Goal: Task Accomplishment & Management: Manage account settings

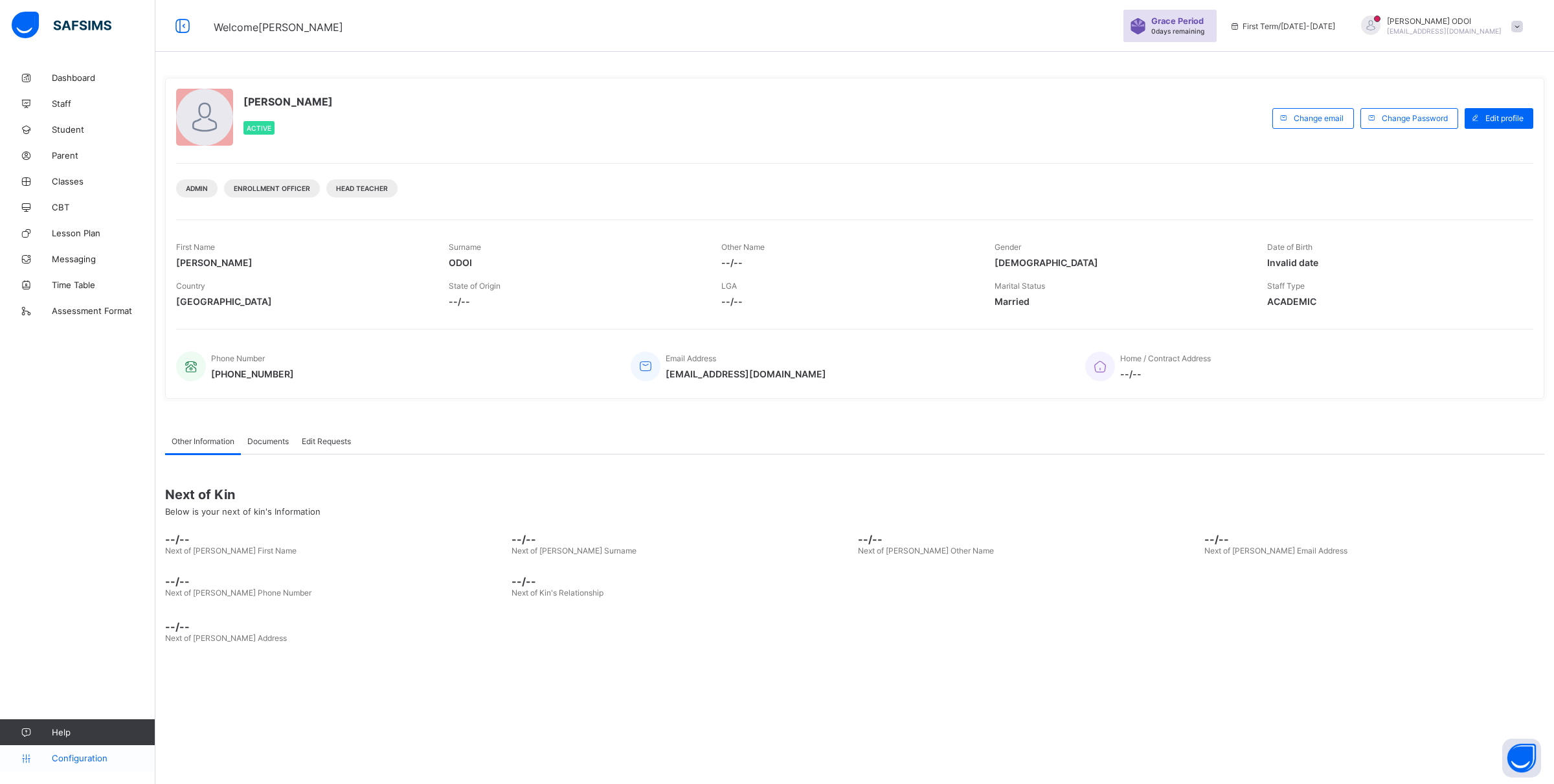
click at [30, 758] on icon at bounding box center [25, 759] width 52 height 10
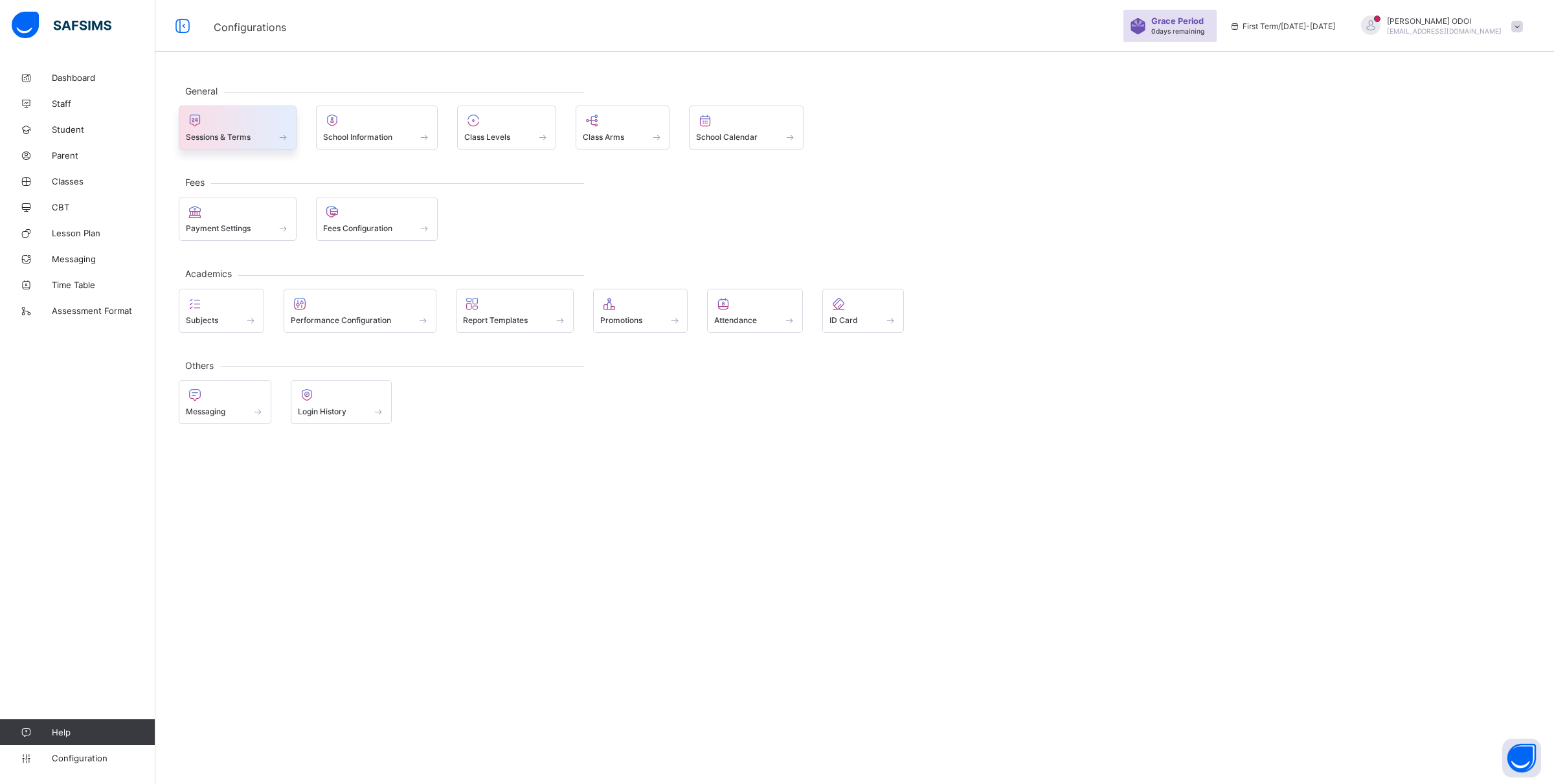
click at [282, 138] on span at bounding box center [283, 137] width 13 height 11
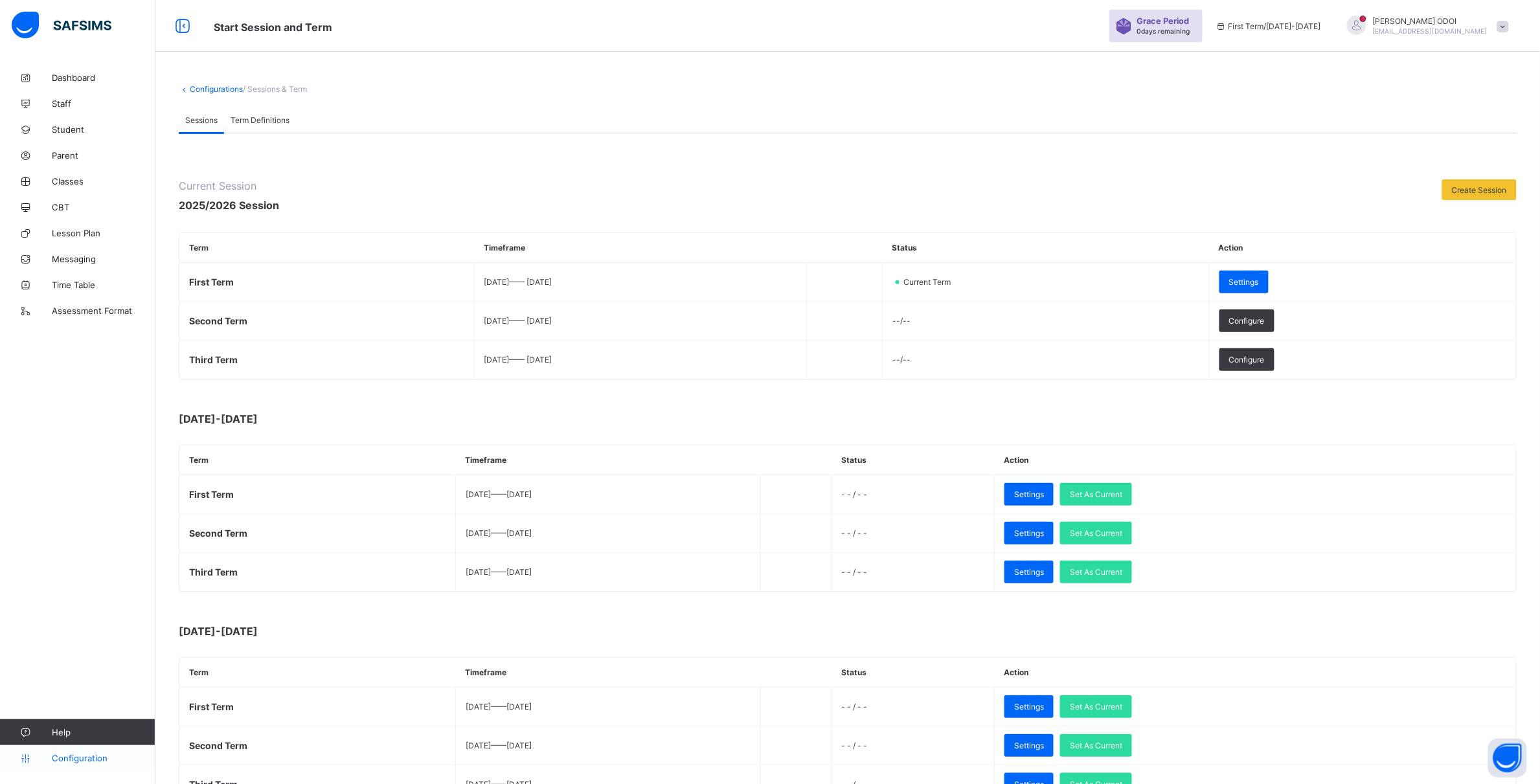
click at [66, 761] on span "Configuration" at bounding box center [103, 758] width 103 height 11
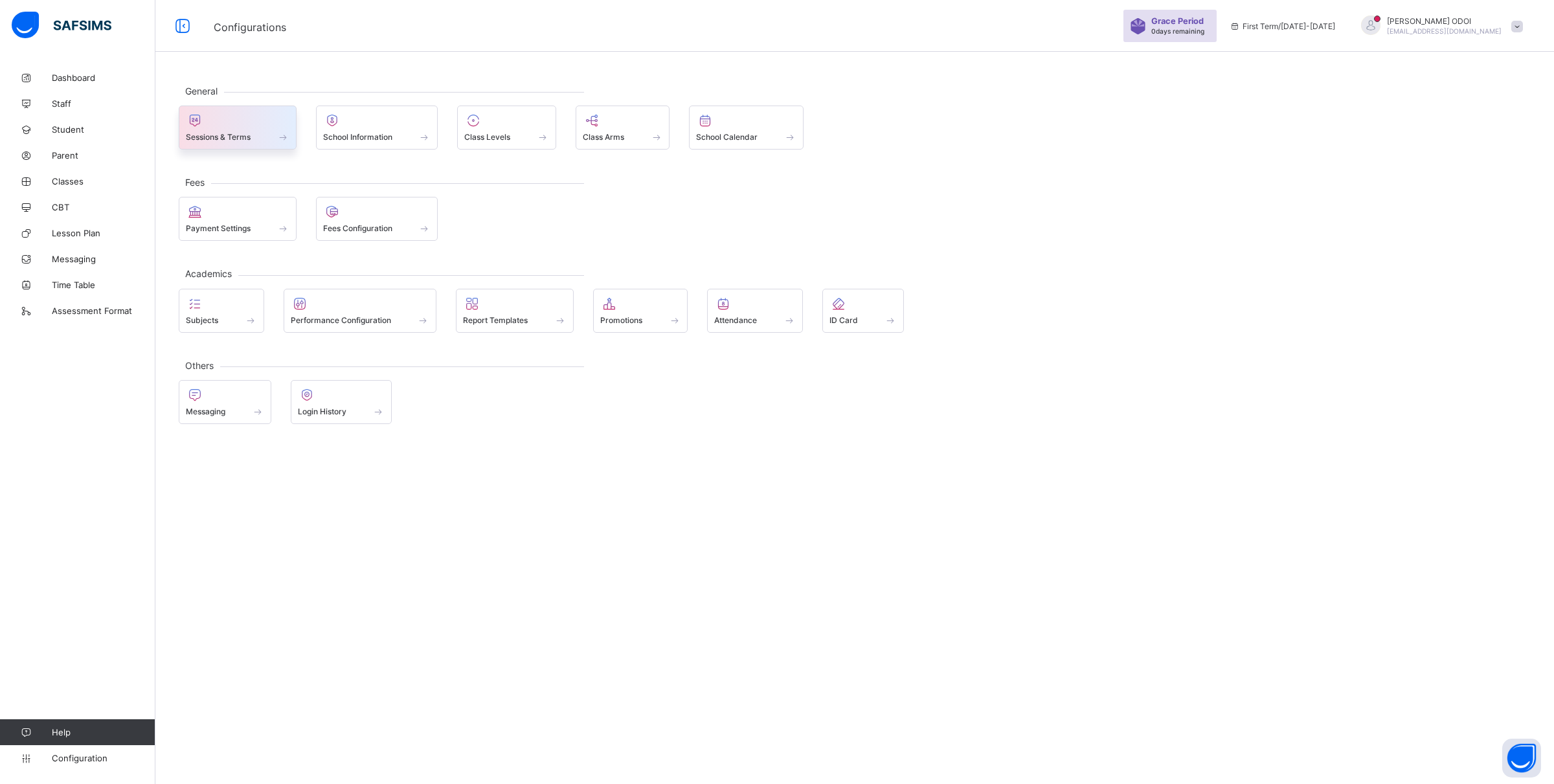
click at [260, 125] on div at bounding box center [237, 121] width 104 height 16
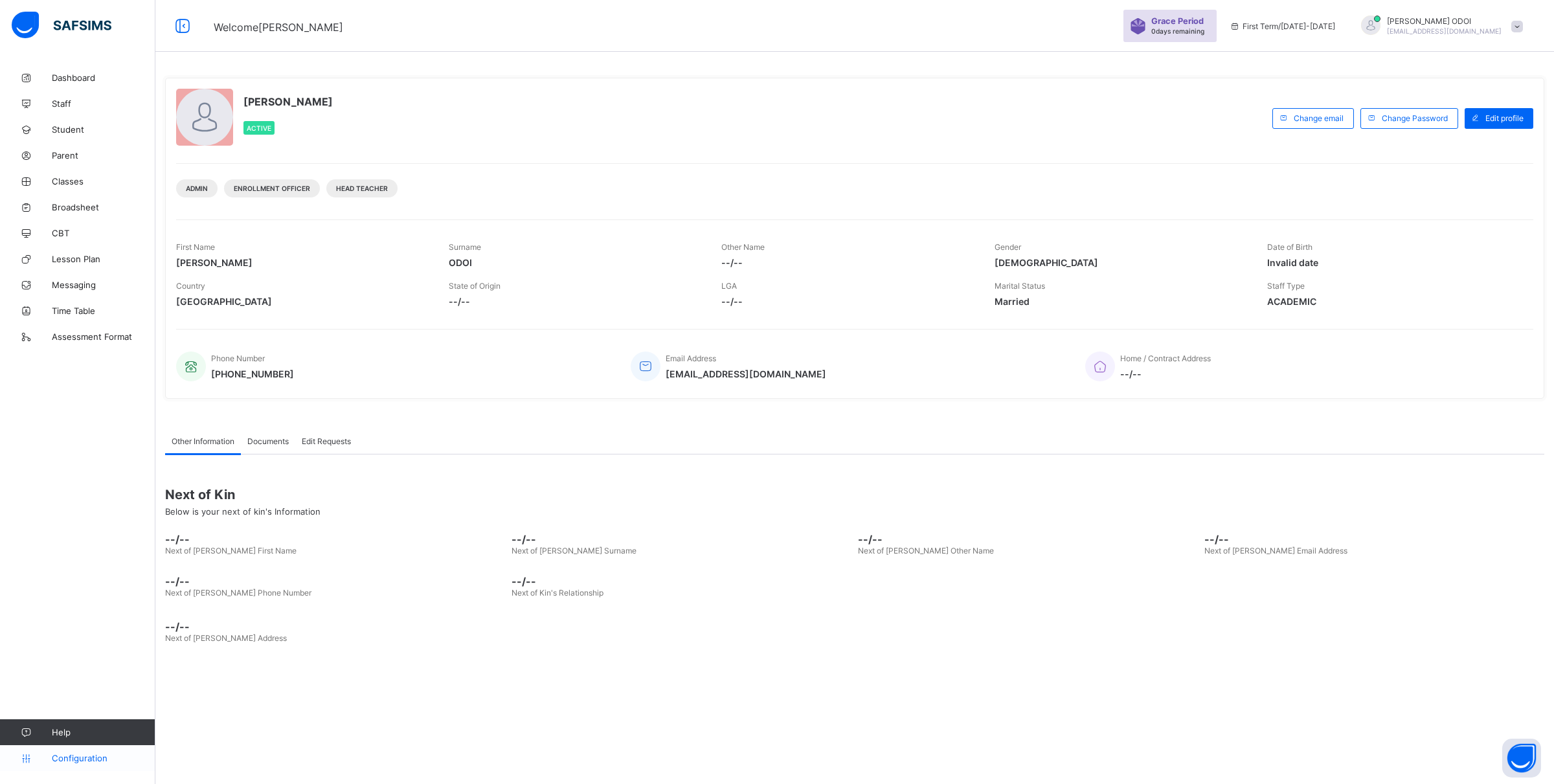
click at [107, 764] on link "Configuration" at bounding box center [77, 758] width 155 height 26
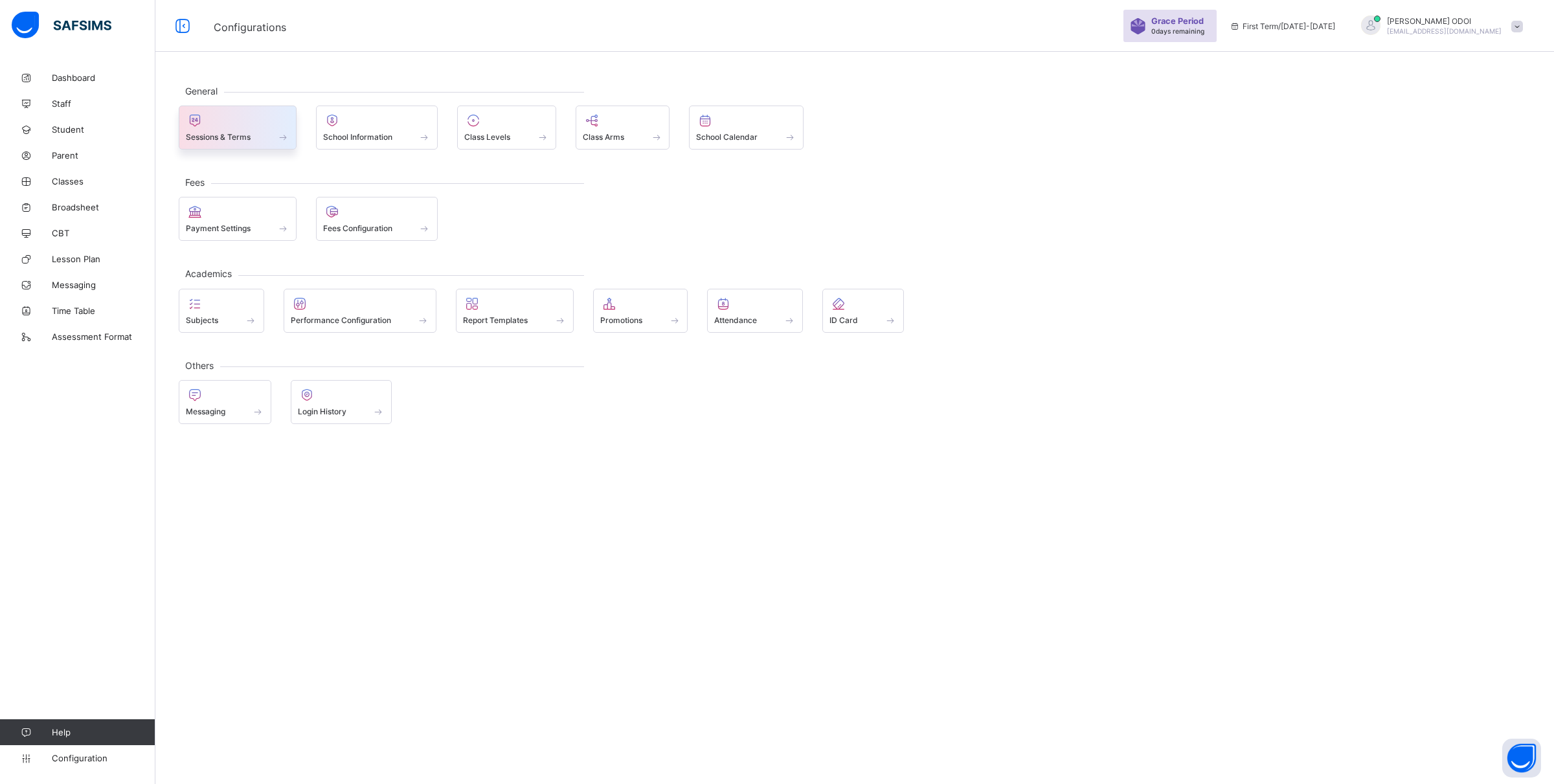
click at [238, 131] on span at bounding box center [237, 130] width 104 height 4
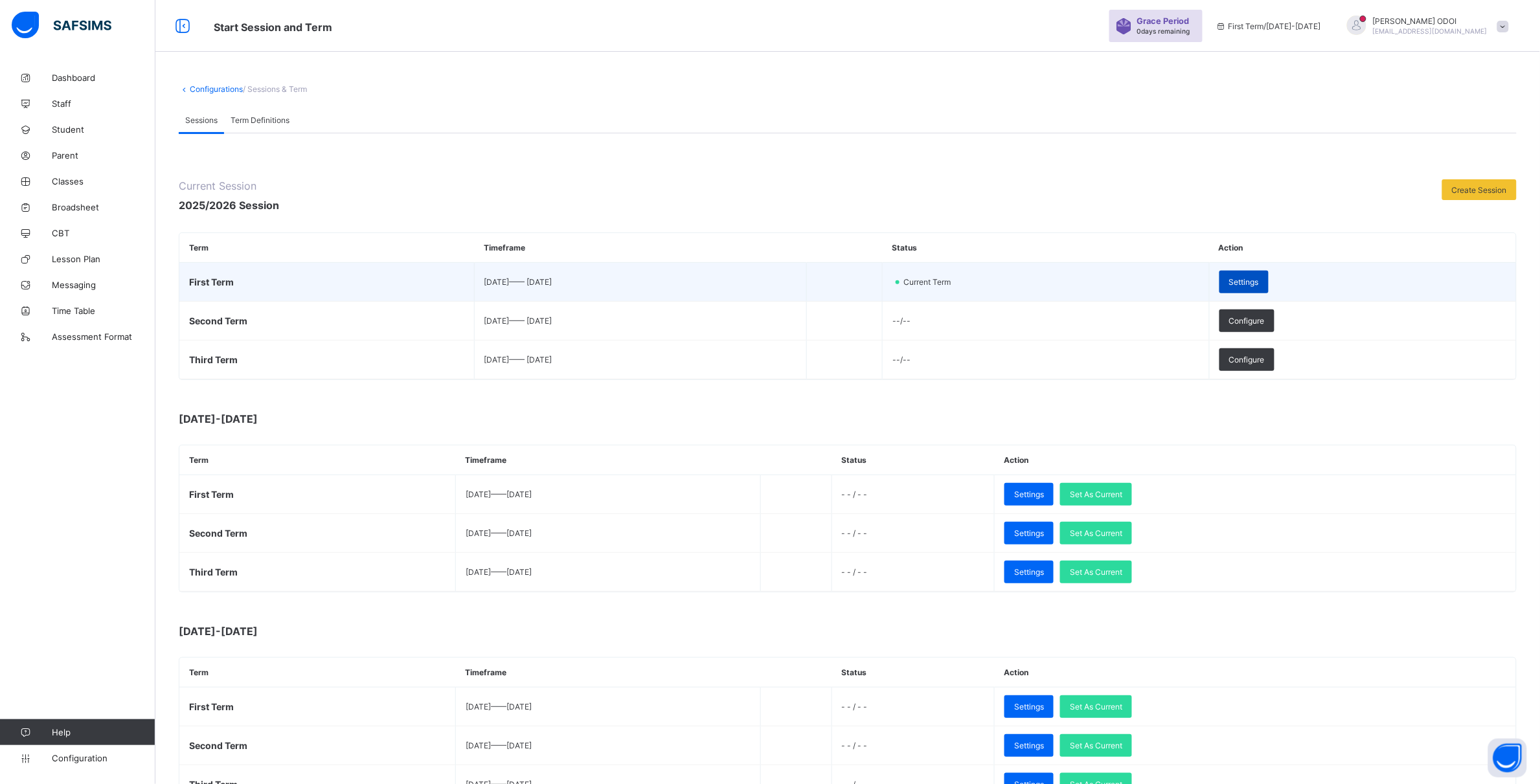
click at [1259, 278] on span "Settings" at bounding box center [1244, 282] width 30 height 10
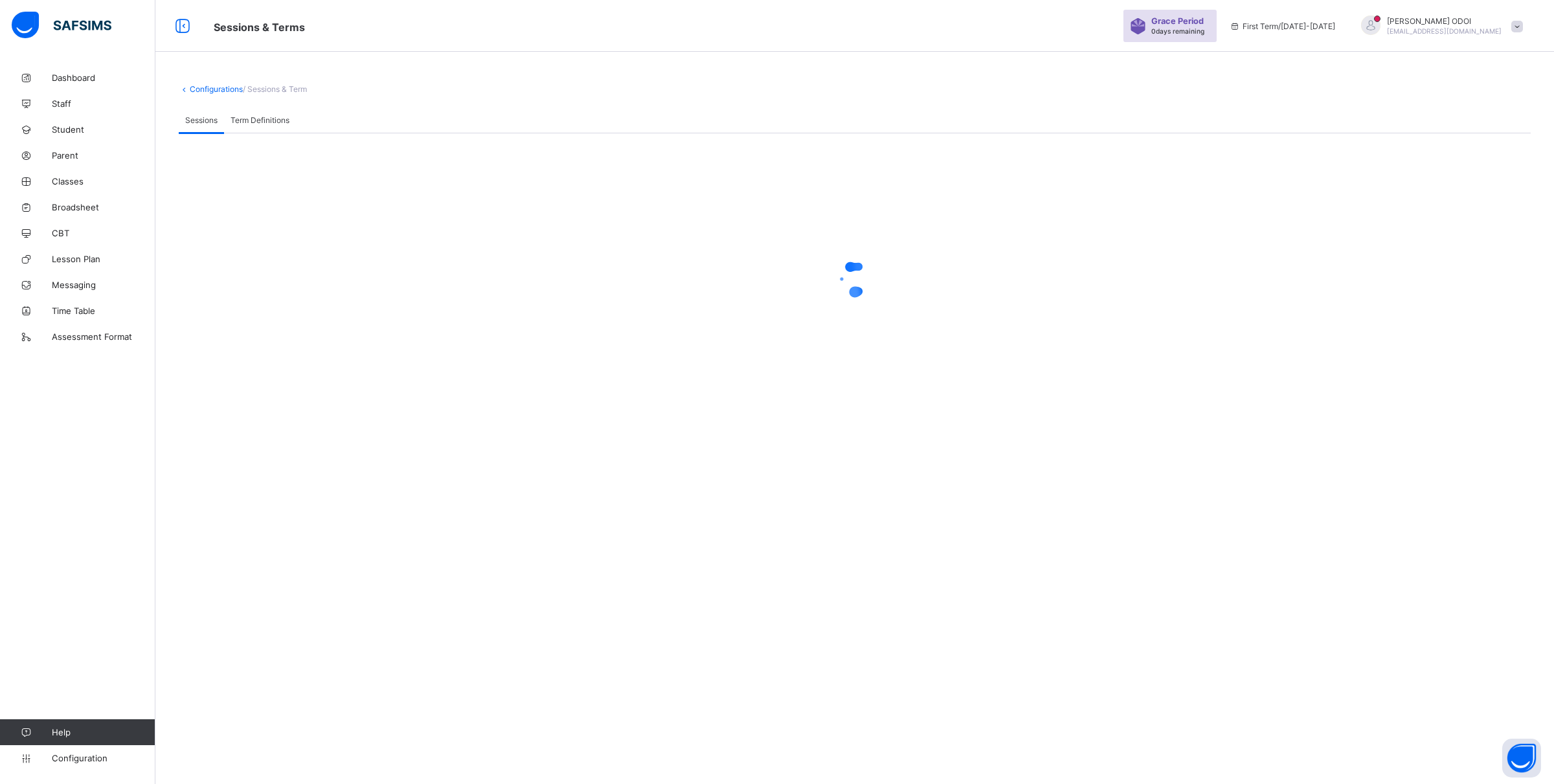
click at [253, 121] on span "Term Definitions" at bounding box center [260, 120] width 59 height 10
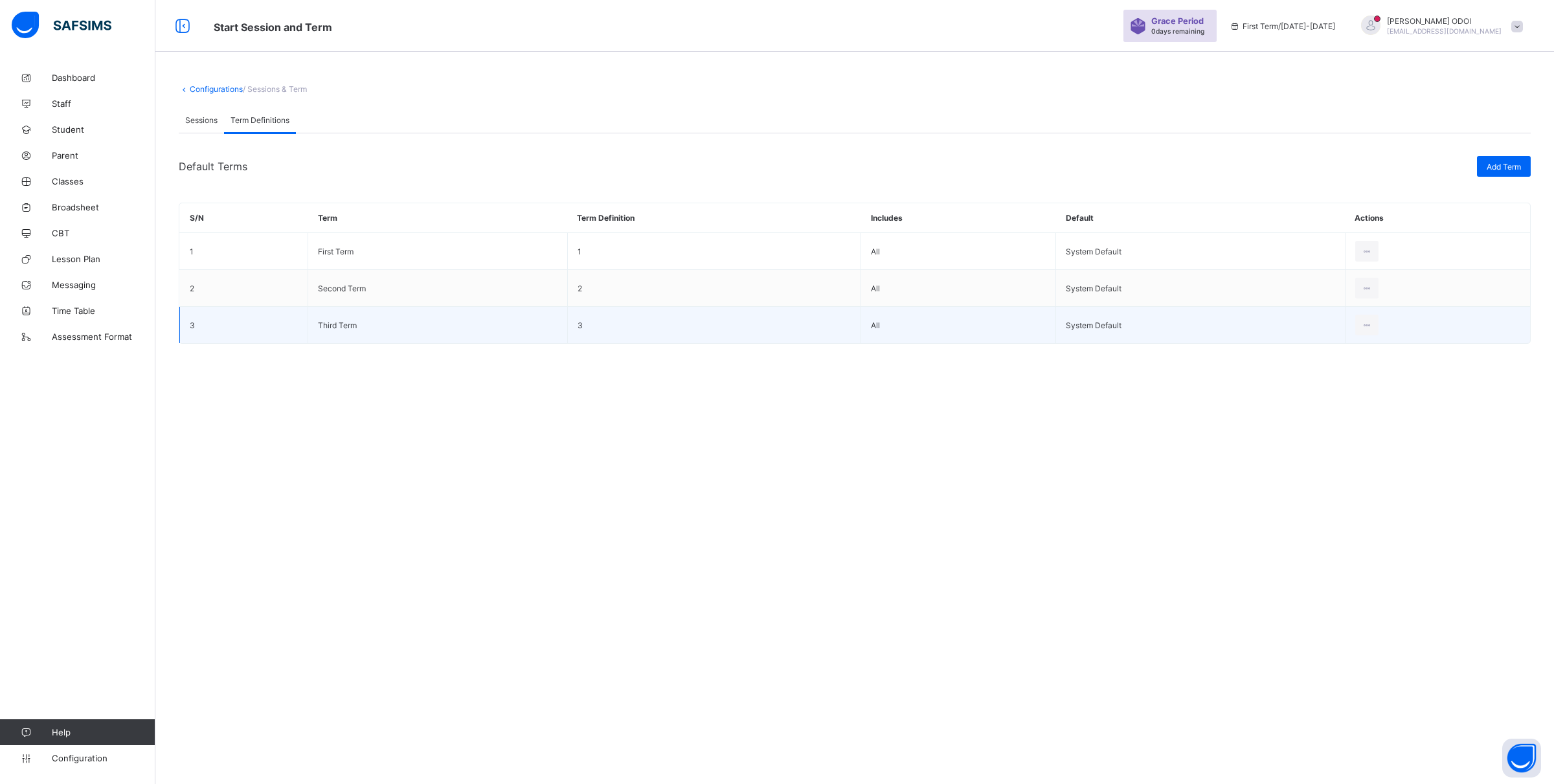
click at [367, 322] on td "Third Term" at bounding box center [438, 325] width 259 height 37
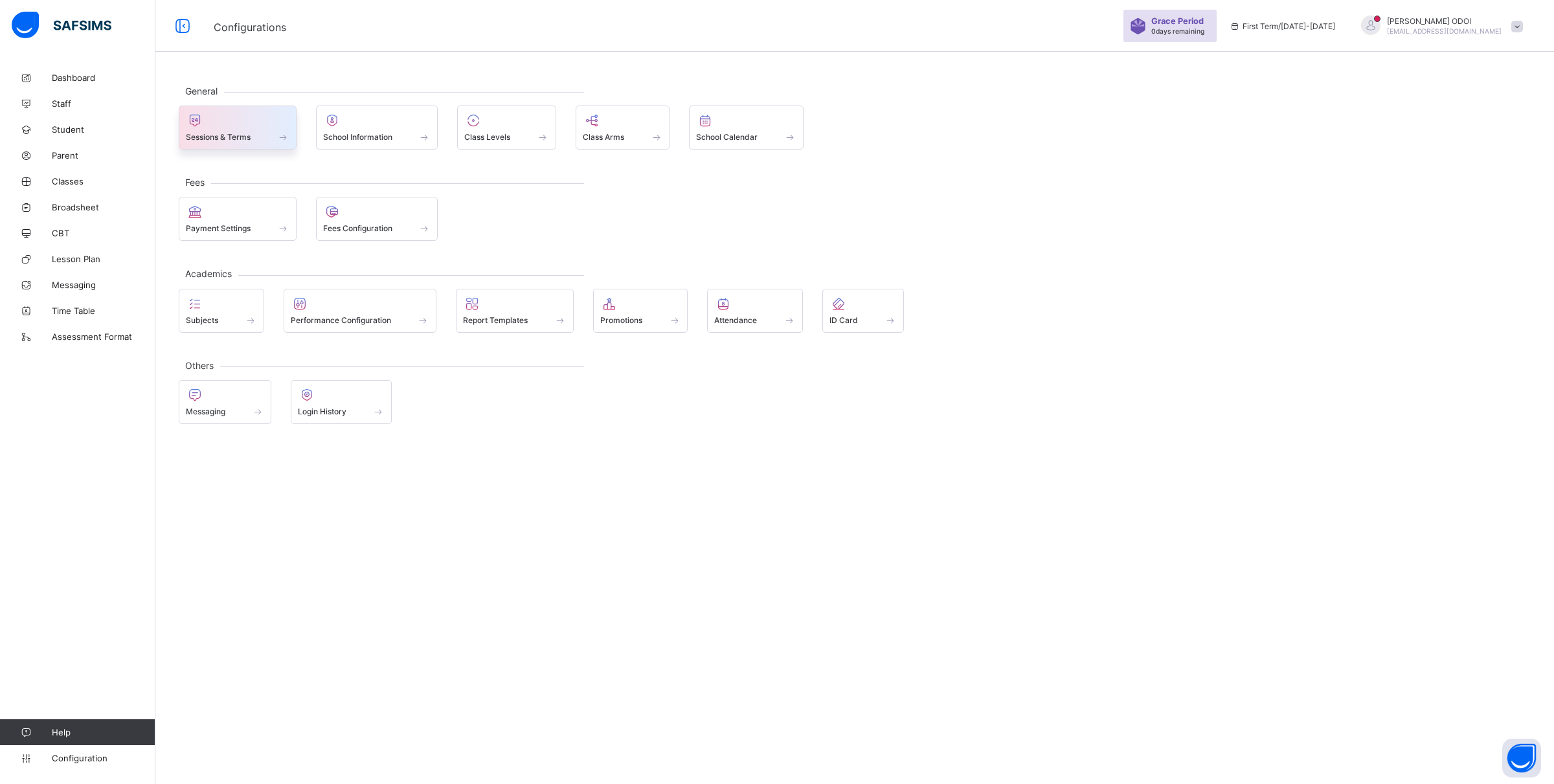
click at [270, 134] on div "Sessions & Terms" at bounding box center [237, 137] width 104 height 11
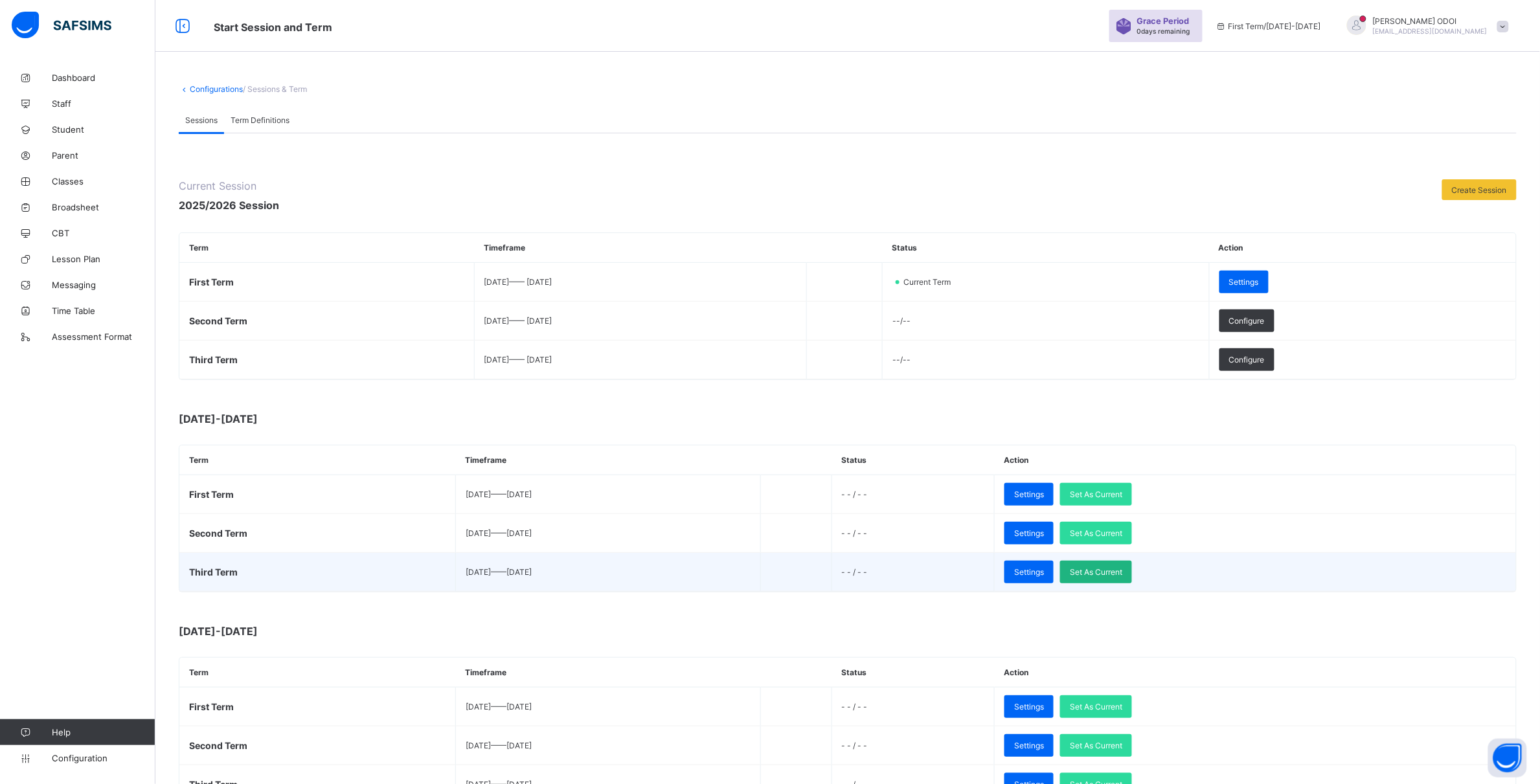
click at [1132, 576] on div "Set As Current" at bounding box center [1097, 572] width 72 height 23
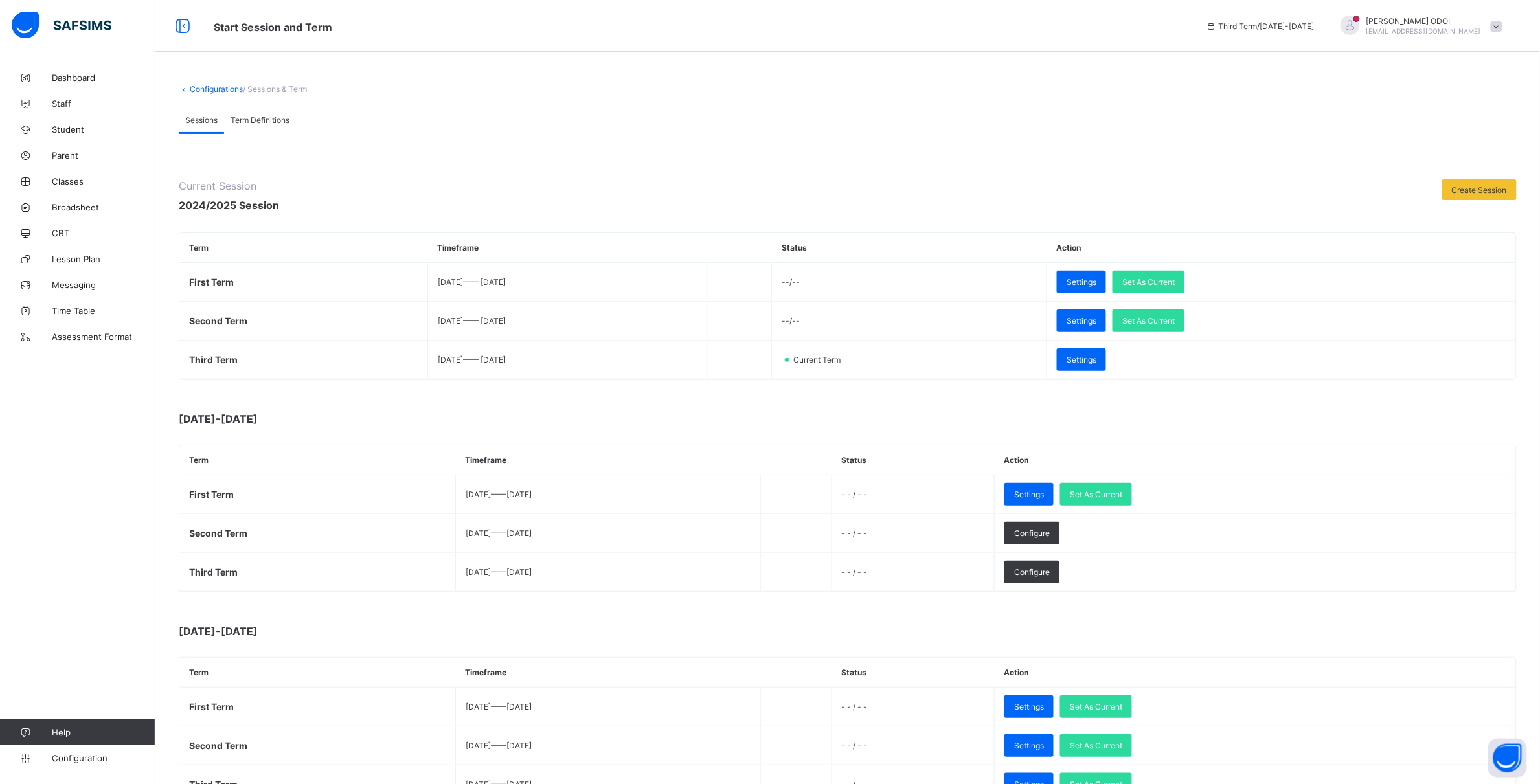
drag, startPoint x: 75, startPoint y: 464, endPoint x: 94, endPoint y: 457, distance: 20.2
click at [75, 464] on div "Dashboard Staff Student Parent Classes Broadsheet CBT Lesson Plan Messaging Tim…" at bounding box center [78, 417] width 155 height 732
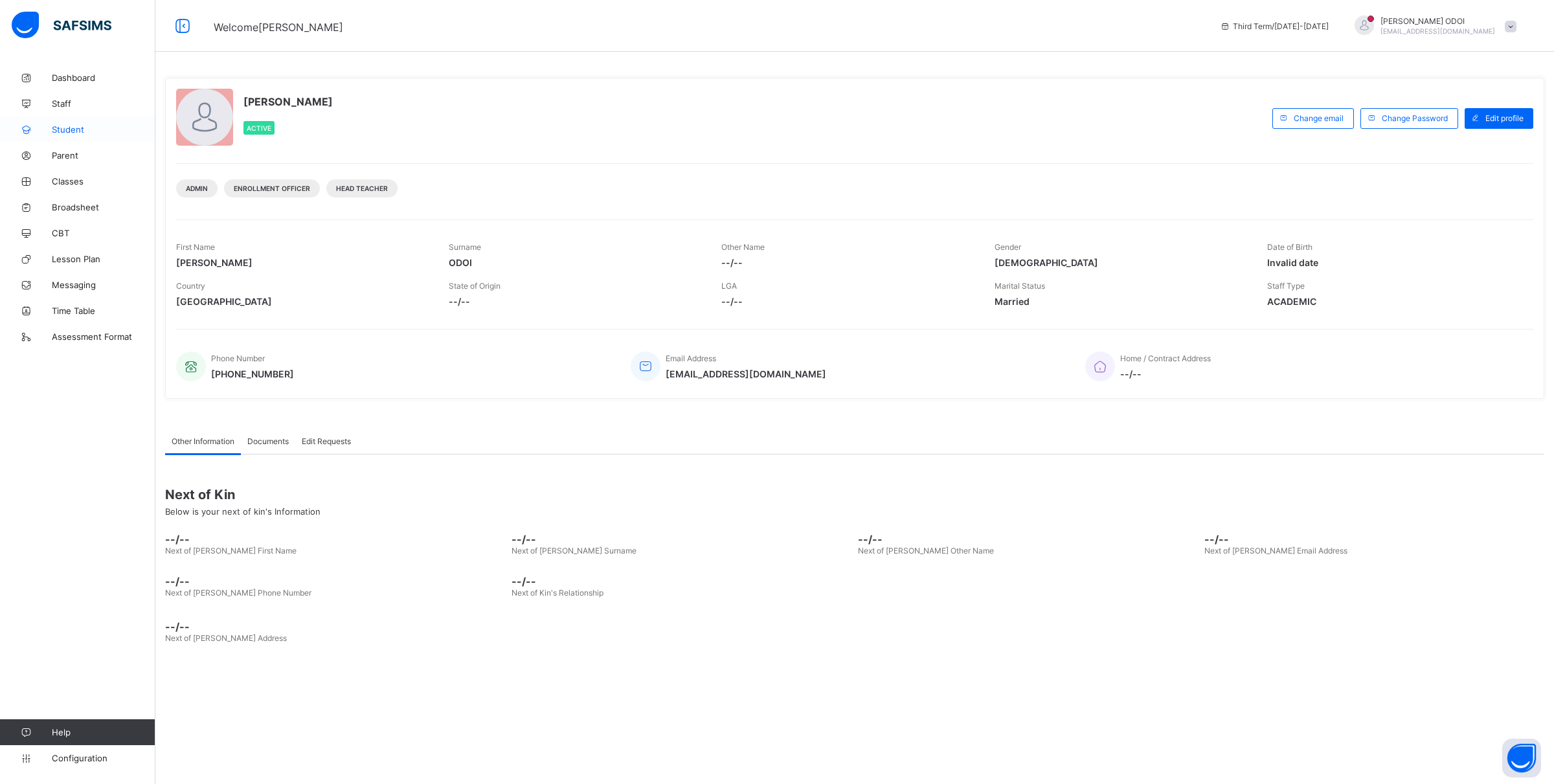
click at [85, 134] on span "Student" at bounding box center [103, 129] width 104 height 11
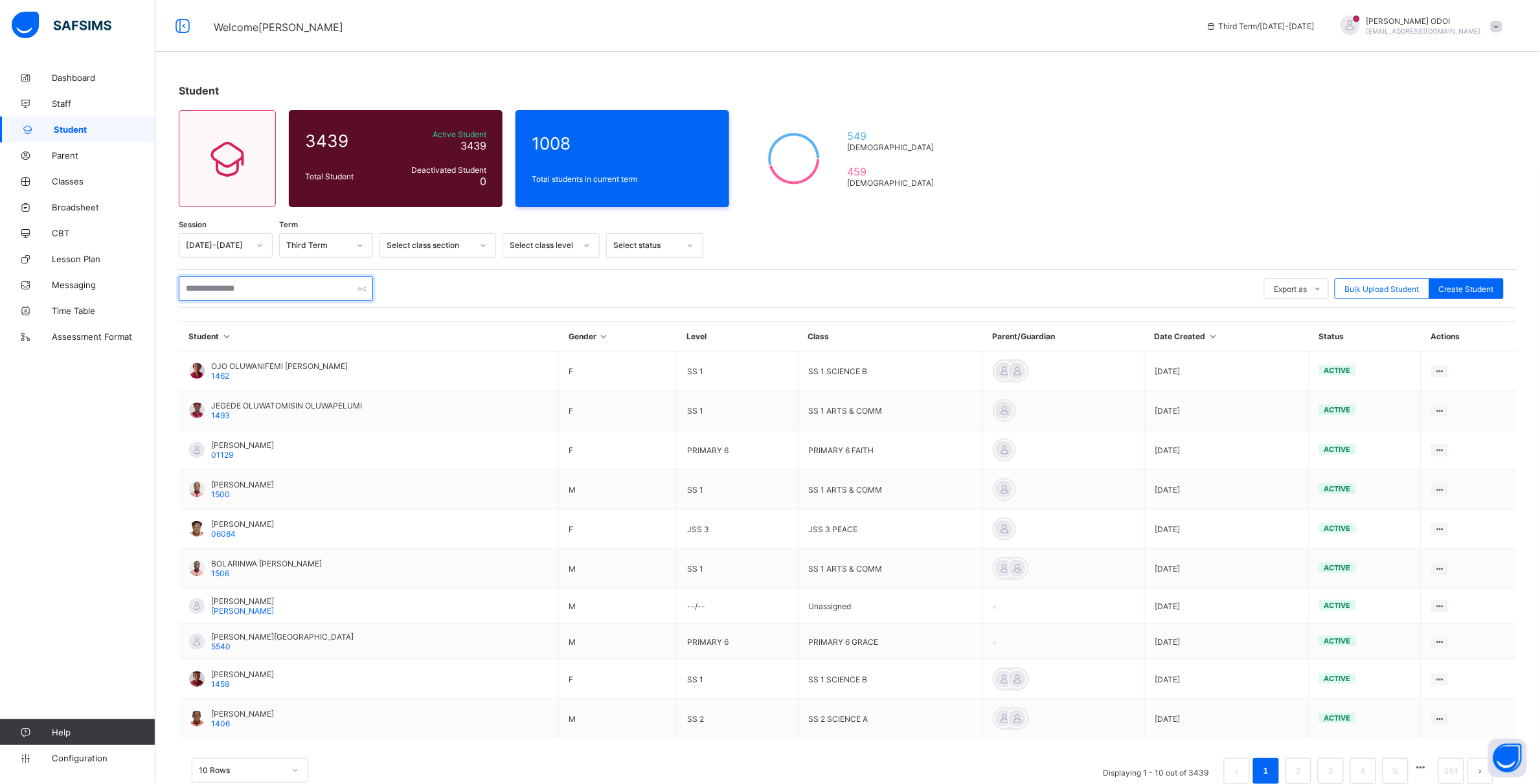
click at [251, 293] on input "text" at bounding box center [275, 289] width 194 height 25
type input "**********"
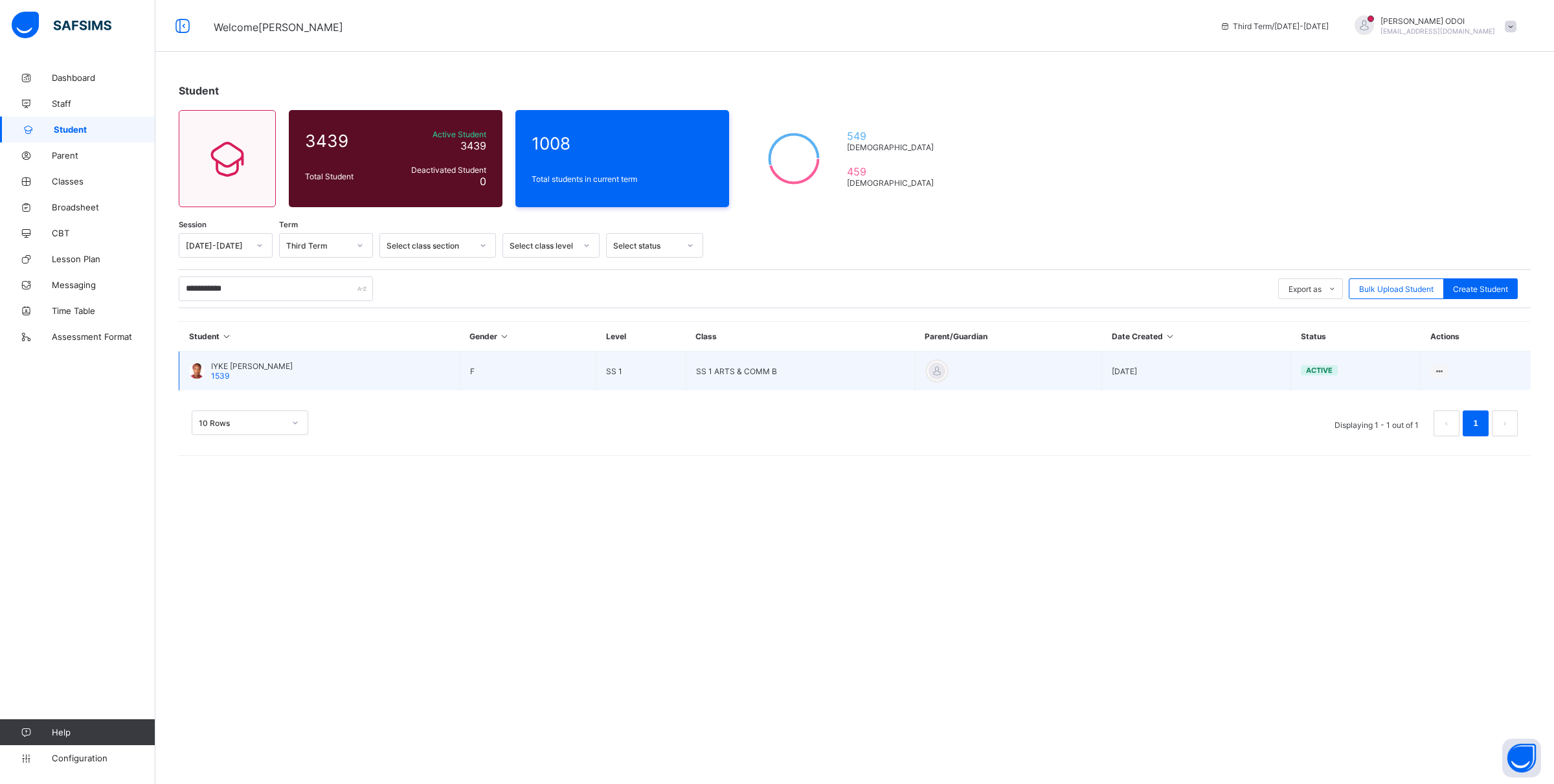
click at [245, 373] on div "IYKE BARBARA MUNACHI 1539" at bounding box center [252, 371] width 82 height 20
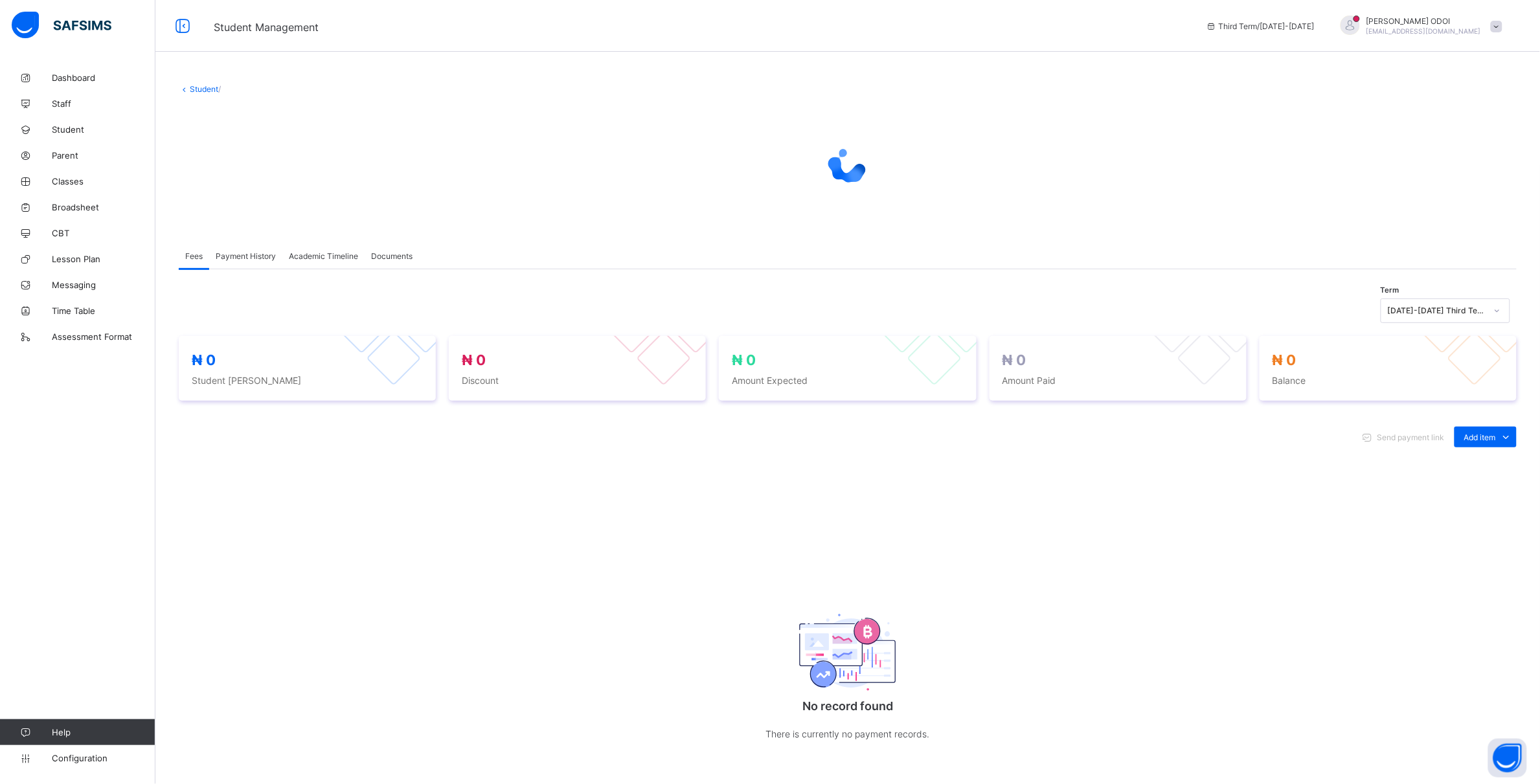
click at [333, 258] on span "Academic Timeline" at bounding box center [323, 256] width 69 height 10
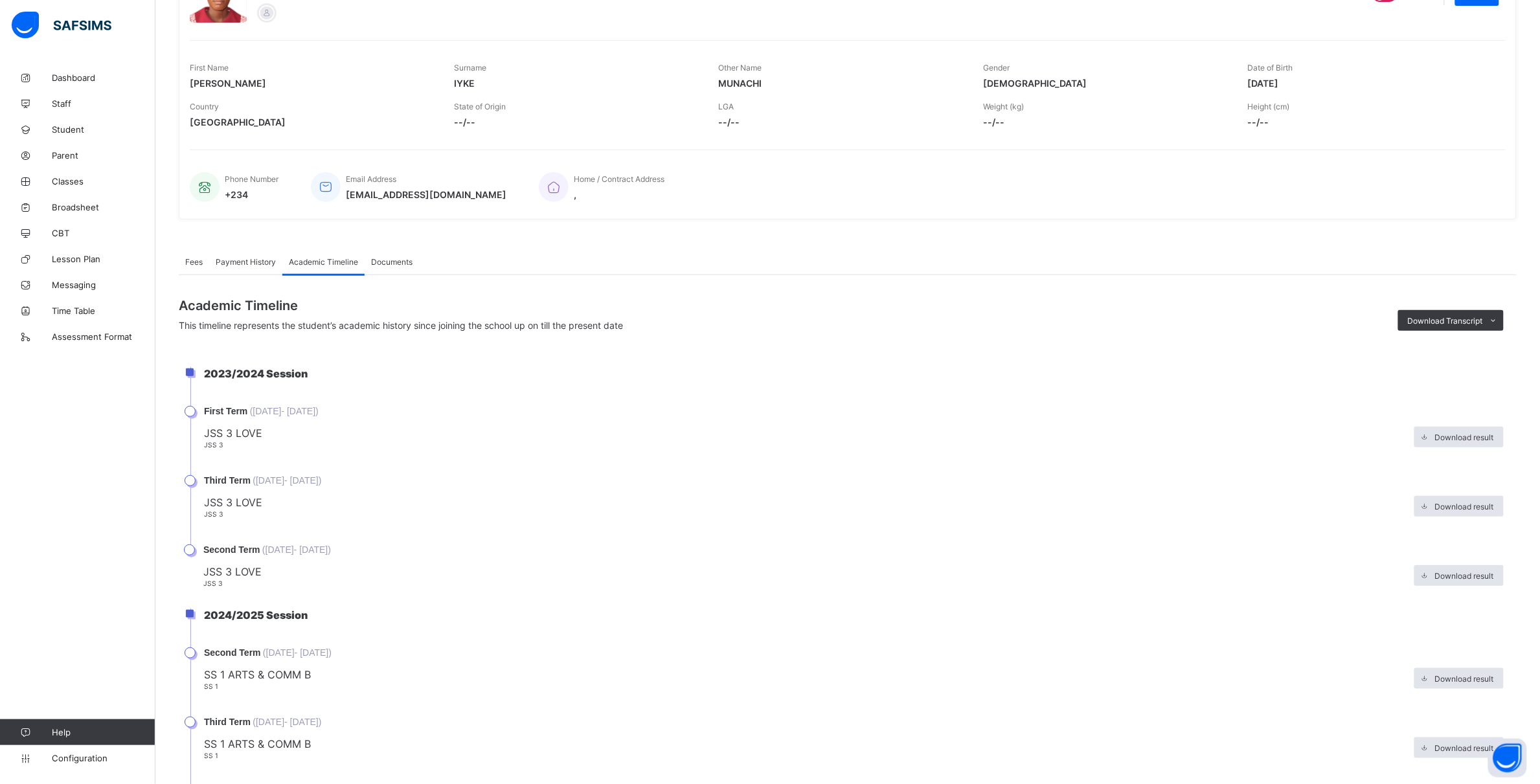
scroll to position [238, 0]
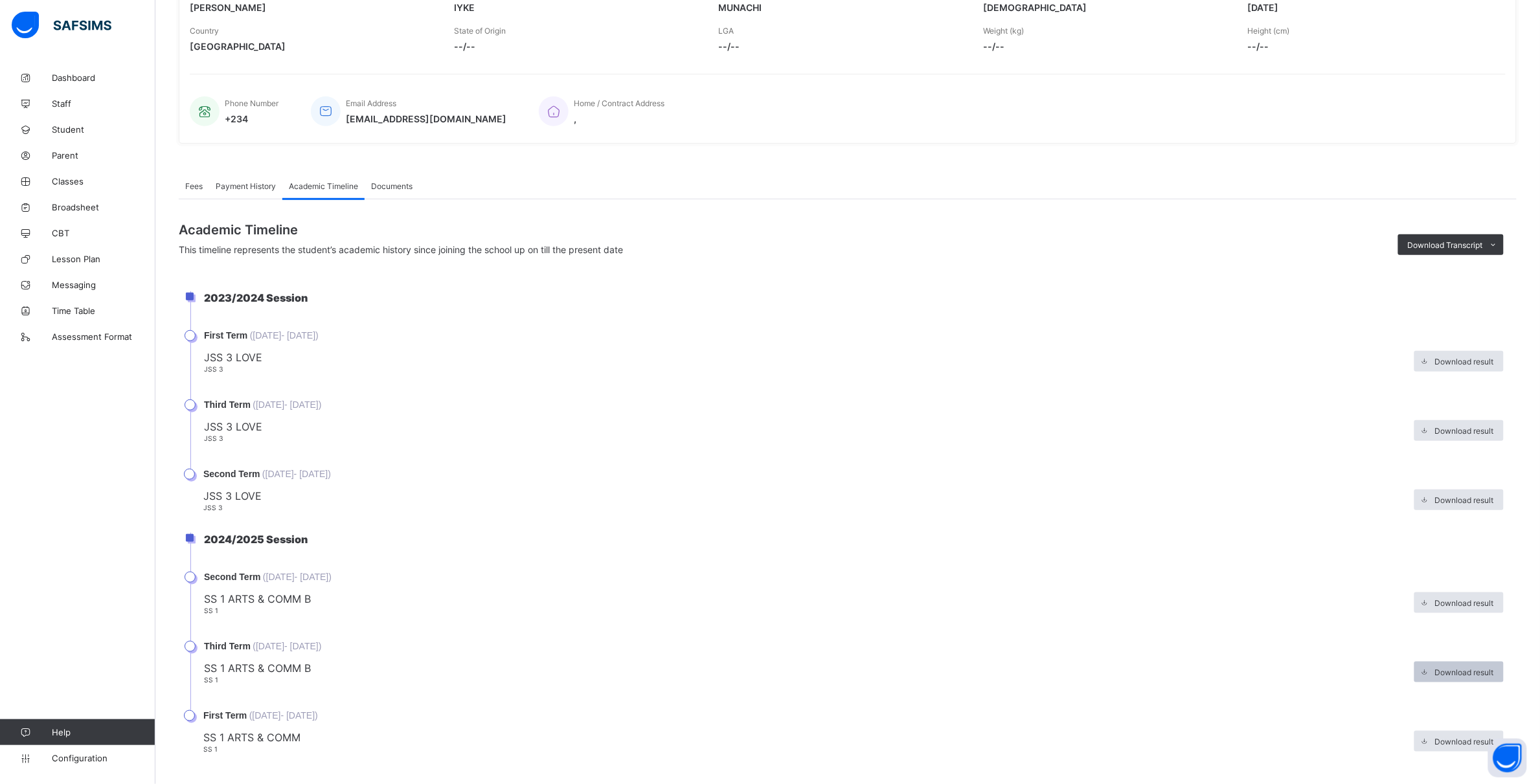
click at [1484, 668] on span "Download result" at bounding box center [1464, 673] width 59 height 10
drag, startPoint x: 246, startPoint y: 645, endPoint x: 536, endPoint y: 677, distance: 291.8
click at [536, 677] on li "Third Term ( 19th Mar, 2025 - 25th Jul, 2025 ) SS 1 ARTS & COMM B SS 1 Download…" at bounding box center [854, 675] width 1327 height 69
drag, startPoint x: 356, startPoint y: 648, endPoint x: 655, endPoint y: 677, distance: 300.4
click at [655, 677] on li "Third Term ( 19th Mar, 2025 - 25th Jul, 2025 ) SS 1 ARTS & COMM B SS 1 Download…" at bounding box center [854, 675] width 1327 height 69
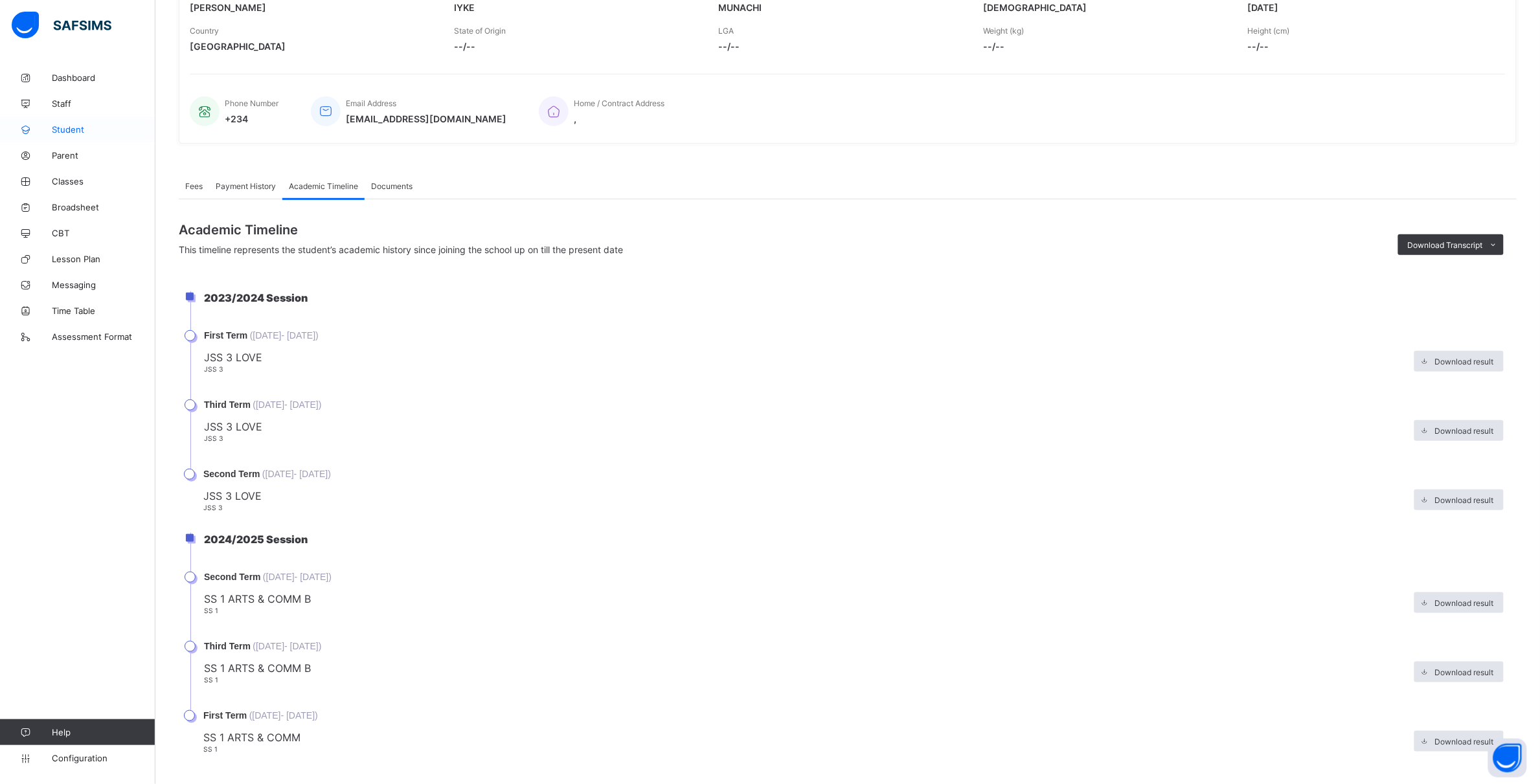
click at [90, 140] on link "Student" at bounding box center [78, 129] width 155 height 26
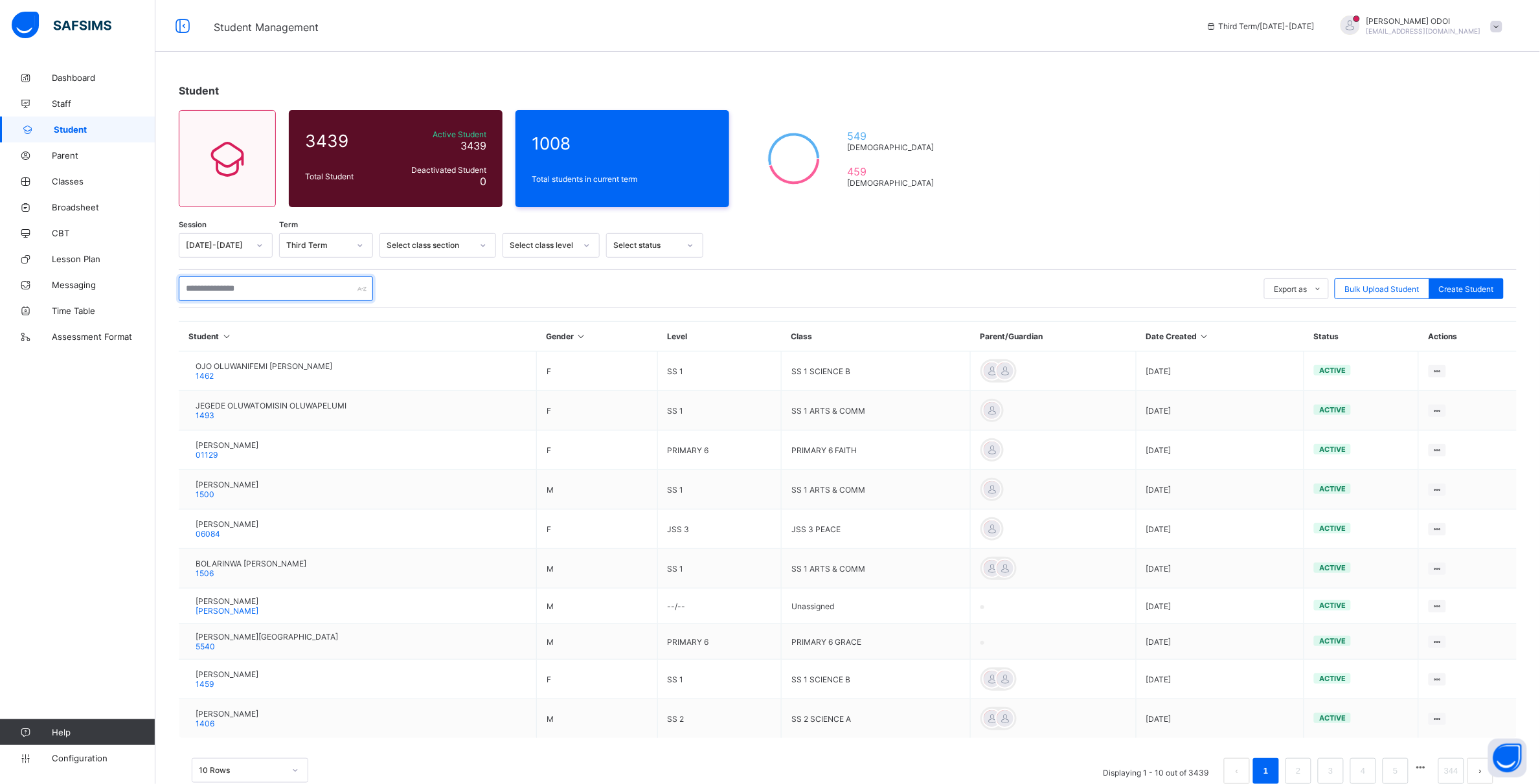
click at [231, 277] on input "text" at bounding box center [275, 289] width 194 height 25
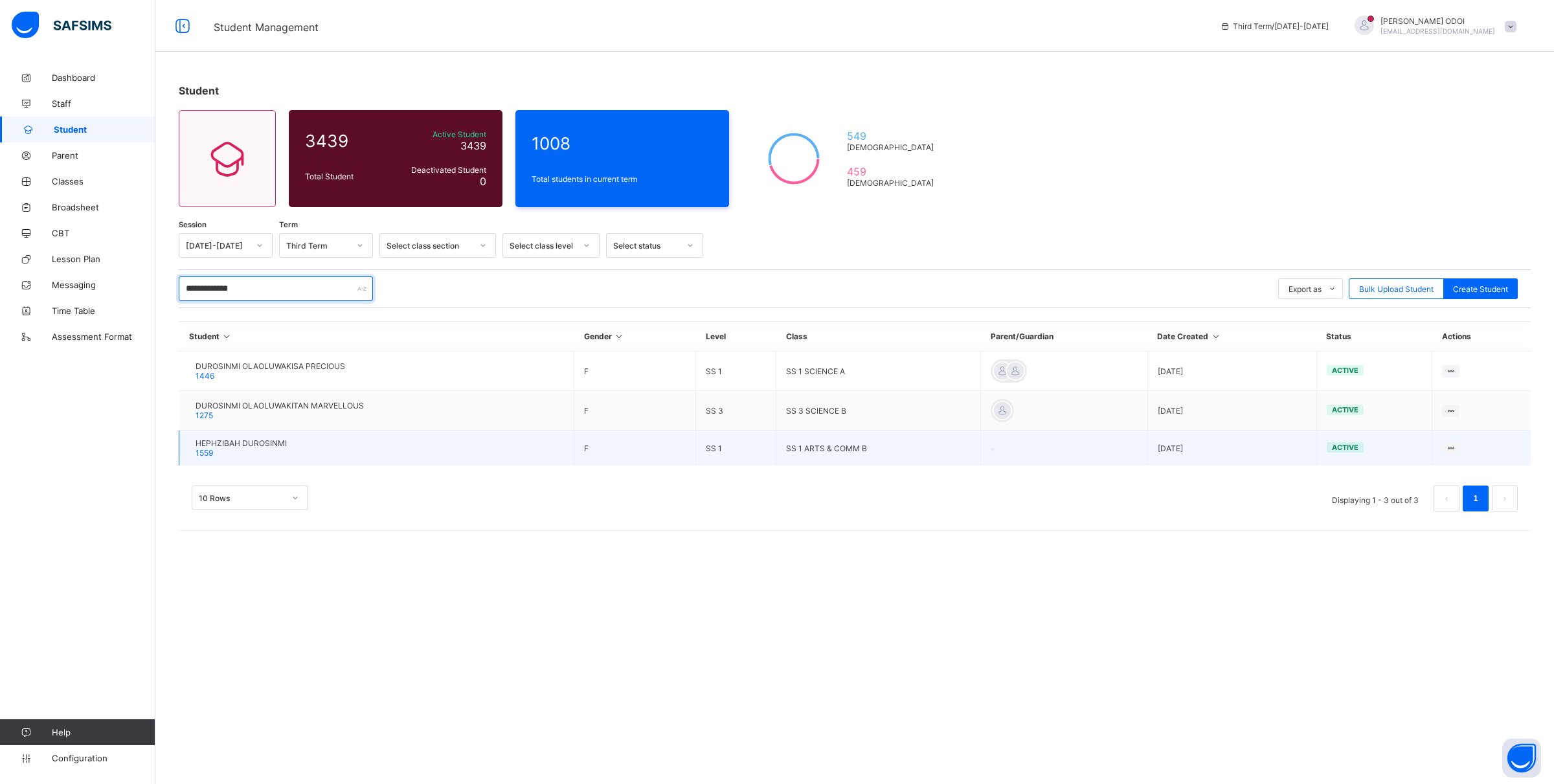
type input "**********"
click at [449, 442] on td "HEPHZIBAH DUROSINMI 1559" at bounding box center [377, 448] width 395 height 35
click at [1452, 444] on icon at bounding box center [1451, 448] width 11 height 10
click at [1423, 470] on div "View Profile" at bounding box center [1415, 473] width 77 height 13
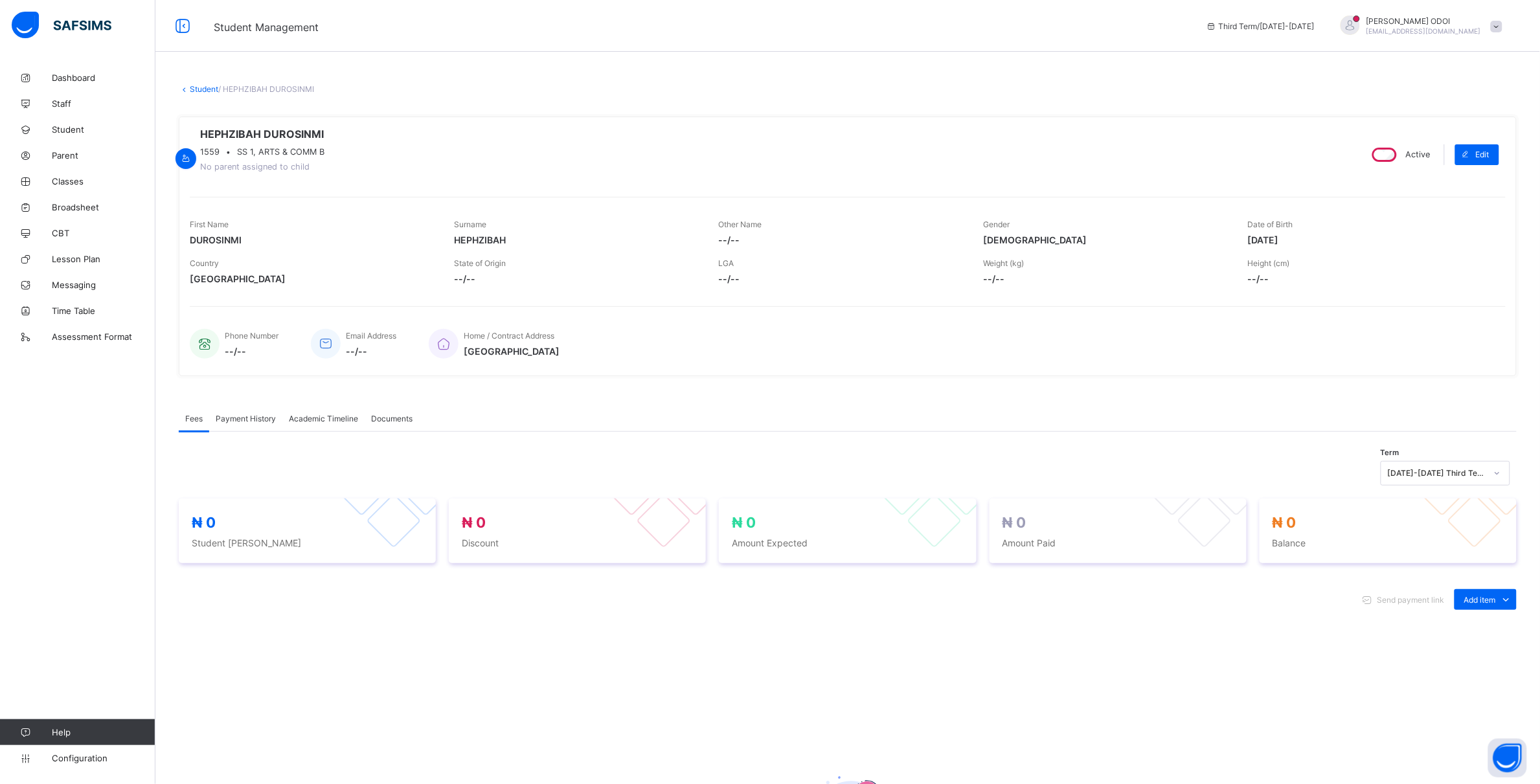
click at [343, 252] on div "First Name DUROSINMI" at bounding box center [312, 232] width 245 height 39
click at [347, 422] on span "Academic Timeline" at bounding box center [323, 418] width 69 height 10
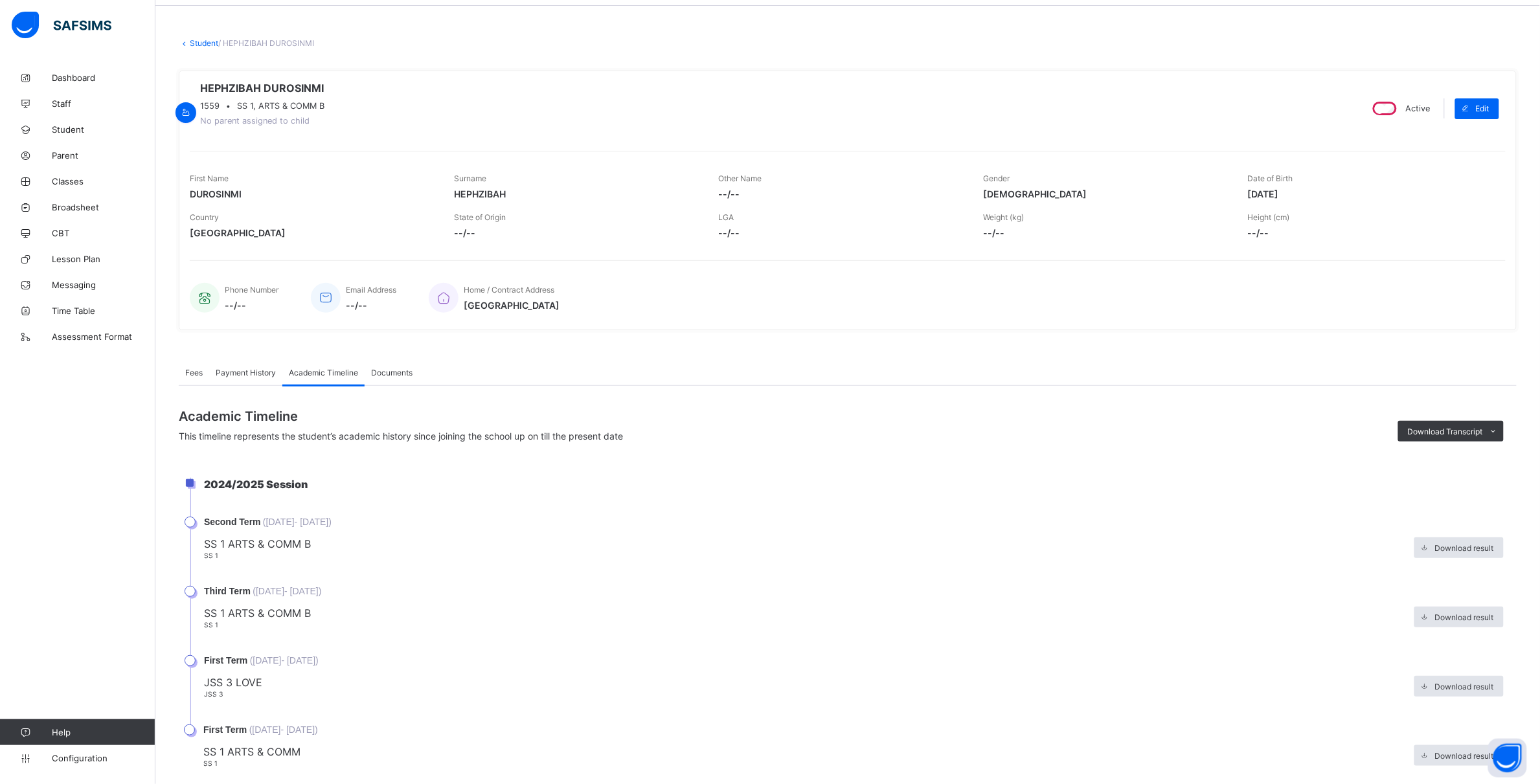
scroll to position [71, 0]
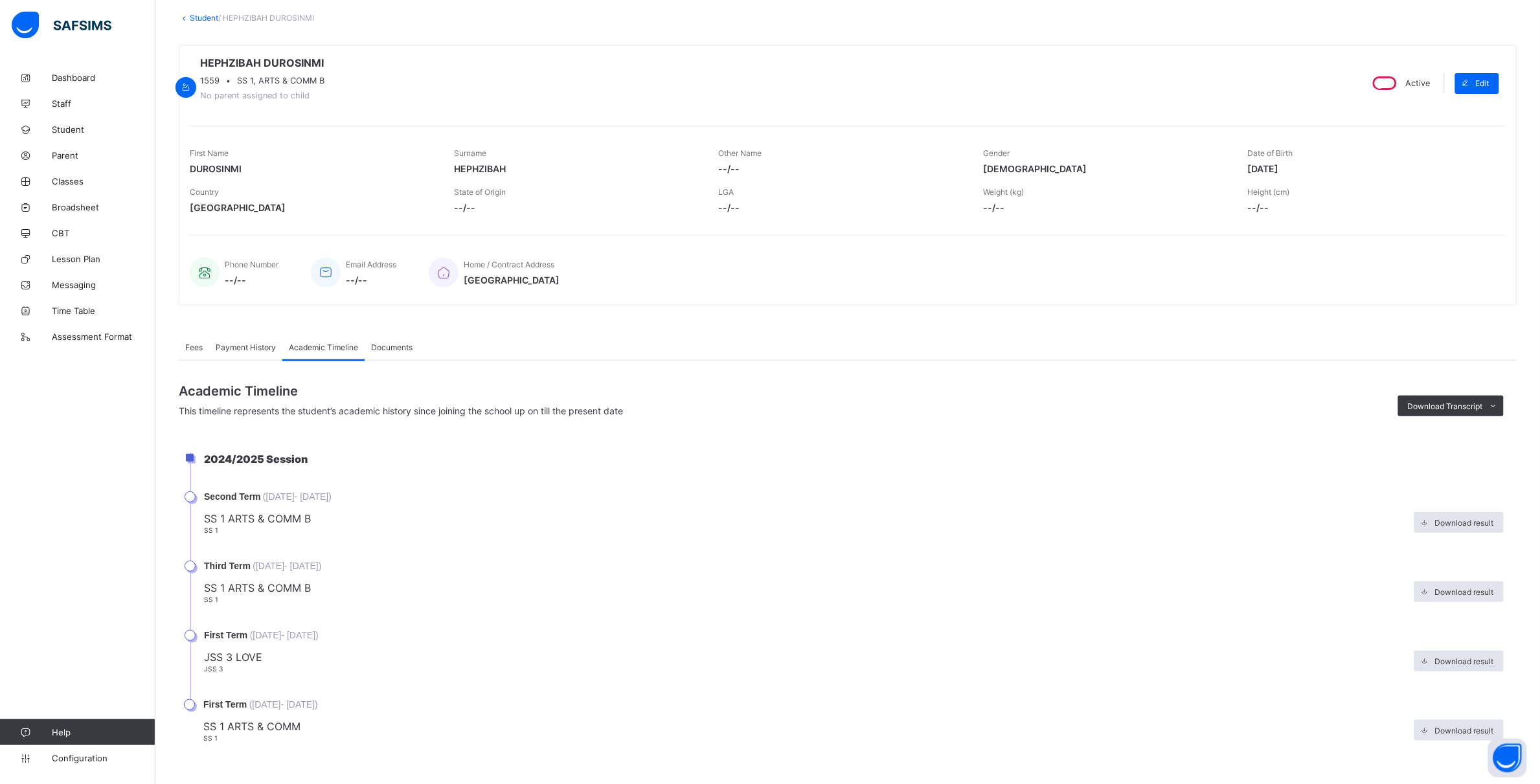
click at [295, 584] on span "SS 1 ARTS & COMM B" at bounding box center [806, 588] width 1204 height 13
click at [1474, 596] on span "Download result" at bounding box center [1464, 592] width 59 height 10
click at [304, 589] on span "SS 1 ARTS & COMM B" at bounding box center [806, 588] width 1204 height 13
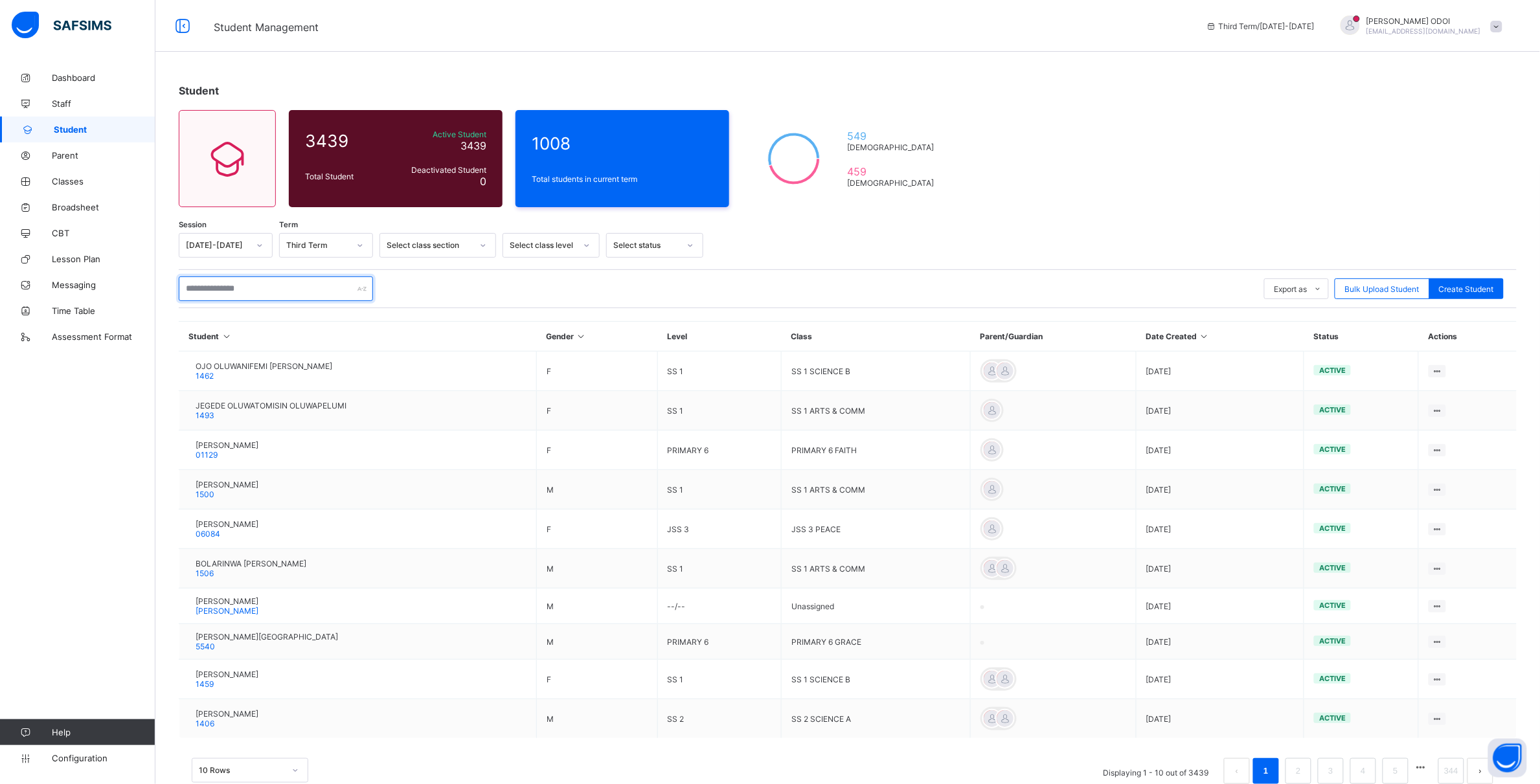
click at [257, 293] on input "text" at bounding box center [275, 289] width 194 height 25
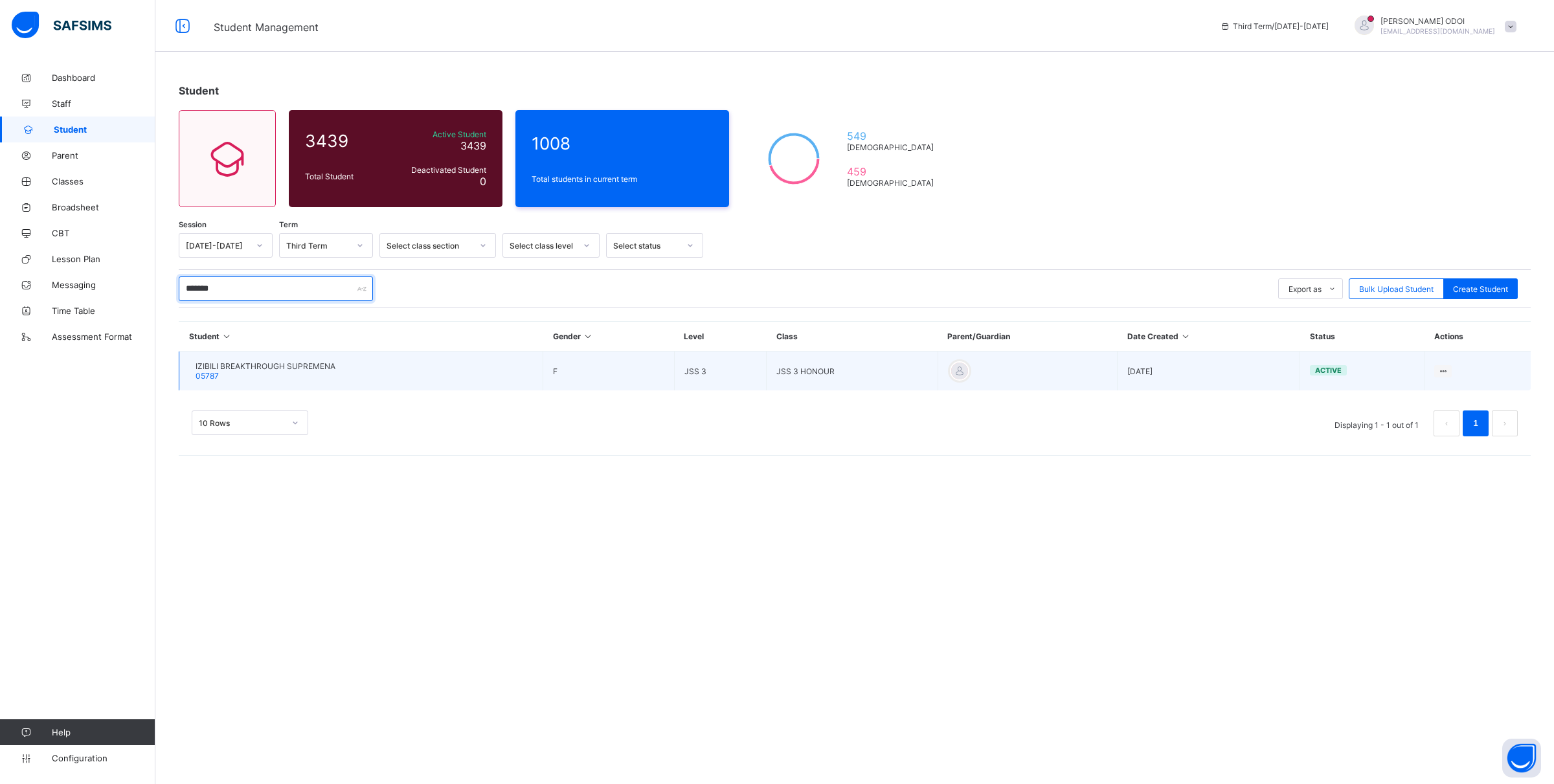
type input "*******"
click at [301, 366] on span "IZIBILI BREAKTHROUGH SUPREMENA" at bounding box center [265, 366] width 140 height 10
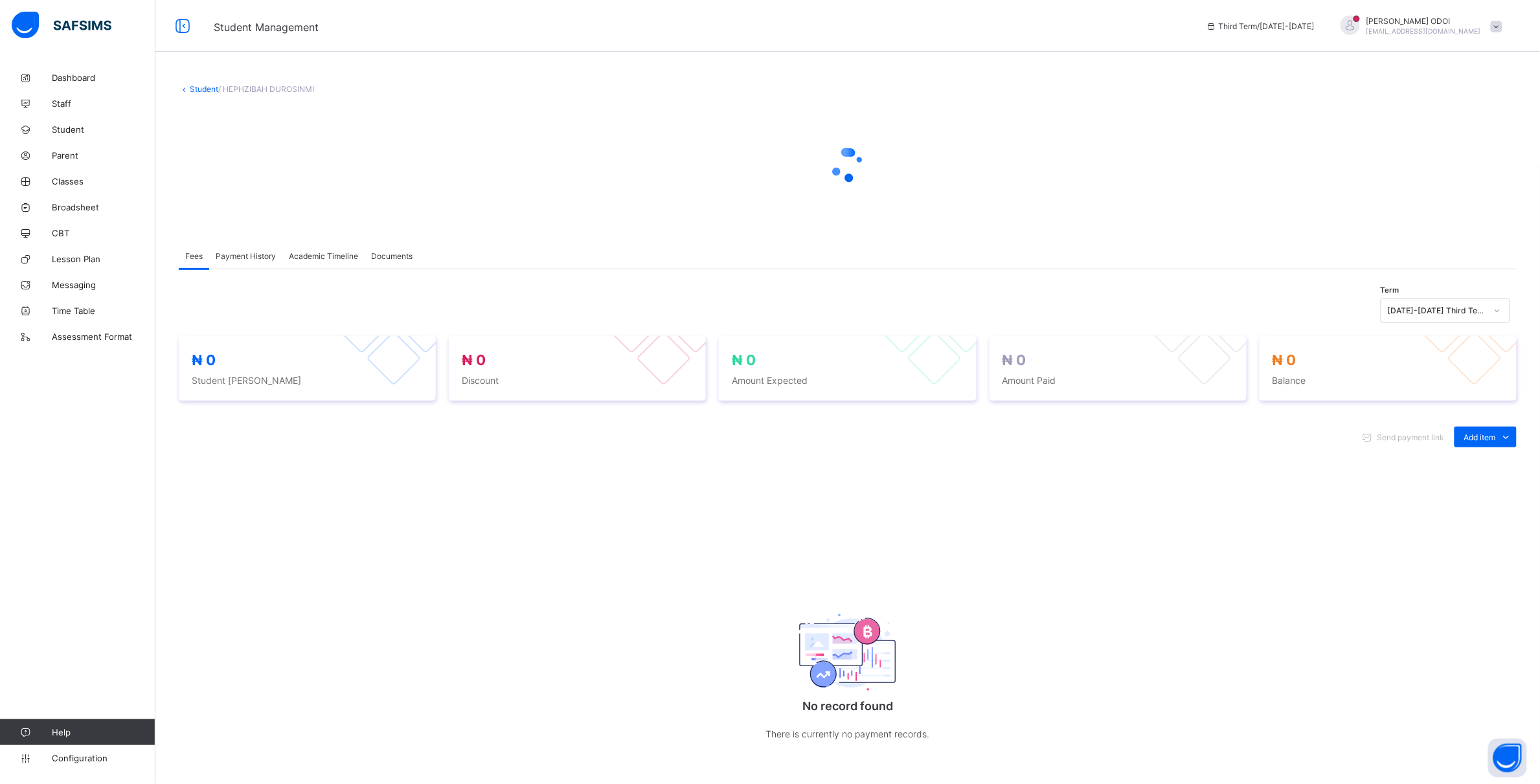
drag, startPoint x: 325, startPoint y: 239, endPoint x: 328, endPoint y: 247, distance: 8.5
click at [328, 246] on div "Fees Payment History Academic Timeline Documents Fees More Options Term 2024-20…" at bounding box center [847, 514] width 1338 height 583
click at [328, 256] on span "Academic Timeline" at bounding box center [323, 256] width 69 height 10
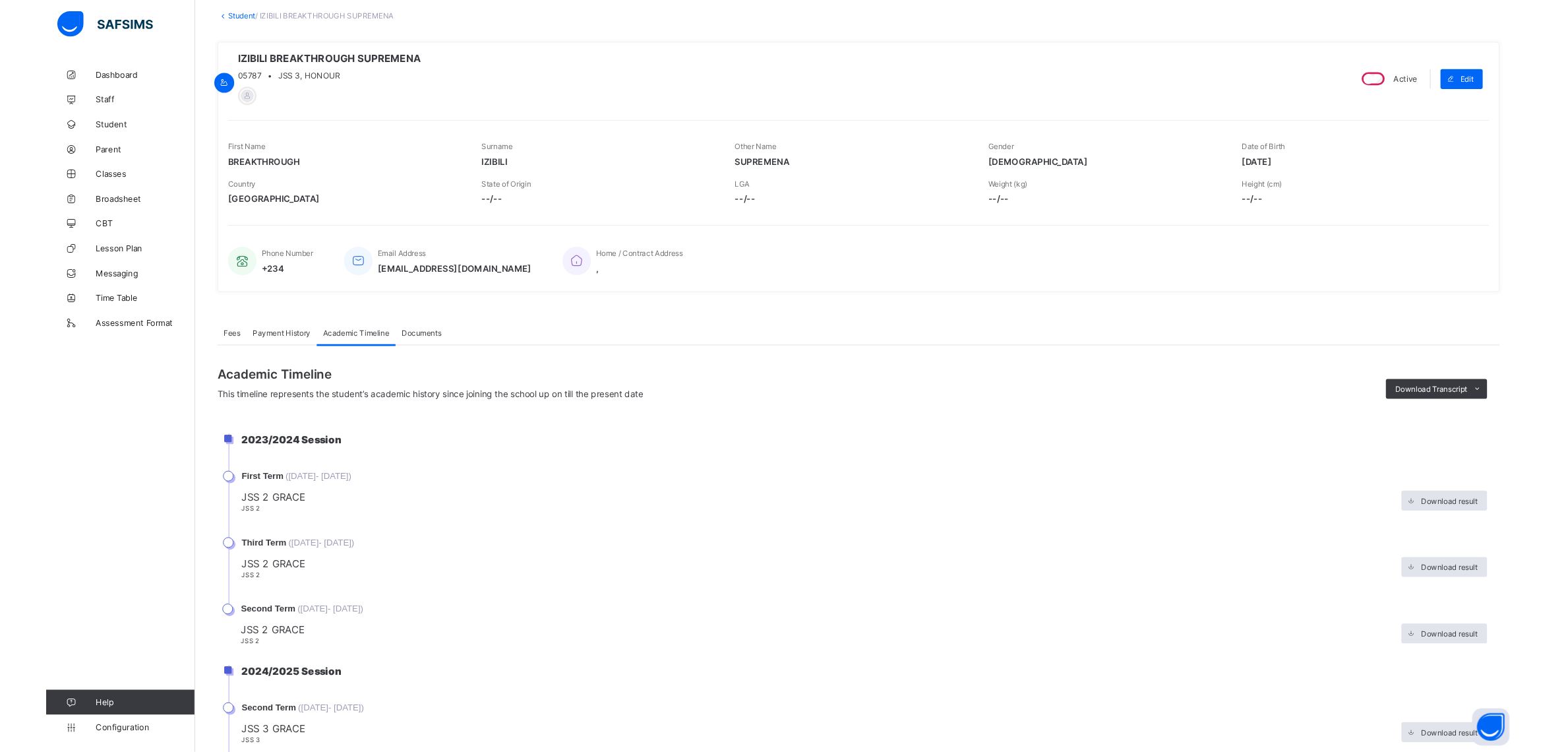
scroll to position [247, 0]
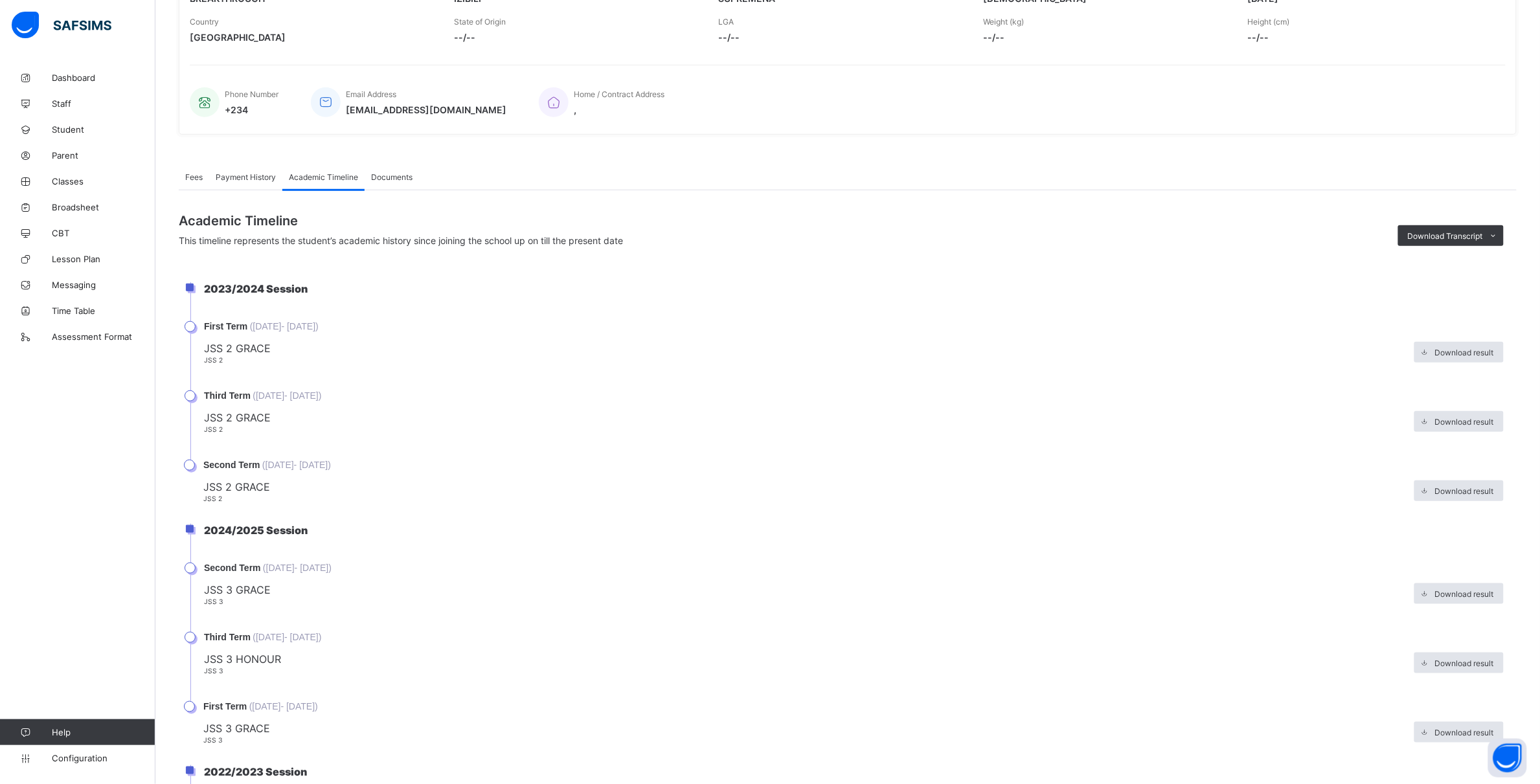
click at [305, 653] on span "JSS 3 HONOUR" at bounding box center [806, 659] width 1204 height 13
click at [1491, 661] on div "Download result" at bounding box center [1459, 663] width 90 height 20
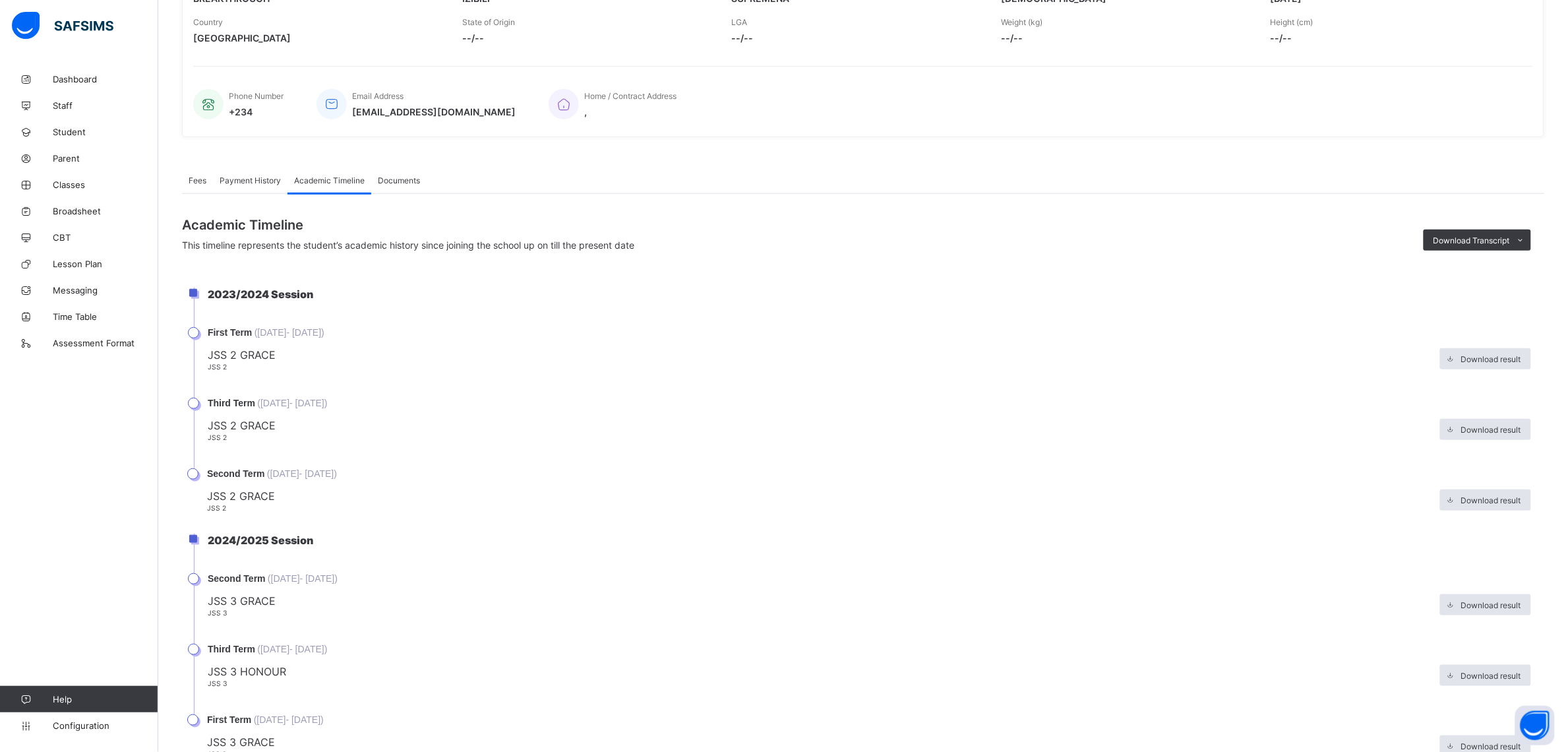
click at [406, 665] on span "JSS 3 HONOUR" at bounding box center [820, 671] width 1226 height 13
click at [1508, 671] on span "Download result" at bounding box center [1491, 676] width 60 height 10
click at [74, 186] on span "Classes" at bounding box center [105, 184] width 106 height 11
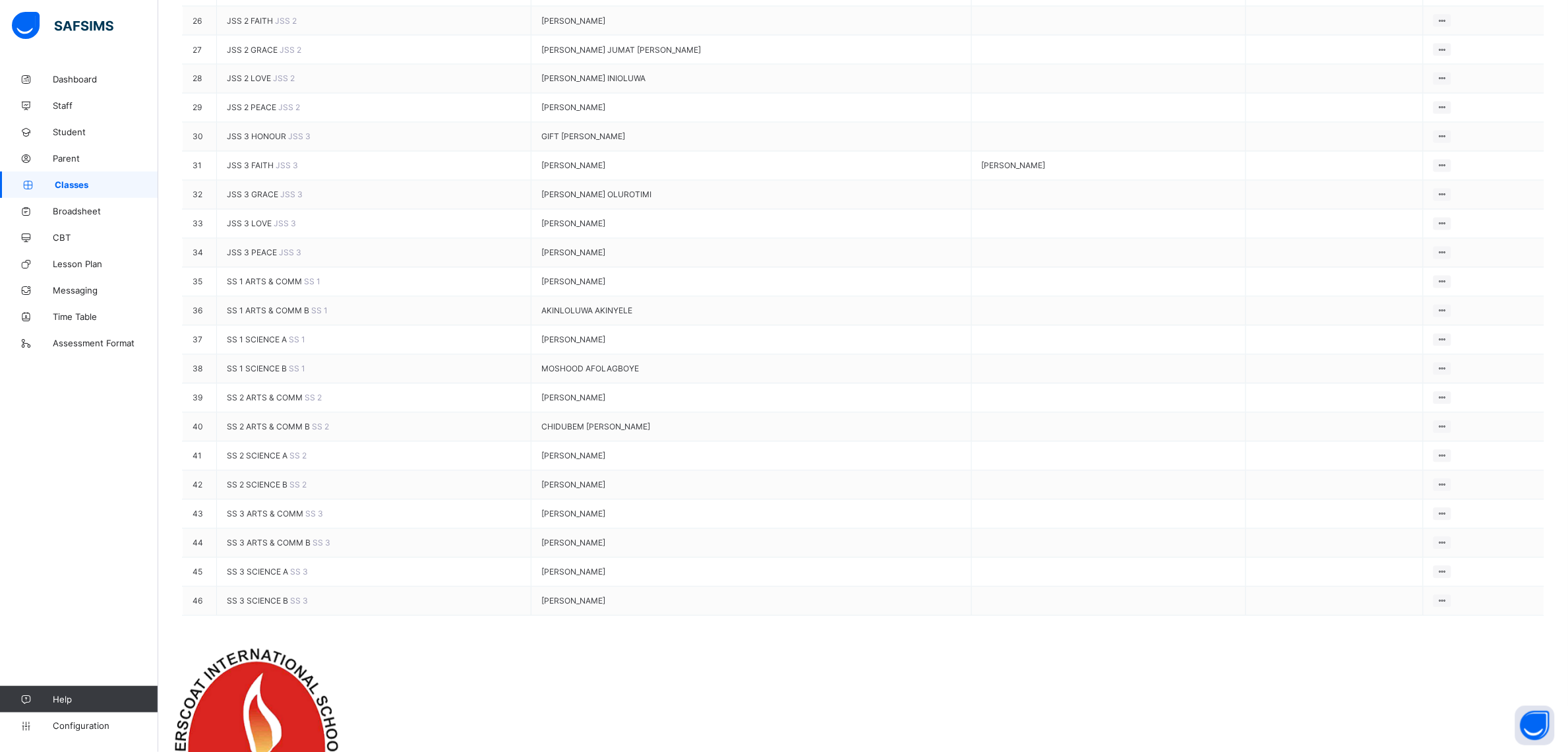
scroll to position [989, 0]
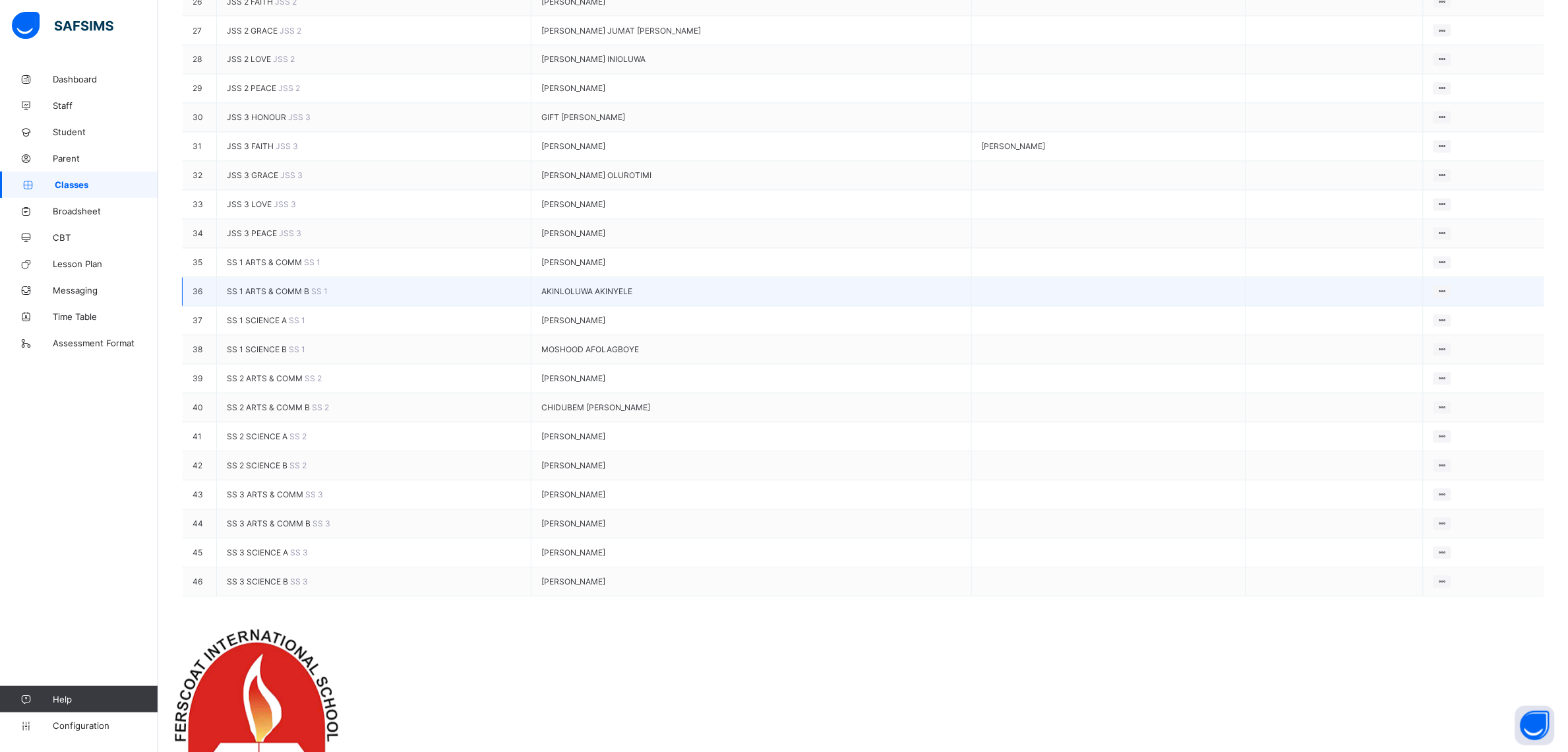
click at [304, 297] on span "SS 1 ARTS & COMM B" at bounding box center [269, 292] width 84 height 10
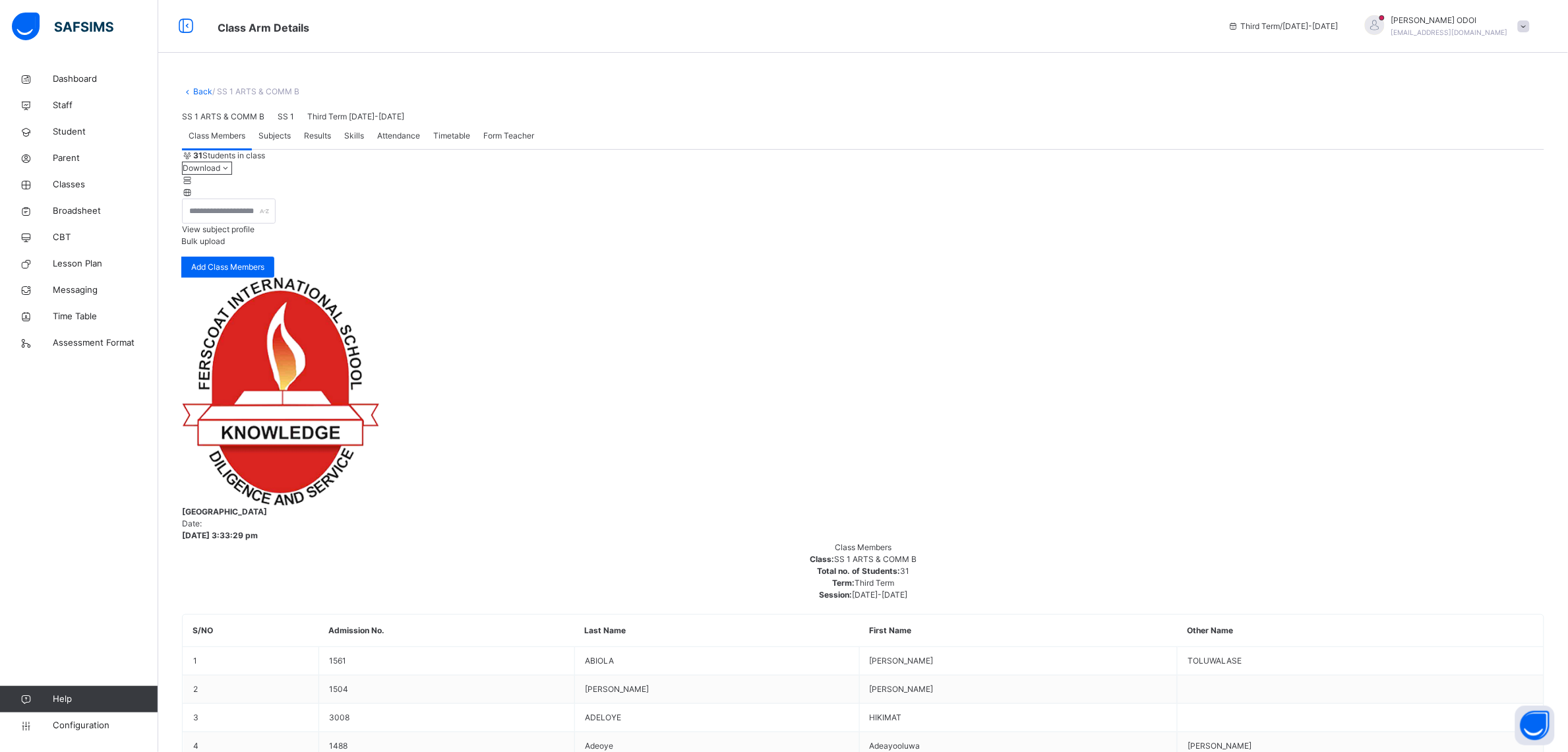
scroll to position [247, 0]
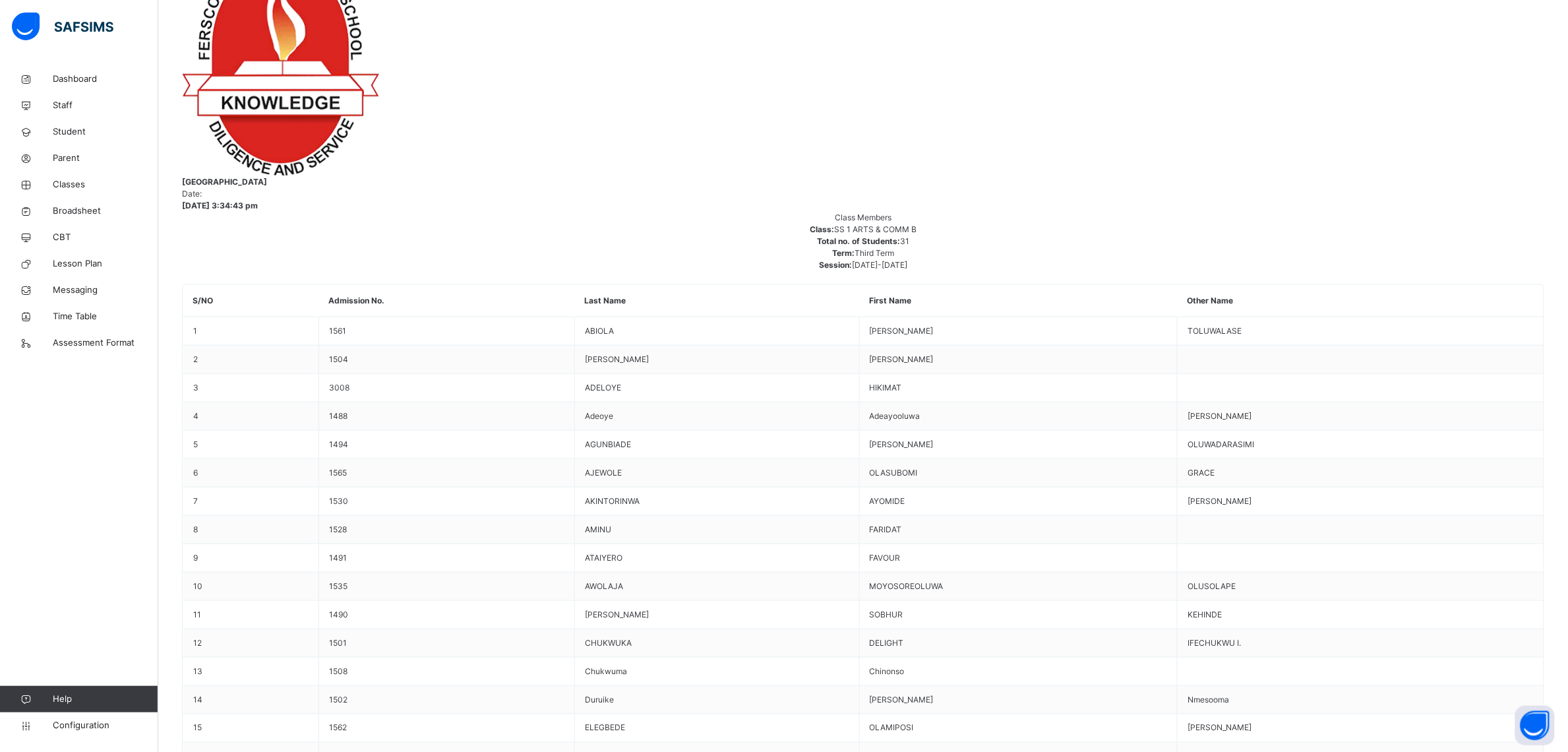
scroll to position [495, 0]
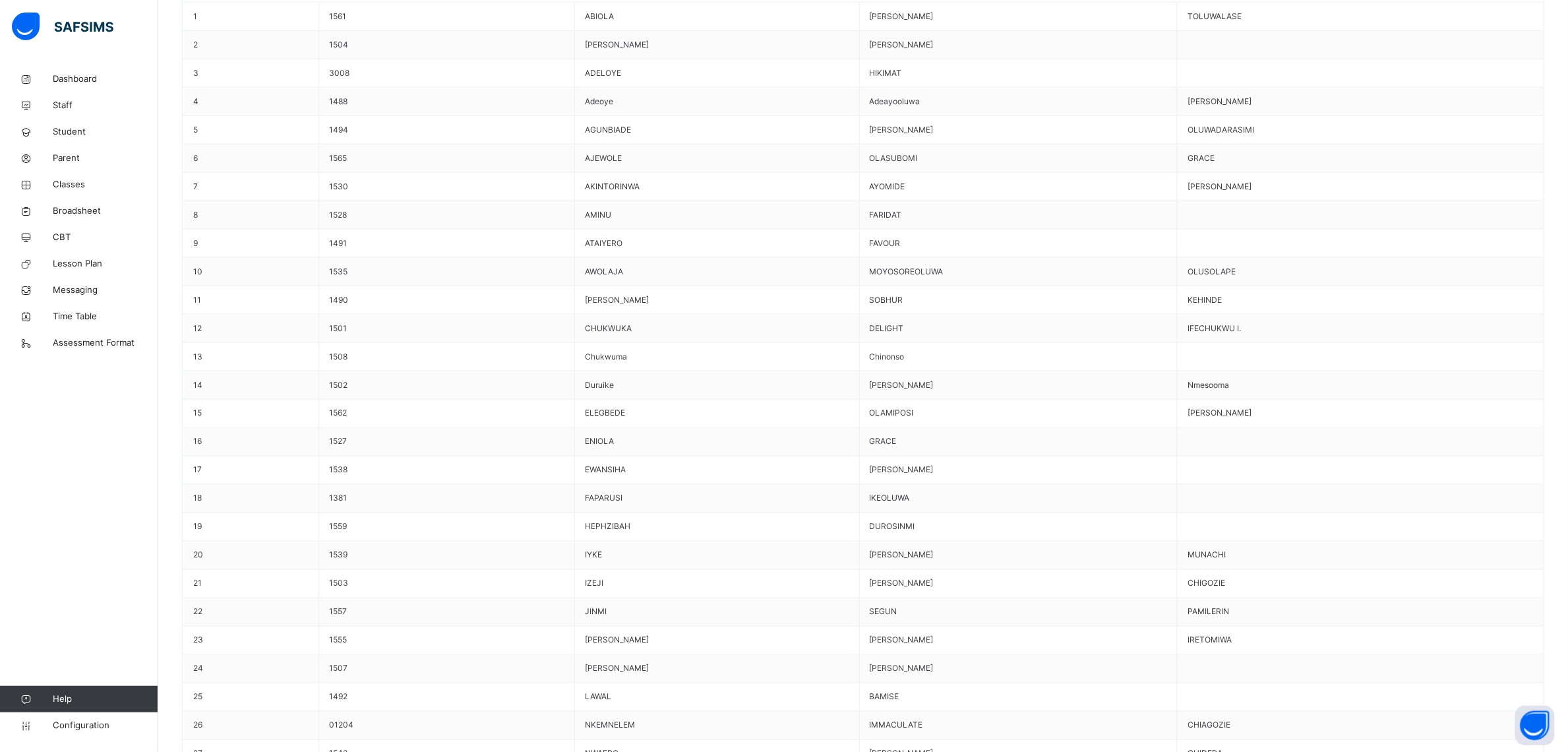
scroll to position [742, 0]
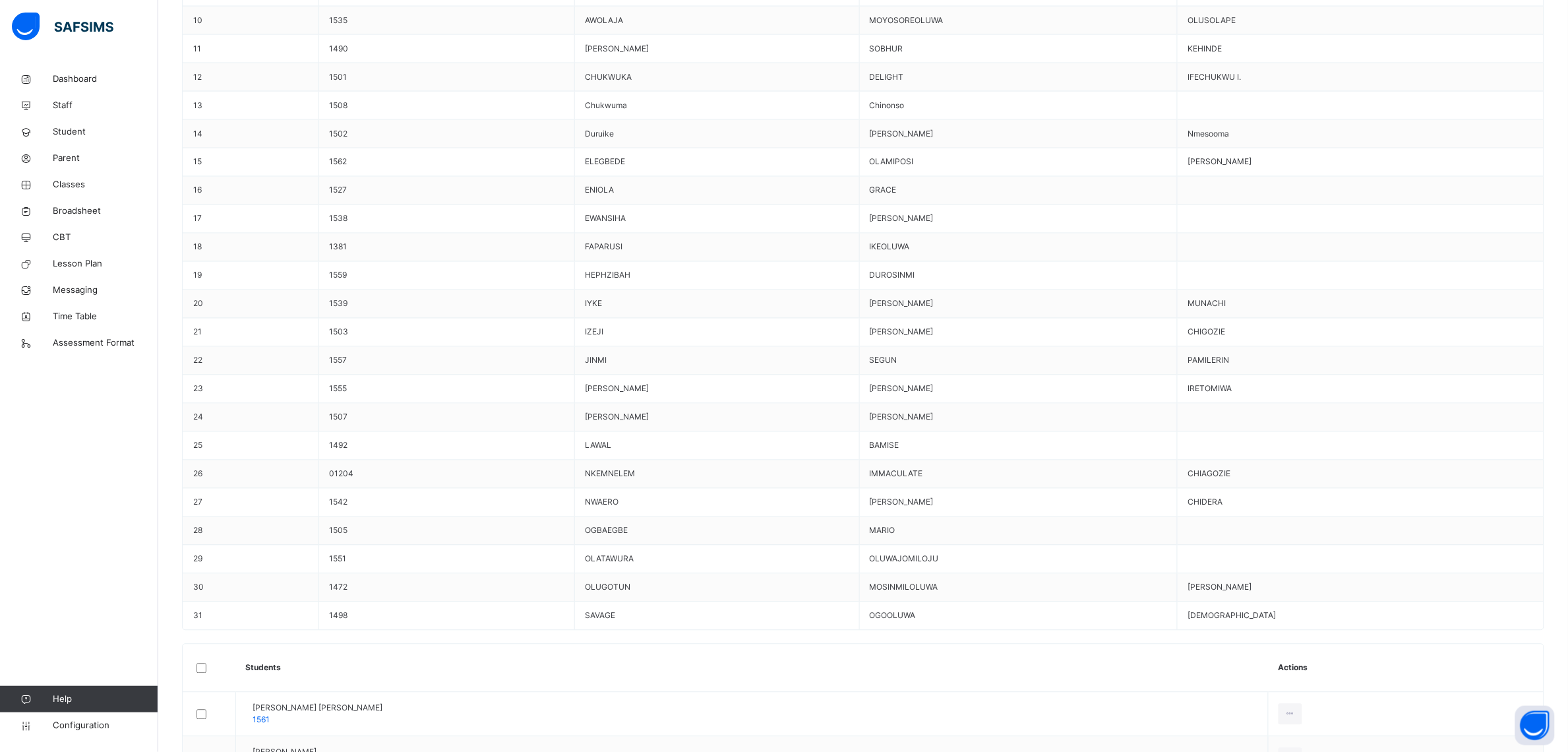
scroll to position [989, 0]
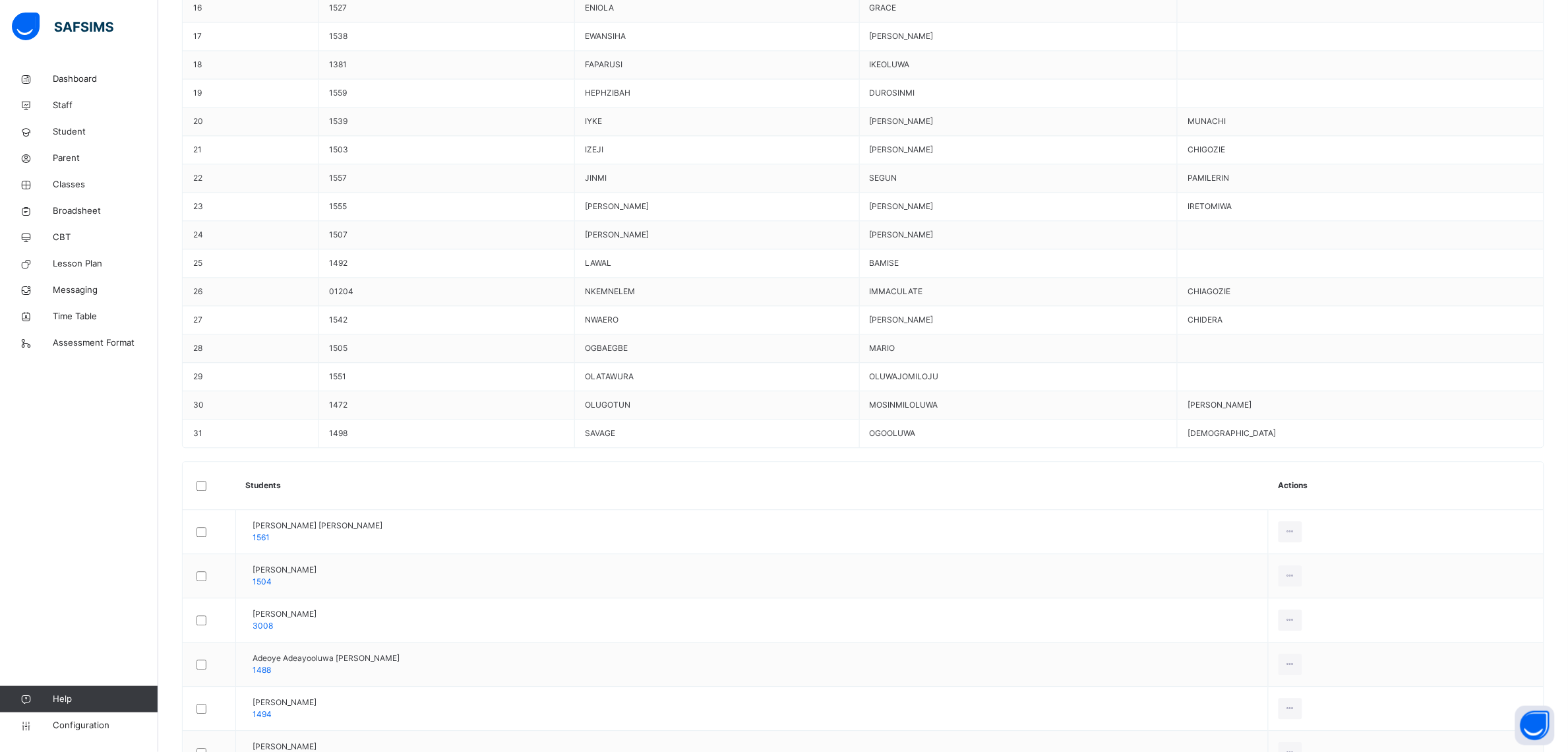
scroll to position [1128, 0]
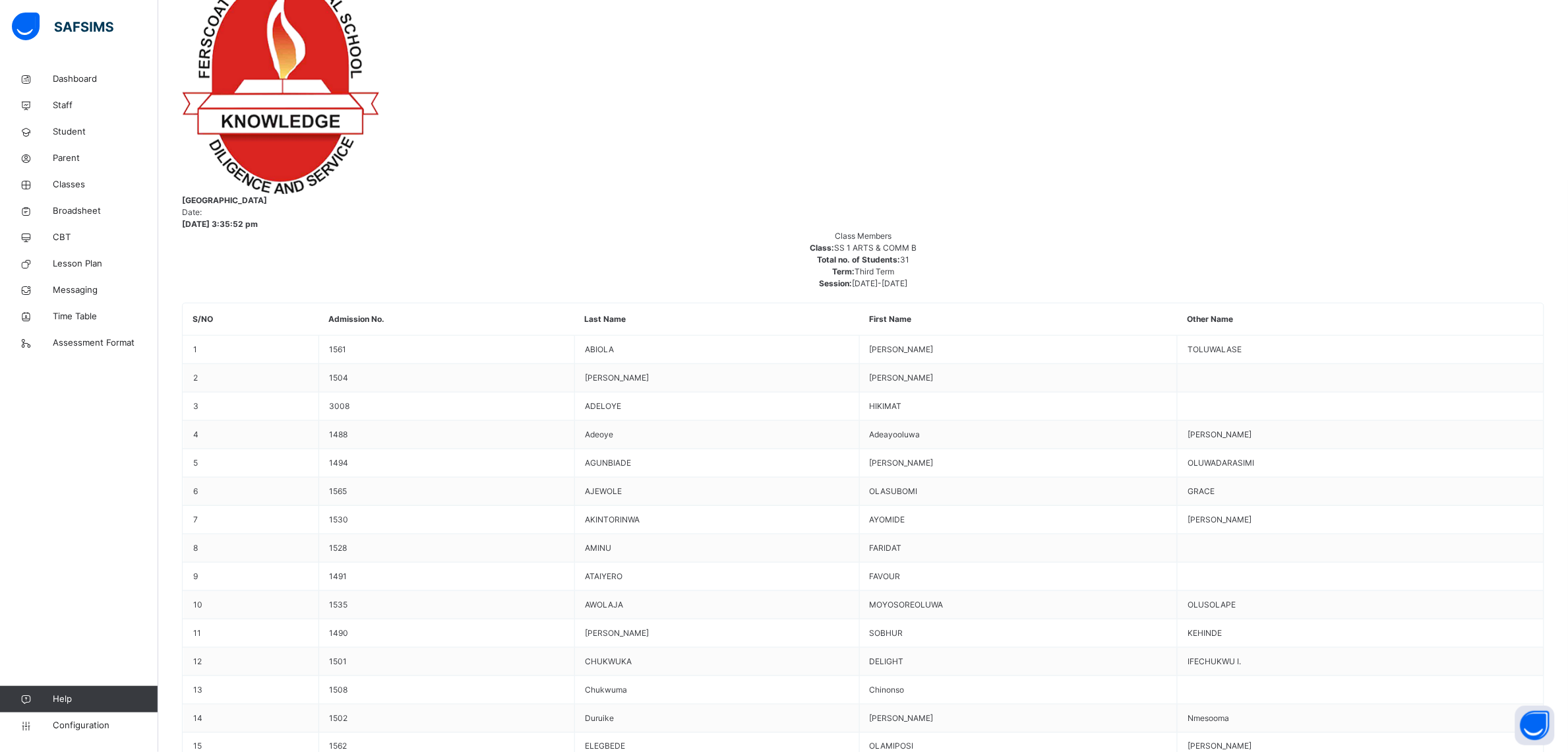
scroll to position [56, 0]
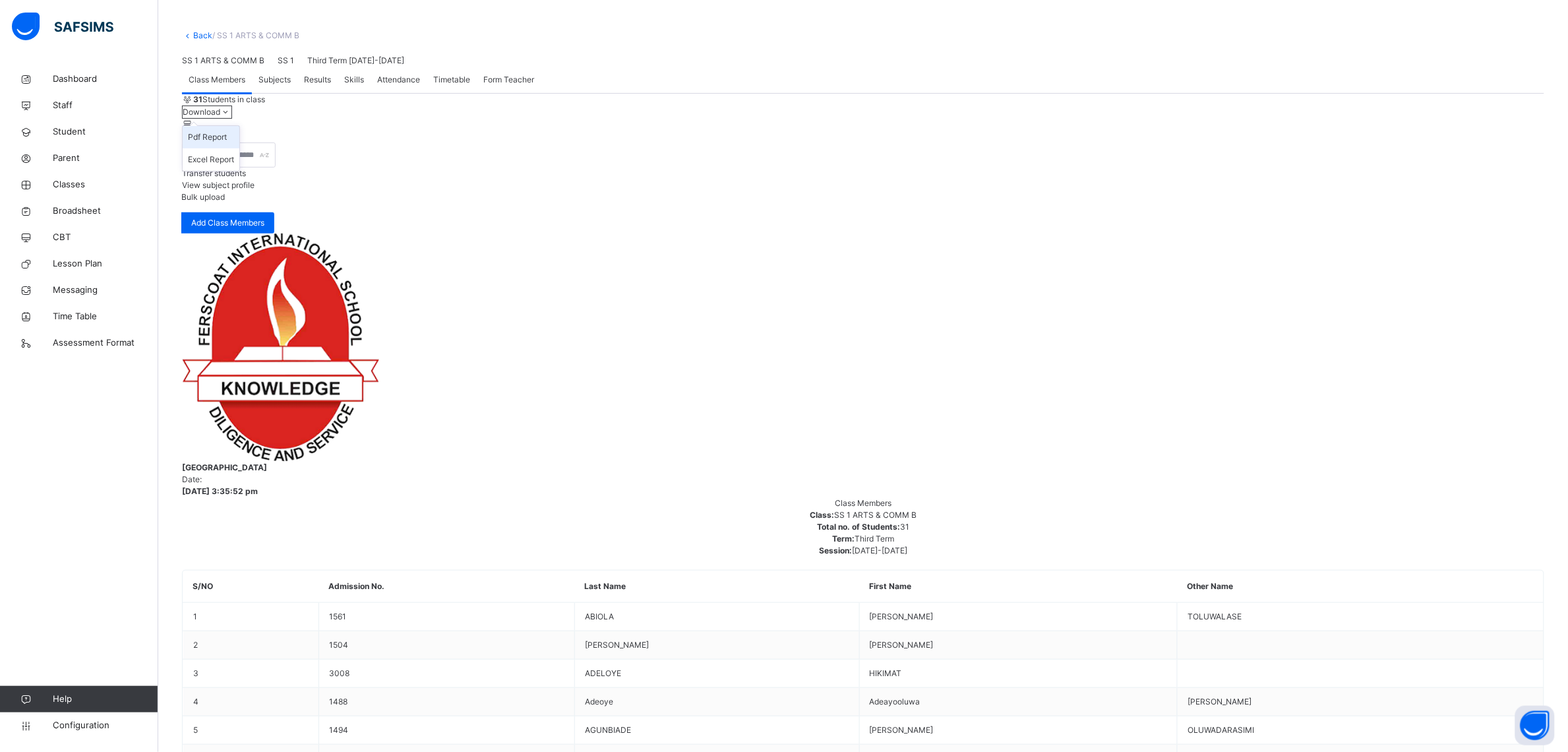
click at [239, 148] on li "Pdf Report" at bounding box center [211, 137] width 57 height 22
click at [326, 86] on span "Results" at bounding box center [318, 80] width 27 height 12
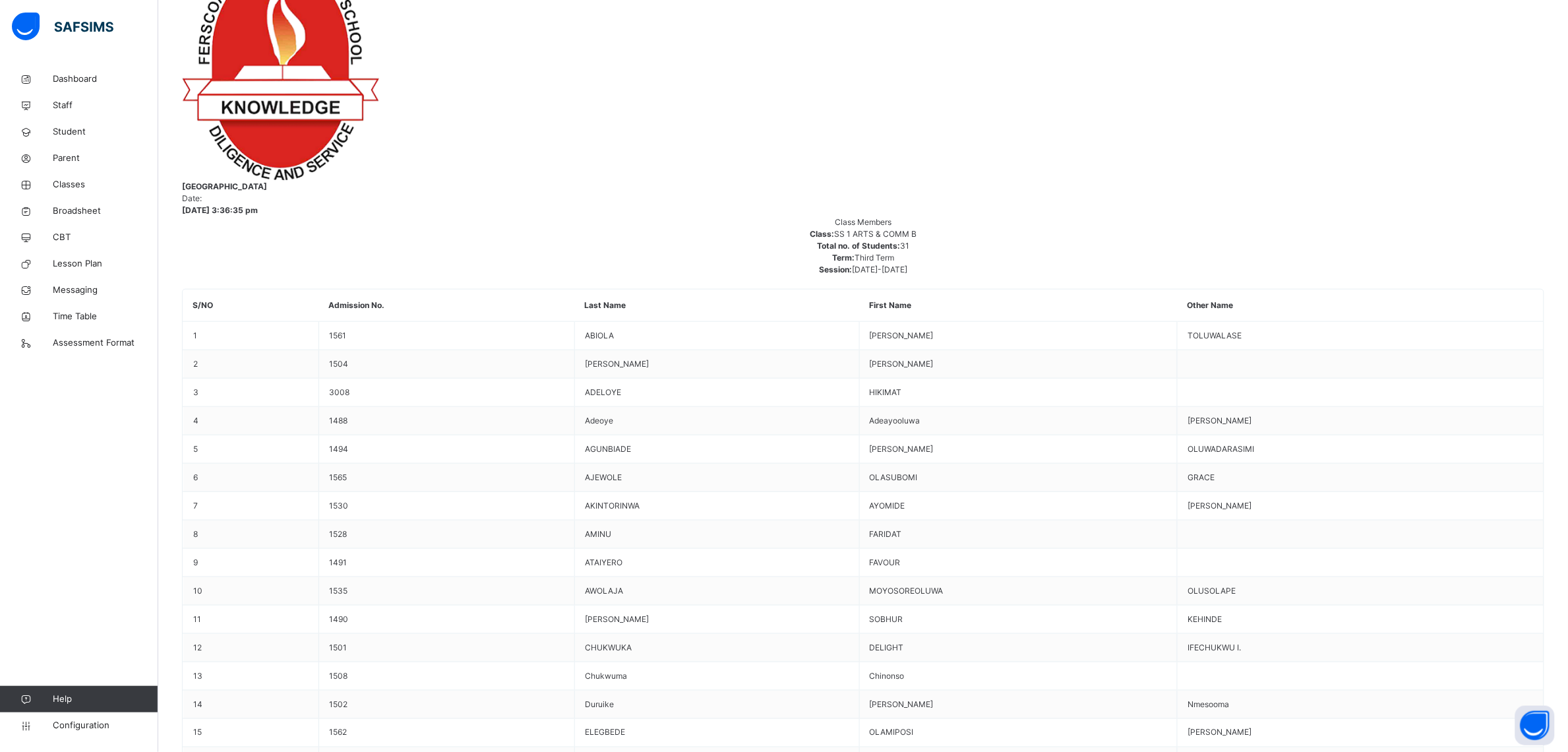
scroll to position [165, 0]
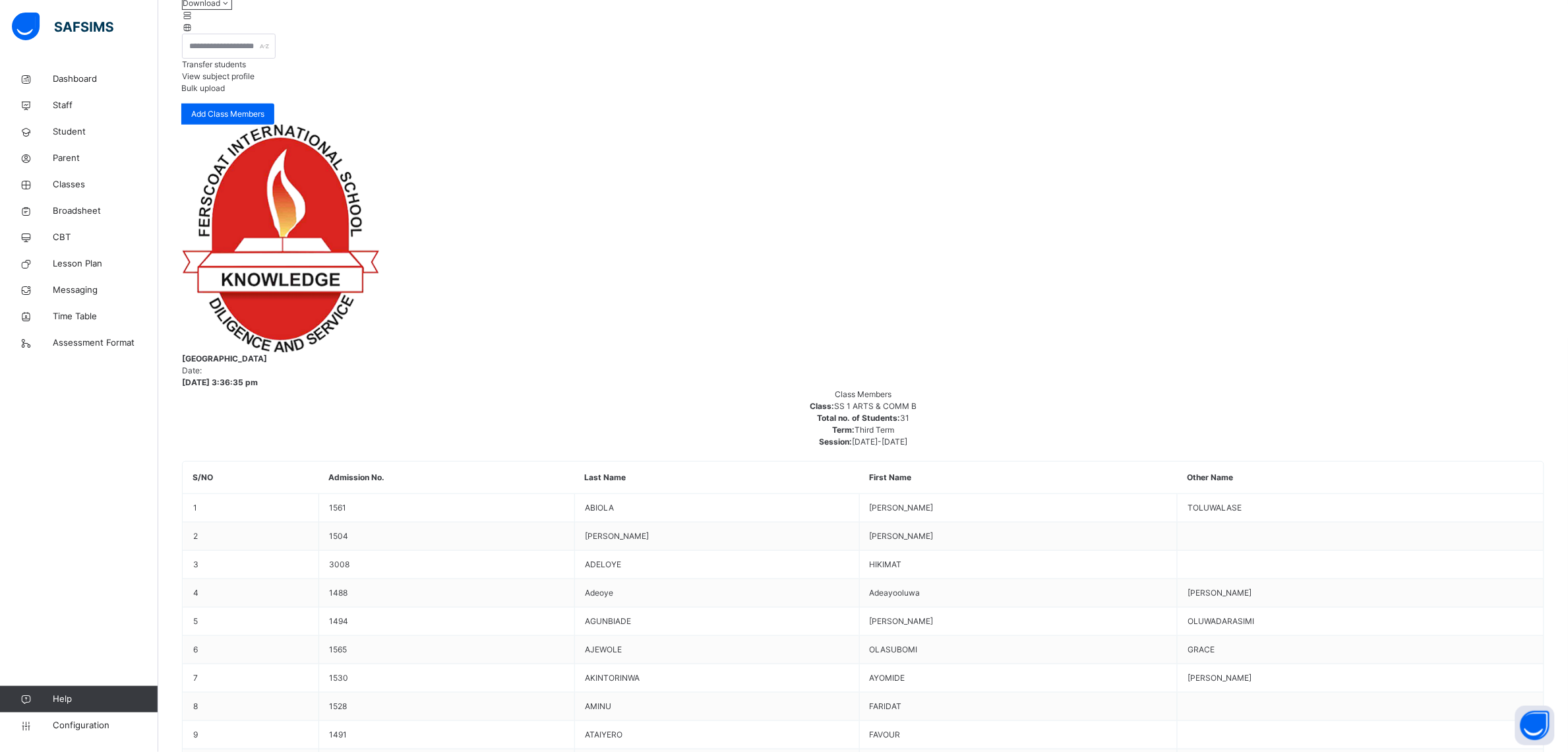
drag, startPoint x: 304, startPoint y: 351, endPoint x: 314, endPoint y: 572, distance: 221.2
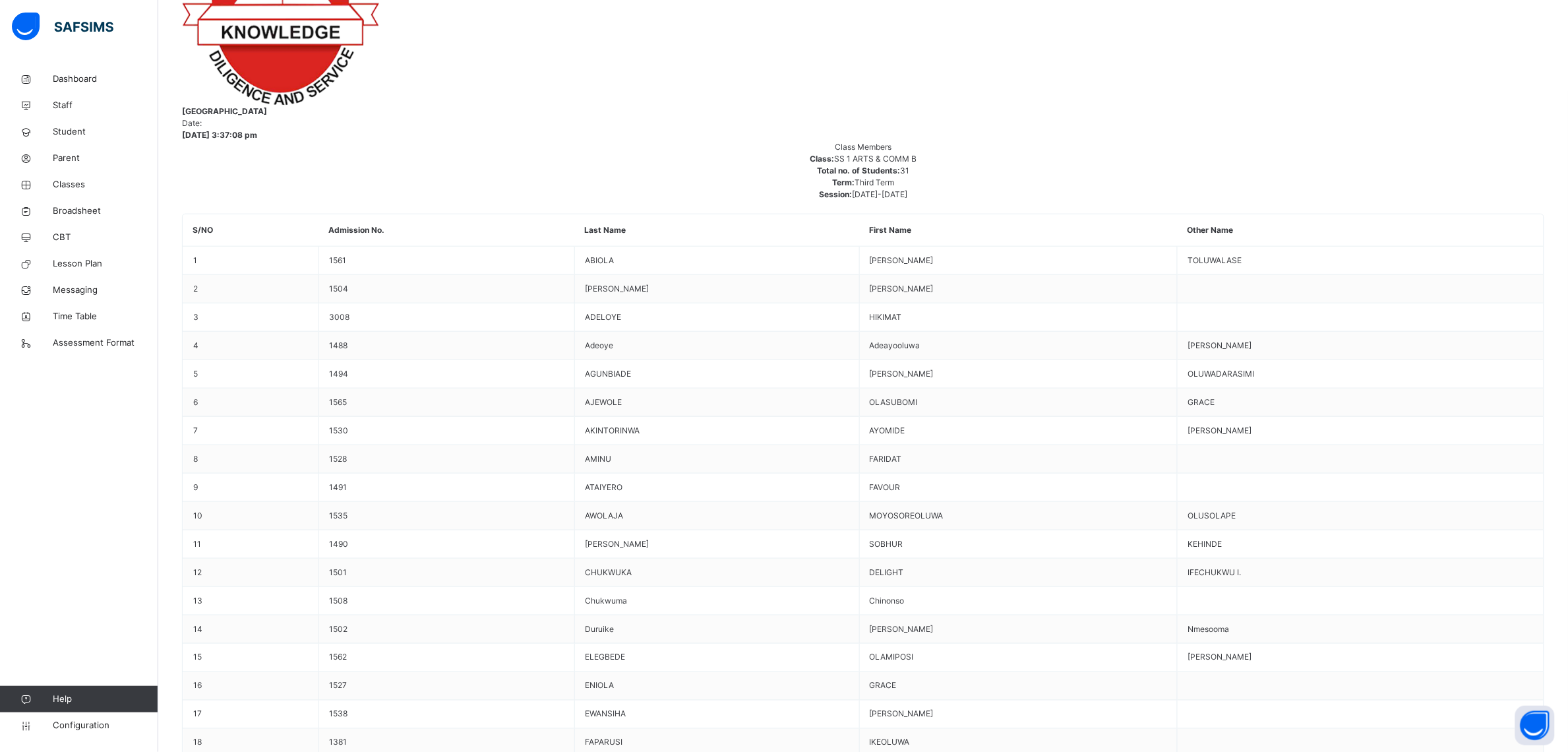
scroll to position [682, 0]
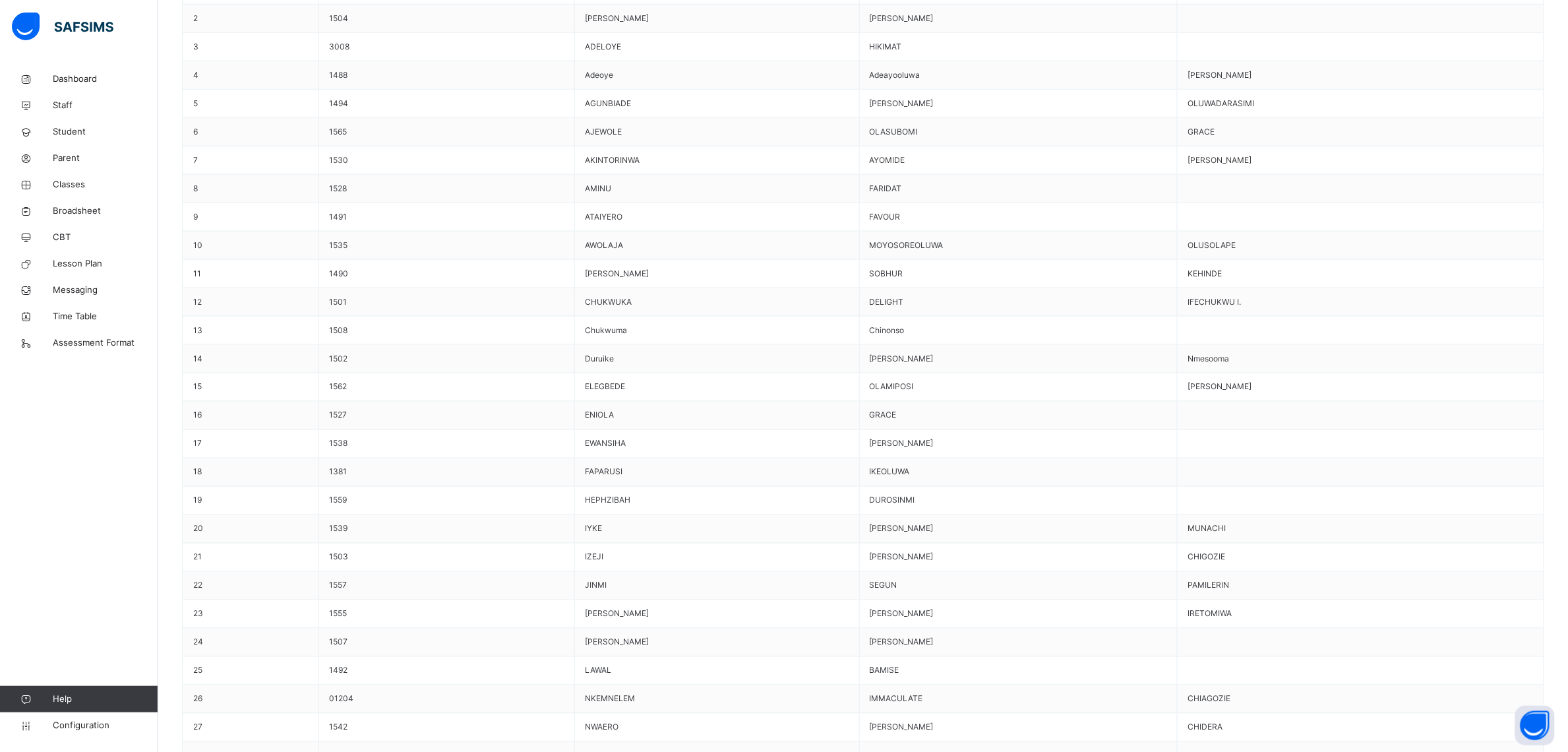
drag, startPoint x: 1327, startPoint y: 628, endPoint x: 1283, endPoint y: 646, distance: 47.5
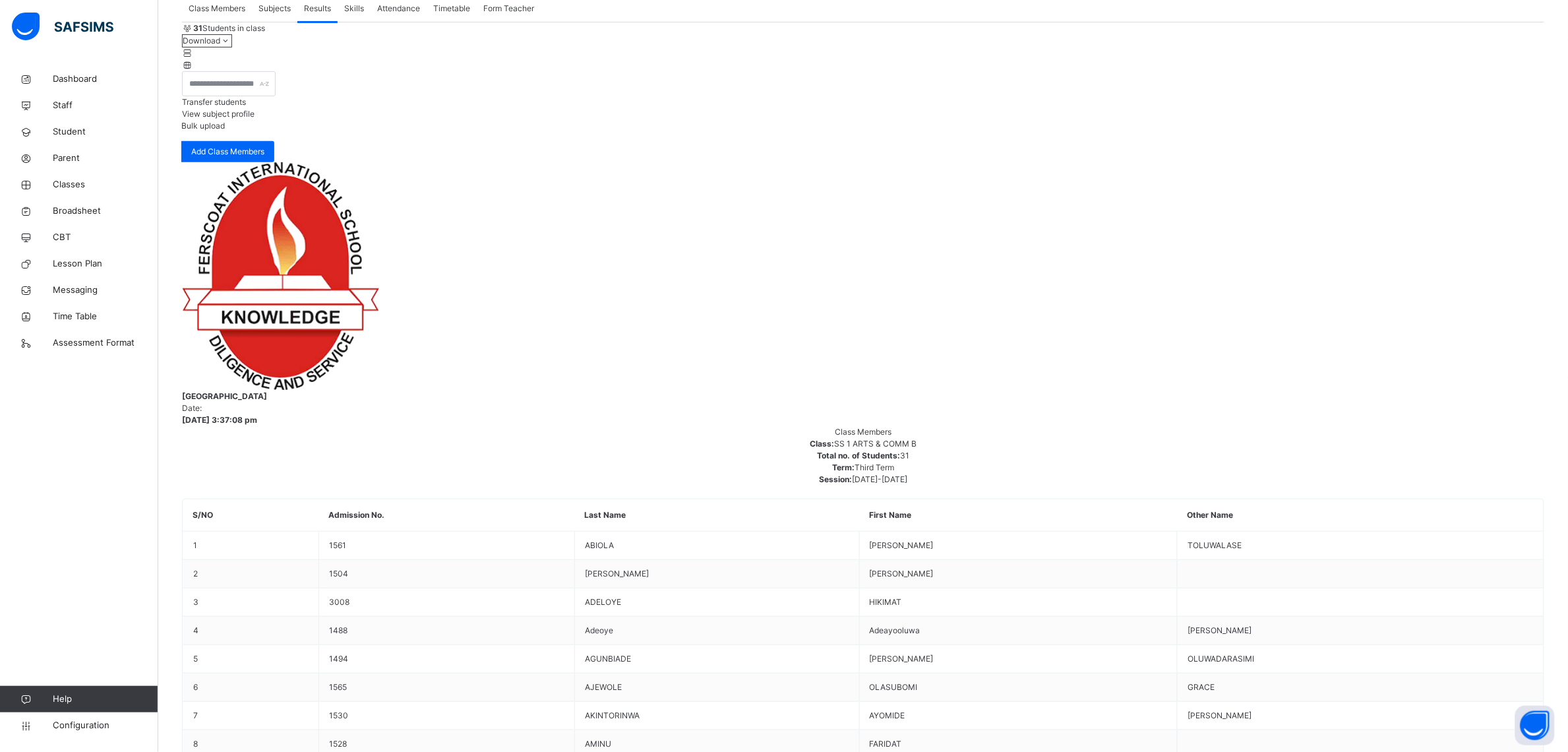
scroll to position [0, 0]
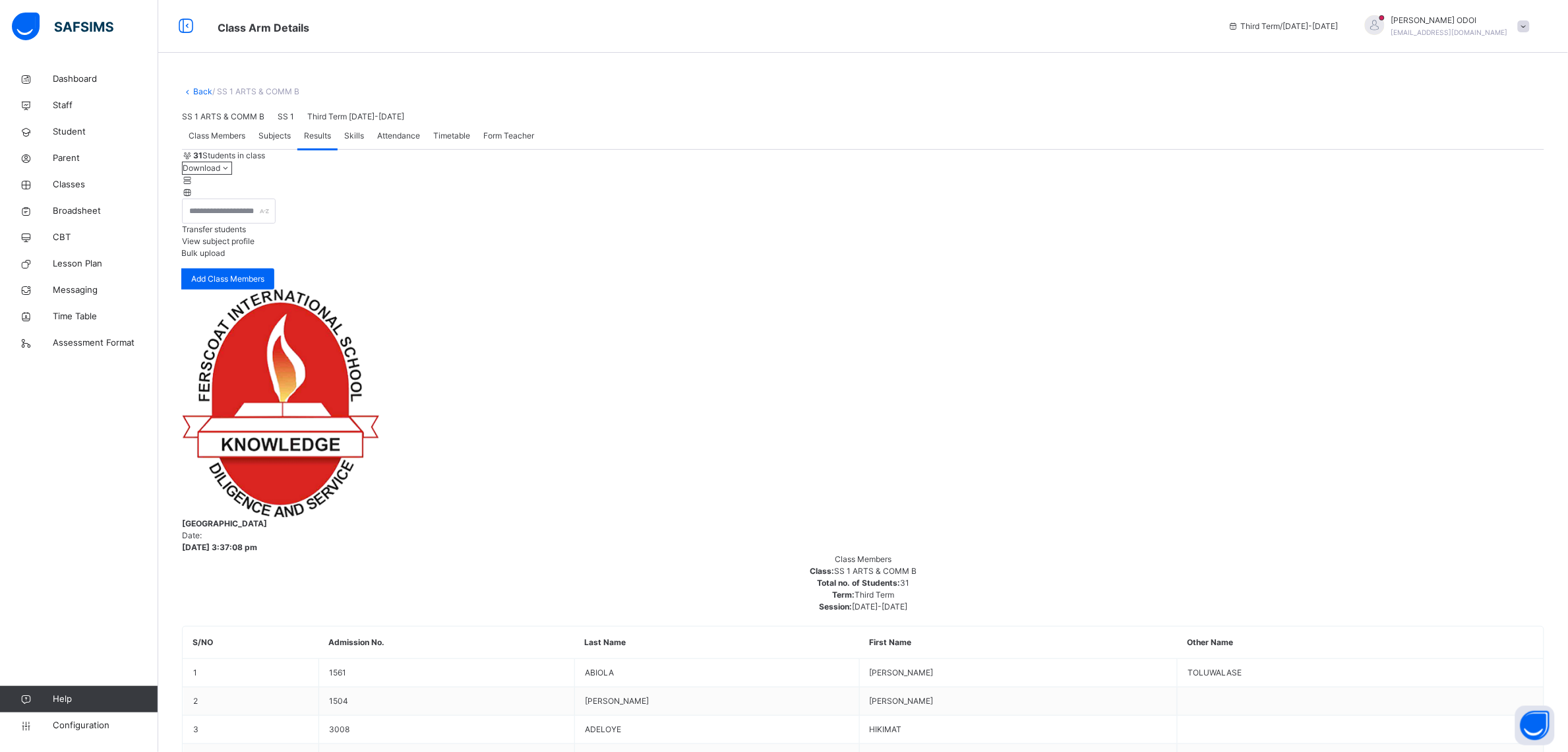
click at [75, 135] on span "Student" at bounding box center [105, 132] width 106 height 13
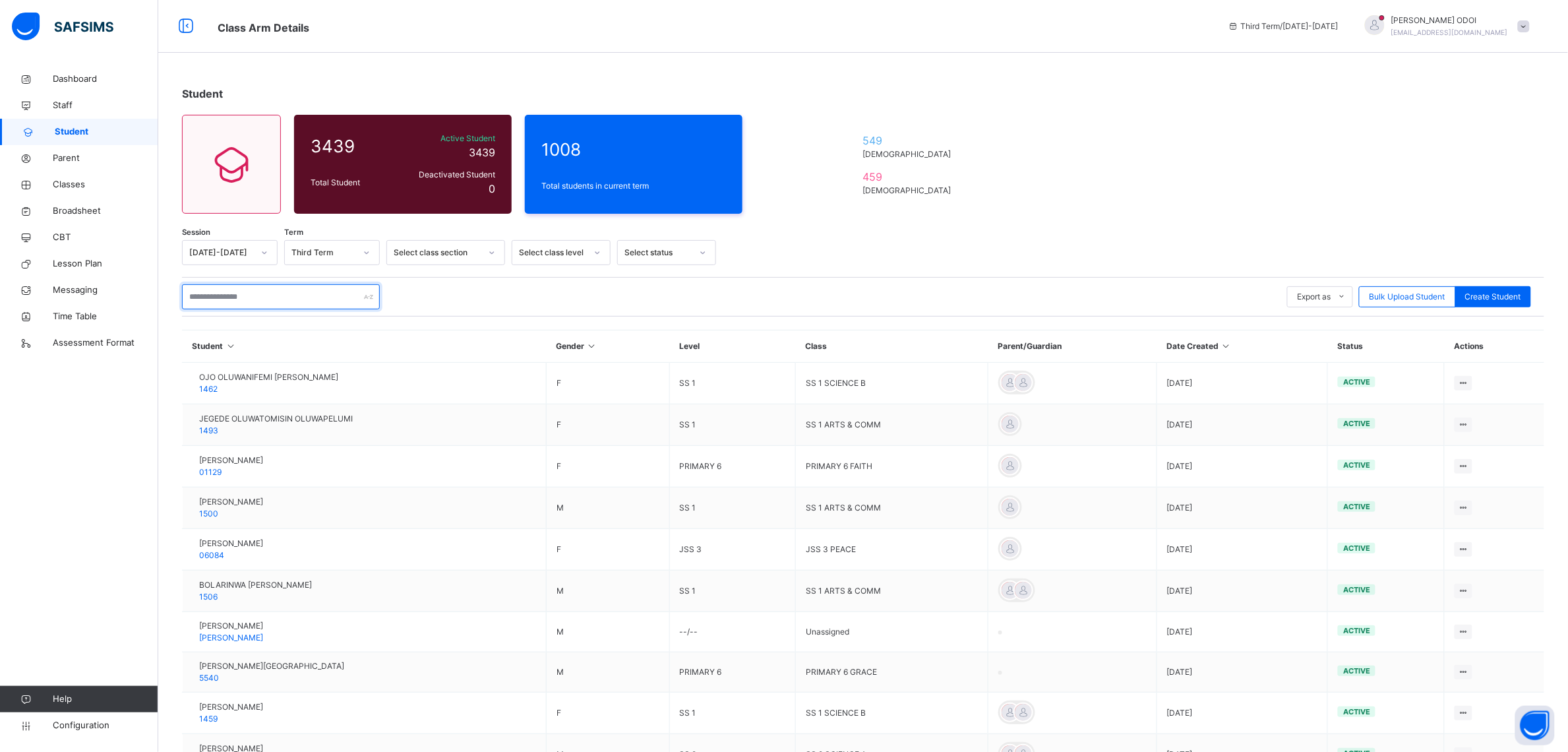
click at [216, 300] on input "text" at bounding box center [280, 296] width 198 height 25
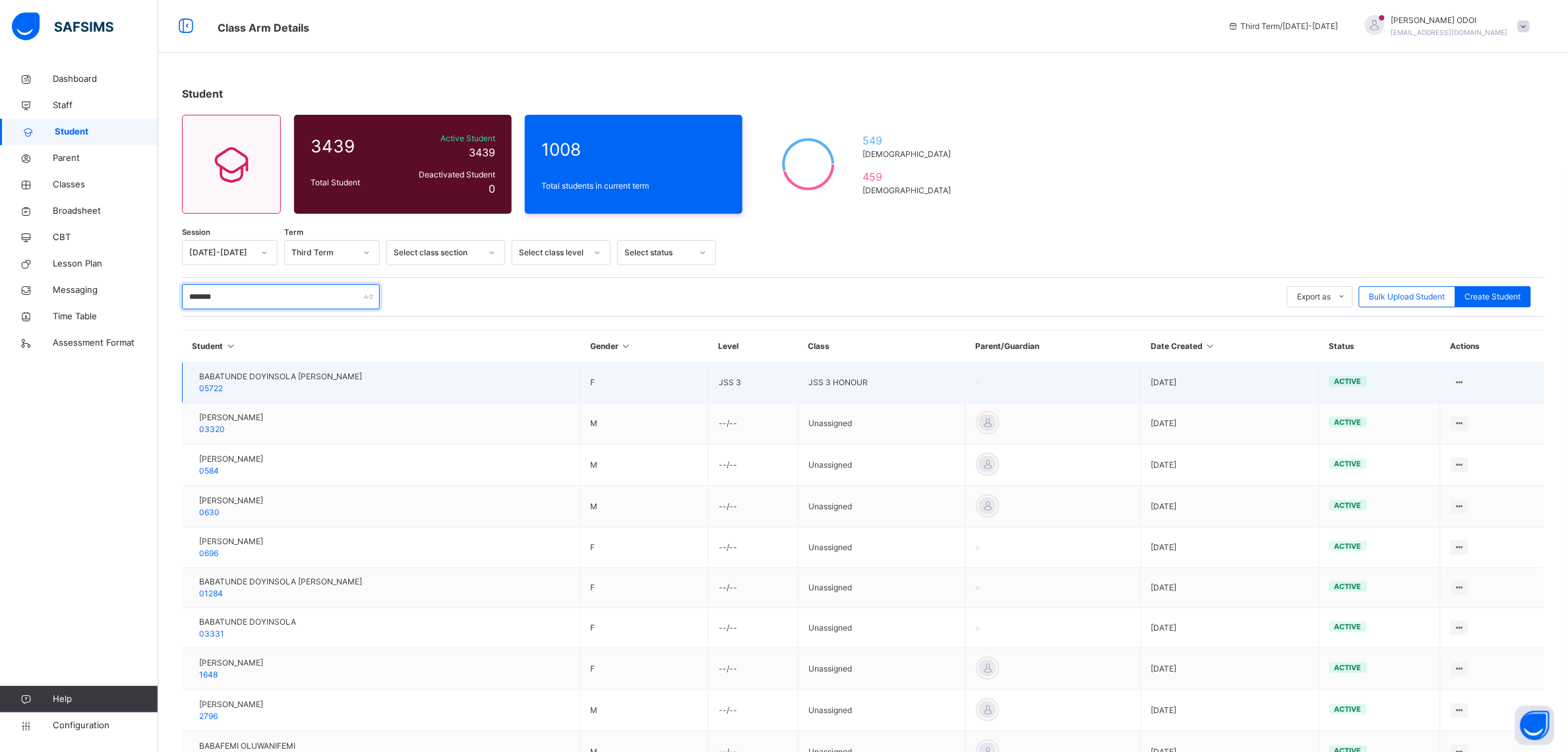
type input "*******"
click at [312, 381] on span "BABATUNDE DOYINSOLA ESTHER" at bounding box center [280, 377] width 163 height 12
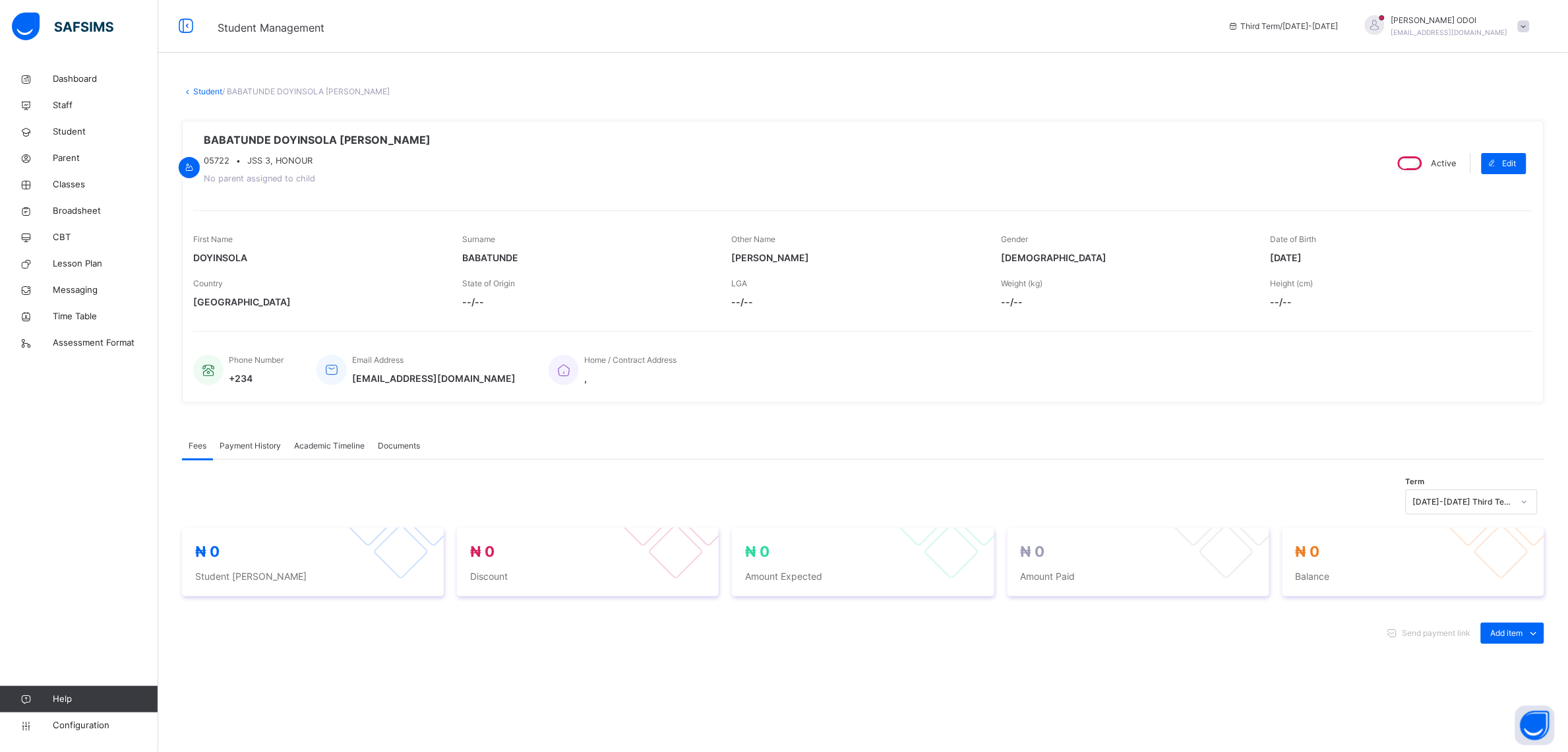
click at [341, 447] on span "Academic Timeline" at bounding box center [329, 446] width 70 height 12
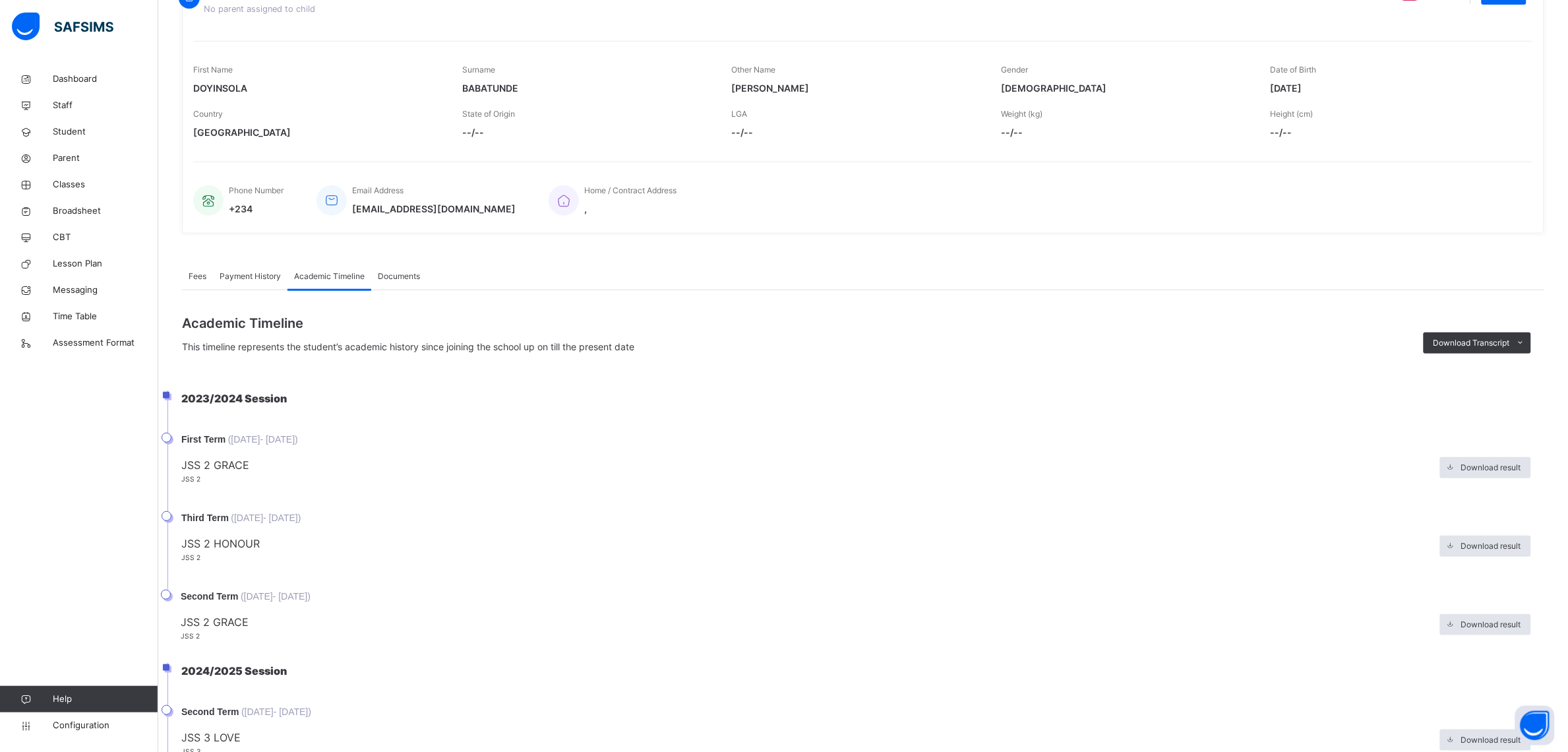
scroll to position [495, 0]
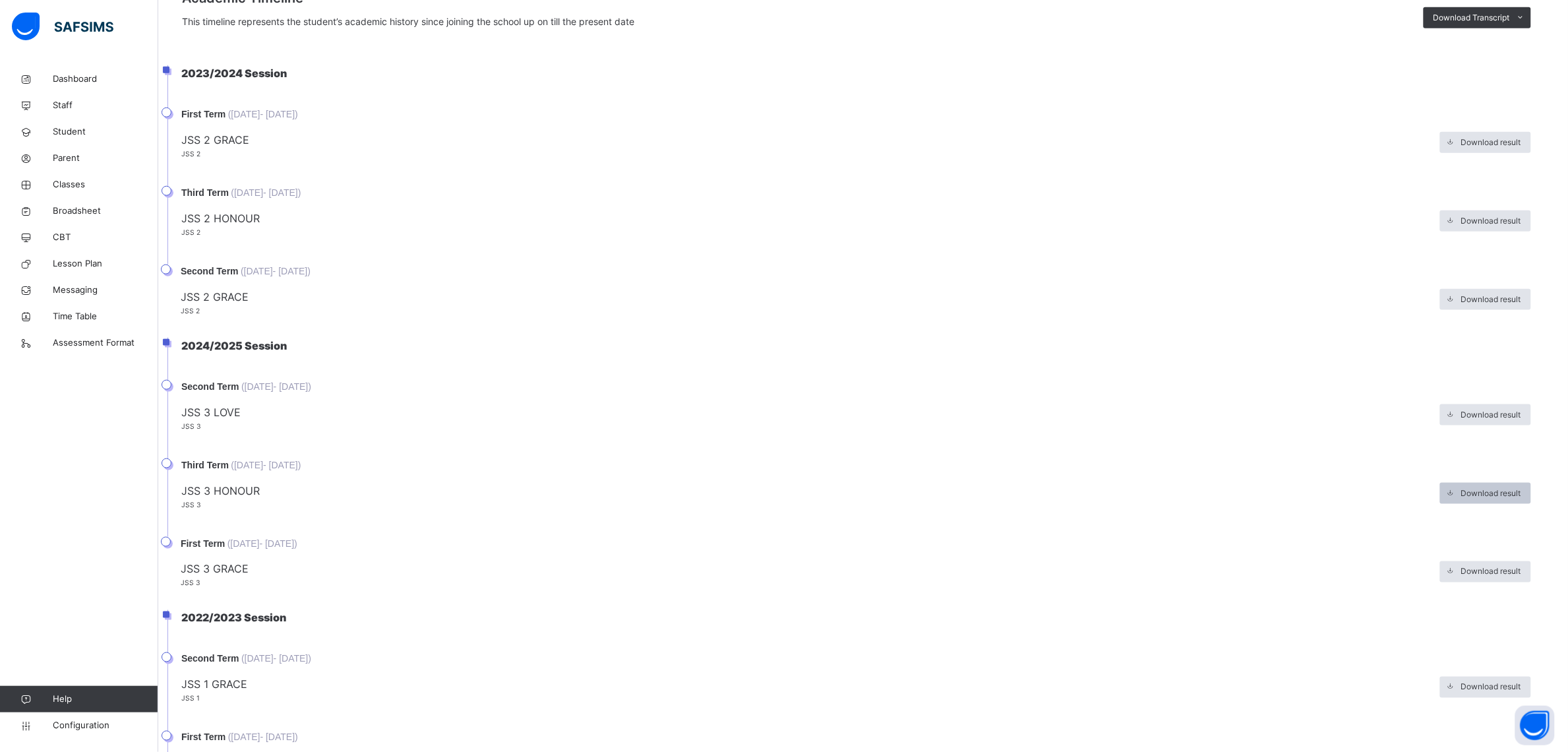
click at [1456, 496] on icon at bounding box center [1452, 493] width 10 height 11
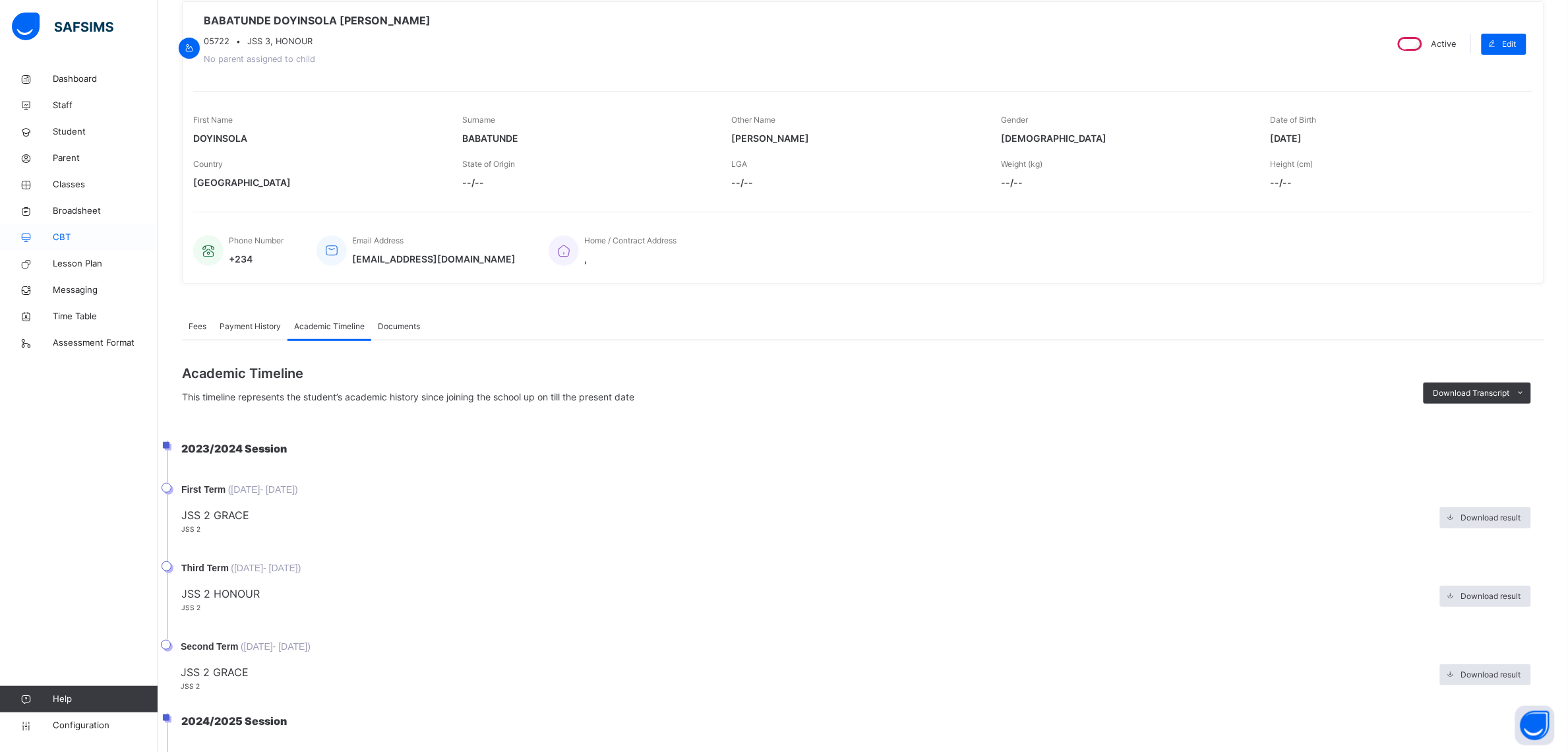
scroll to position [0, 0]
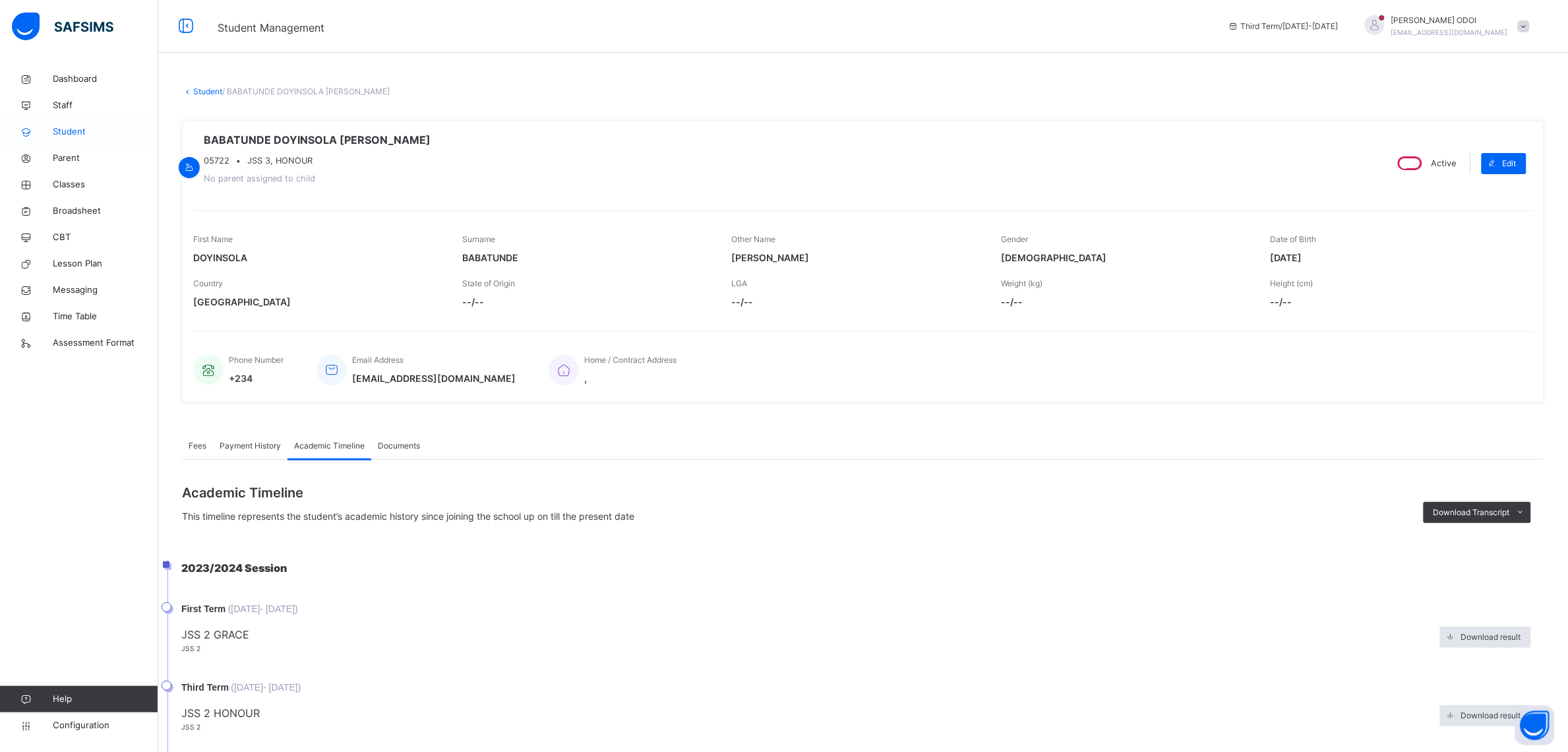
click at [89, 127] on span "Student" at bounding box center [105, 132] width 106 height 13
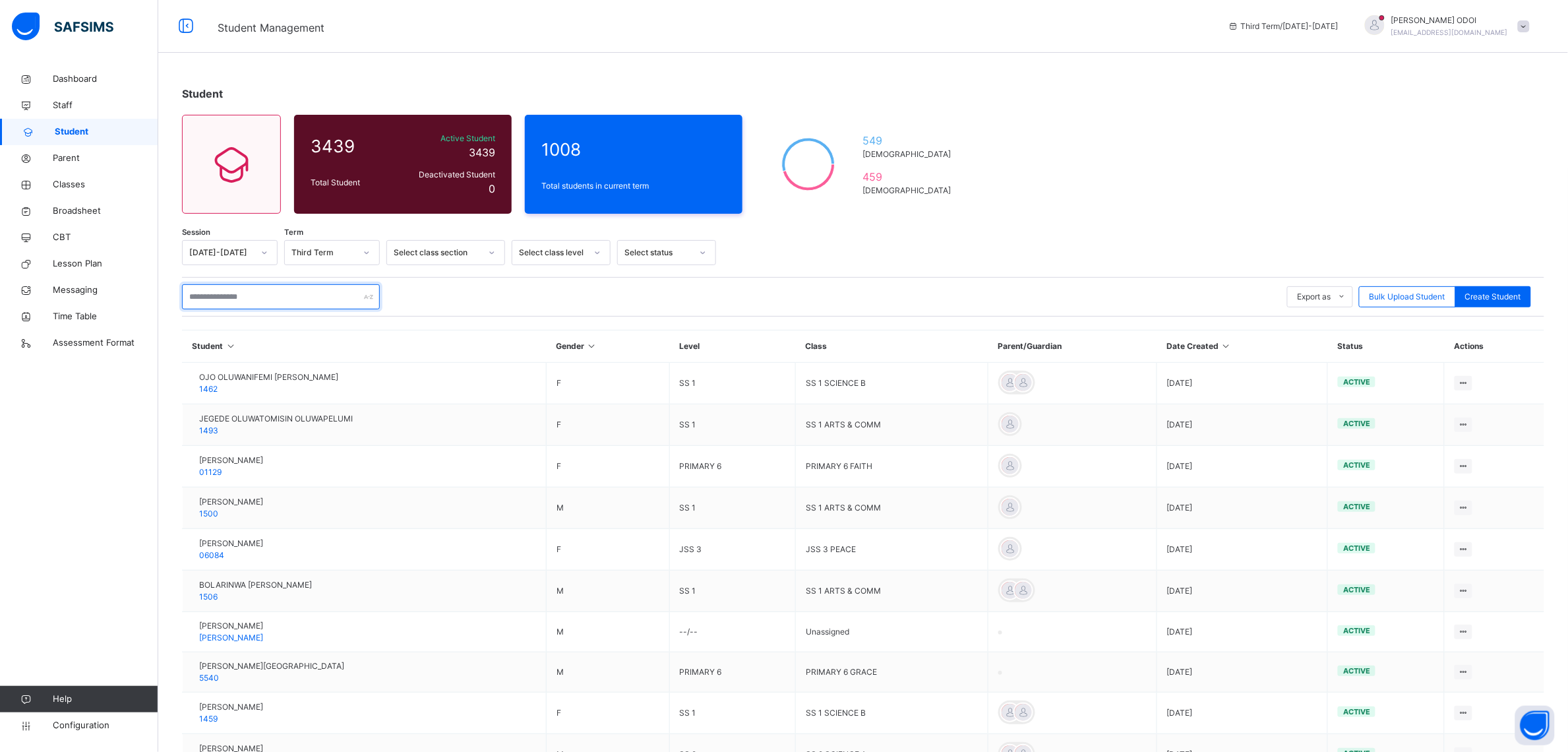
click at [244, 294] on input "text" at bounding box center [280, 296] width 198 height 25
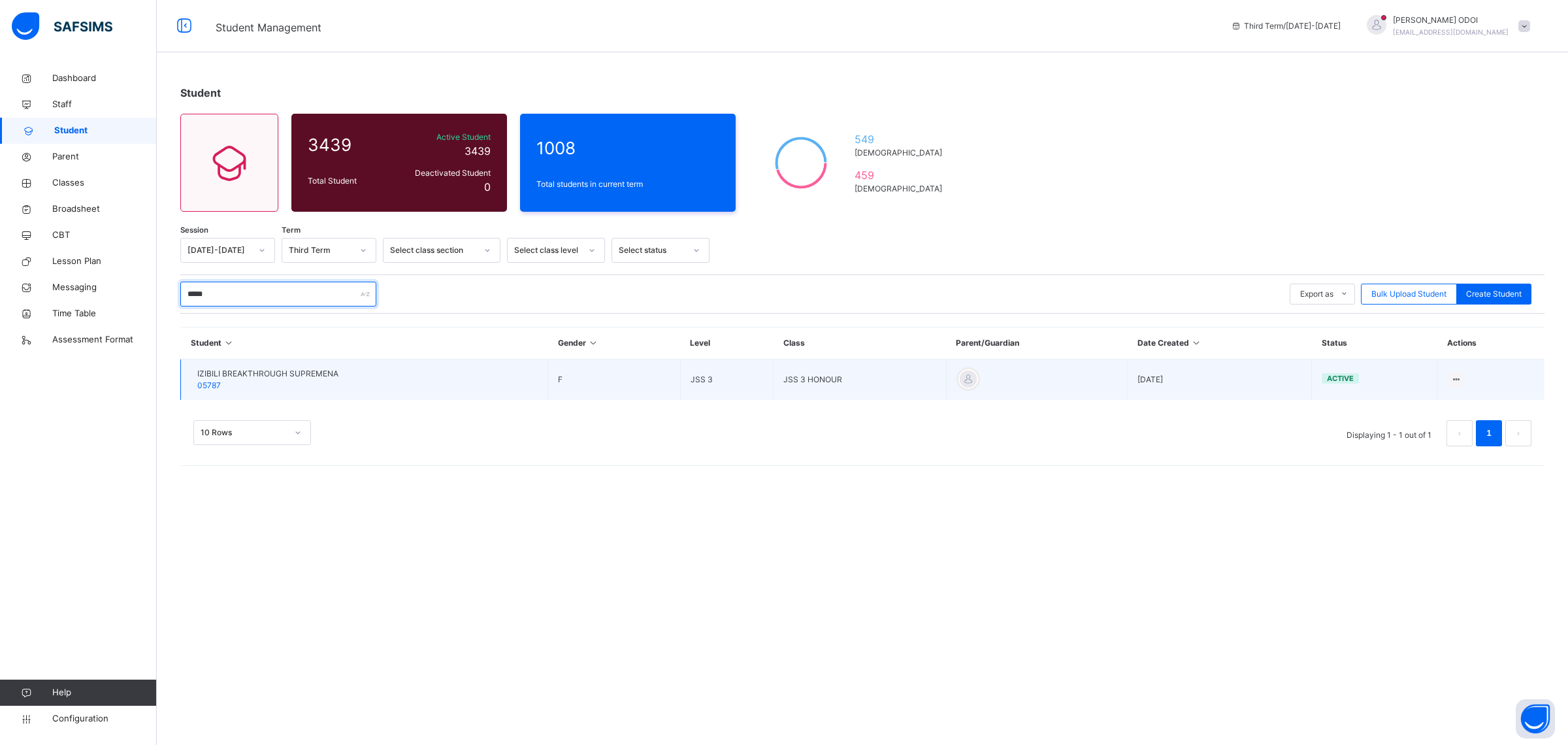
type input "*****"
click at [306, 374] on span "IZIBILI BREAKTHROUGH SUPREMENA" at bounding box center [268, 373] width 141 height 12
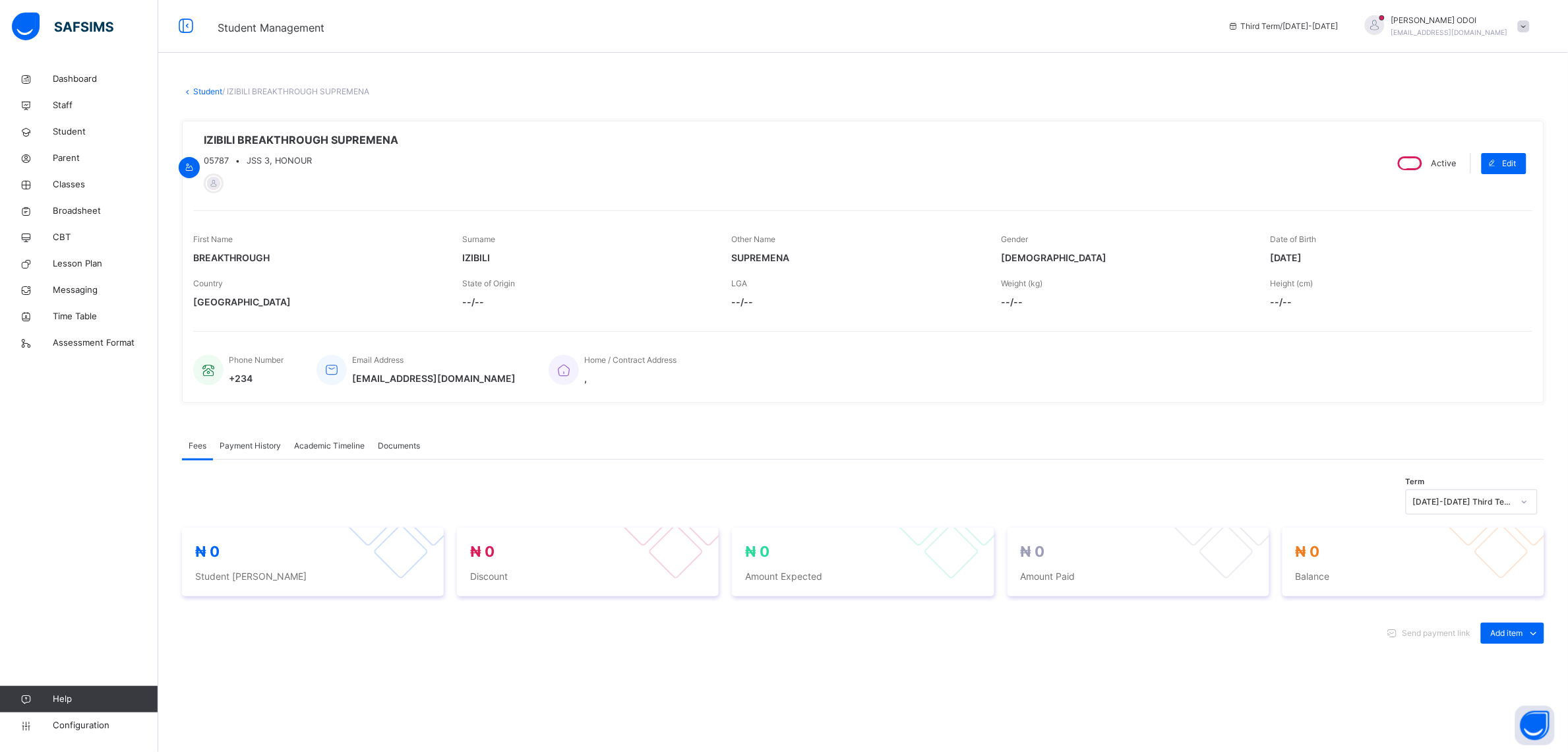
click at [327, 445] on span "Academic Timeline" at bounding box center [329, 446] width 70 height 12
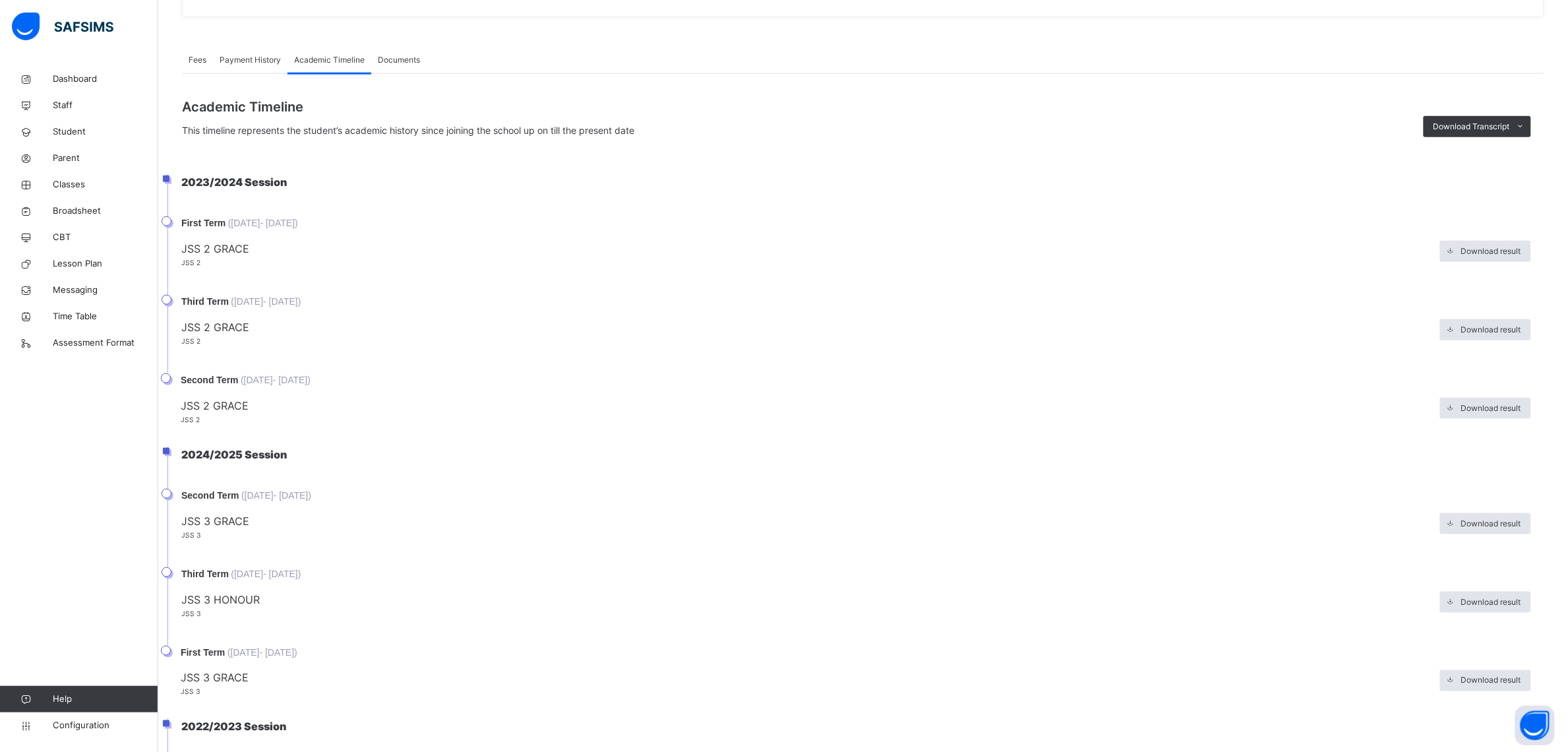
scroll to position [412, 0]
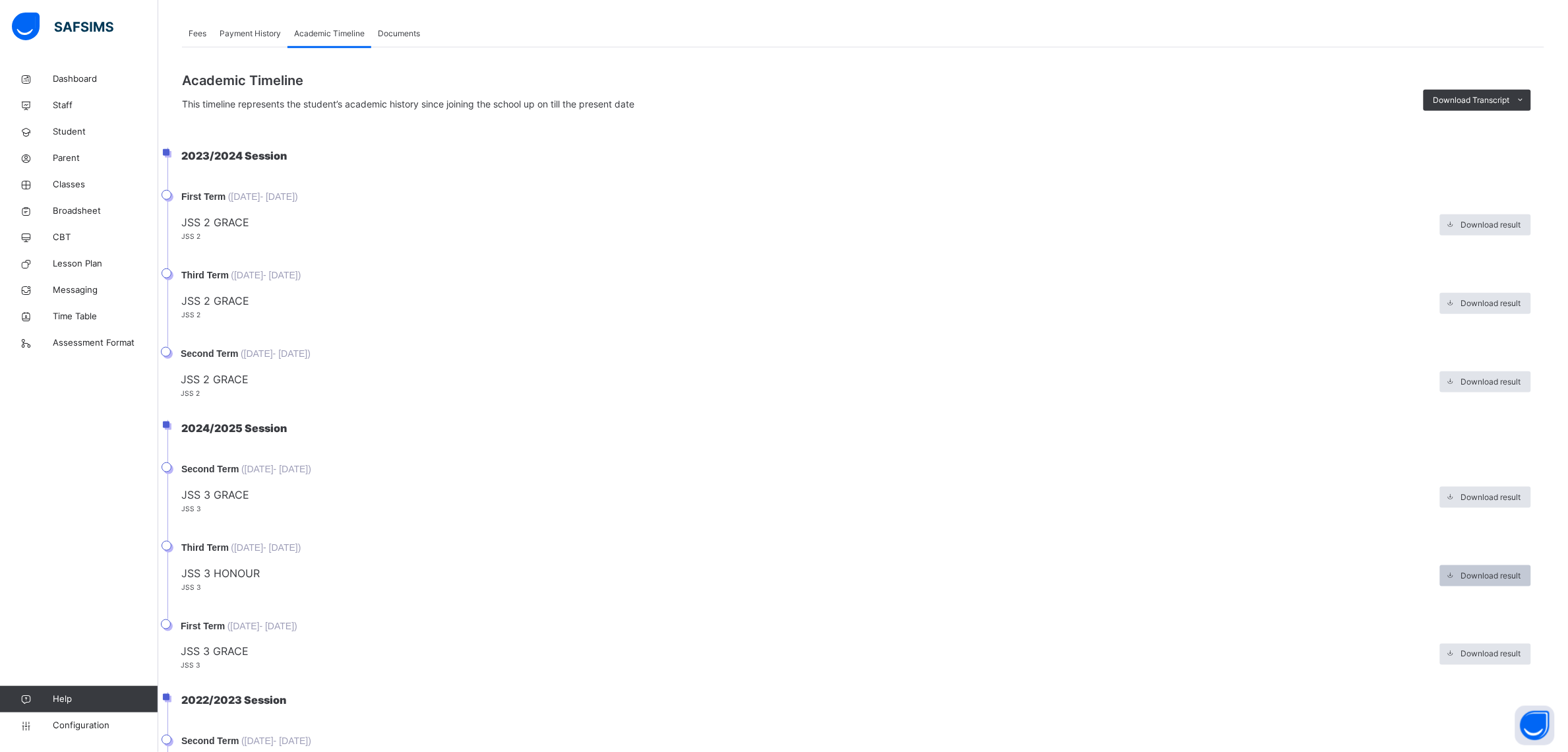
click at [1504, 577] on span "Download result" at bounding box center [1491, 576] width 60 height 12
drag, startPoint x: 274, startPoint y: 545, endPoint x: 257, endPoint y: 576, distance: 35.4
click at [258, 574] on li "Third Term ( 19th Mar, 2025 - 25th Jul, 2025 ) JSS 3 HONOUR JSS 3 Download resu…" at bounding box center [856, 579] width 1377 height 78
click at [316, 559] on li "Third Term ( 19th Mar, 2025 - 25th Jul, 2025 ) JSS 3 HONOUR JSS 3 Download resu…" at bounding box center [856, 579] width 1377 height 78
click at [1456, 581] on icon at bounding box center [1452, 575] width 10 height 11
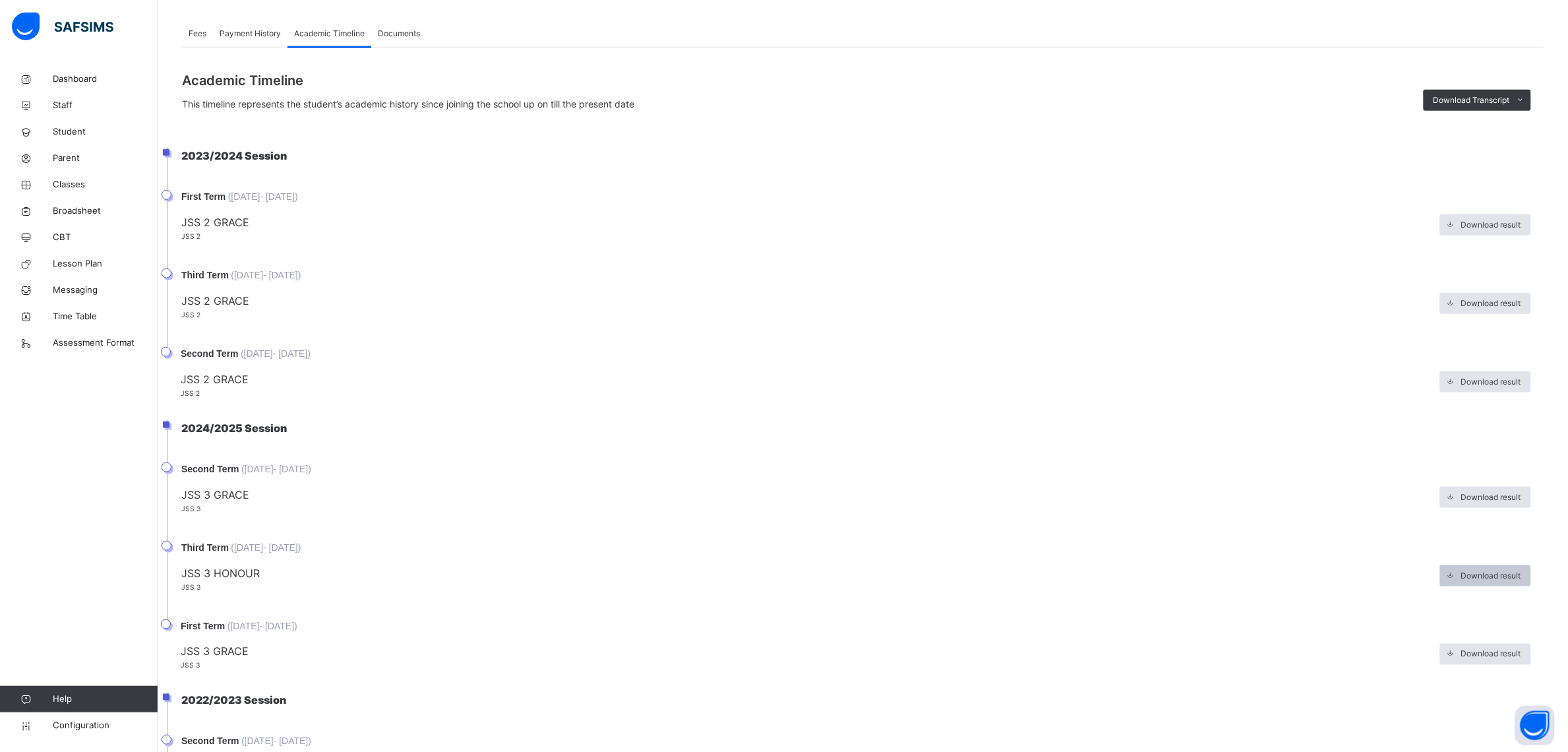
click at [1456, 574] on icon at bounding box center [1452, 575] width 10 height 11
click at [1497, 584] on div "Download result" at bounding box center [1485, 575] width 91 height 21
click at [1531, 582] on div "Download result" at bounding box center [1485, 575] width 91 height 21
click at [1521, 574] on span "Download result" at bounding box center [1491, 576] width 60 height 12
drag, startPoint x: 1523, startPoint y: 574, endPoint x: 1224, endPoint y: 574, distance: 299.0
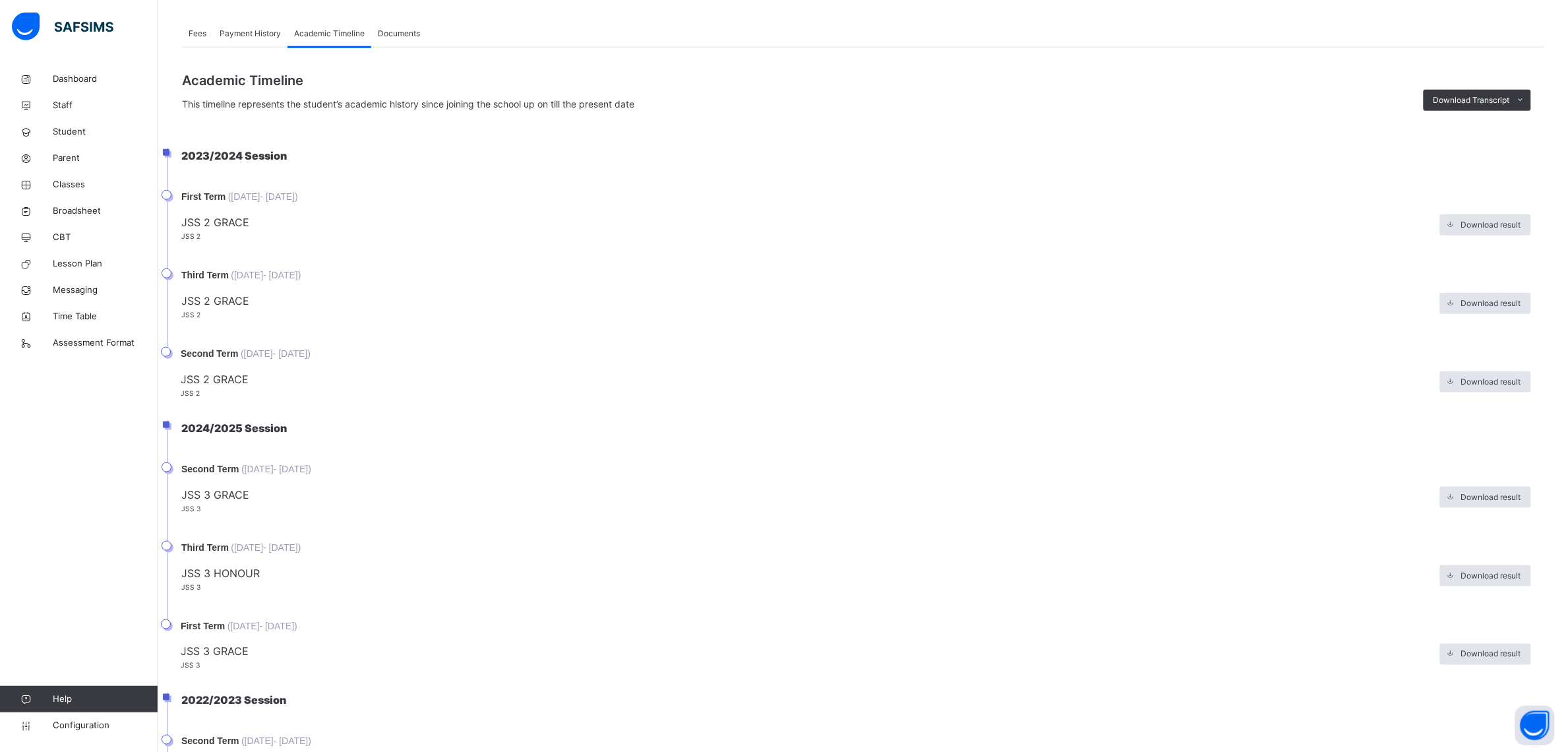
click at [1224, 574] on span "JSS 3 HONOUR" at bounding box center [807, 573] width 1252 height 16
click at [1475, 579] on span "Download result" at bounding box center [1491, 576] width 60 height 12
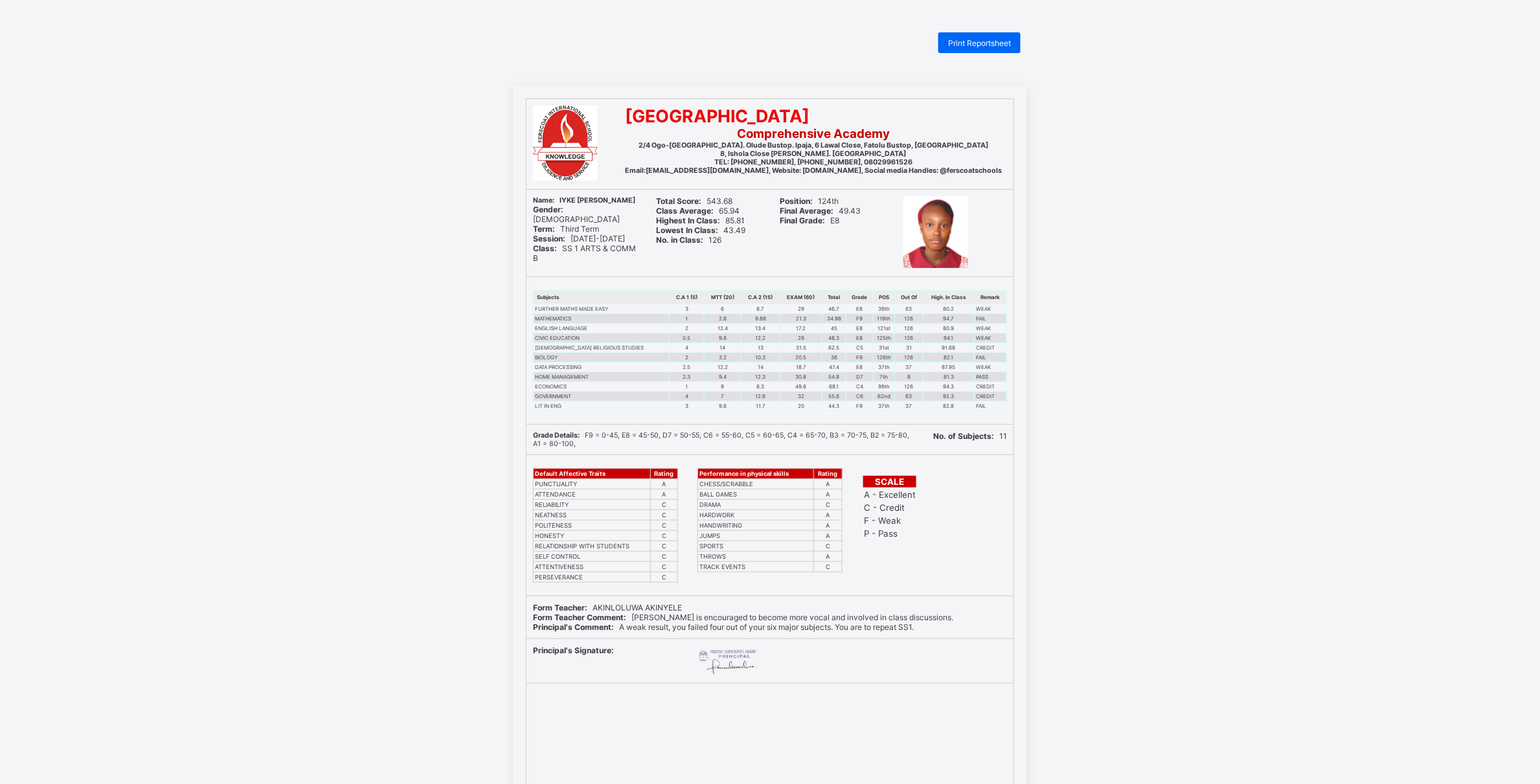
drag, startPoint x: 771, startPoint y: 333, endPoint x: 1151, endPoint y: 371, distance: 381.9
click at [1151, 372] on div "FERSCOAT INTERNATIONAL SCHOOL Comprehensive Academy 2/4 Ogo-Oluwatedo Street. O…" at bounding box center [770, 445] width 1540 height 718
click at [957, 47] on div "Print Reportsheet" at bounding box center [979, 42] width 82 height 20
click at [991, 45] on span "Print Reportsheet" at bounding box center [979, 43] width 63 height 10
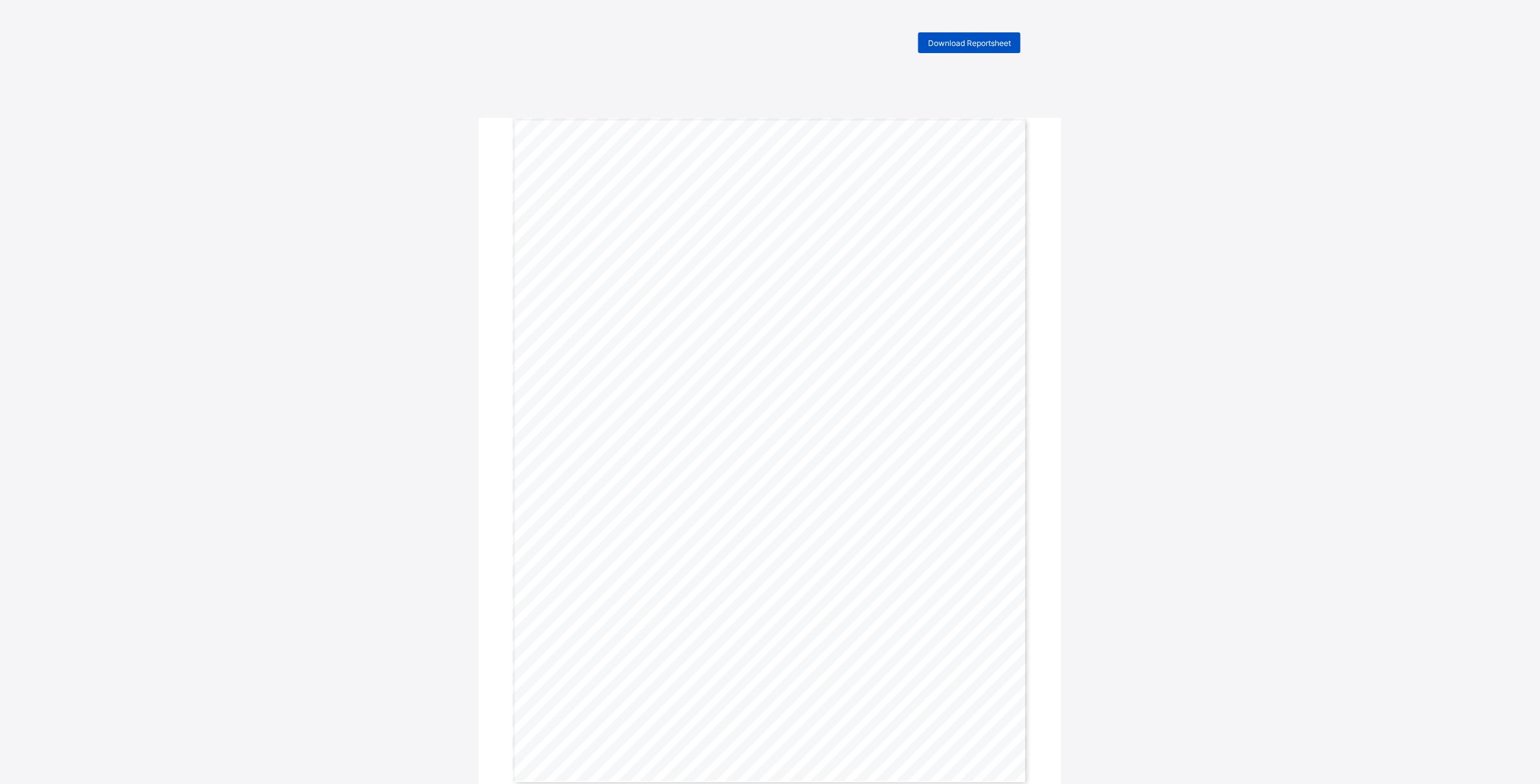
click at [970, 44] on span "Download Reportsheet" at bounding box center [969, 43] width 83 height 10
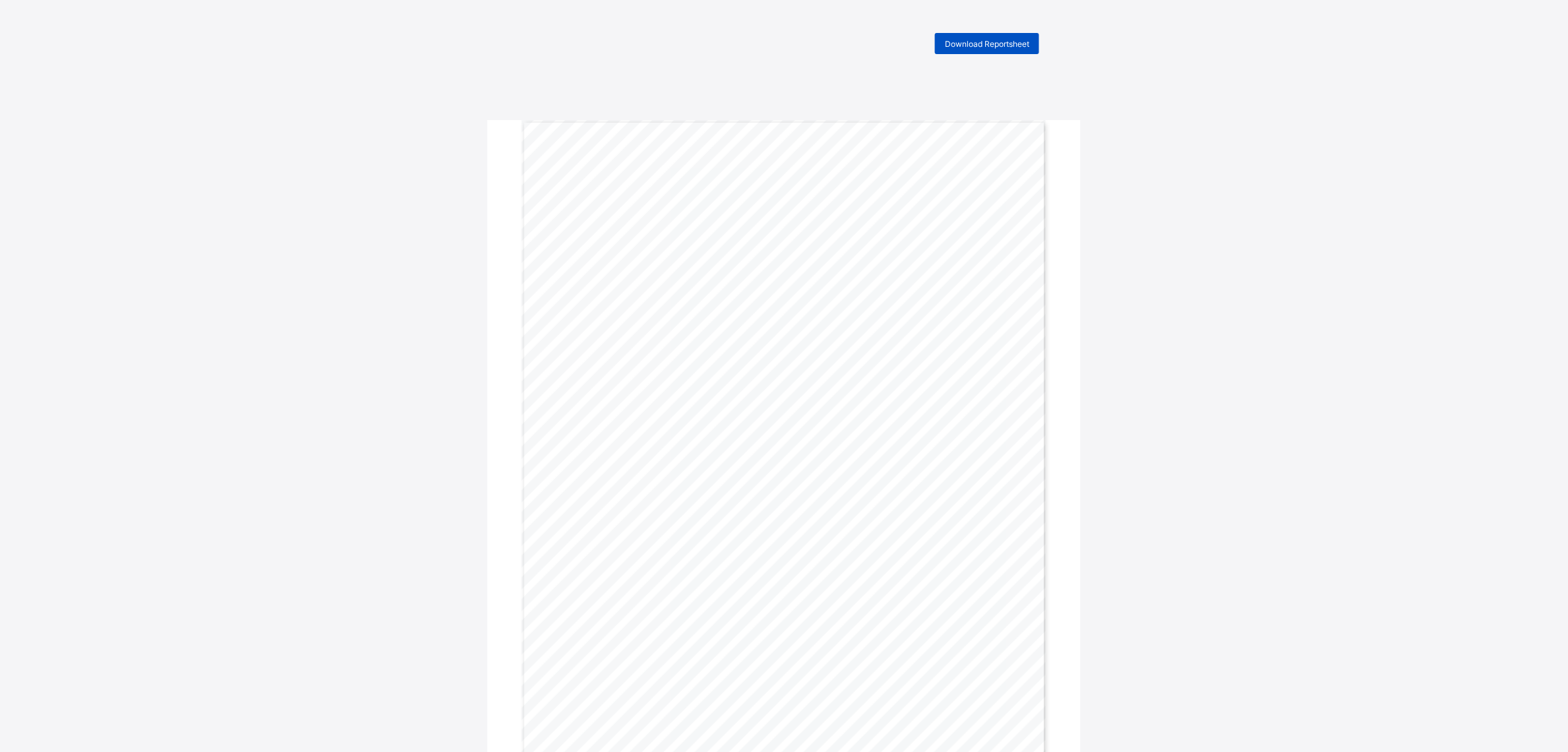
click at [1022, 37] on div "Download Reportsheet" at bounding box center [987, 43] width 104 height 21
click at [423, 389] on div "Download Reportsheet Name BREAKTHROUGH SUPREMENA IZIBILI Gender FEMALE Final Gr…" at bounding box center [784, 416] width 1568 height 766
drag, startPoint x: 40, startPoint y: 737, endPoint x: 91, endPoint y: 634, distance: 114.9
click at [91, 634] on div "Download Reportsheet New Update Available Hello there, You can install SAFSIMS …" at bounding box center [784, 416] width 1568 height 766
click at [988, 37] on div "Download Reportsheet" at bounding box center [987, 43] width 104 height 21
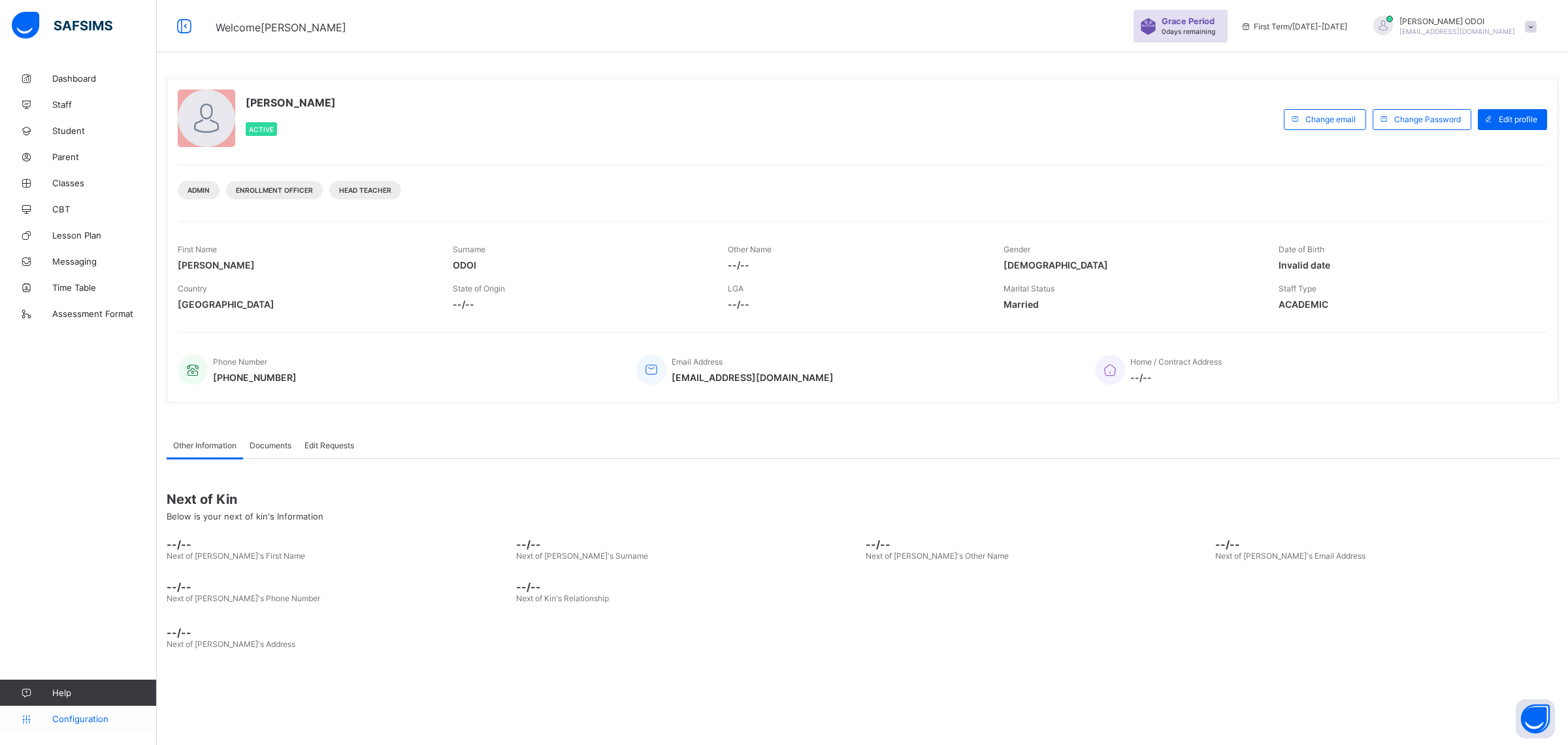
click at [76, 721] on span "Configuration" at bounding box center [104, 719] width 104 height 11
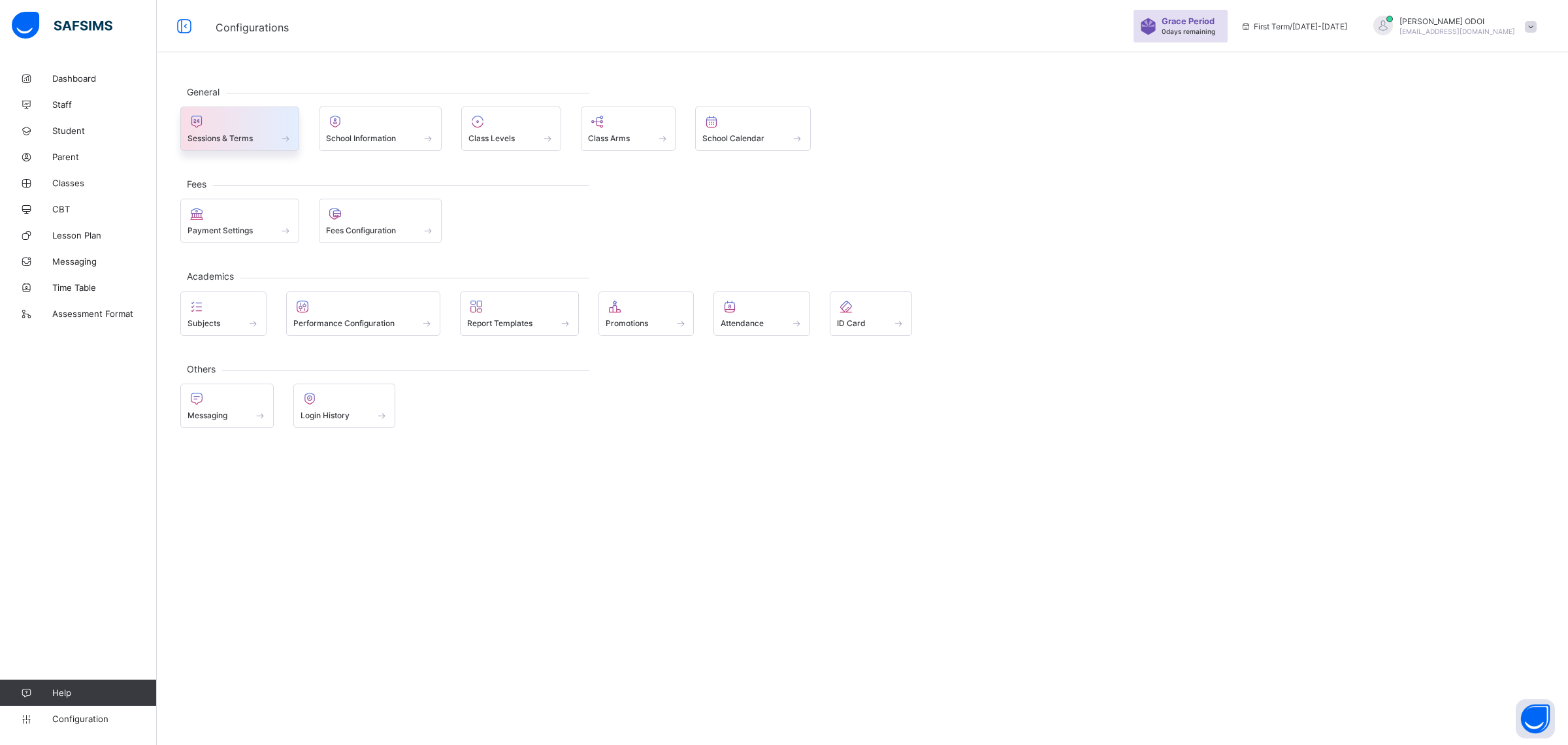
click at [285, 146] on div "Sessions & Terms" at bounding box center [239, 129] width 119 height 44
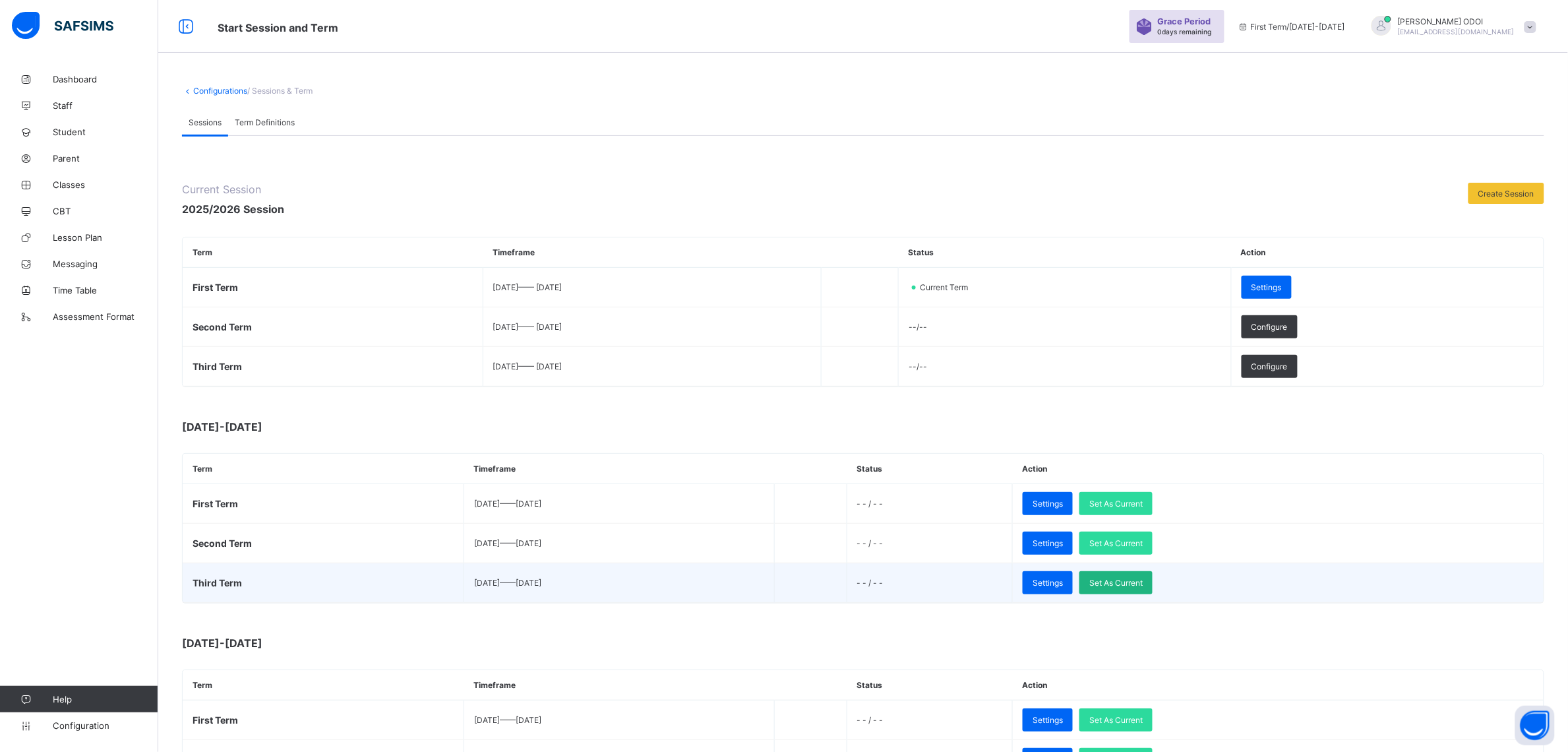
click at [1143, 579] on span "Set As Current" at bounding box center [1116, 583] width 53 height 10
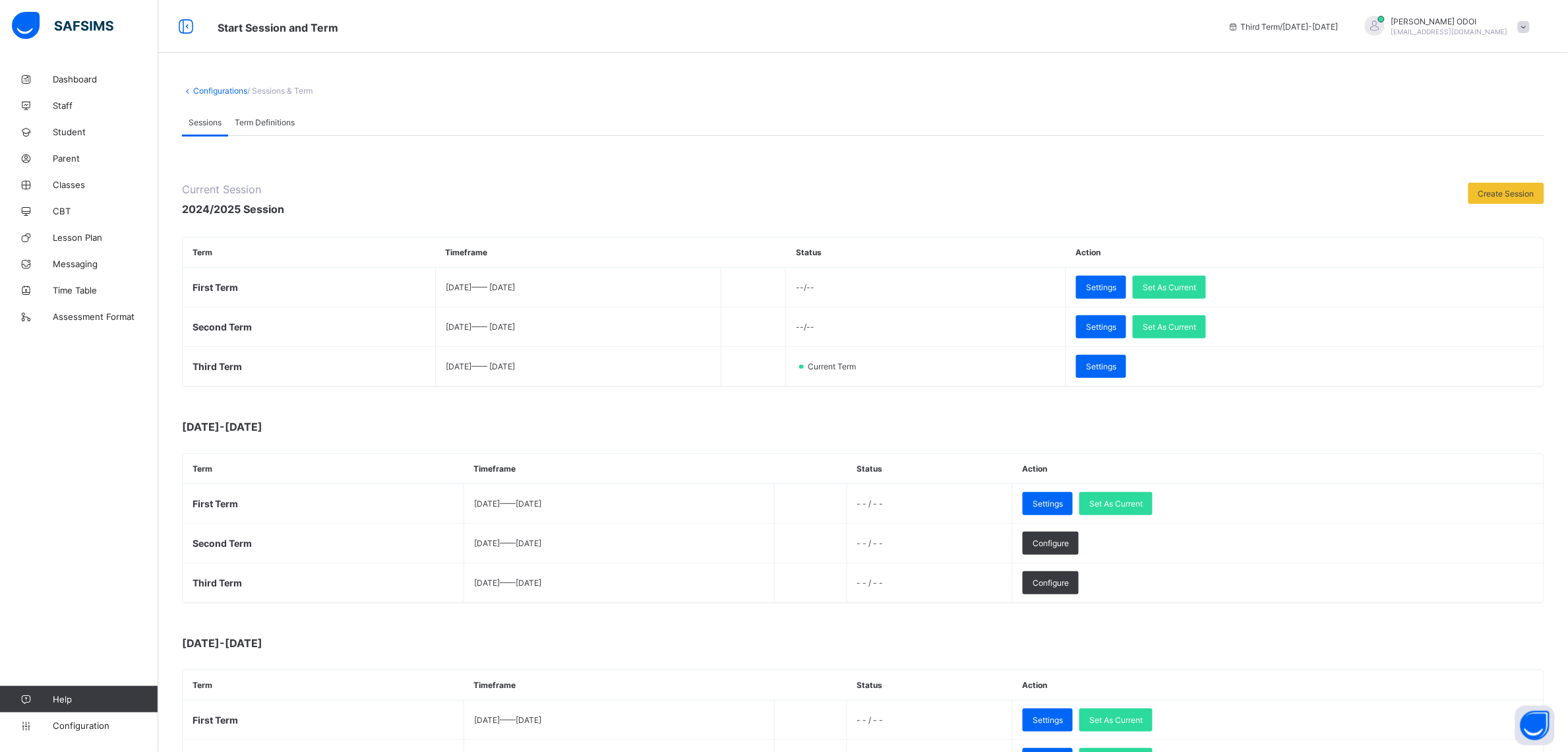
click at [55, 515] on div "Dashboard Staff Student Parent Classes CBT Lesson Plan Messaging Time Table Ass…" at bounding box center [79, 402] width 158 height 699
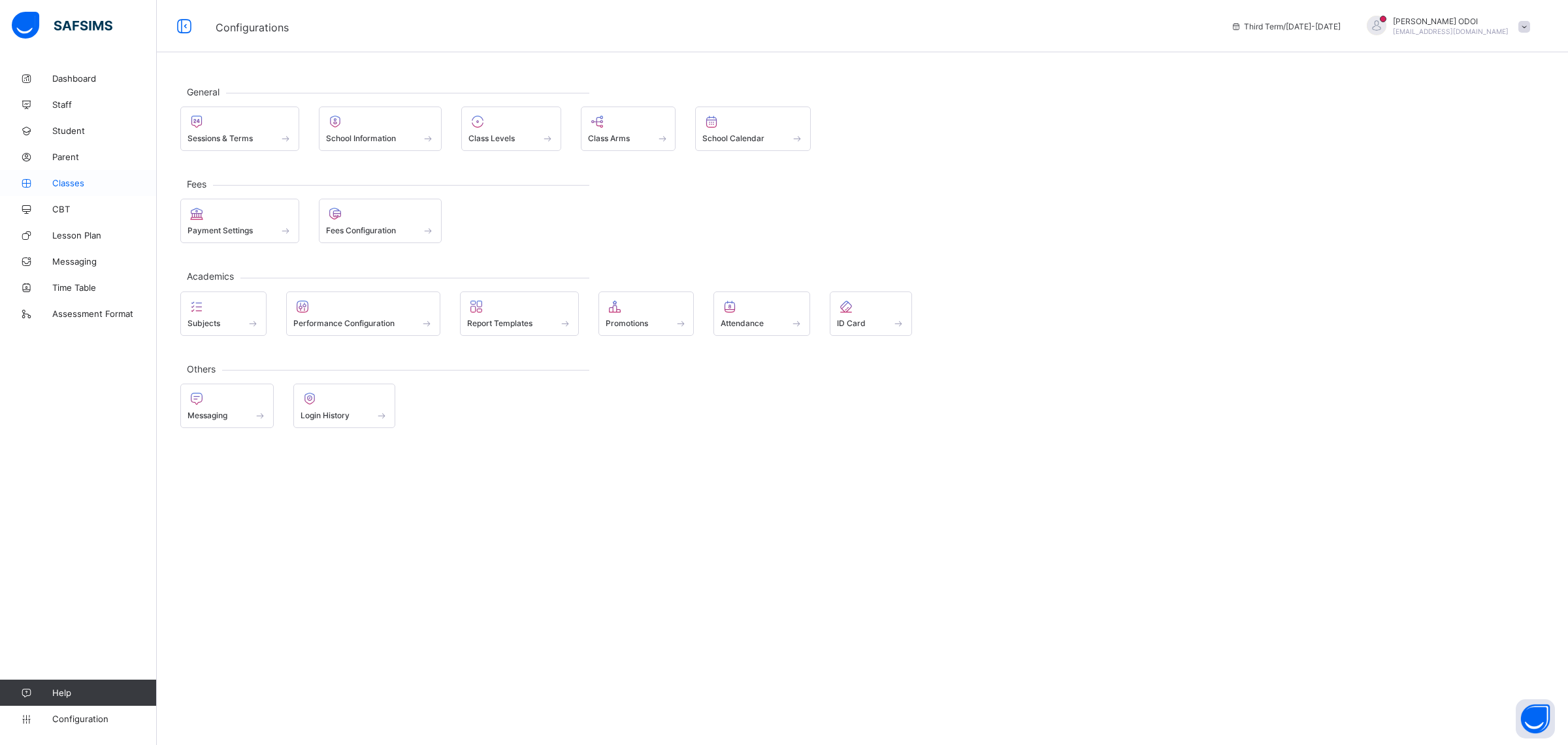
click at [83, 188] on link "Classes" at bounding box center [78, 182] width 157 height 26
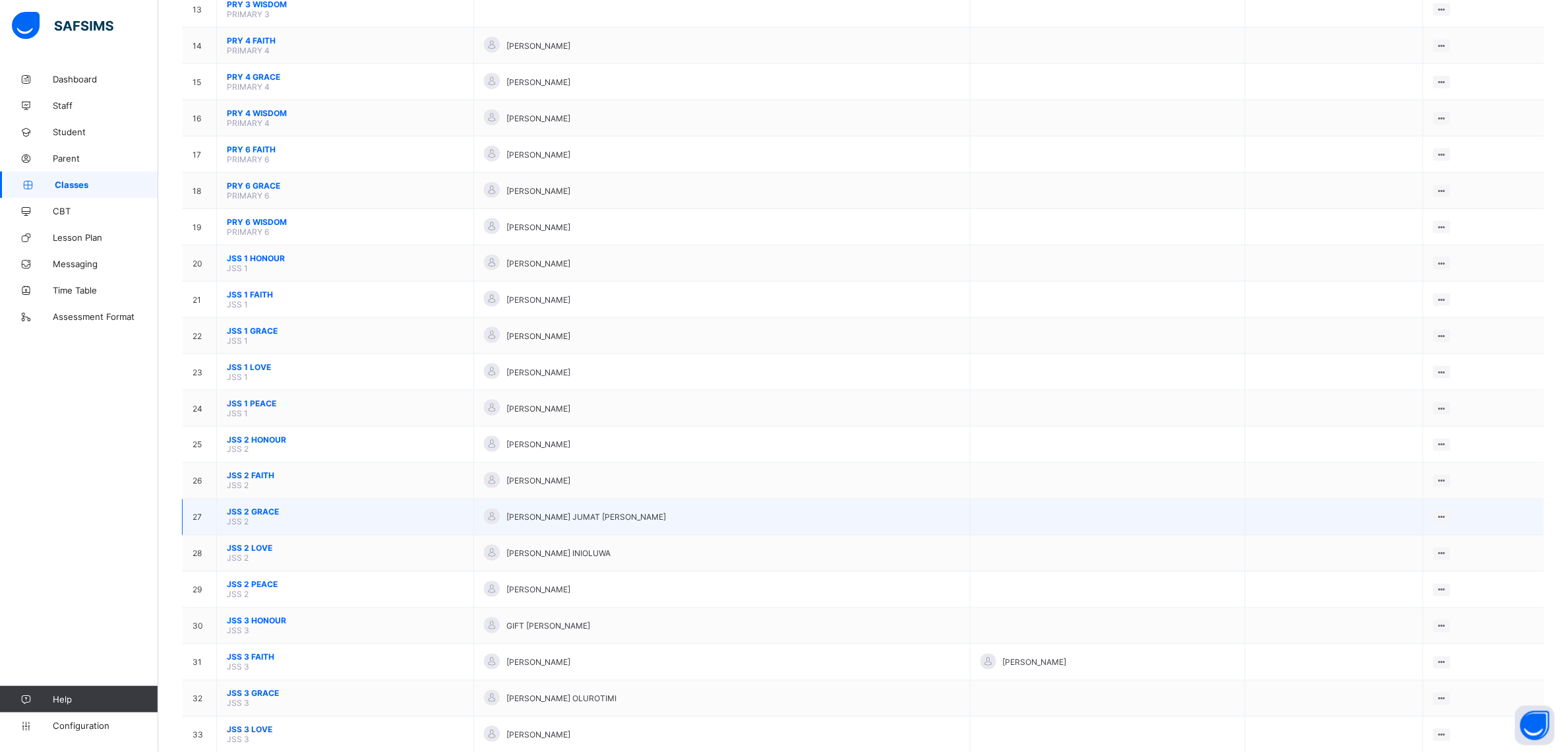
scroll to position [825, 0]
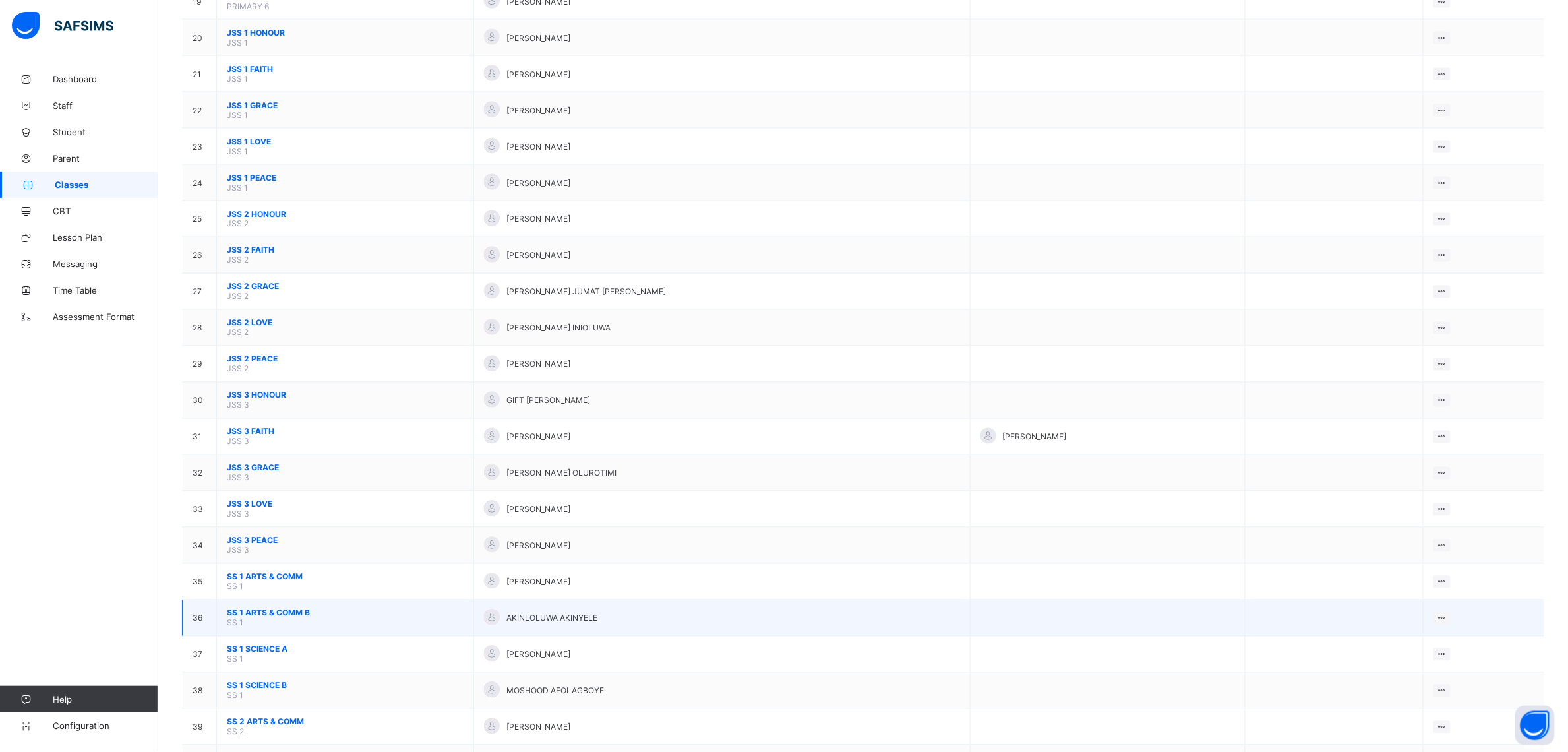
click at [343, 608] on span "SS 1 ARTS & COMM B" at bounding box center [345, 613] width 237 height 10
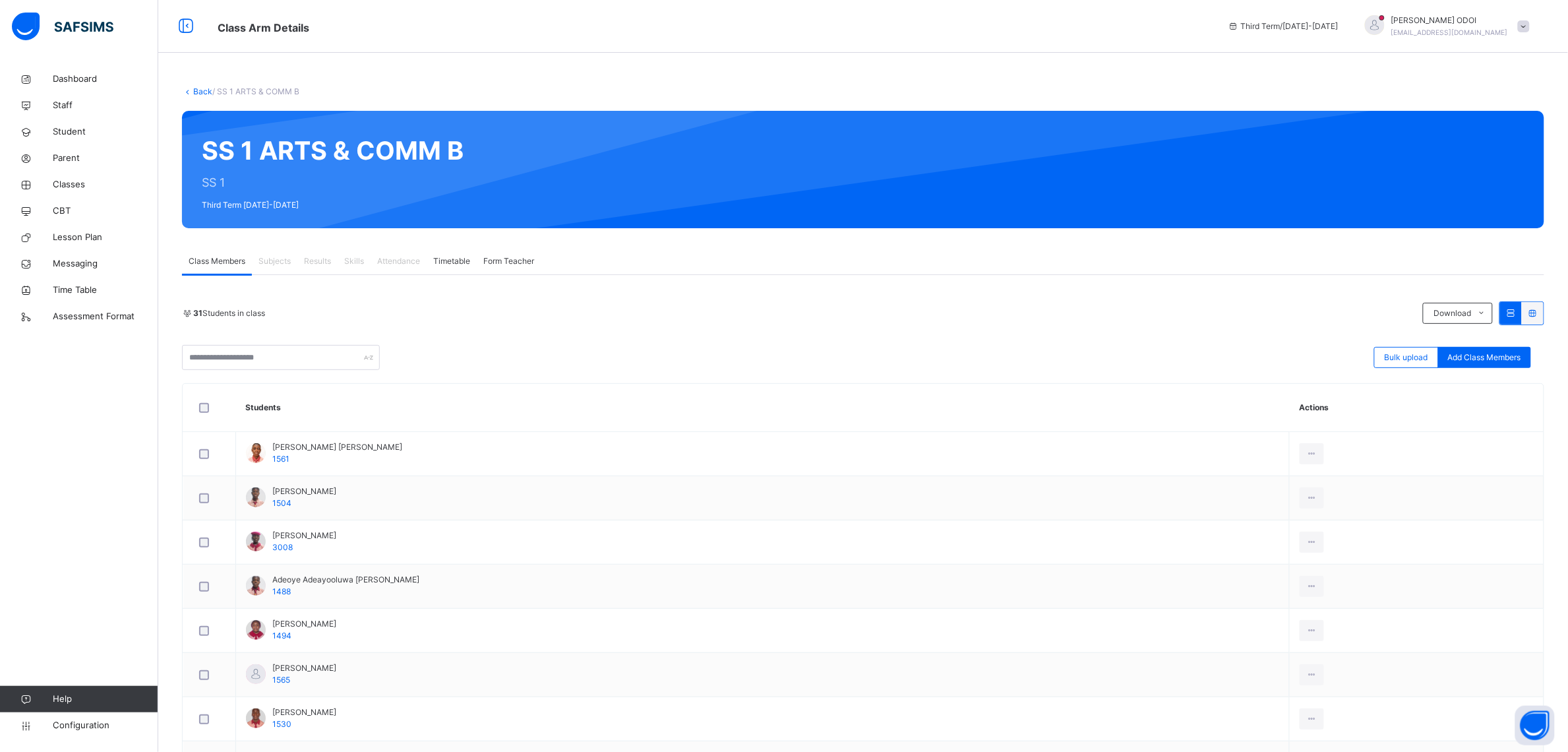
click at [1517, 316] on icon at bounding box center [1511, 313] width 12 height 10
click at [1538, 321] on div at bounding box center [1533, 313] width 22 height 22
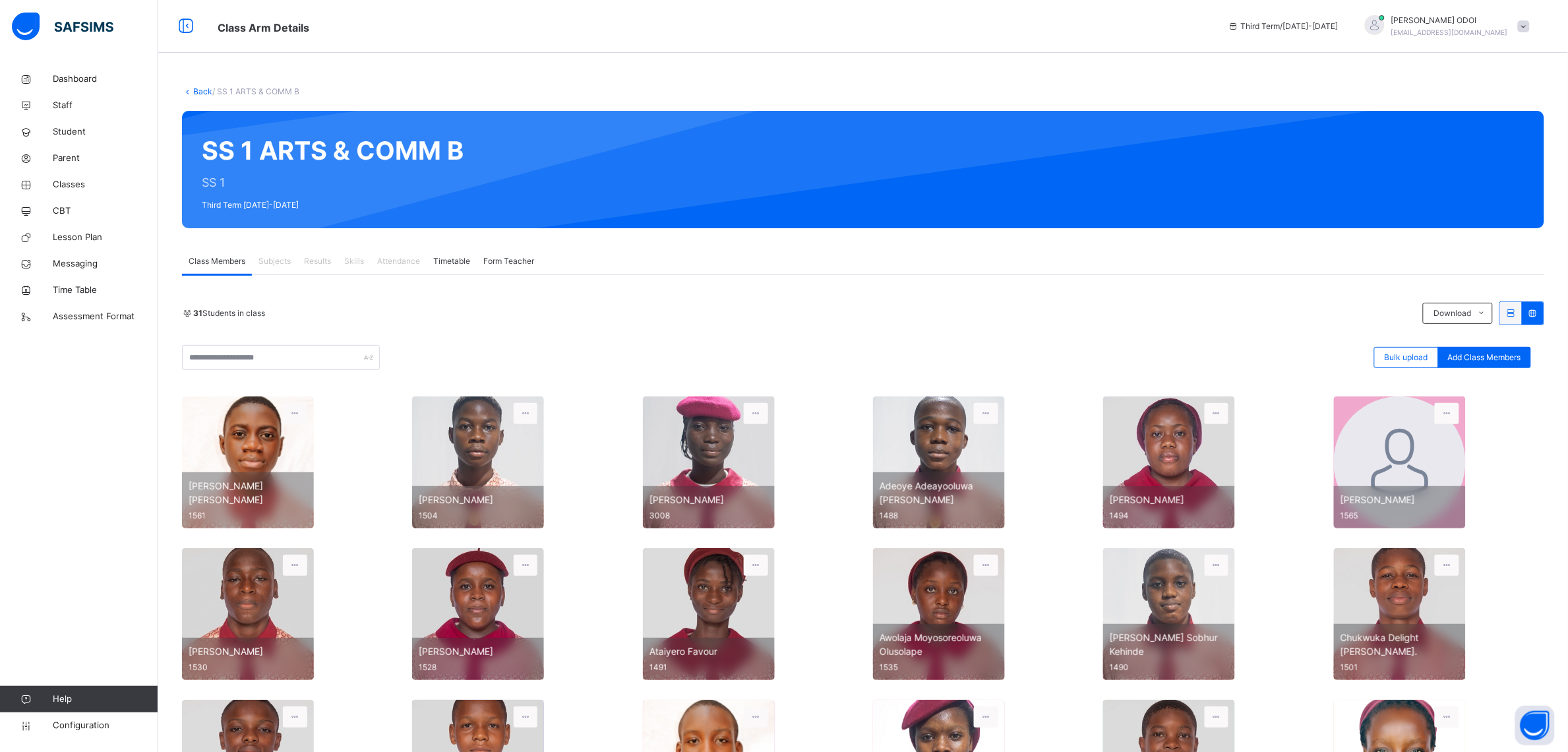
click at [863, 345] on div "Bulk upload Add Class Members" at bounding box center [863, 357] width 1362 height 25
click at [1517, 317] on span at bounding box center [1511, 313] width 12 height 10
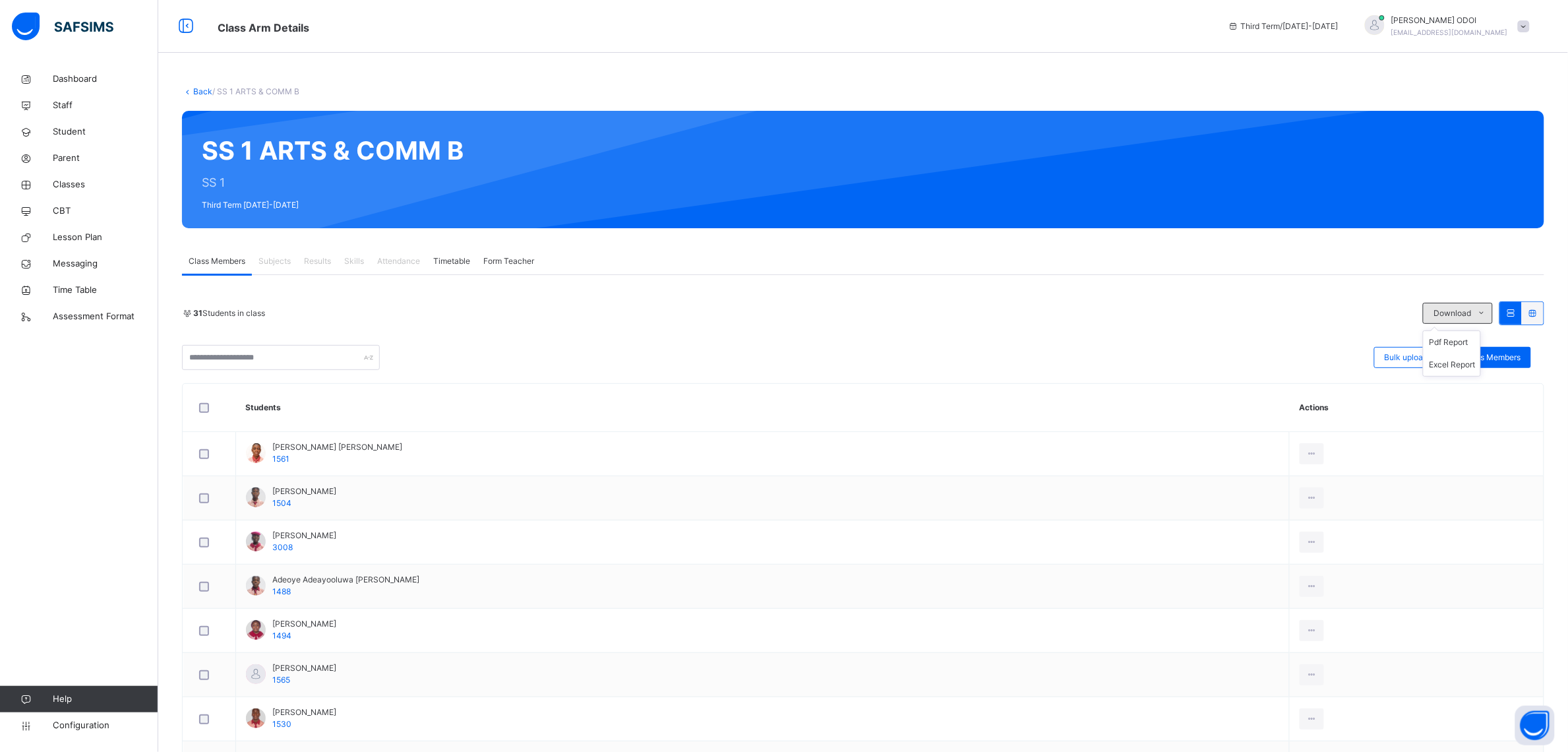
click at [1487, 314] on icon at bounding box center [1482, 313] width 10 height 11
click at [1480, 345] on li "Pdf Report" at bounding box center [1452, 341] width 57 height 22
click at [1474, 367] on li "Excel Report" at bounding box center [1452, 364] width 57 height 22
click at [281, 267] on div "Subjects" at bounding box center [274, 261] width 45 height 27
click at [338, 257] on div "Results" at bounding box center [318, 261] width 40 height 27
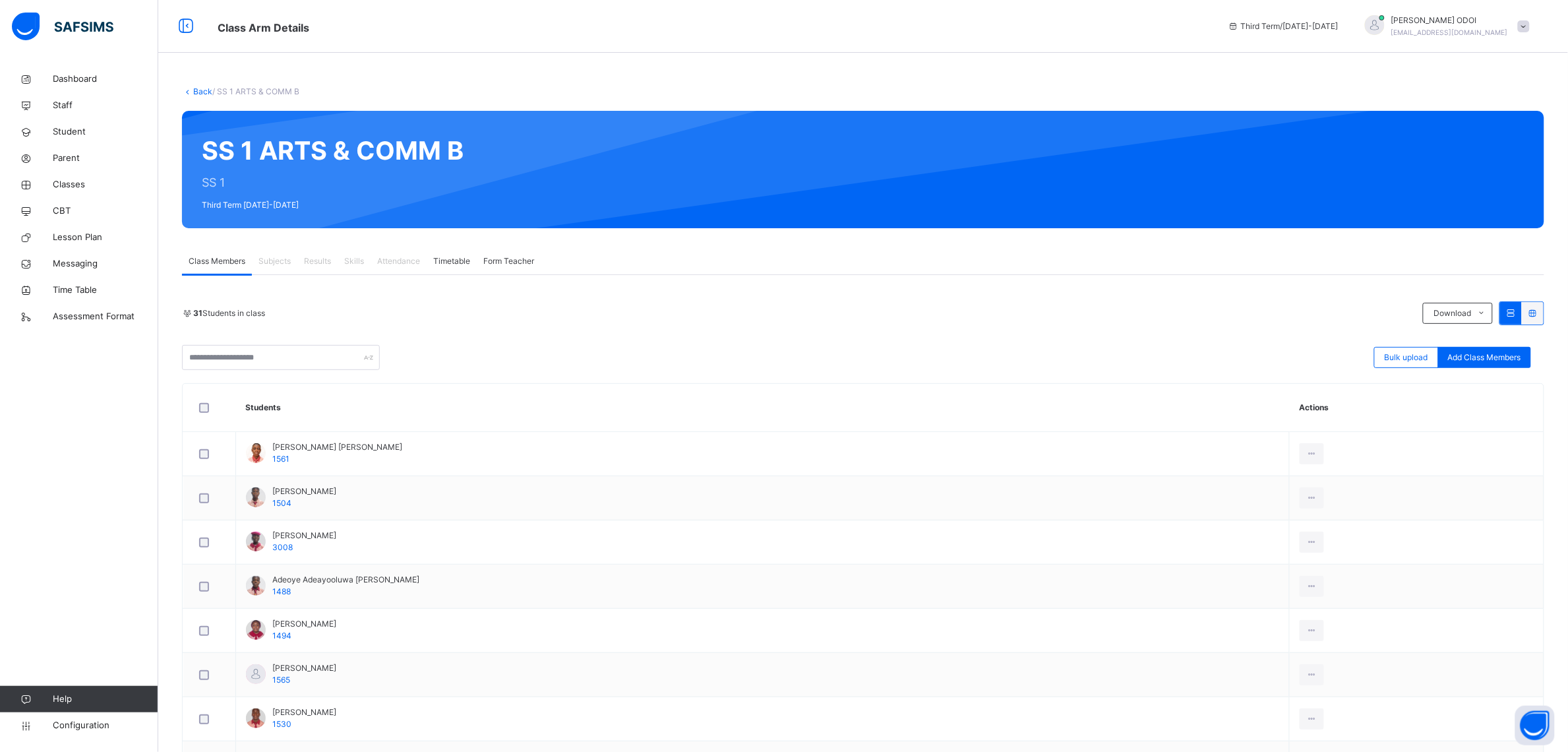
drag, startPoint x: 334, startPoint y: 256, endPoint x: 406, endPoint y: 251, distance: 72.2
click at [338, 255] on div "Results" at bounding box center [318, 261] width 40 height 27
click at [462, 267] on div "Timetable" at bounding box center [451, 261] width 50 height 27
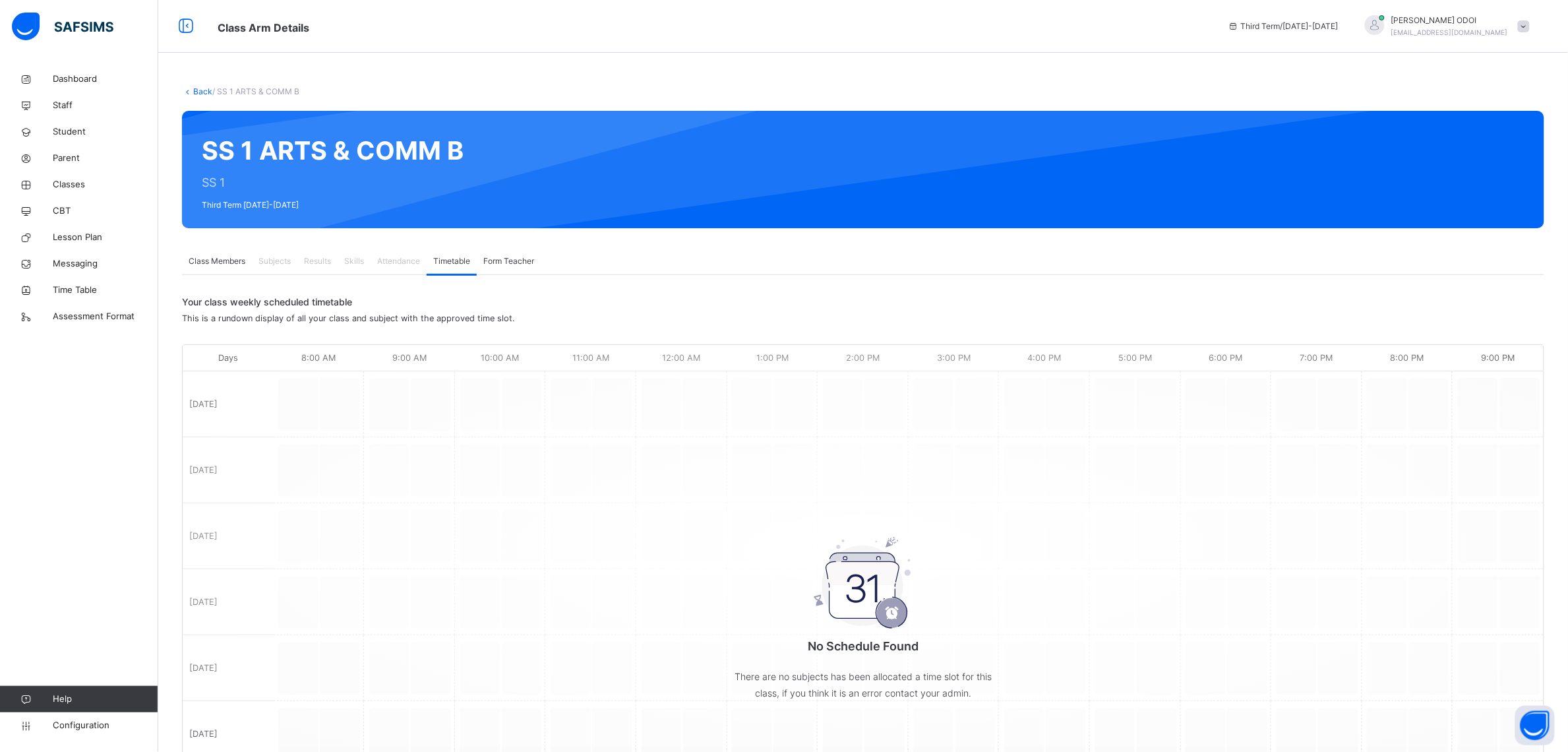
click at [403, 264] on span "Attendance" at bounding box center [399, 261] width 43 height 12
click at [324, 259] on span "Results" at bounding box center [318, 261] width 27 height 12
click at [324, 259] on span "Results" at bounding box center [318, 261] width 27 height 12
click at [279, 262] on span "Subjects" at bounding box center [275, 261] width 32 height 12
click at [322, 262] on span "Results" at bounding box center [318, 261] width 27 height 12
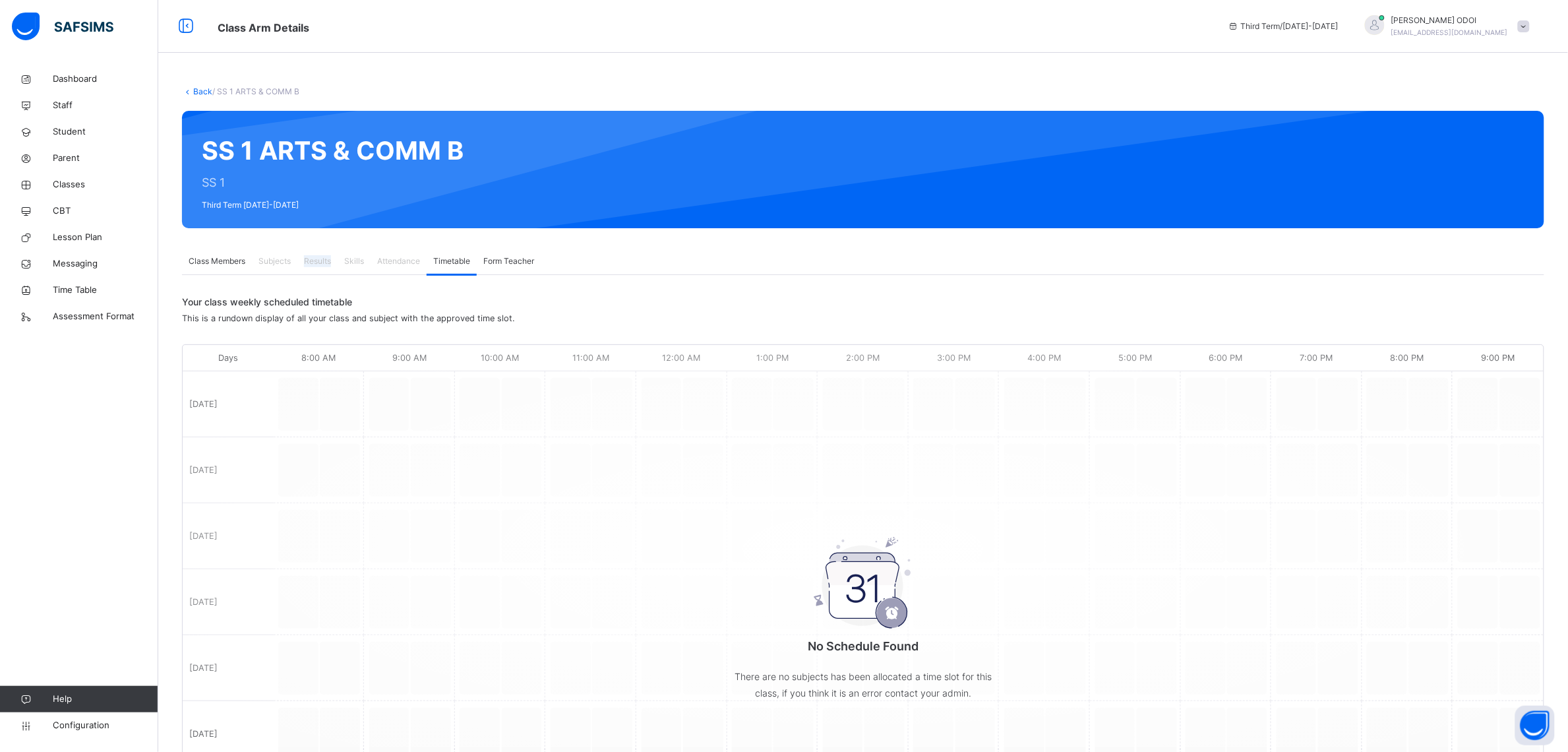
click at [322, 262] on span "Results" at bounding box center [318, 261] width 27 height 12
click at [321, 264] on span "Results" at bounding box center [318, 261] width 27 height 12
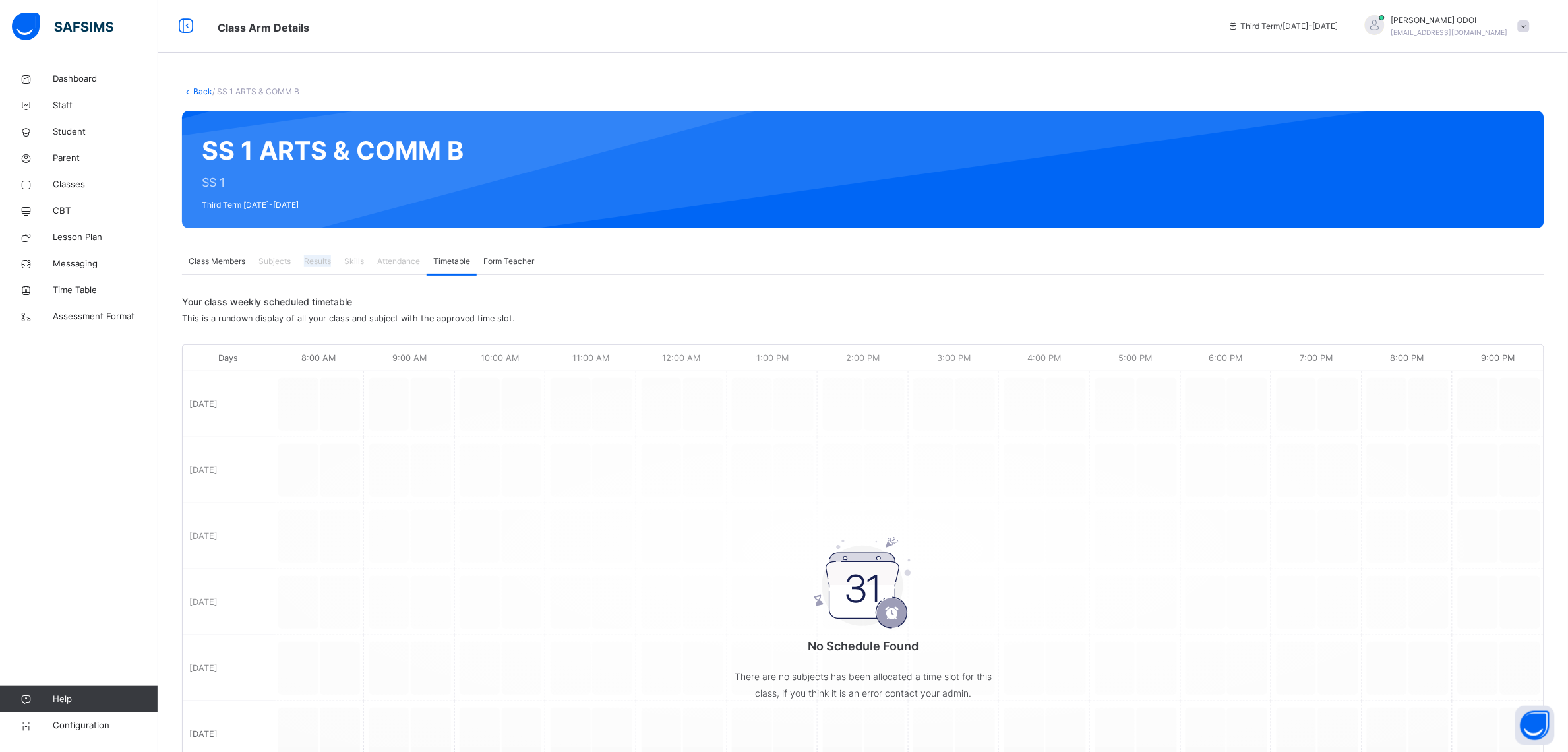
drag, startPoint x: 314, startPoint y: 261, endPoint x: 1565, endPoint y: 785, distance: 1356.3
click at [1565, 751] on html "Class Arm Details Third Term / 2024-2025 EMMANUEL ODOI emmanuelodoi146@gmail.co…" at bounding box center [784, 433] width 1568 height 866
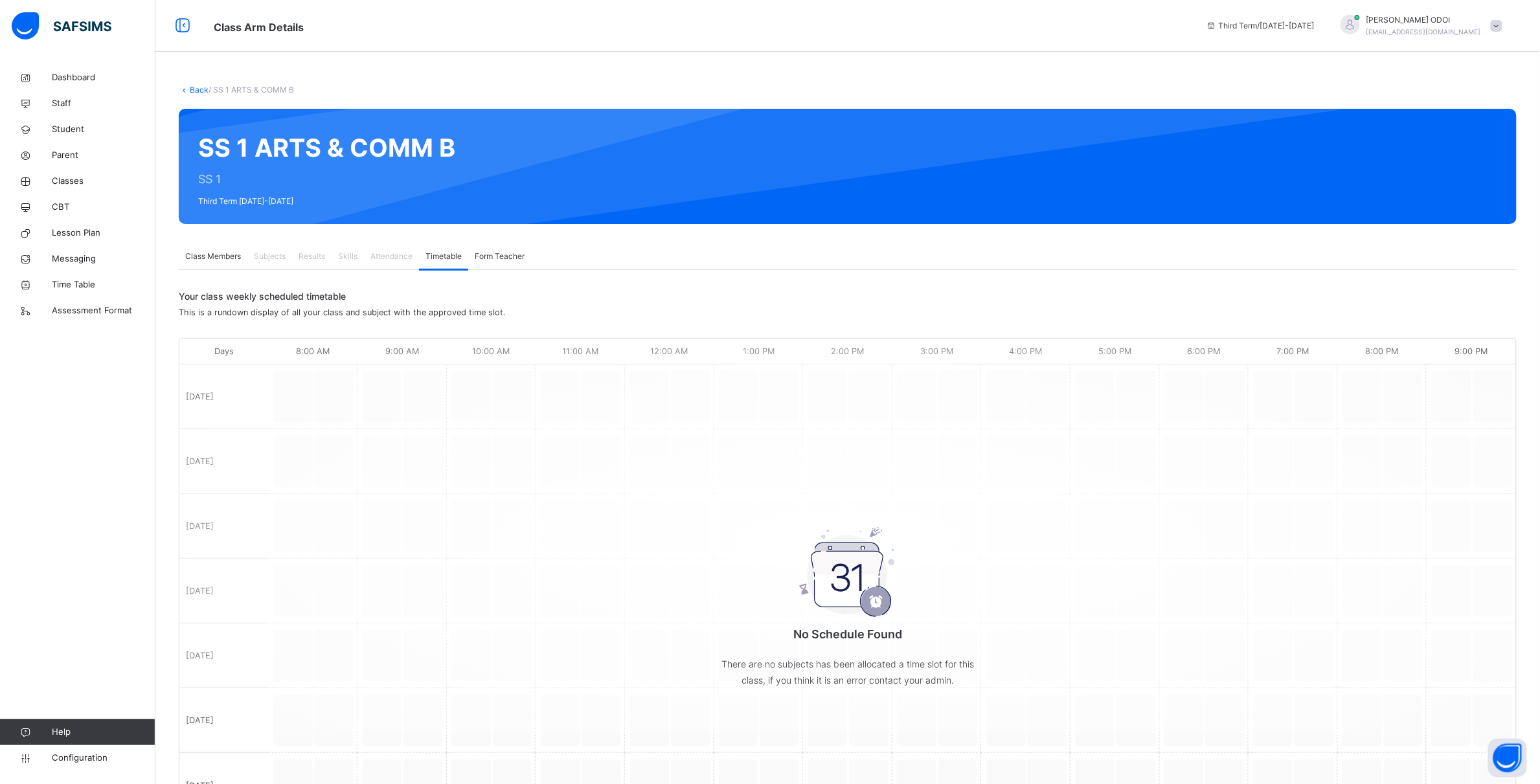
drag, startPoint x: 246, startPoint y: 245, endPoint x: 273, endPoint y: 258, distance: 30.0
click at [250, 246] on div "Class Members Subjects Results Skills Attendance Timetable Form Teacher" at bounding box center [847, 257] width 1338 height 27
click at [253, 251] on div "Subjects" at bounding box center [269, 256] width 44 height 26
click at [220, 254] on span "Class Members" at bounding box center [213, 256] width 56 height 12
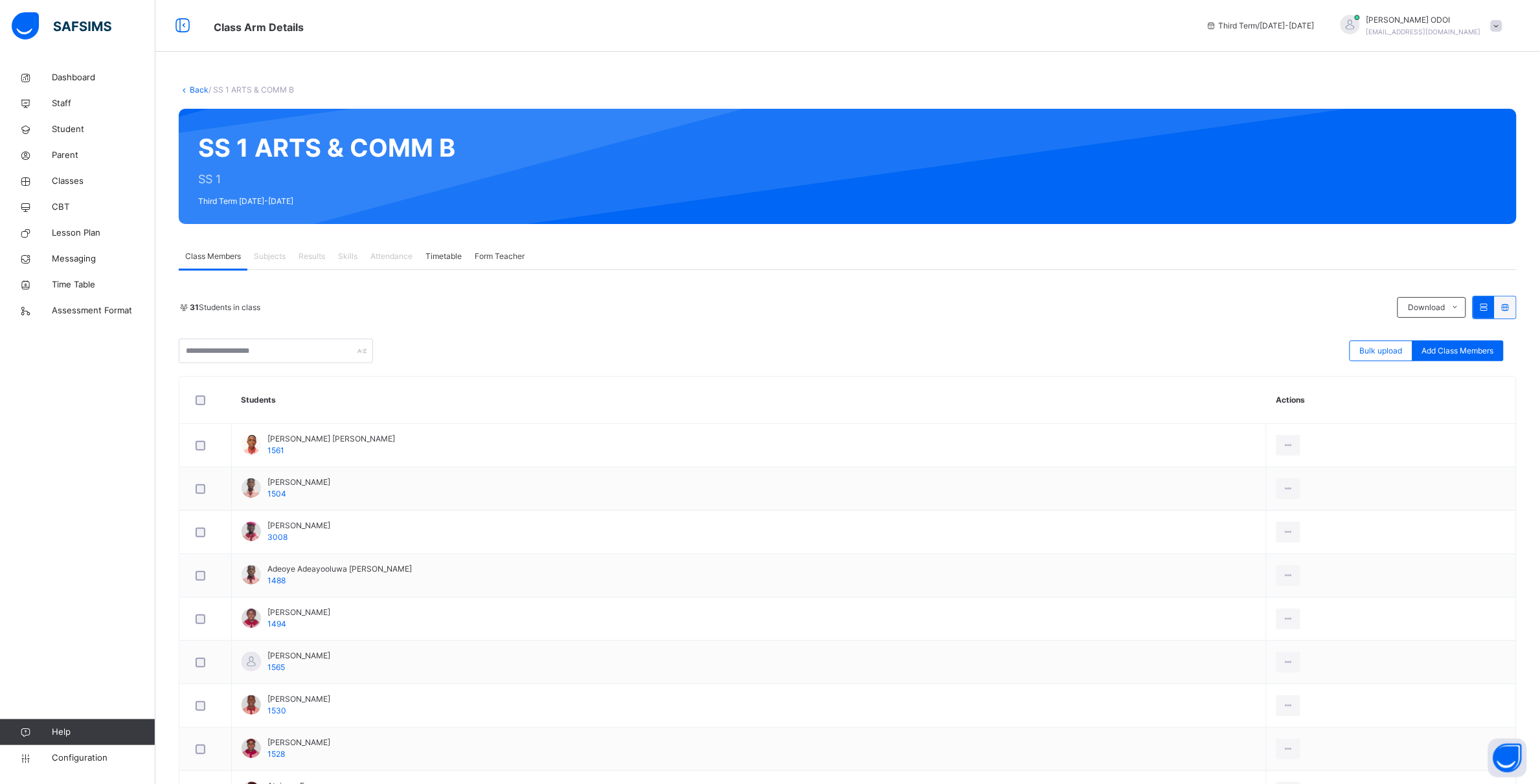
click at [273, 256] on span "Subjects" at bounding box center [270, 256] width 32 height 12
click at [760, 152] on div "SS 1 ARTS & COMM B SS 1 Third Term 2024-2025" at bounding box center [847, 166] width 1338 height 115
click at [239, 258] on span "Class Members" at bounding box center [213, 256] width 56 height 12
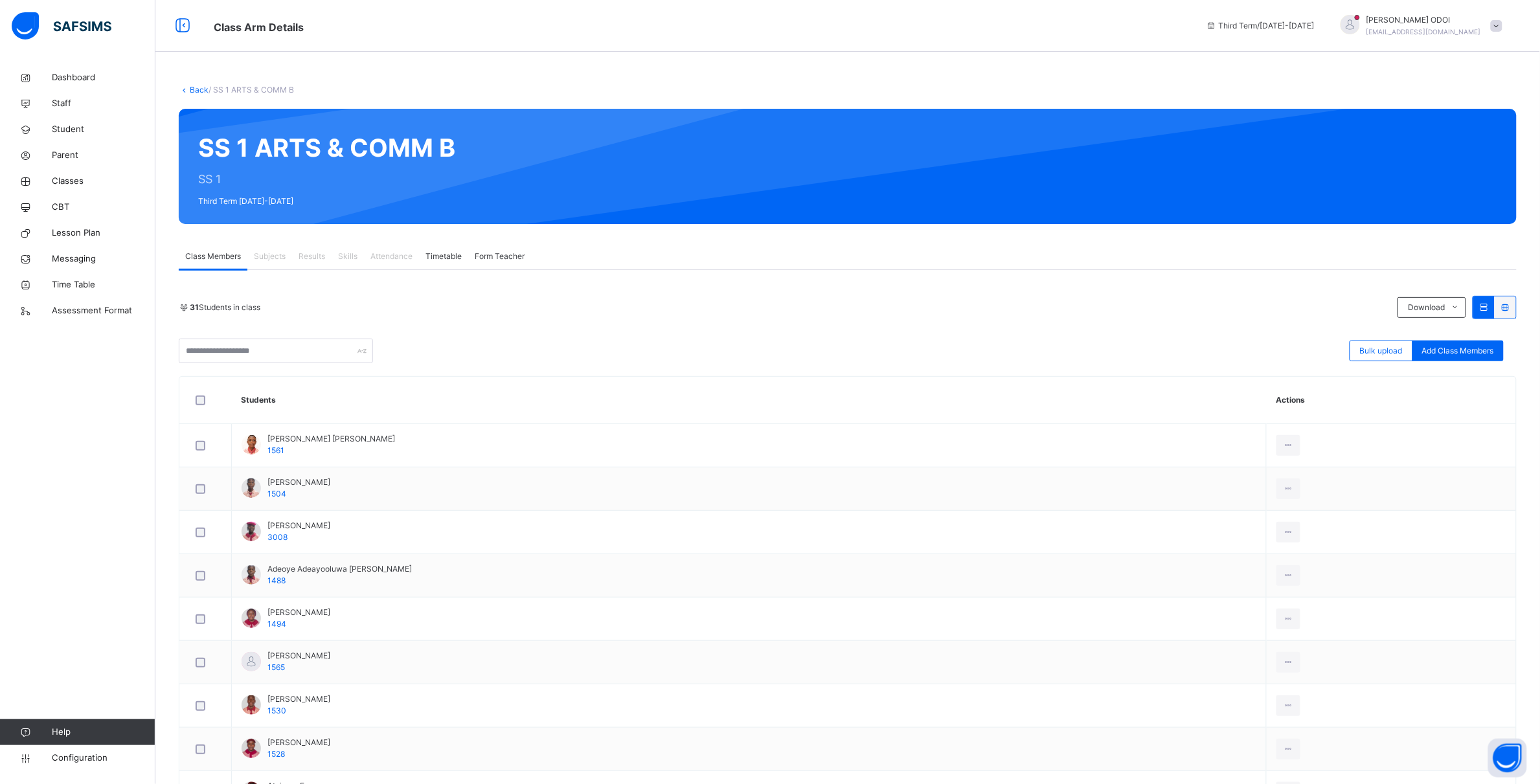
click at [286, 253] on span "Subjects" at bounding box center [270, 256] width 32 height 12
click at [195, 90] on link "Back" at bounding box center [199, 90] width 19 height 10
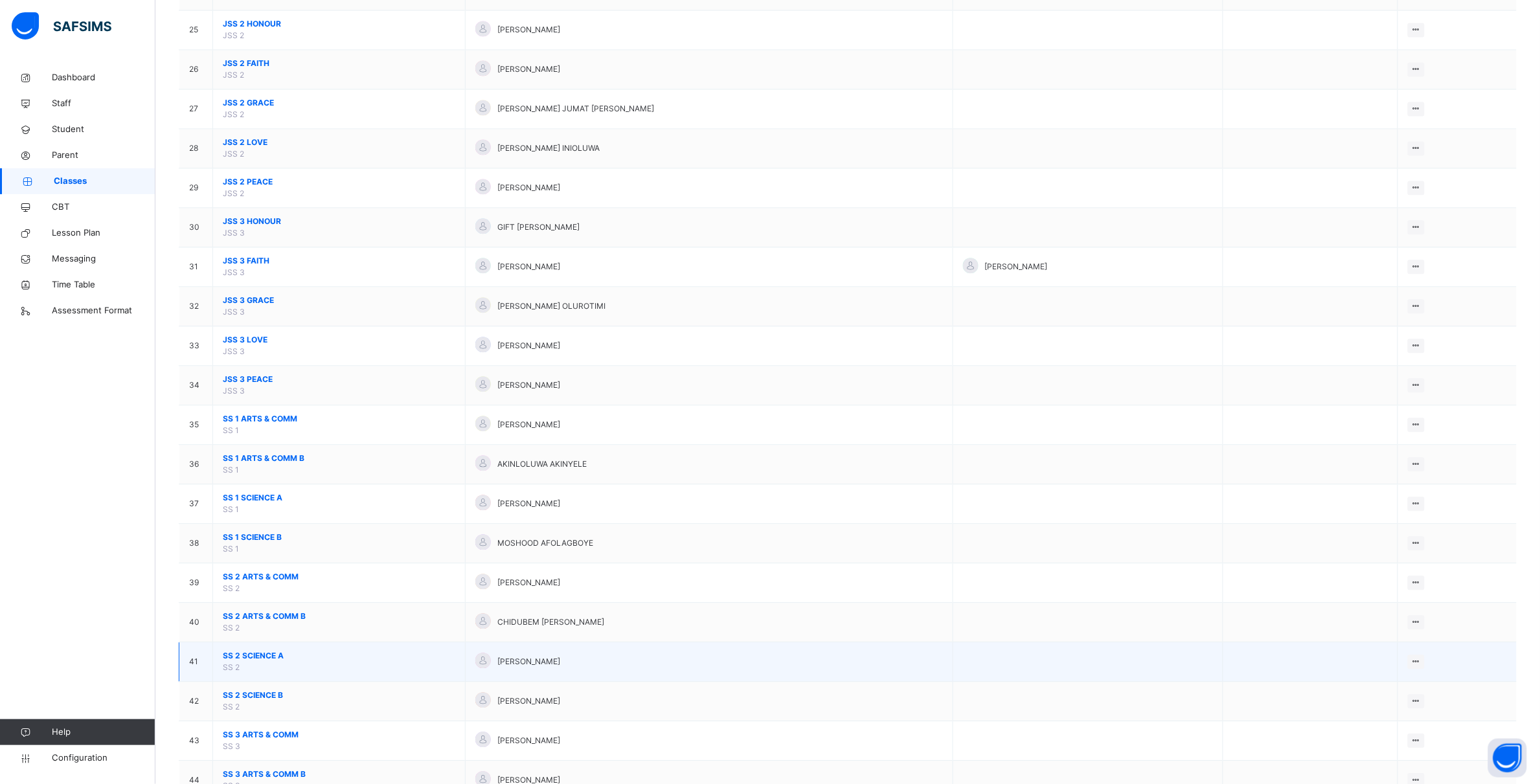
scroll to position [1224, 0]
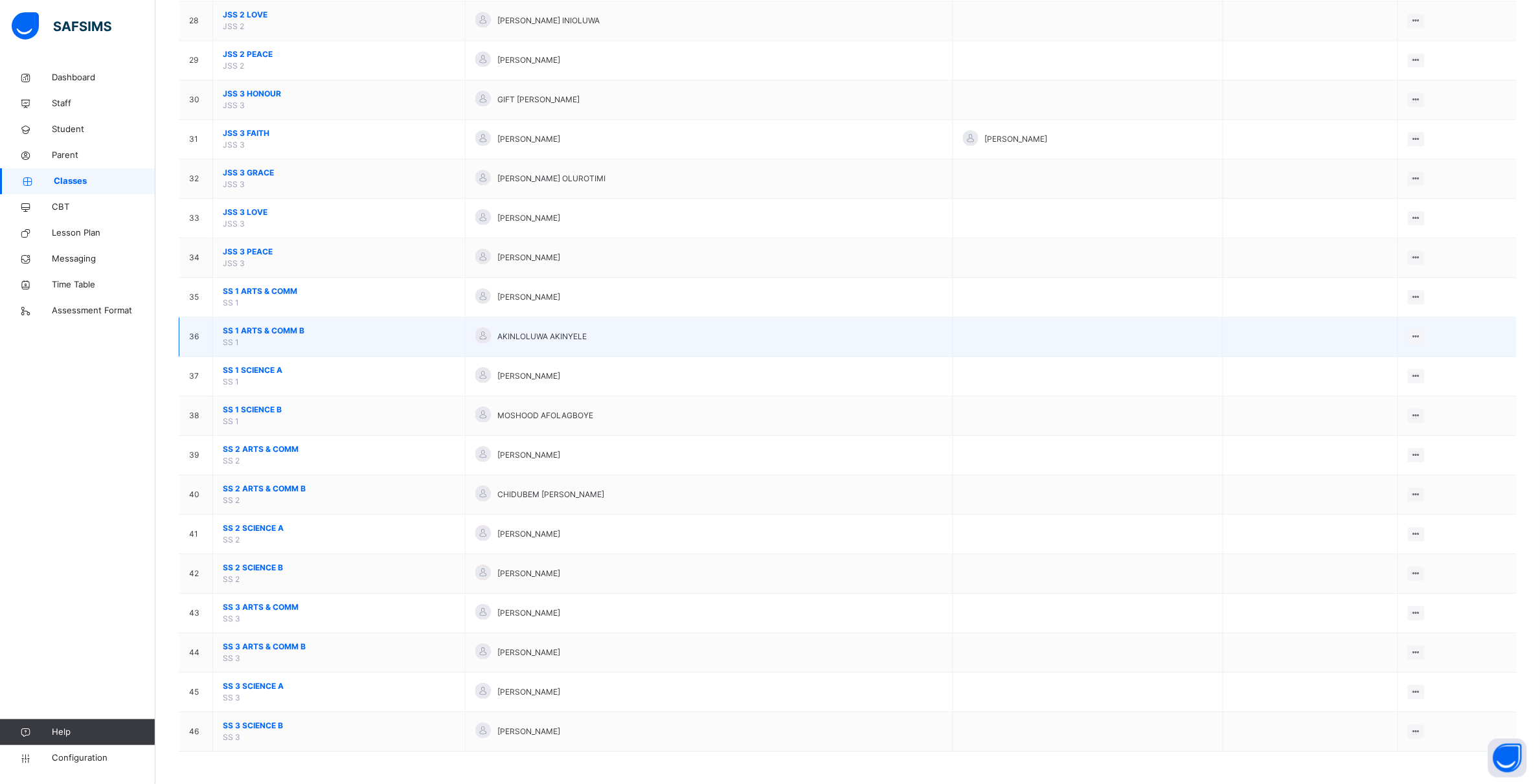
click at [357, 322] on td "SS 1 ARTS & COMM B SS 1" at bounding box center [340, 337] width 253 height 40
click at [1381, 363] on div "View Class" at bounding box center [1382, 362] width 74 height 13
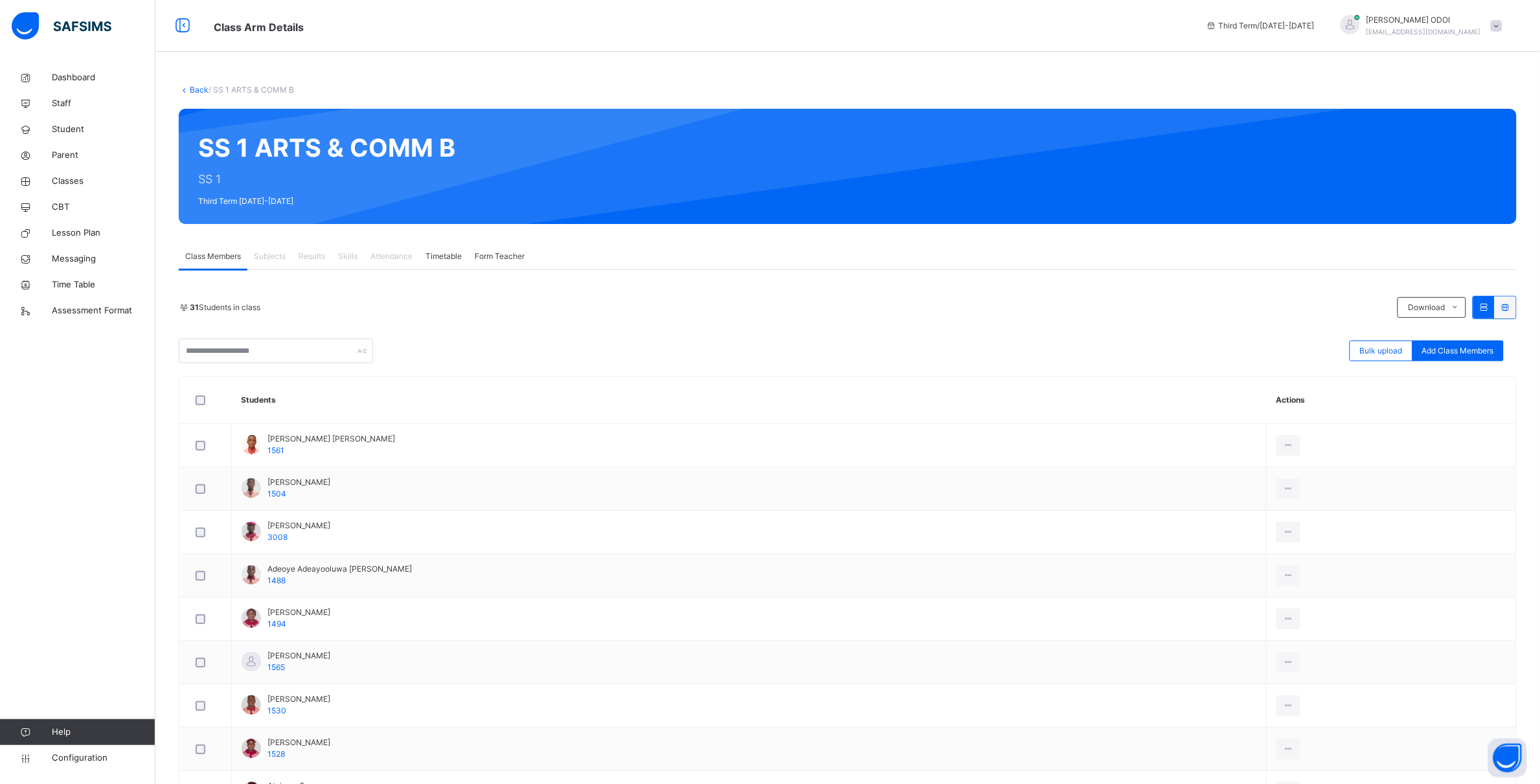
click at [305, 253] on span "Results" at bounding box center [312, 256] width 27 height 12
click at [317, 259] on span "Results" at bounding box center [312, 256] width 27 height 12
click at [356, 255] on span "Skills" at bounding box center [348, 256] width 20 height 12
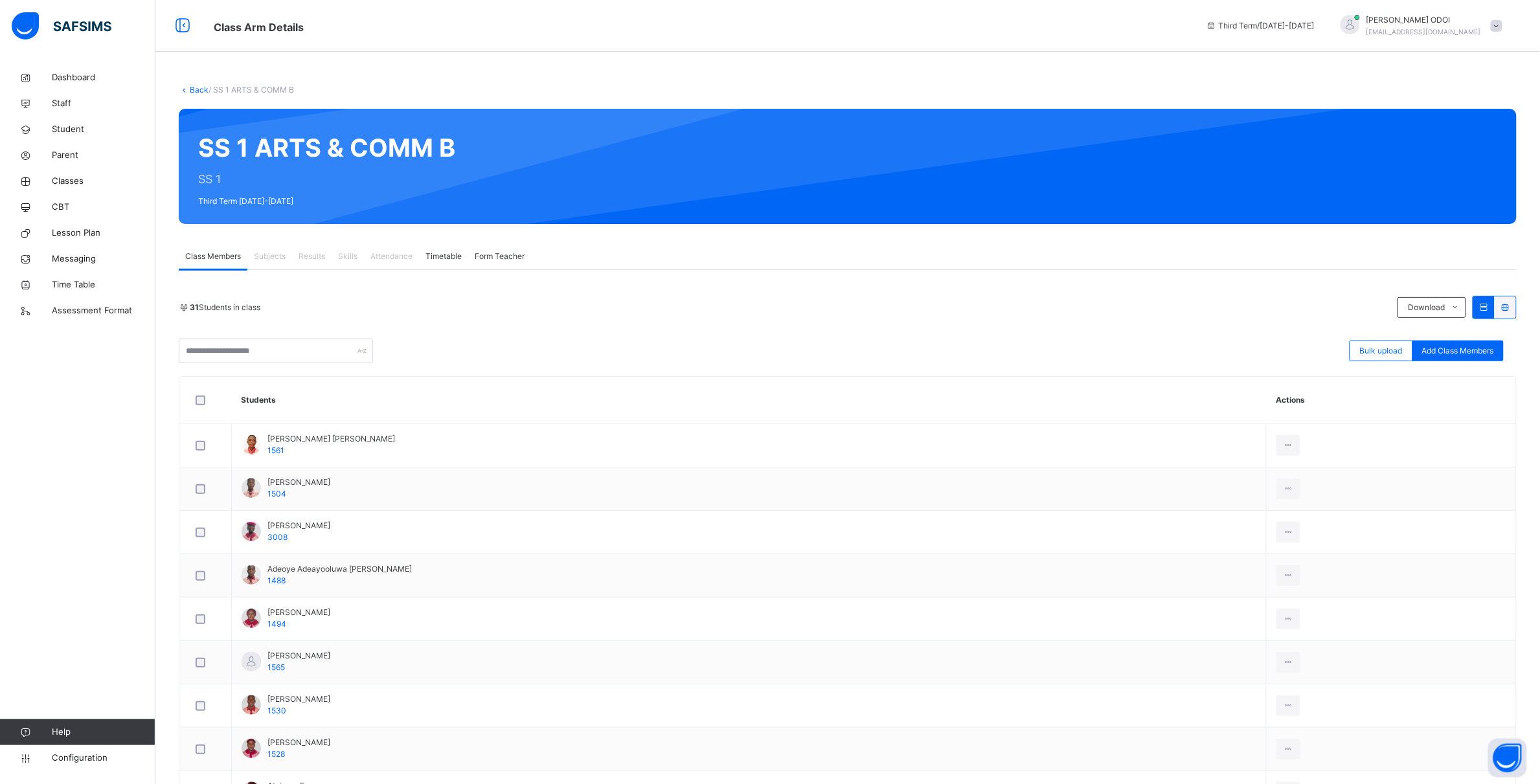
click at [398, 257] on span "Attendance" at bounding box center [392, 256] width 42 height 12
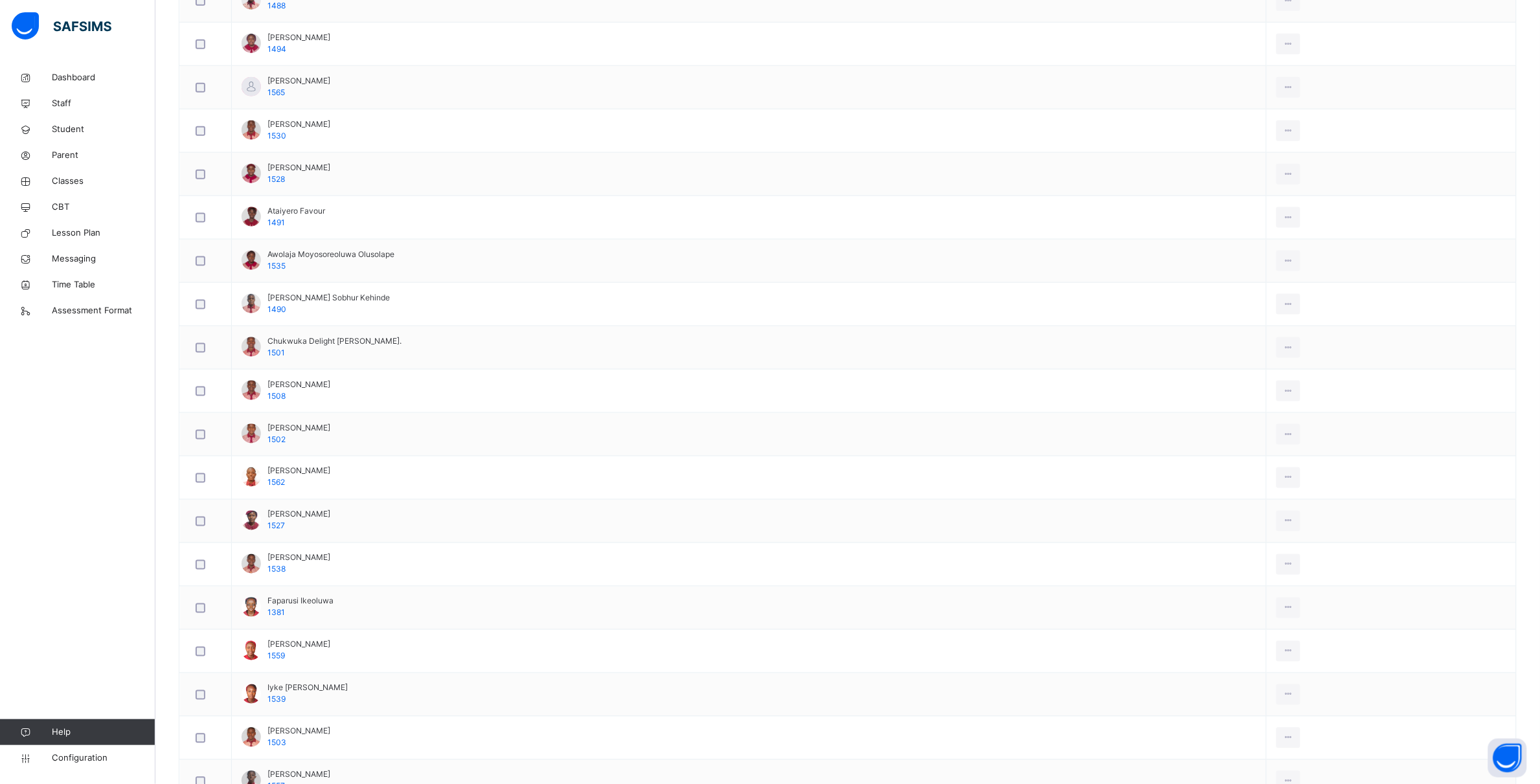
scroll to position [90, 0]
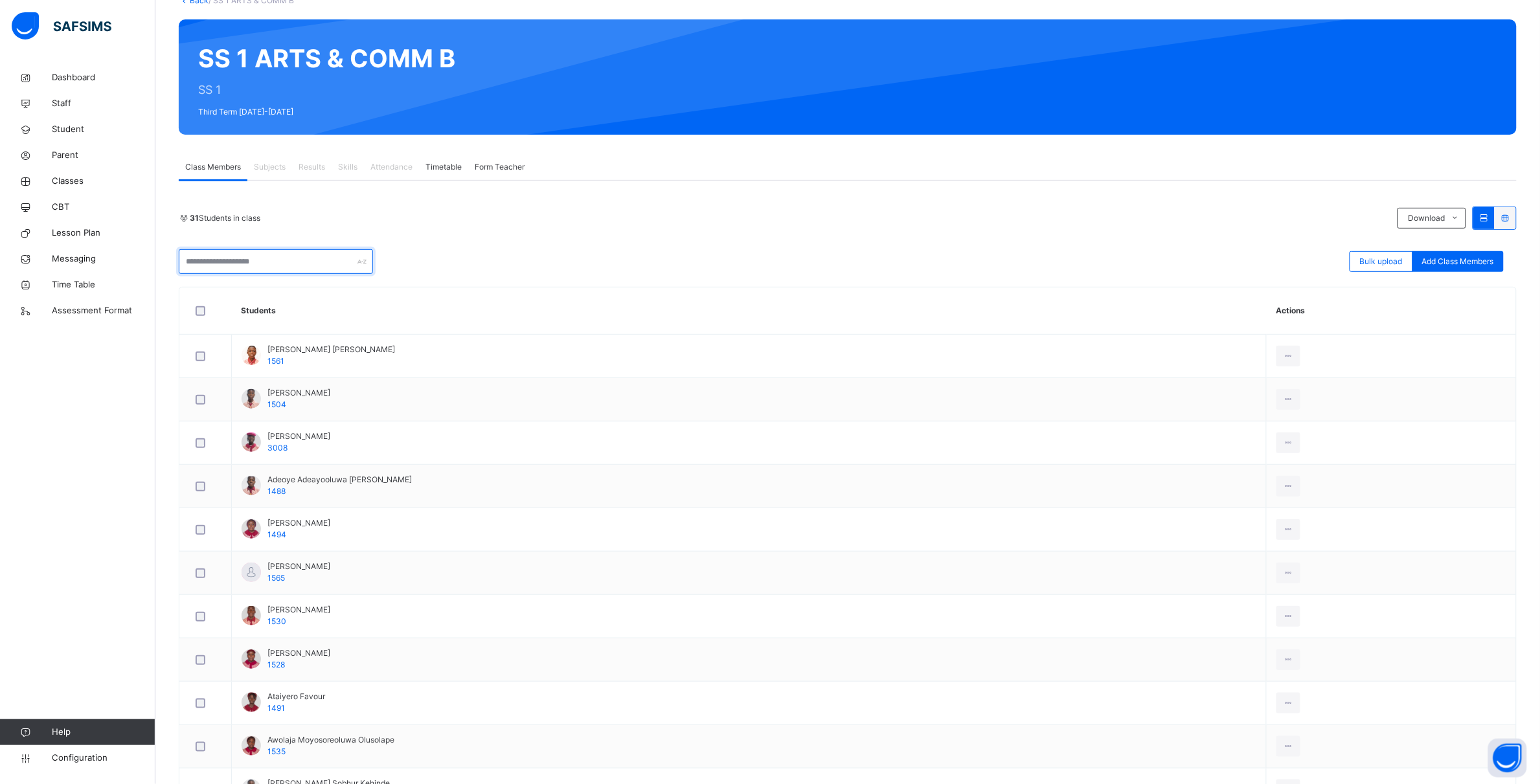
click at [288, 258] on input "text" at bounding box center [275, 261] width 194 height 25
click at [425, 251] on div "Bulk upload Add Class Members" at bounding box center [847, 261] width 1338 height 25
click at [381, 166] on span "Attendance" at bounding box center [392, 167] width 42 height 12
click at [311, 166] on span "Results" at bounding box center [312, 167] width 27 height 12
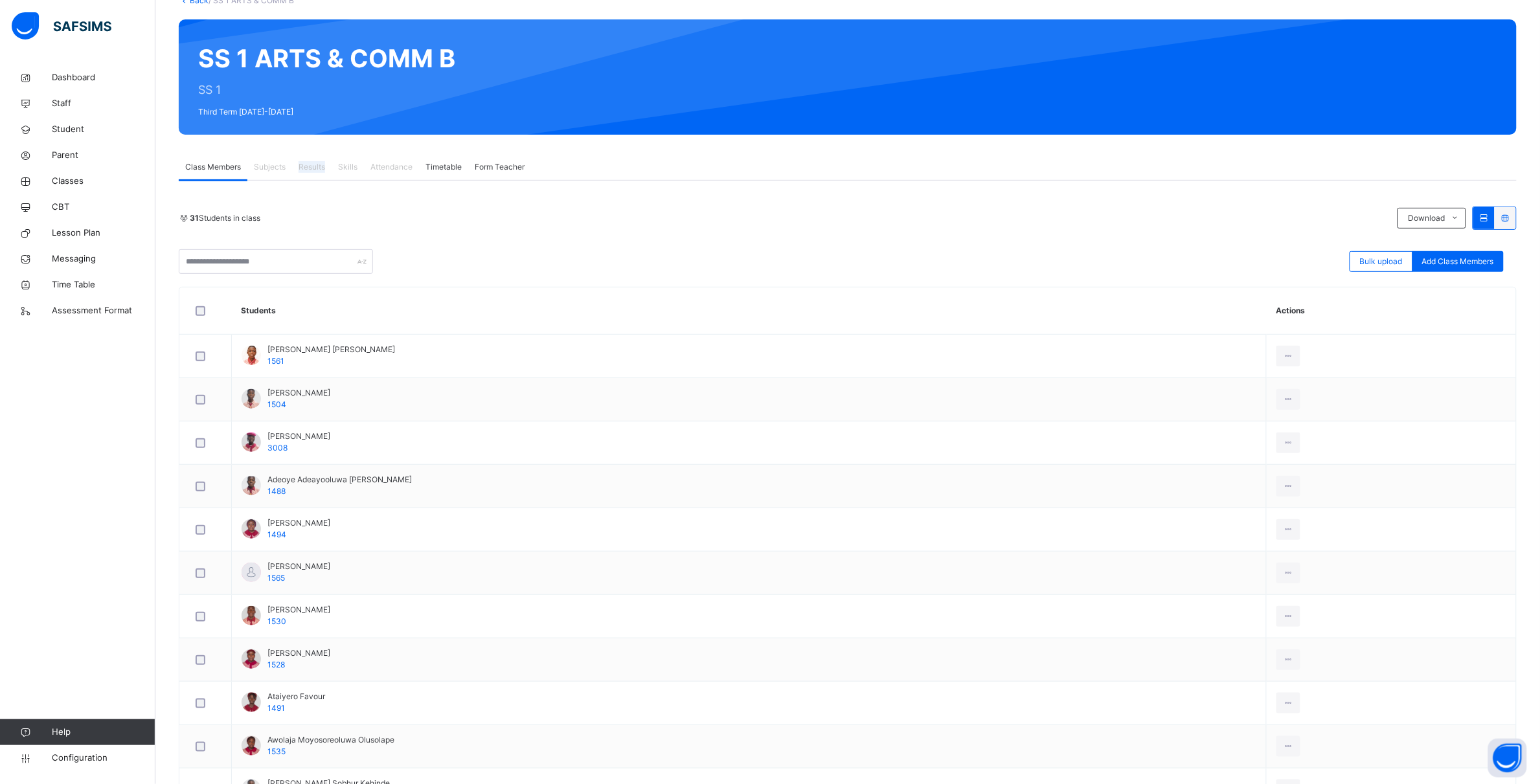
click at [314, 167] on span "Results" at bounding box center [312, 167] width 27 height 12
drag, startPoint x: 316, startPoint y: 165, endPoint x: 590, endPoint y: 200, distance: 276.2
click at [99, 356] on div "Dashboard Staff Student Parent Classes CBT Lesson Plan Messaging Time Table Ass…" at bounding box center [78, 417] width 155 height 732
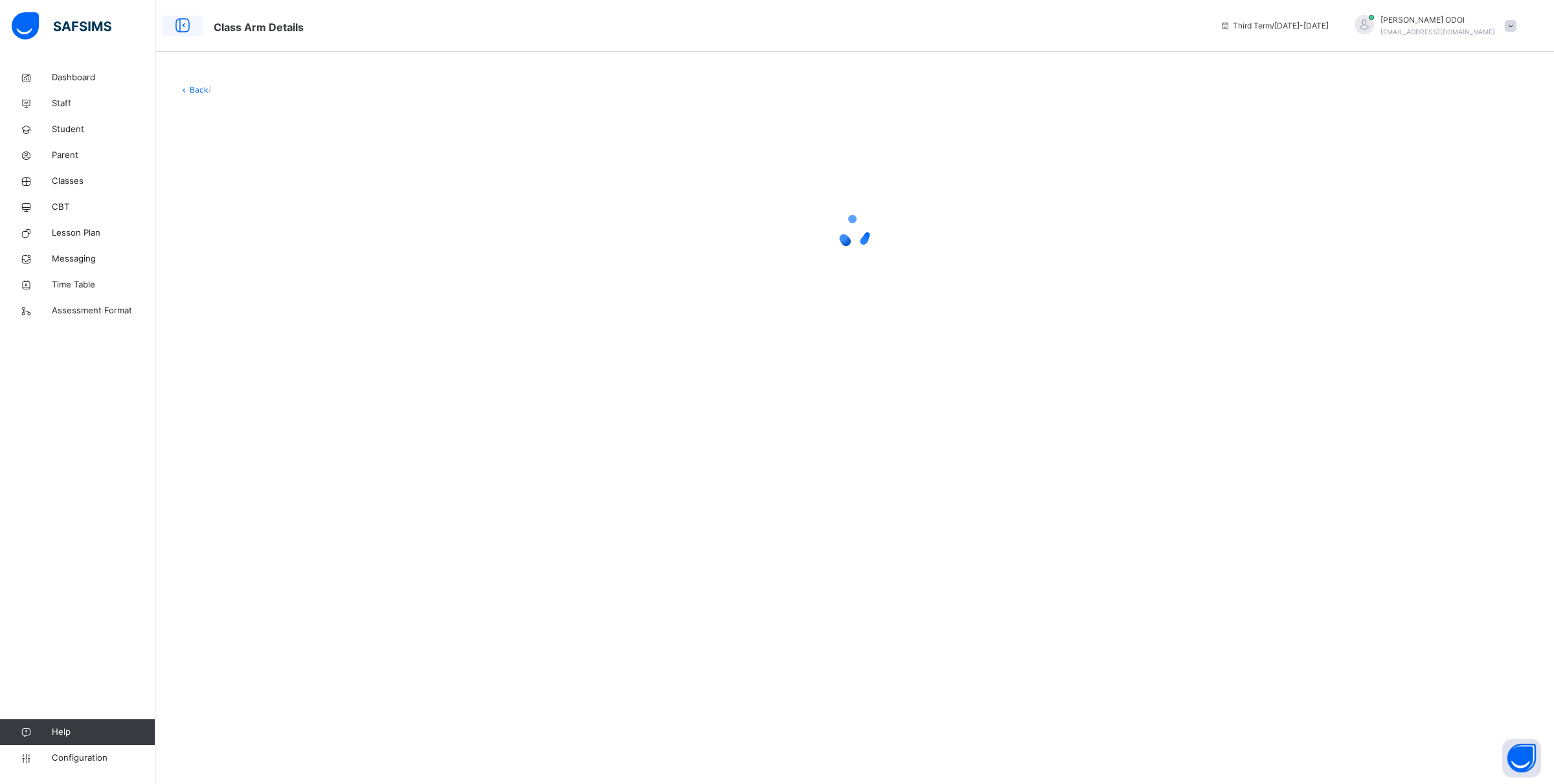
click at [172, 23] on icon at bounding box center [182, 25] width 22 height 23
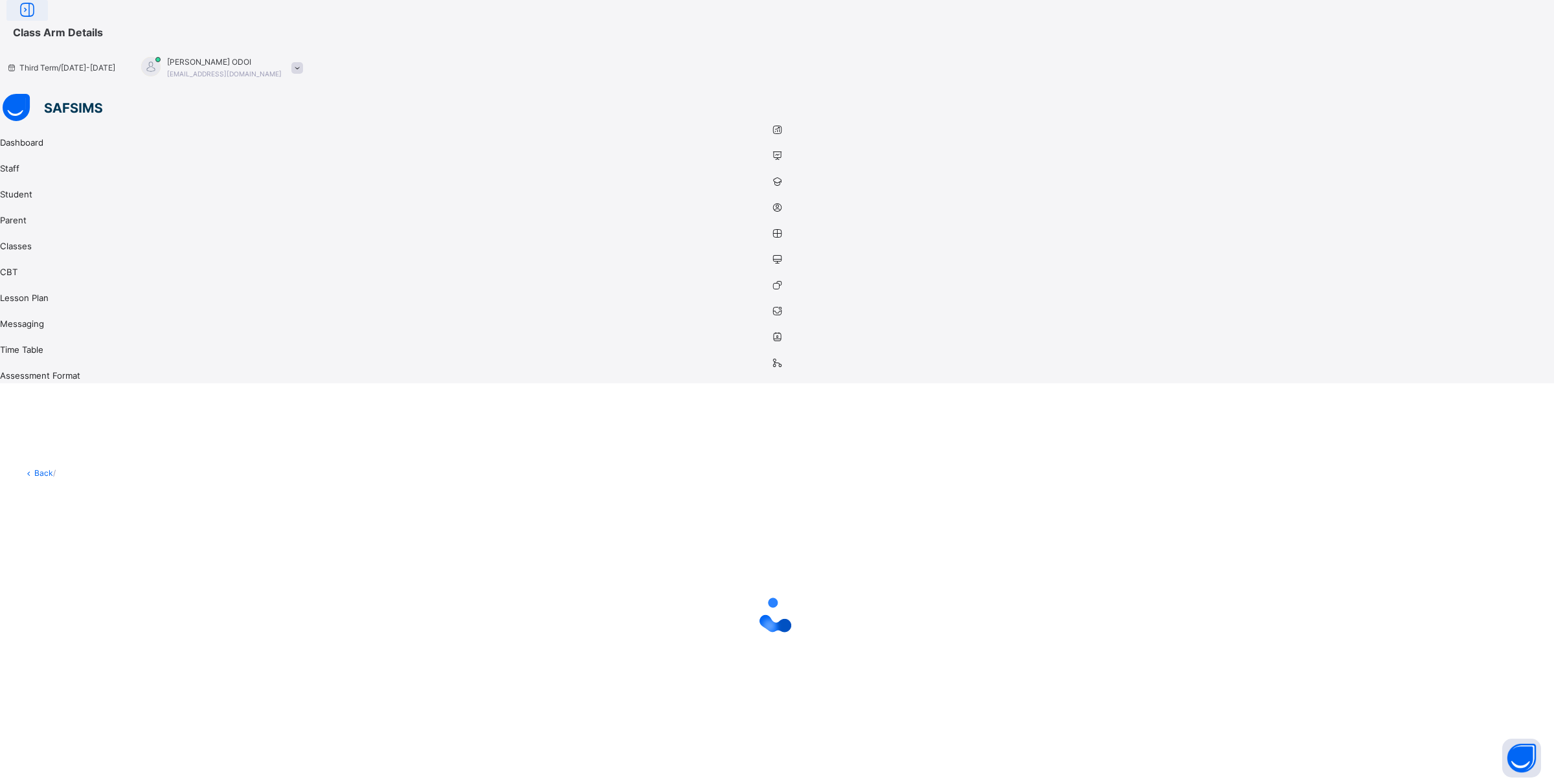
click at [38, 22] on icon at bounding box center [27, 10] width 22 height 23
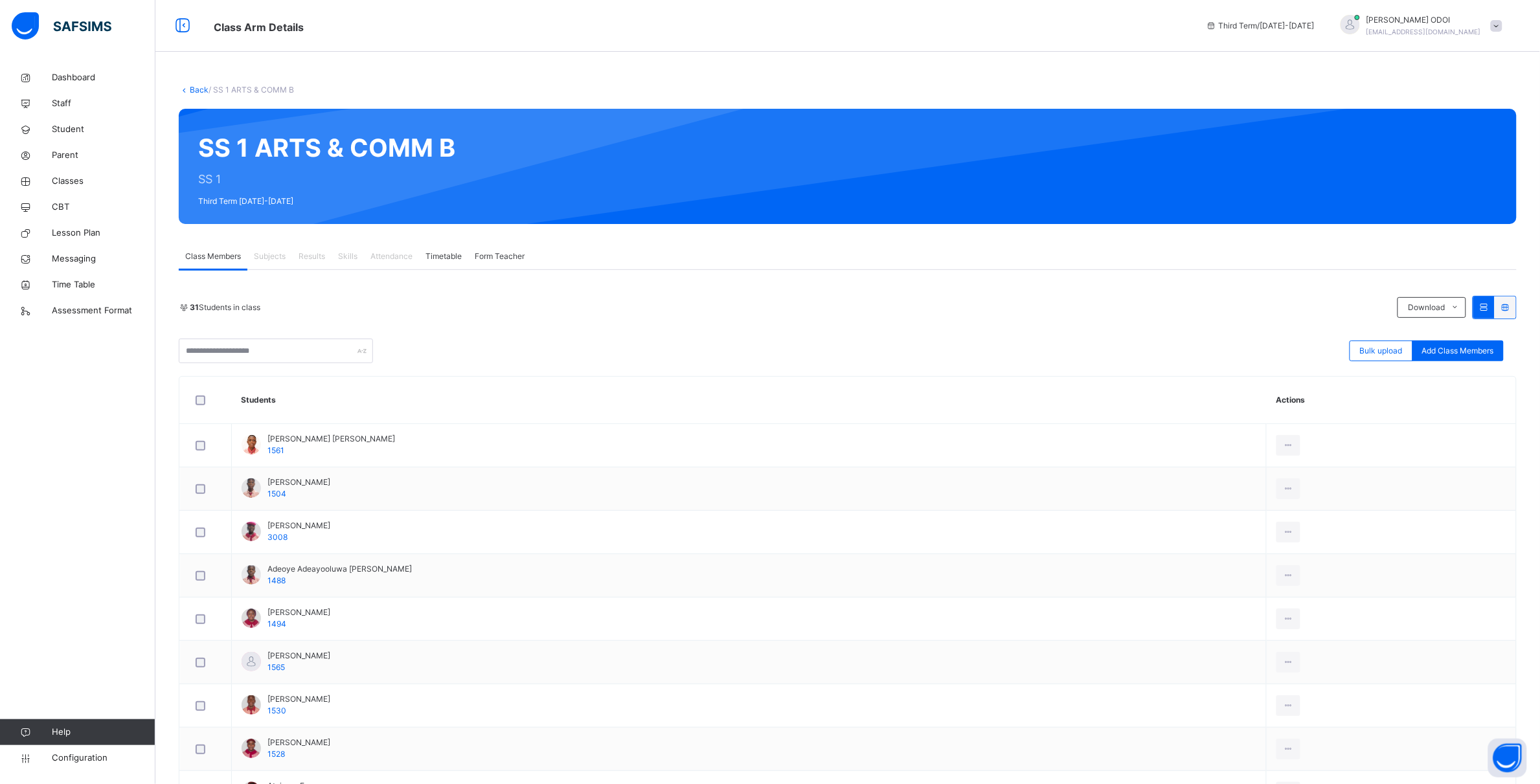
click at [266, 249] on div "Subjects" at bounding box center [269, 256] width 44 height 26
click at [192, 313] on span "31 Students in class" at bounding box center [225, 307] width 71 height 12
drag, startPoint x: 219, startPoint y: 301, endPoint x: 227, endPoint y: 295, distance: 10.0
click at [224, 298] on div "31 Students in class Download Pdf Report Excel Report" at bounding box center [847, 307] width 1338 height 23
click at [275, 255] on span "Subjects" at bounding box center [270, 256] width 32 height 12
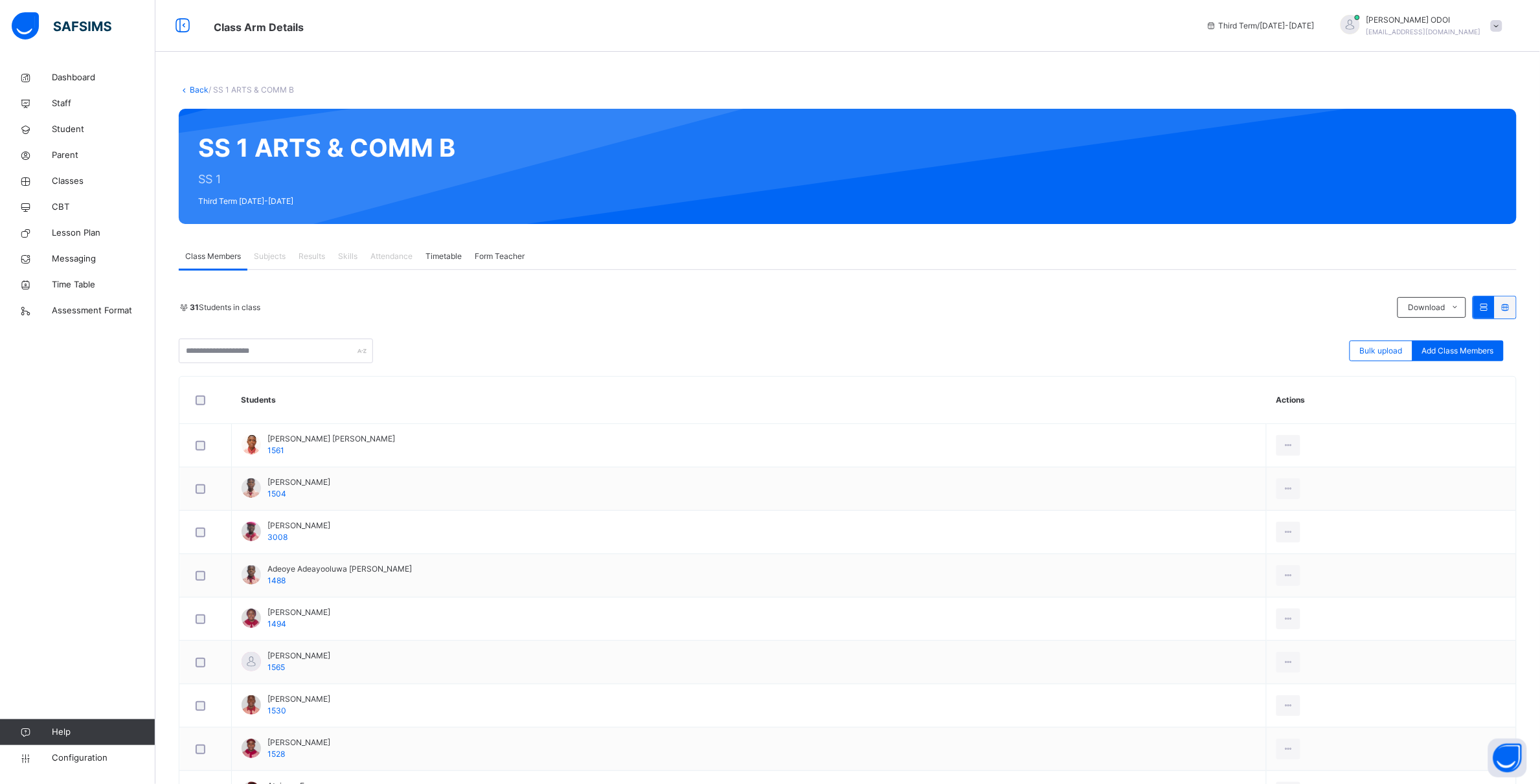
click at [309, 251] on span "Results" at bounding box center [312, 256] width 27 height 12
click at [1511, 311] on span at bounding box center [1505, 307] width 11 height 10
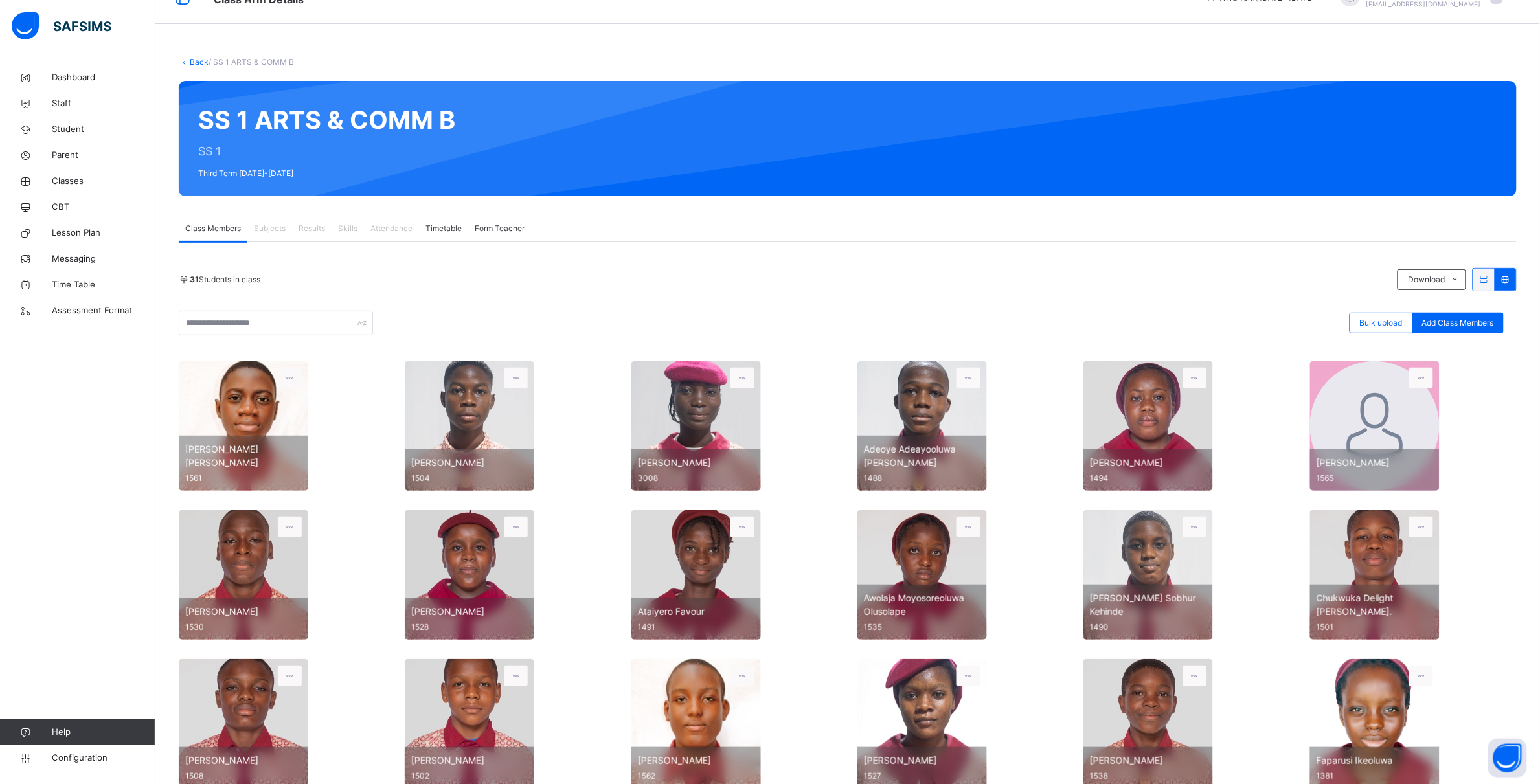
scroll to position [26, 0]
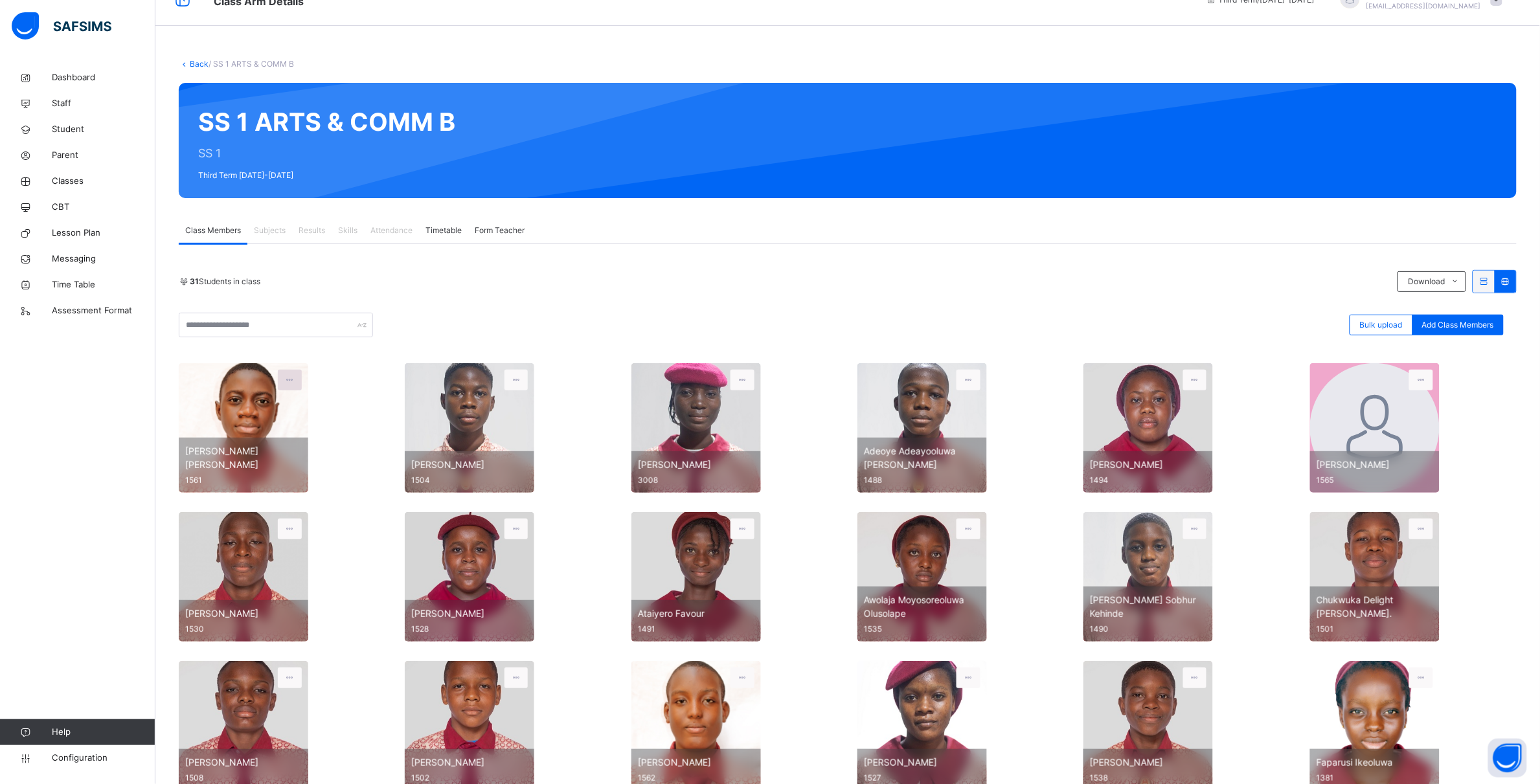
click at [285, 374] on icon at bounding box center [290, 380] width 11 height 12
click at [270, 403] on li "View Profile" at bounding box center [257, 397] width 90 height 13
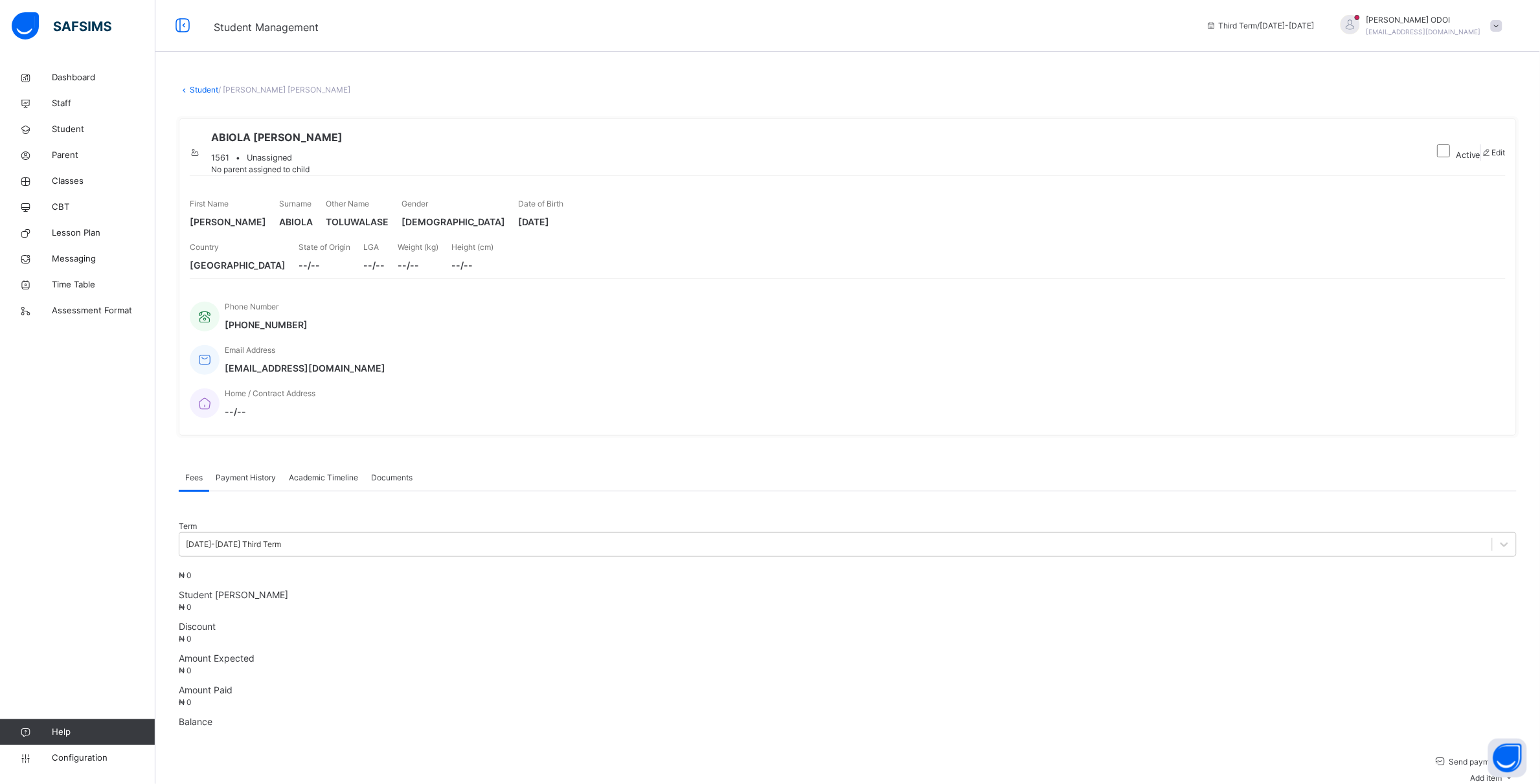
click at [337, 472] on span "Academic Timeline" at bounding box center [323, 478] width 69 height 12
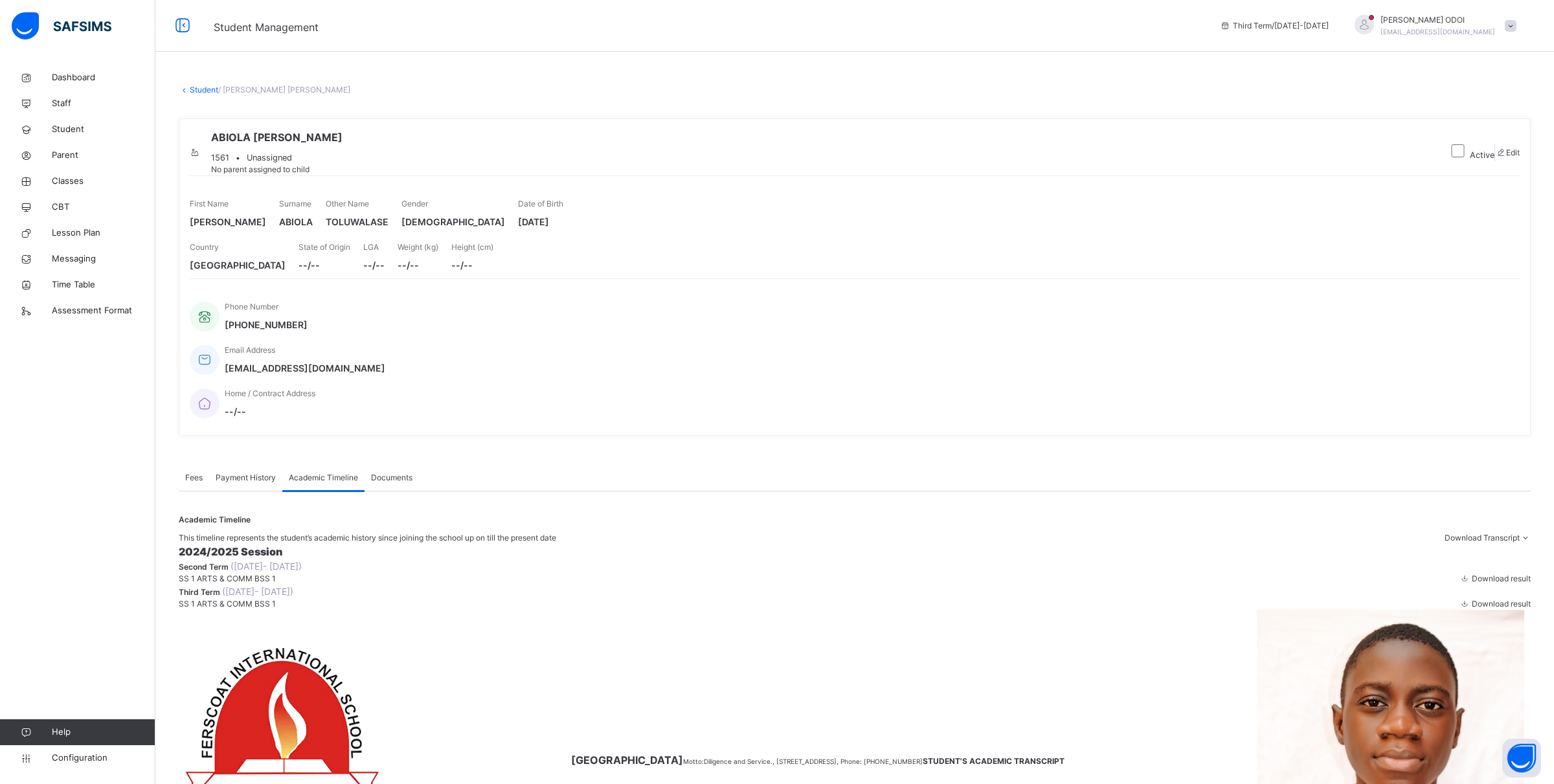
click at [294, 597] on span "( 19th Mar, 2025 - 25th Jul, 2025 )" at bounding box center [258, 591] width 71 height 11
click at [1472, 608] on span "Download result" at bounding box center [1501, 603] width 59 height 10
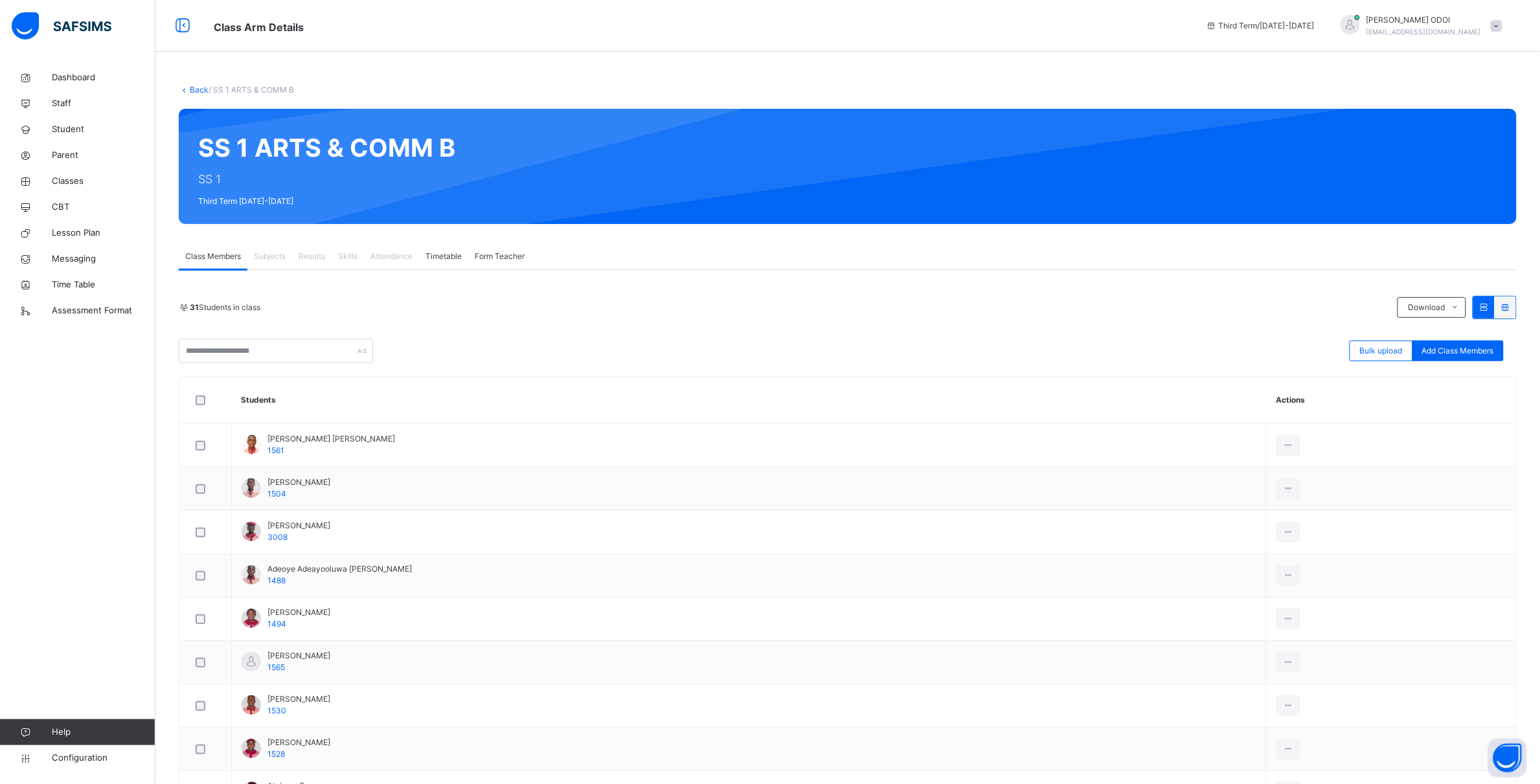
click at [1511, 309] on icon at bounding box center [1505, 307] width 11 height 10
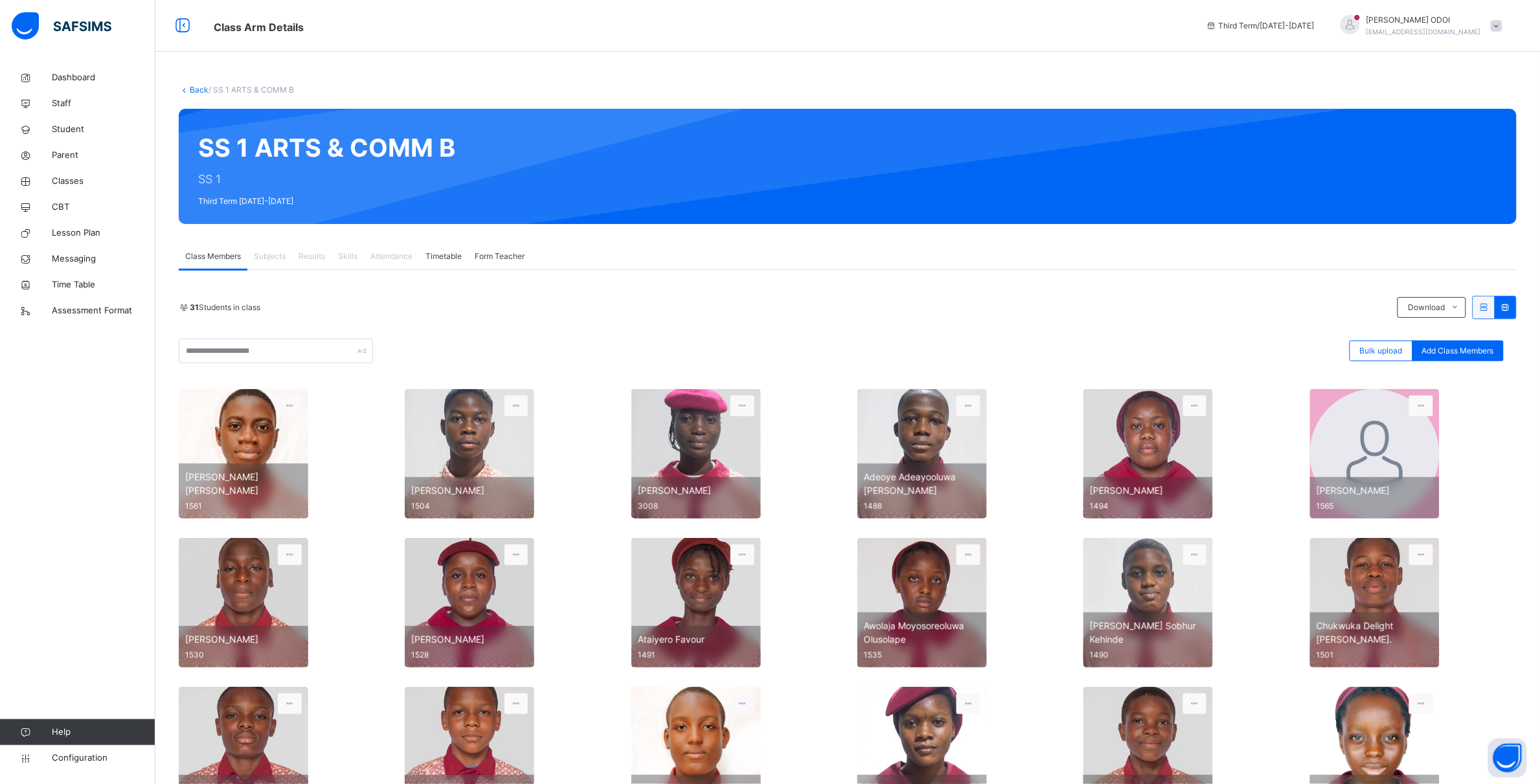
click at [531, 409] on div at bounding box center [469, 453] width 129 height 129
click at [535, 415] on div at bounding box center [469, 453] width 129 height 129
click at [512, 408] on div at bounding box center [517, 405] width 24 height 20
click at [496, 429] on div "View Profile" at bounding box center [493, 423] width 70 height 13
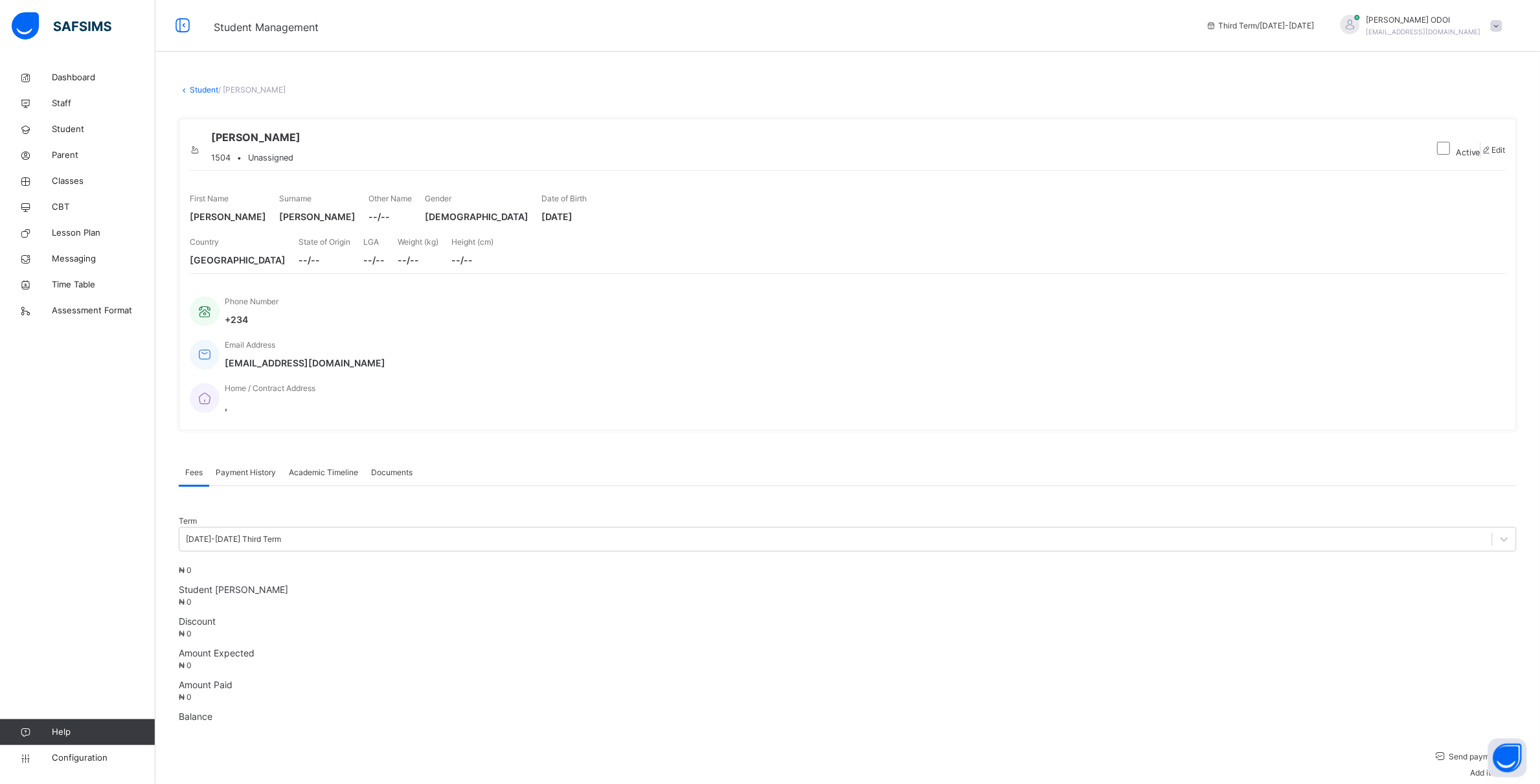
click at [355, 466] on span "Academic Timeline" at bounding box center [323, 472] width 69 height 12
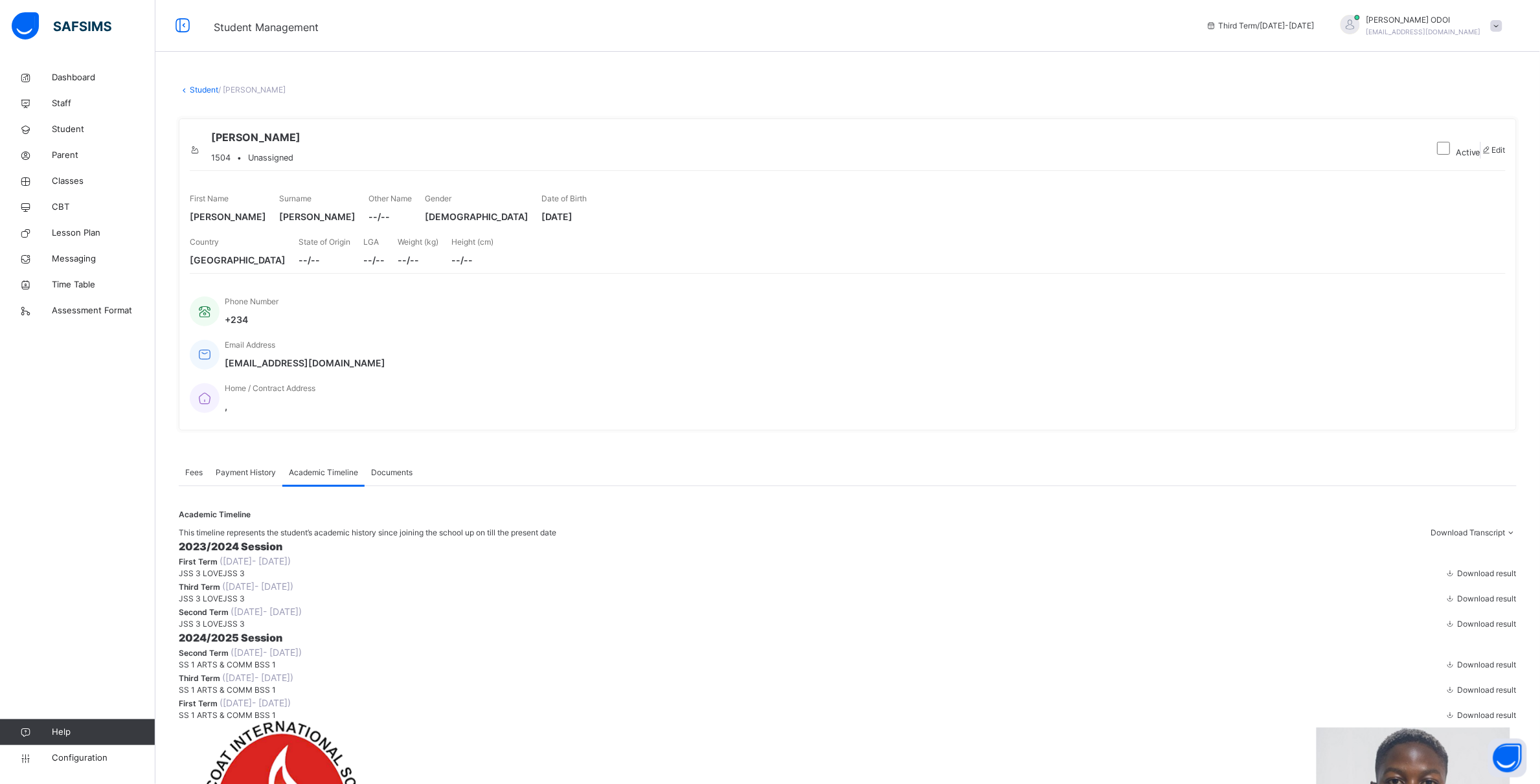
scroll to position [319, 0]
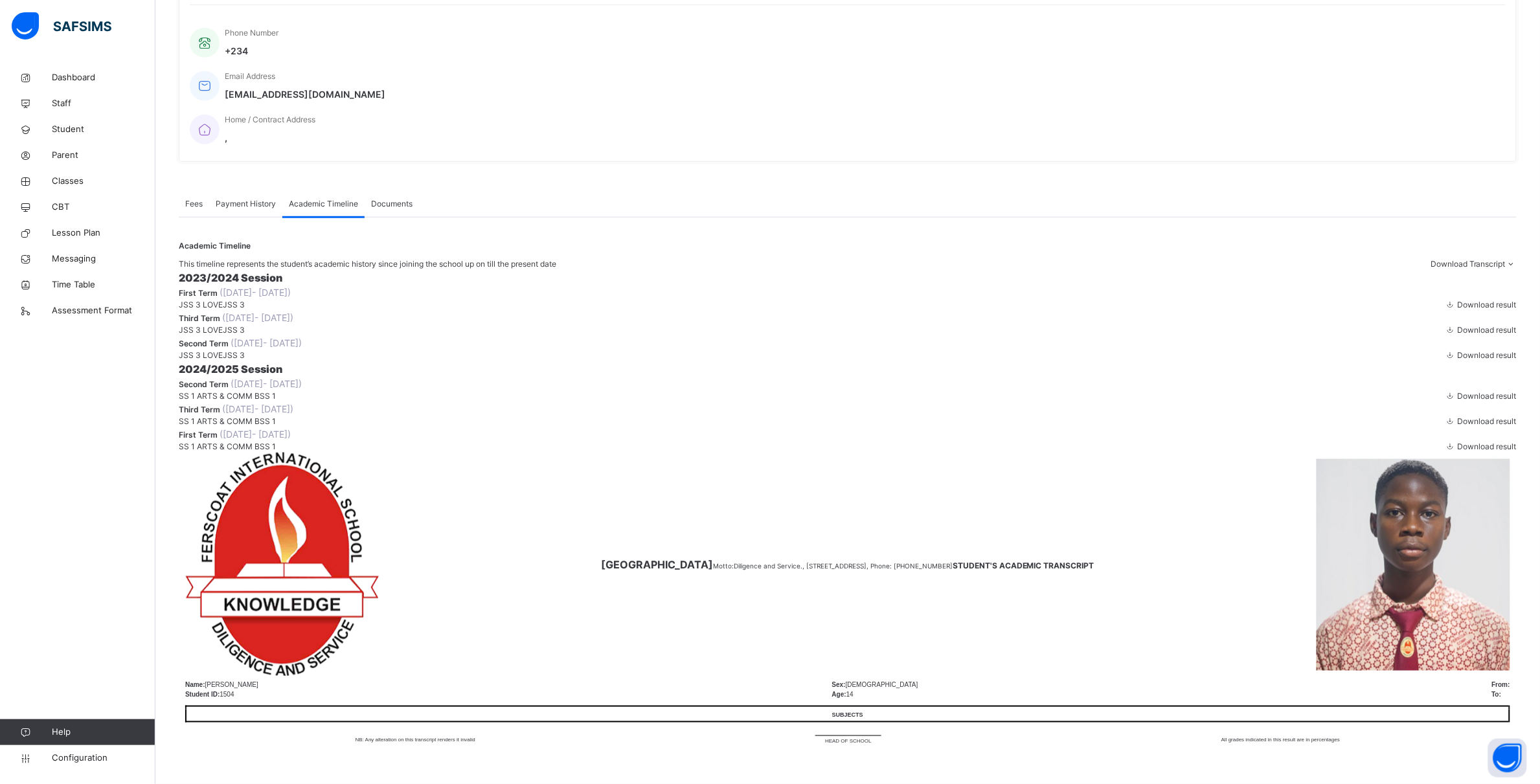
click at [260, 426] on span "SS 1 ARTS & COMM B" at bounding box center [219, 421] width 81 height 10
click at [1445, 426] on span at bounding box center [1450, 421] width 11 height 10
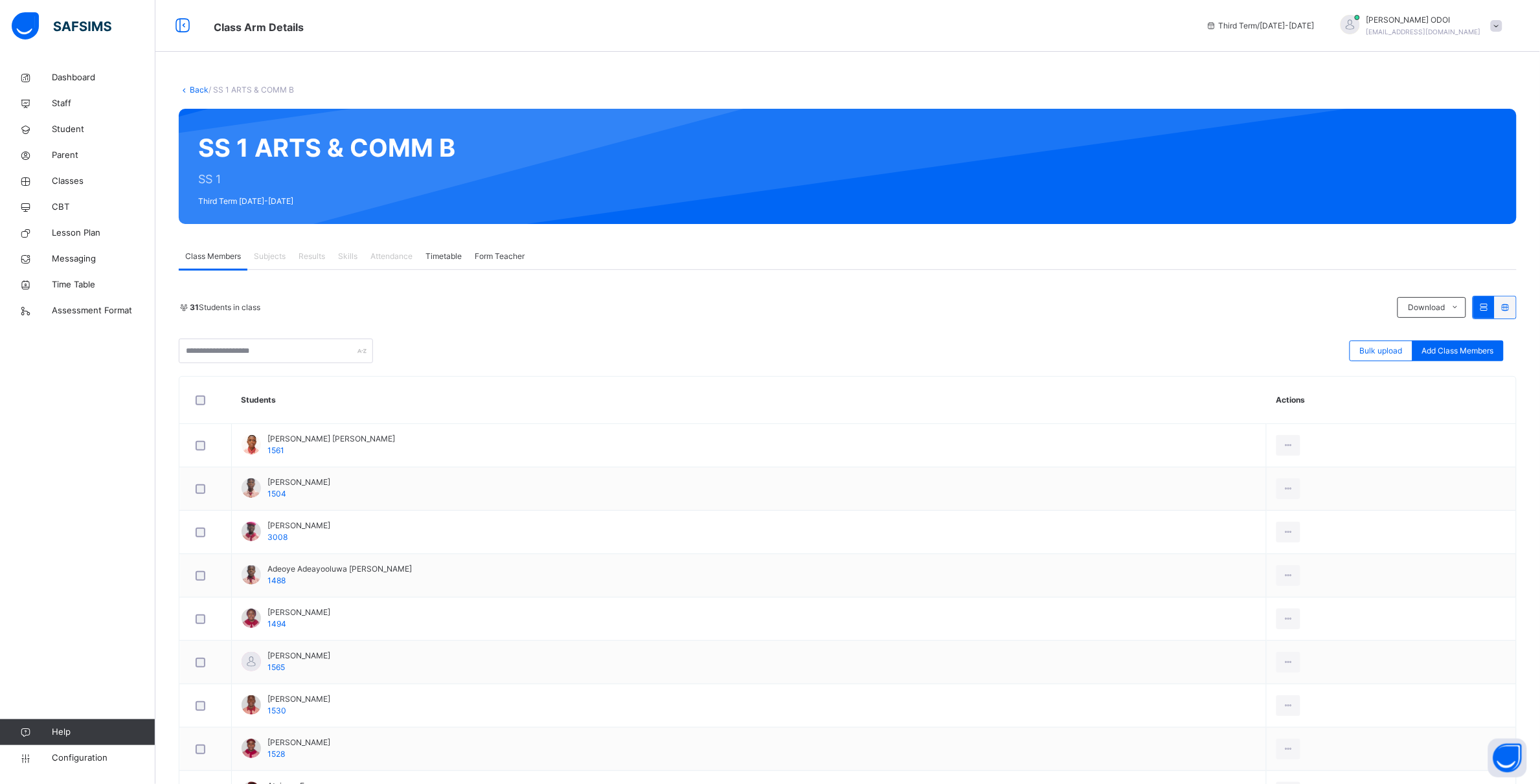
click at [1511, 308] on icon at bounding box center [1505, 307] width 11 height 10
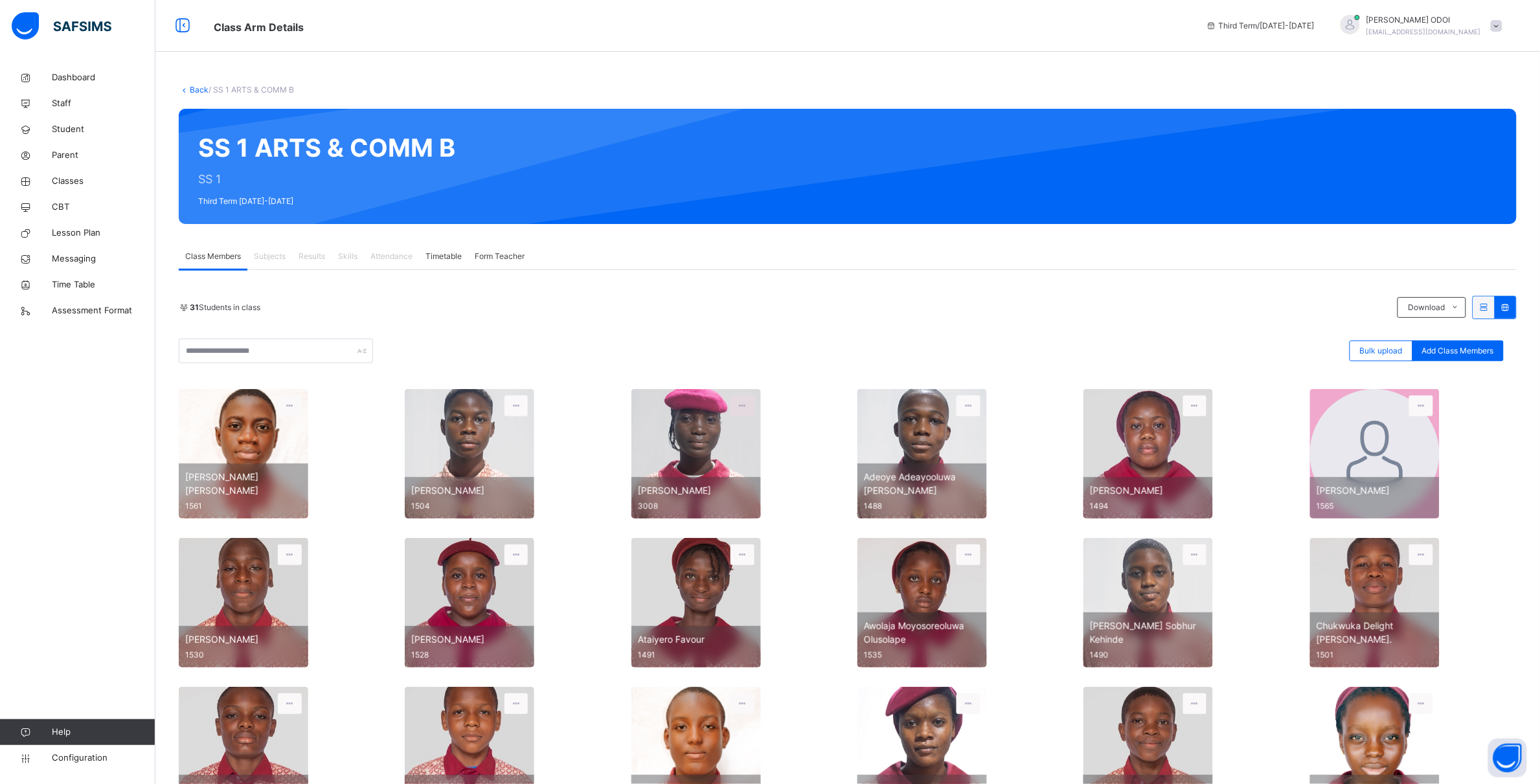
click at [748, 409] on icon at bounding box center [743, 406] width 11 height 12
click at [729, 429] on div "View Profile" at bounding box center [720, 423] width 70 height 13
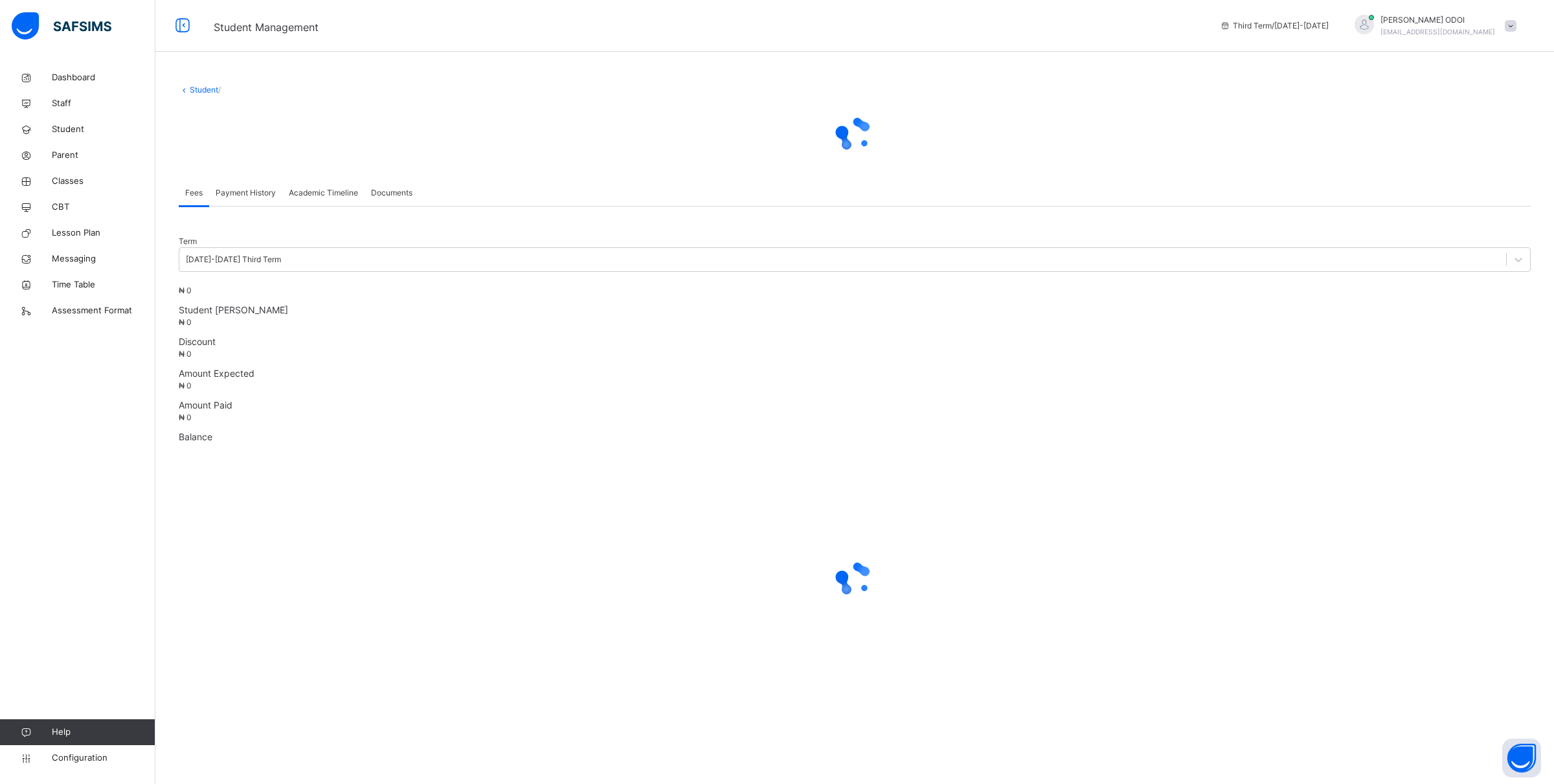
click at [340, 206] on div "Academic Timeline" at bounding box center [323, 193] width 82 height 26
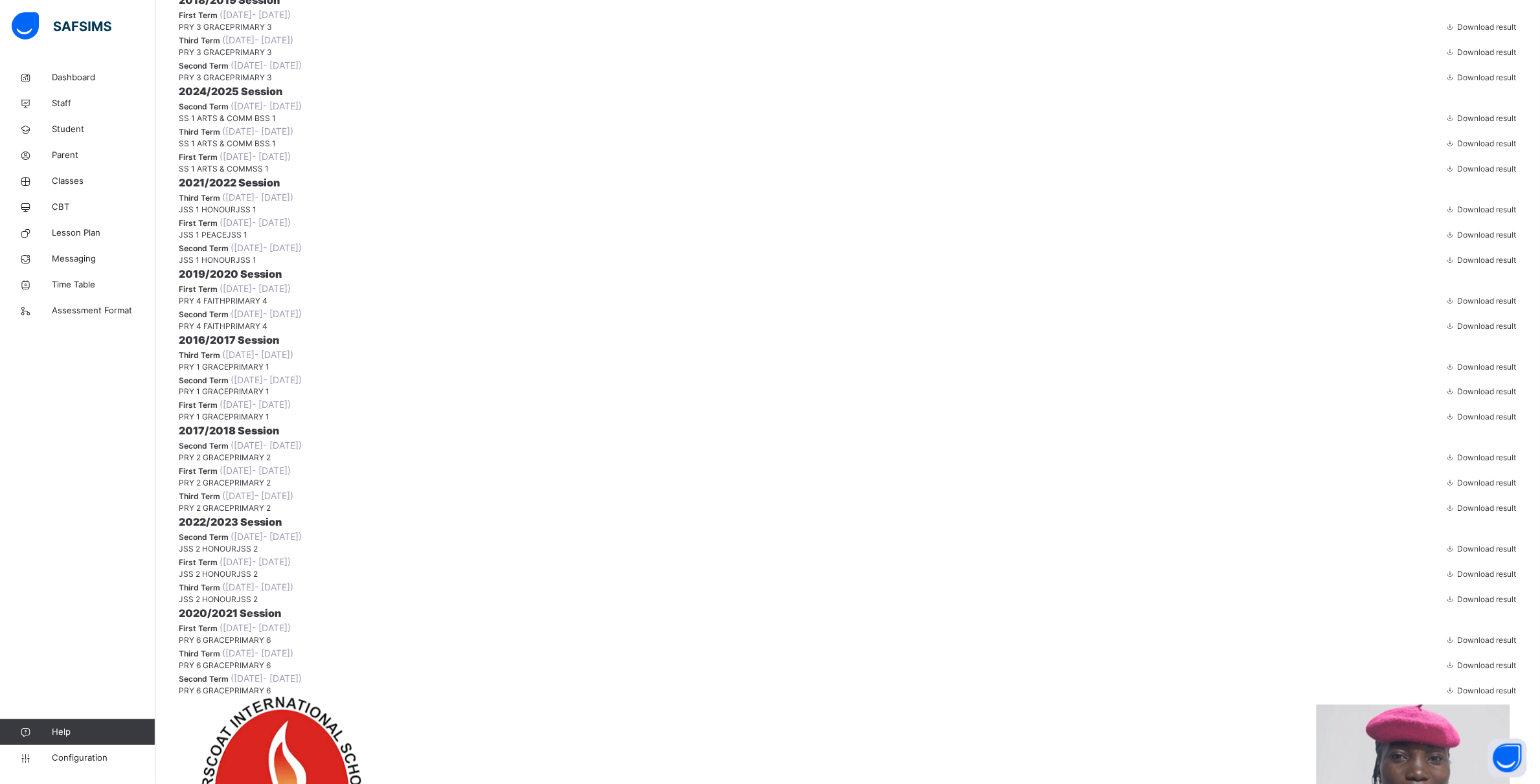
scroll to position [647, 0]
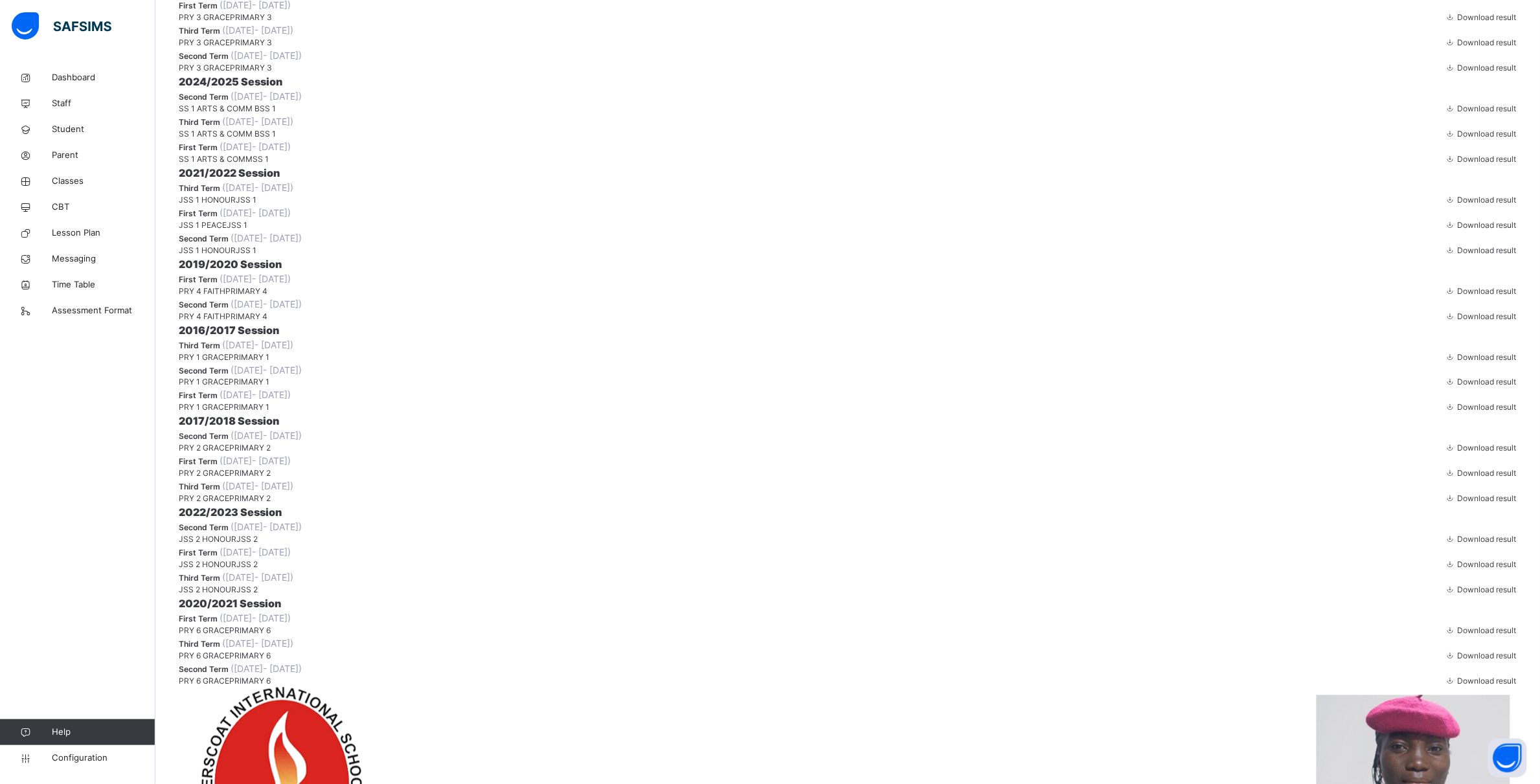
click at [1458, 138] on span "Download result" at bounding box center [1487, 134] width 59 height 10
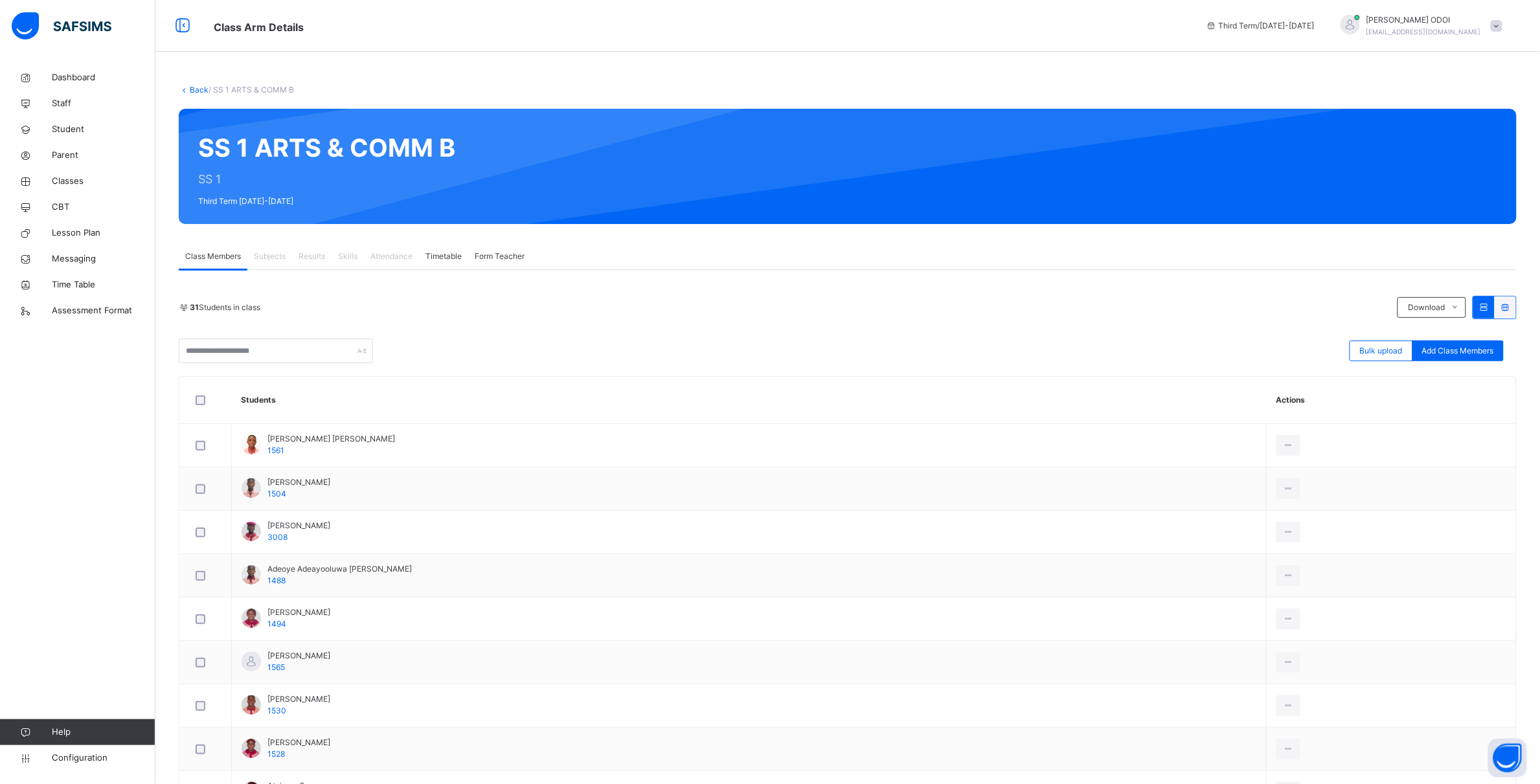
click at [1516, 301] on div at bounding box center [1505, 307] width 21 height 22
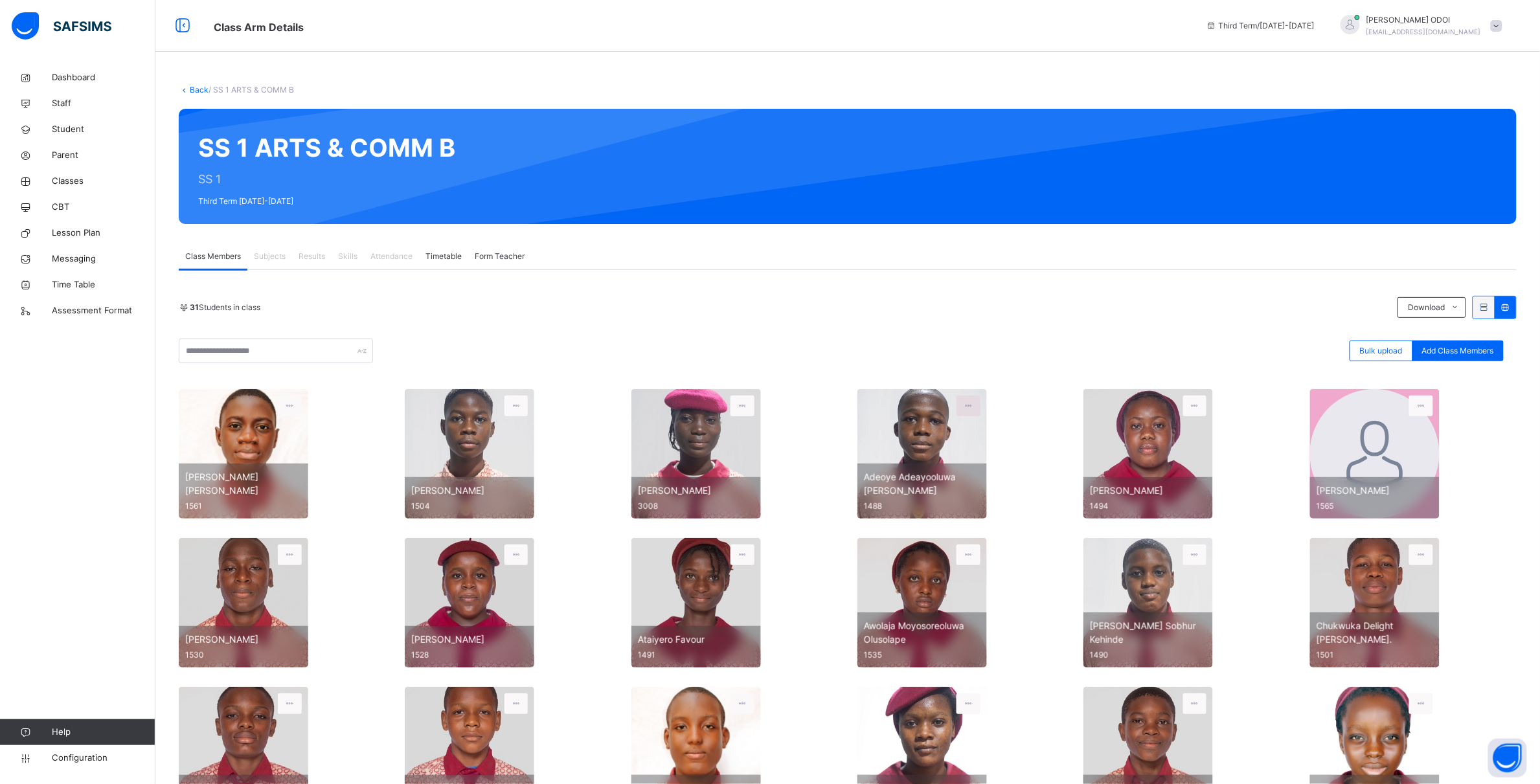
click at [974, 411] on icon at bounding box center [969, 406] width 11 height 12
click at [962, 429] on div "View Profile" at bounding box center [945, 423] width 70 height 13
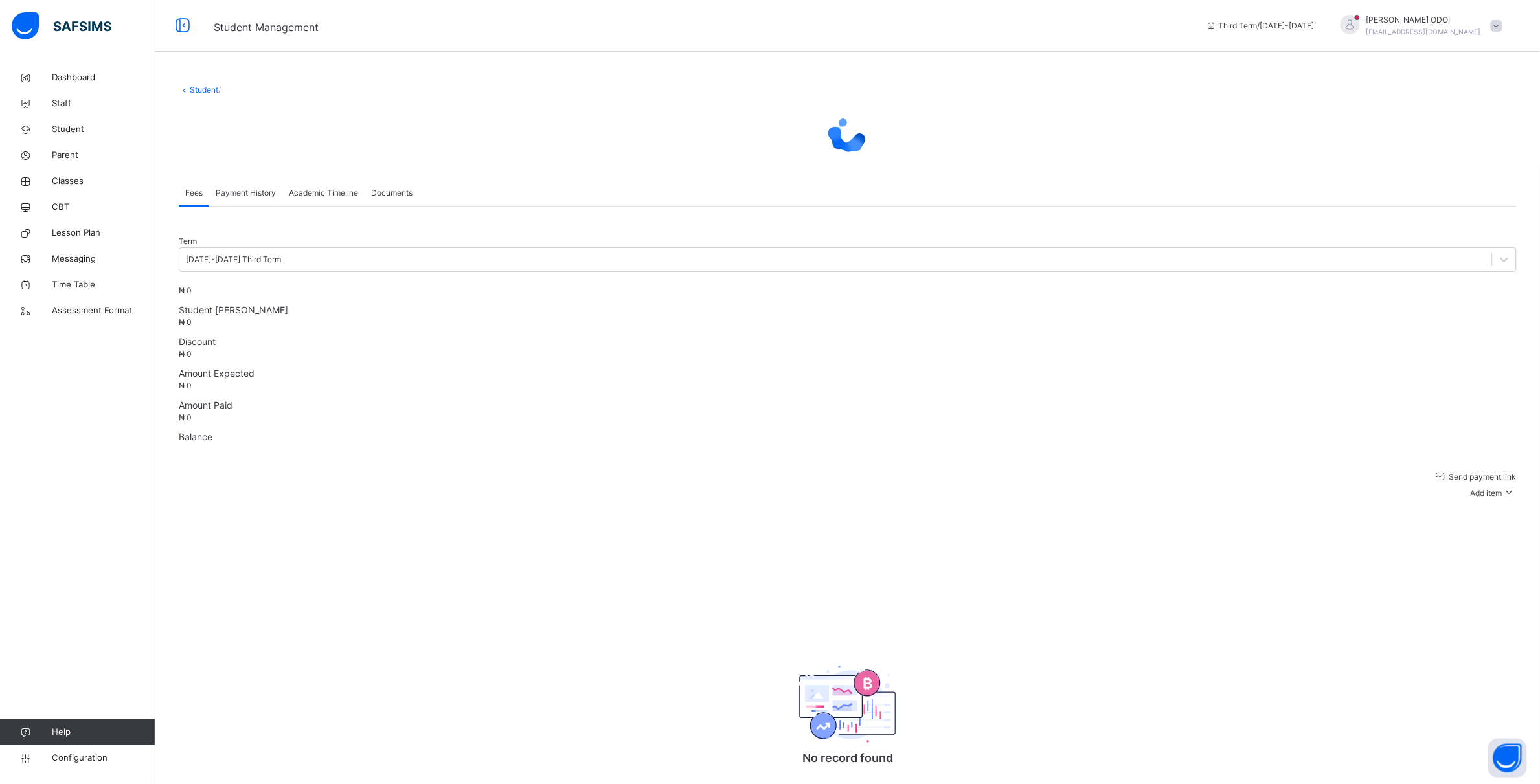
click at [350, 199] on span "Academic Timeline" at bounding box center [323, 193] width 69 height 12
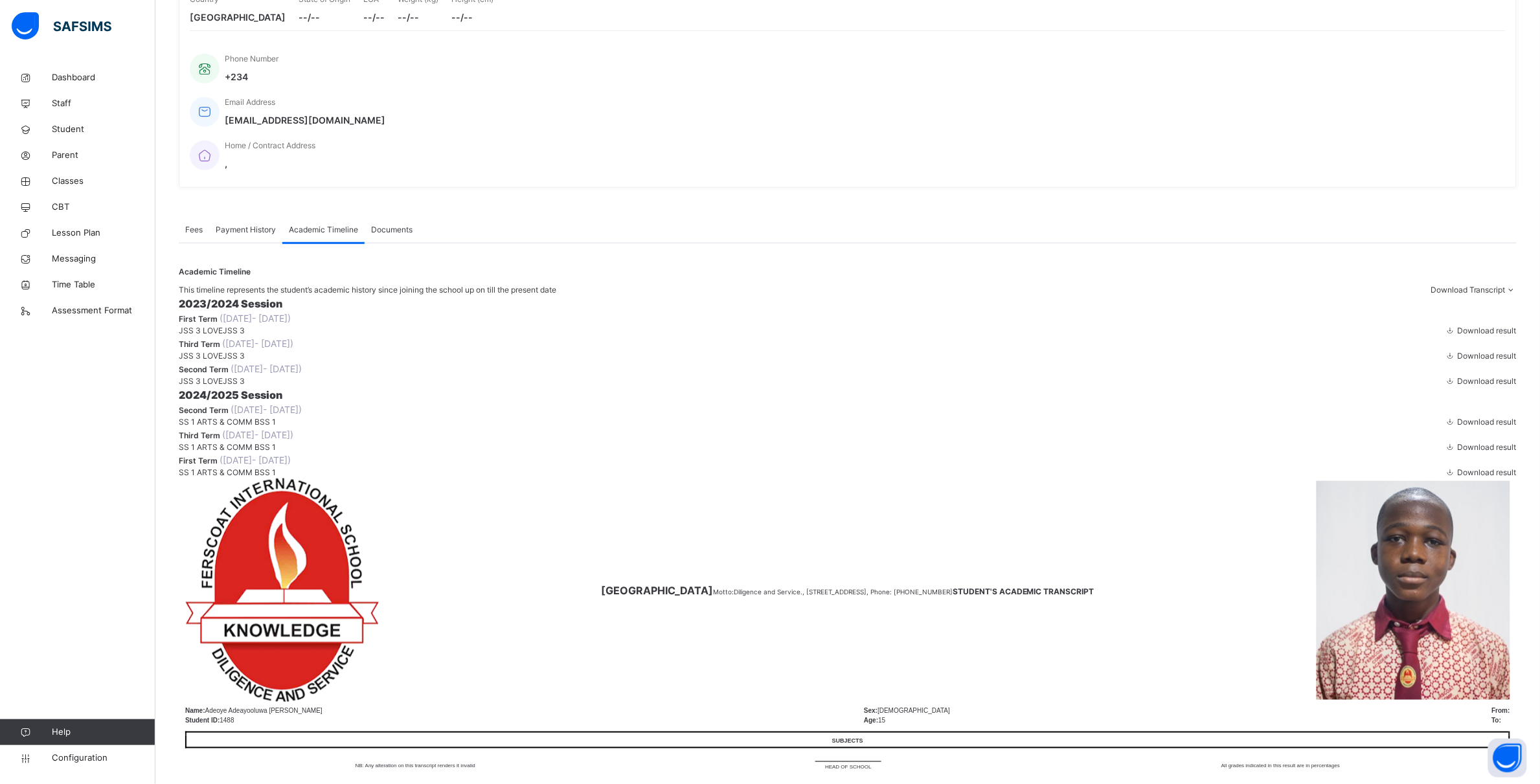
scroll to position [319, 0]
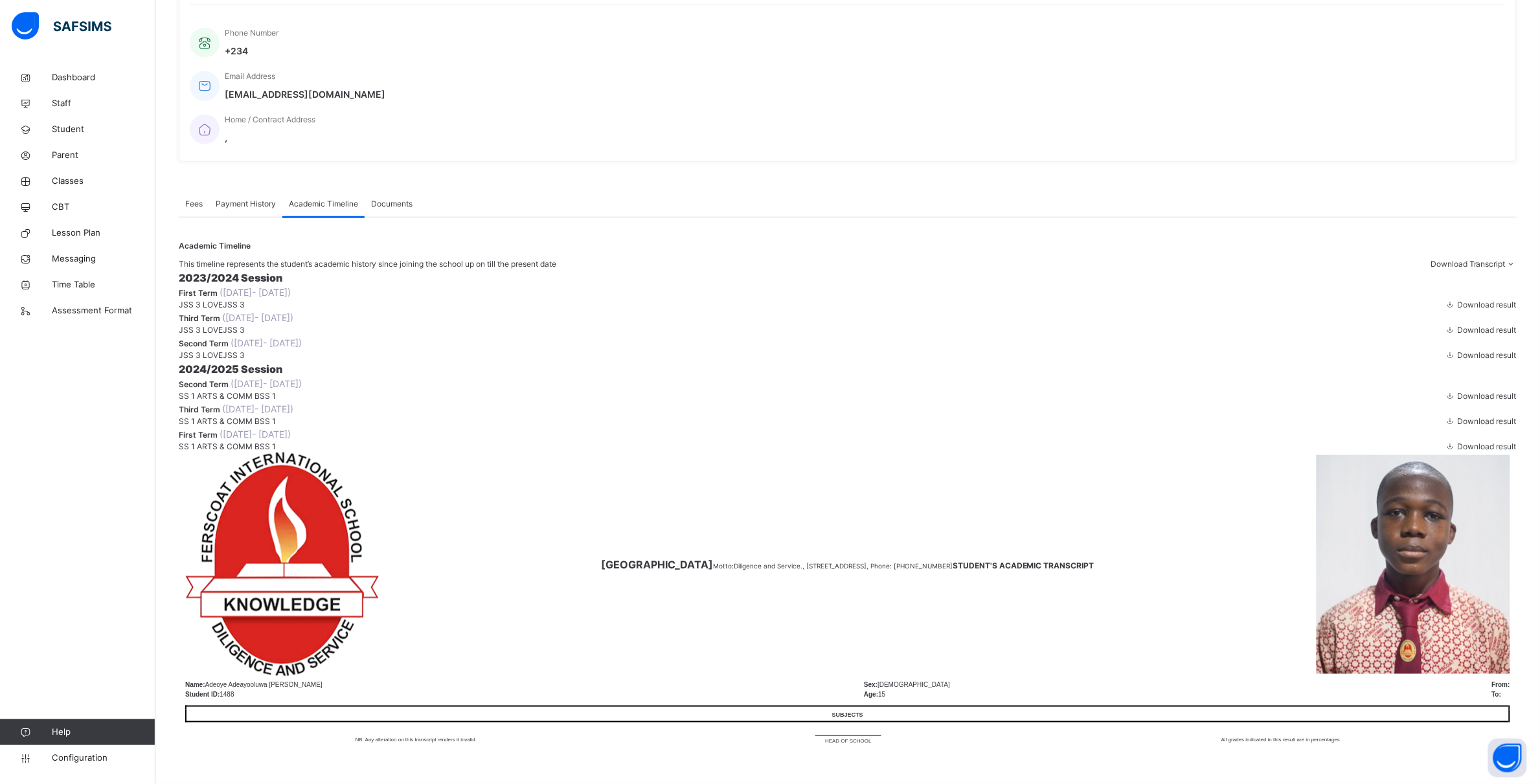
click at [1505, 426] on span "Download result" at bounding box center [1487, 421] width 59 height 10
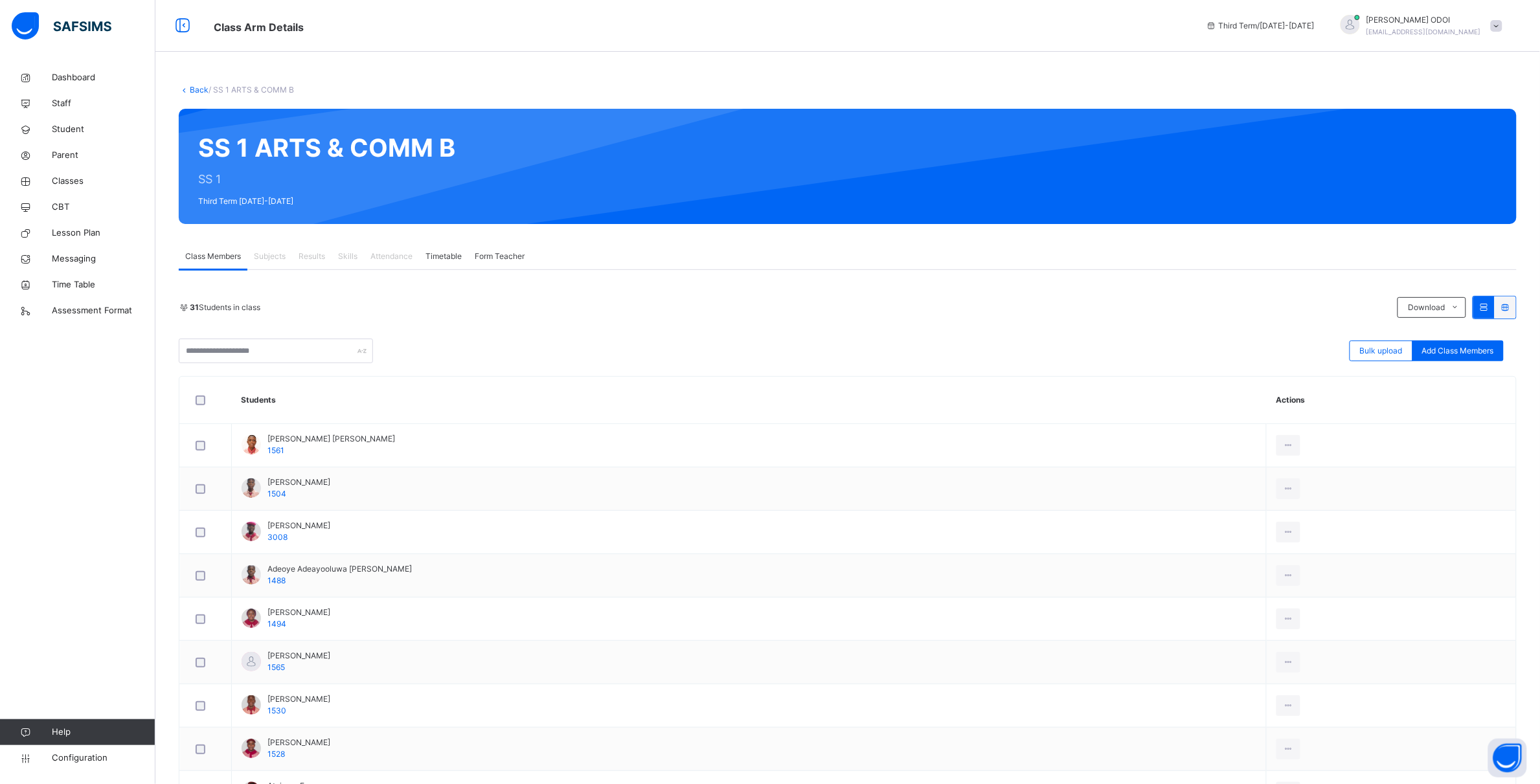
click at [1516, 314] on div at bounding box center [1505, 307] width 21 height 22
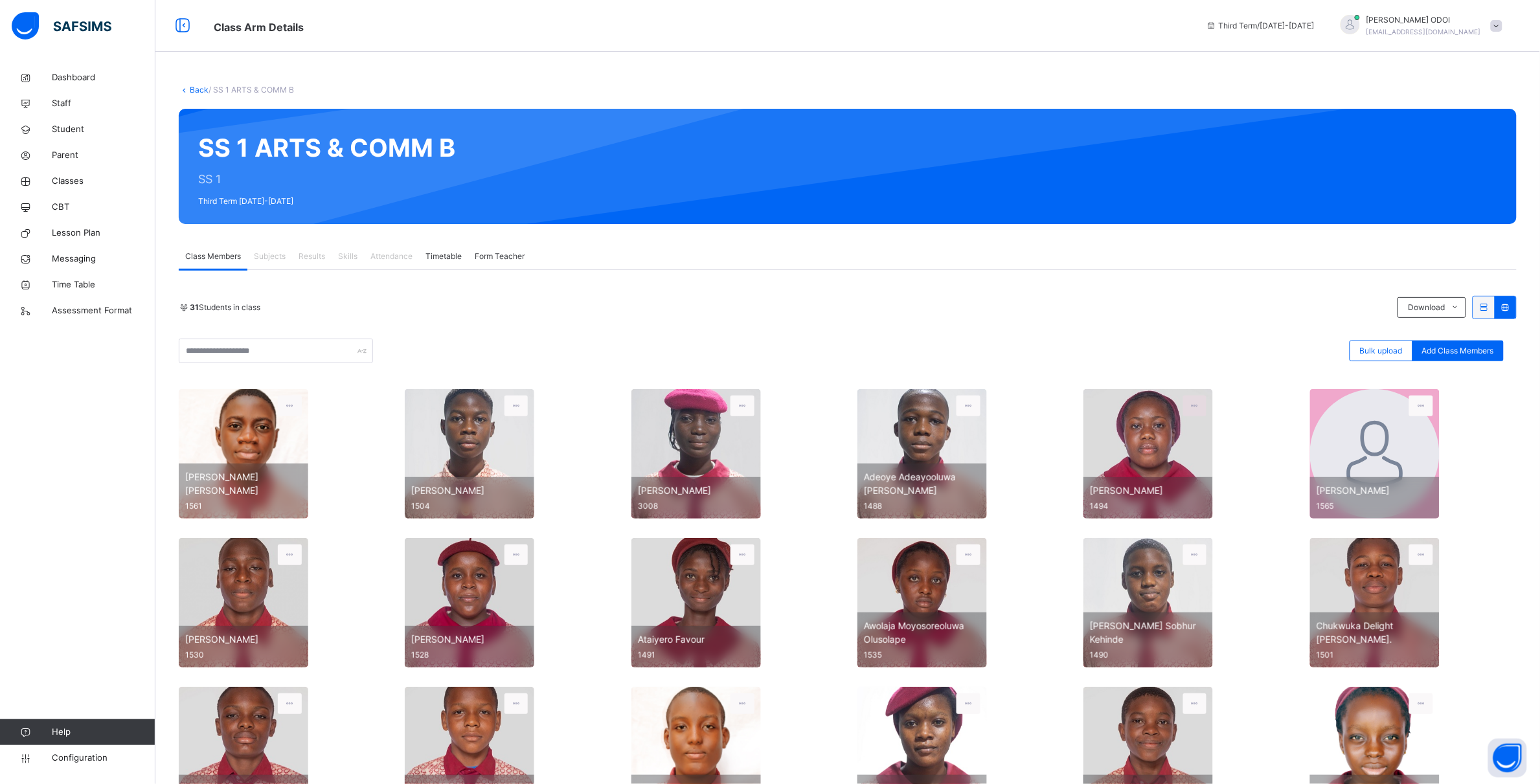
click at [1201, 406] on icon at bounding box center [1195, 406] width 11 height 12
click at [1195, 429] on div "View Profile" at bounding box center [1171, 423] width 70 height 13
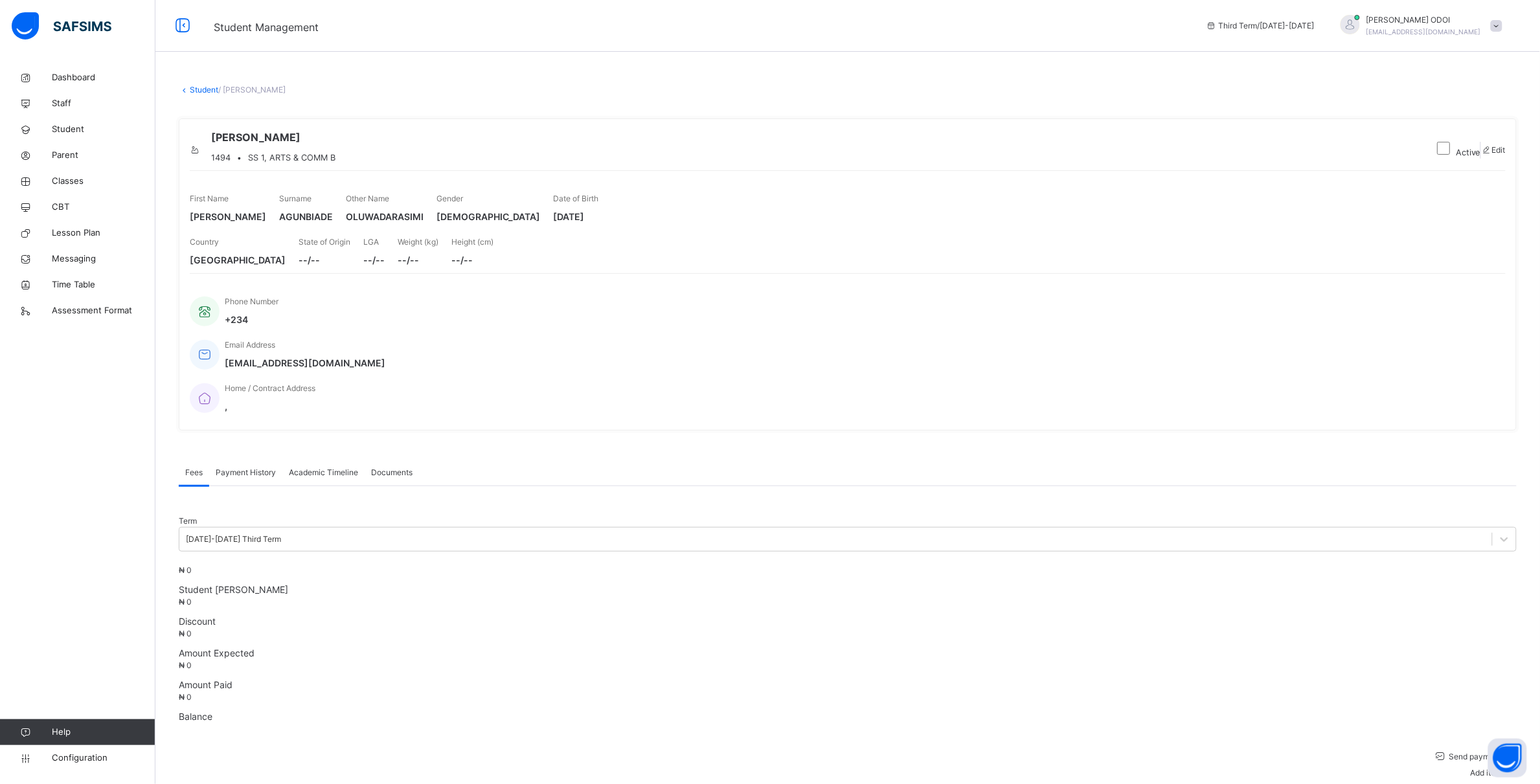
click at [329, 459] on div "Academic Timeline" at bounding box center [323, 472] width 82 height 26
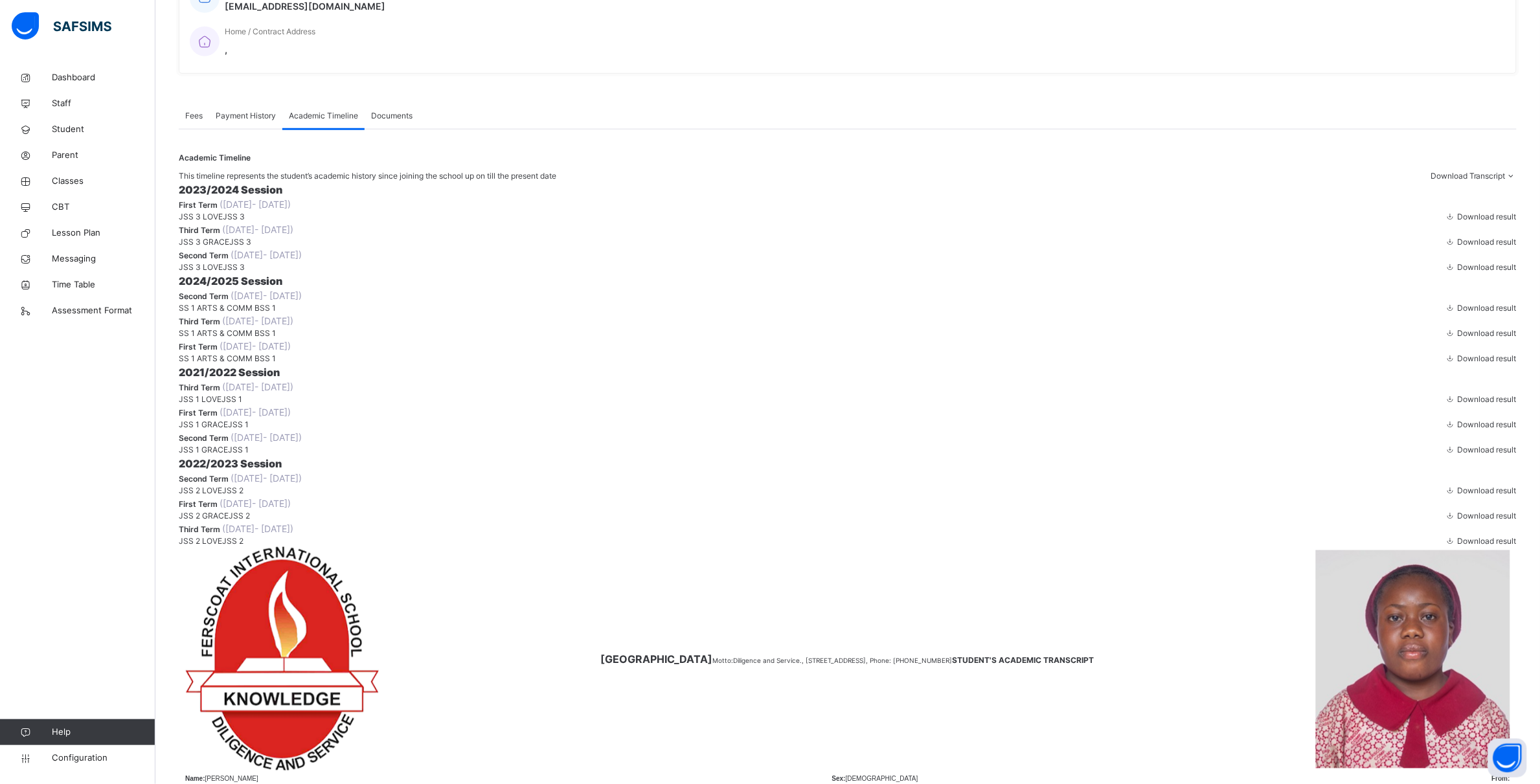
scroll to position [486, 0]
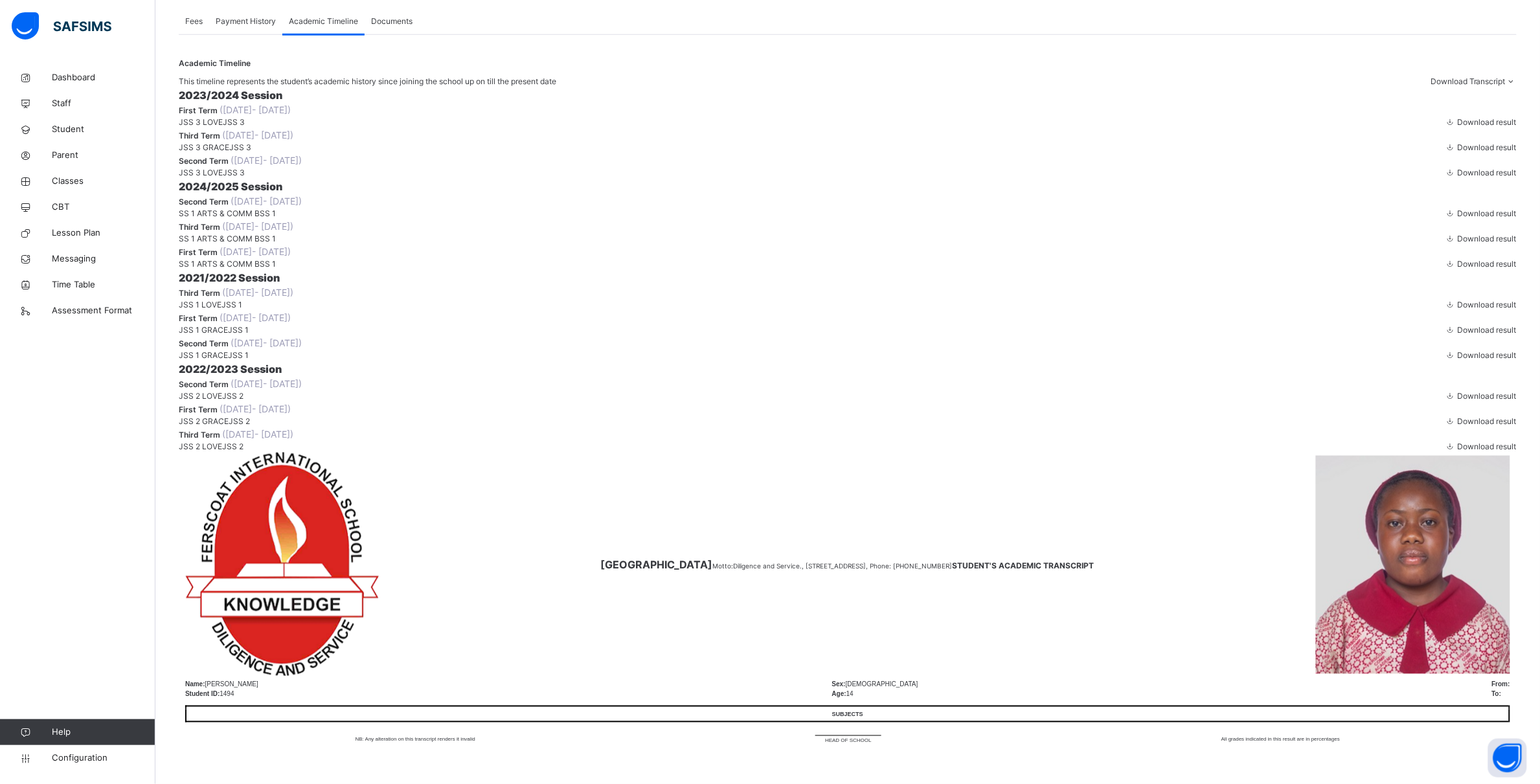
click at [1469, 245] on div "Download result" at bounding box center [1481, 239] width 72 height 12
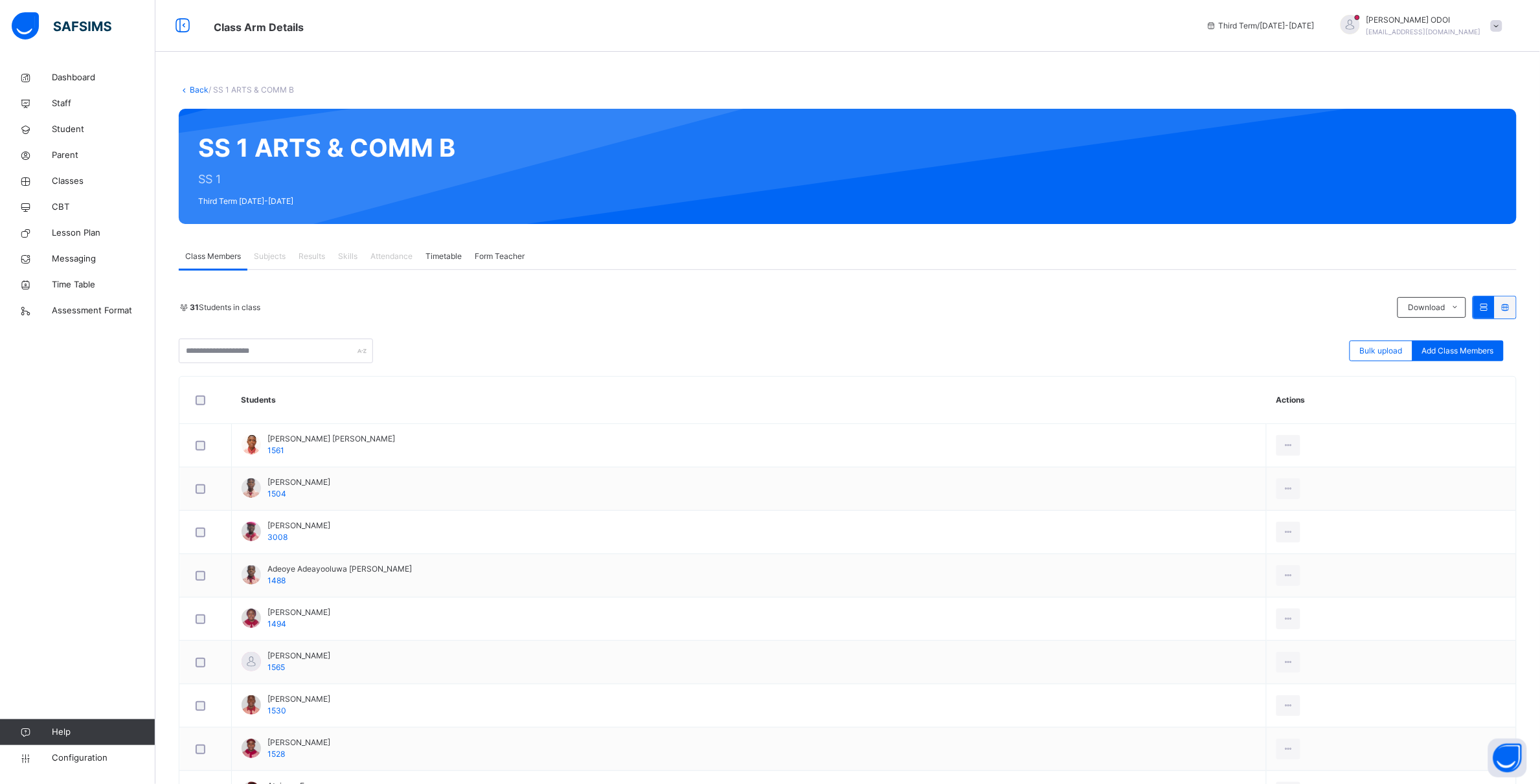
click at [1511, 306] on icon at bounding box center [1505, 307] width 11 height 10
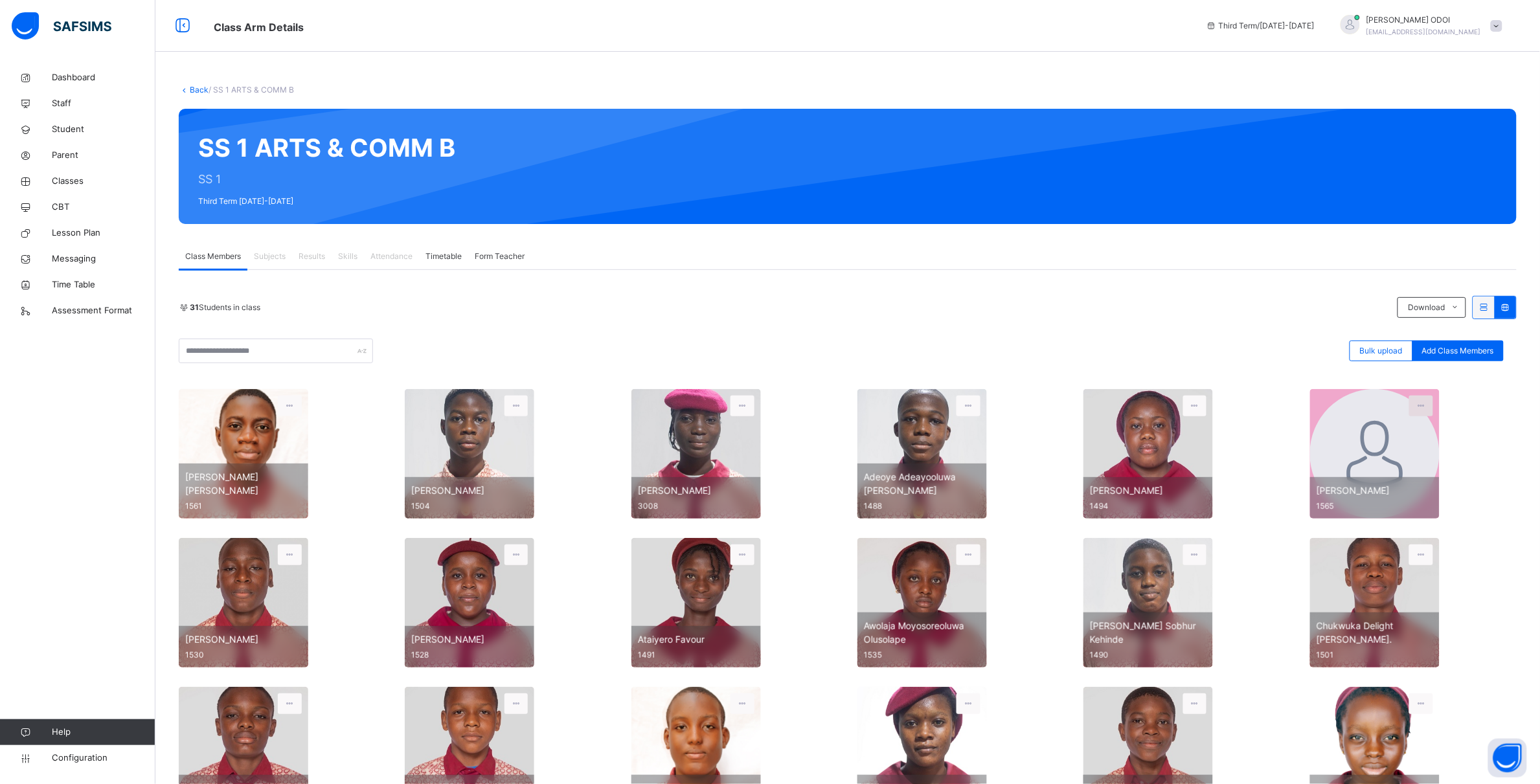
click at [1425, 411] on div at bounding box center [1421, 405] width 24 height 20
click at [1421, 429] on div "View Profile" at bounding box center [1398, 423] width 70 height 13
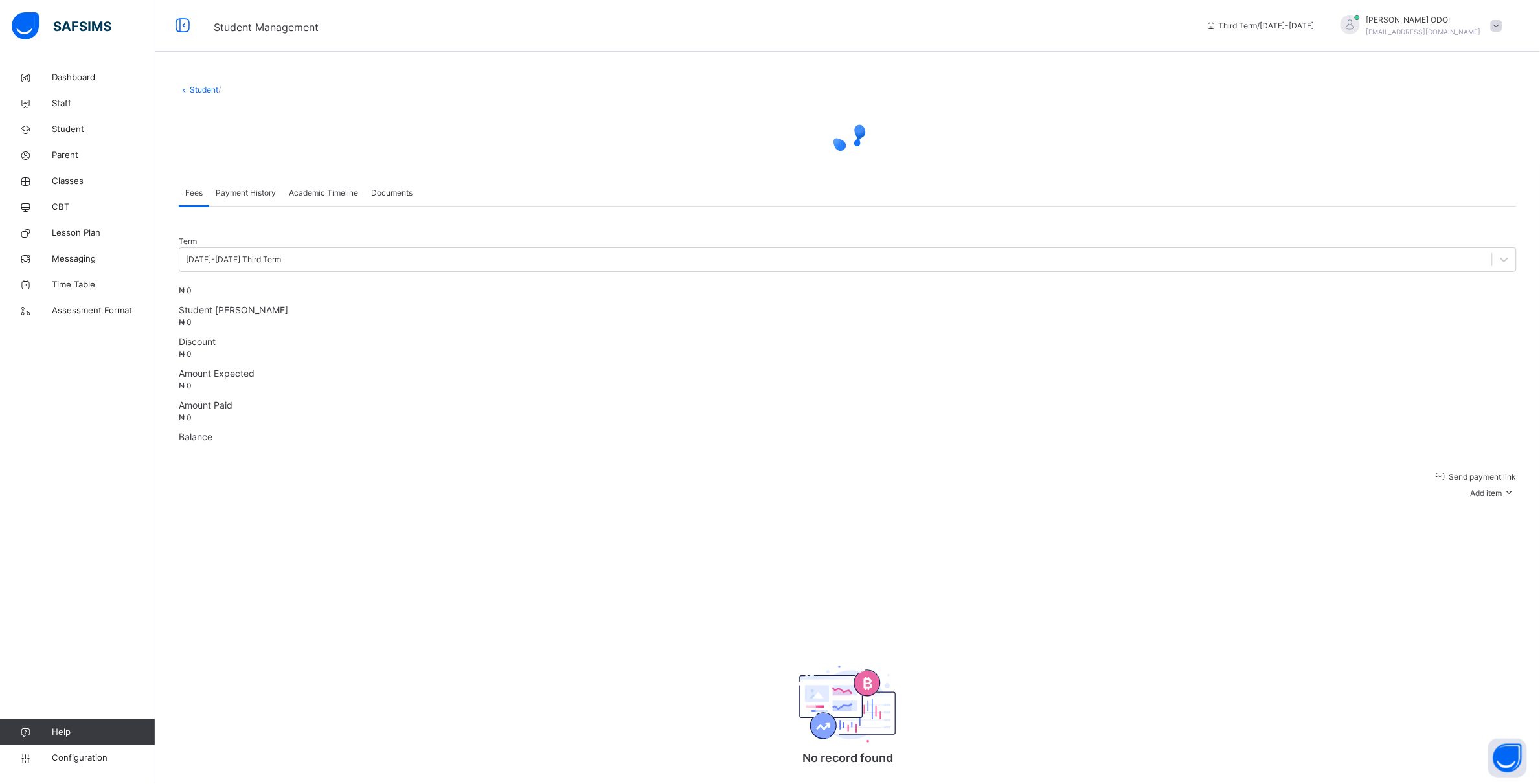
click at [323, 199] on span "Academic Timeline" at bounding box center [323, 193] width 69 height 12
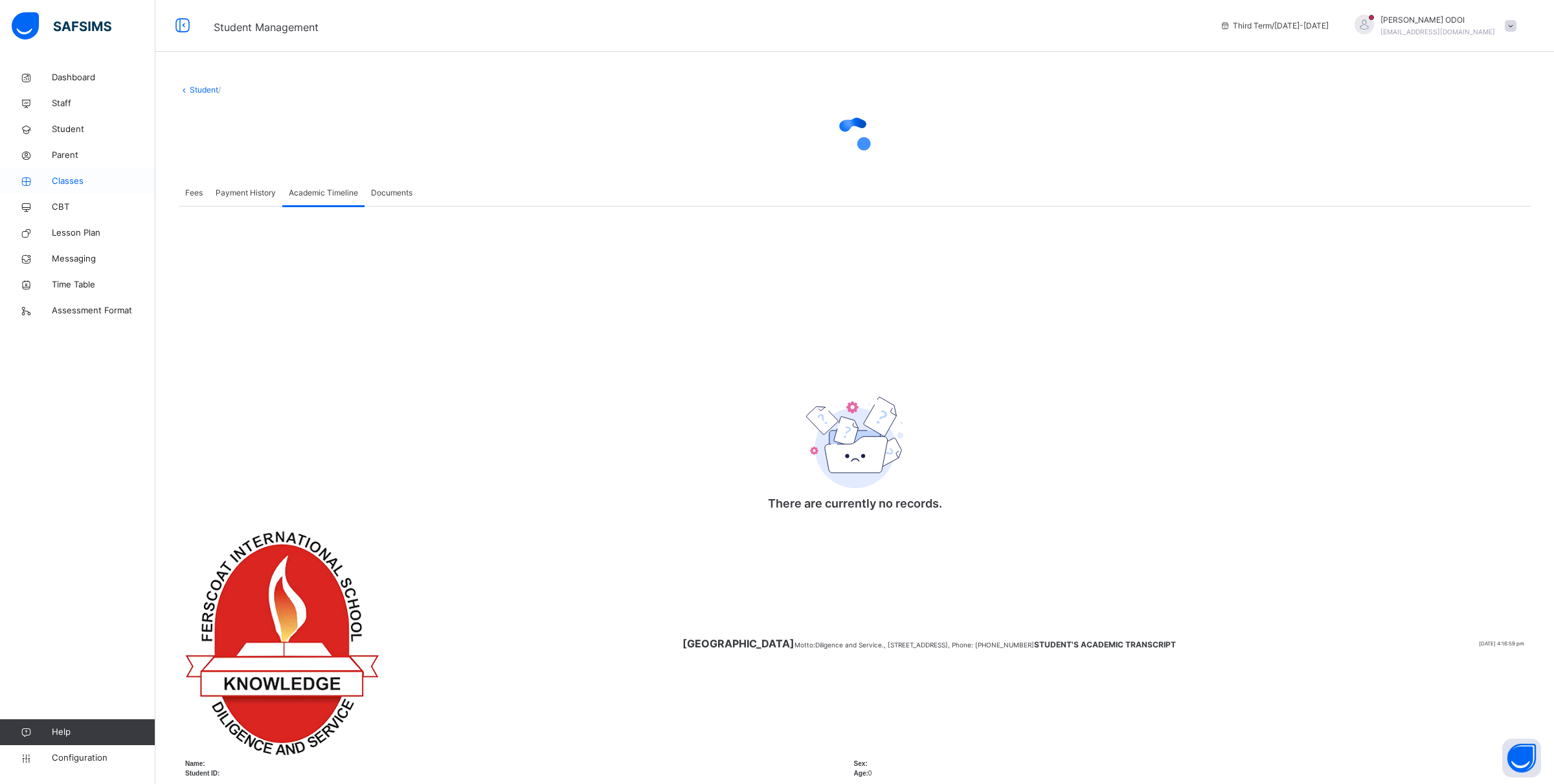
click at [114, 186] on span "Classes" at bounding box center [103, 181] width 104 height 13
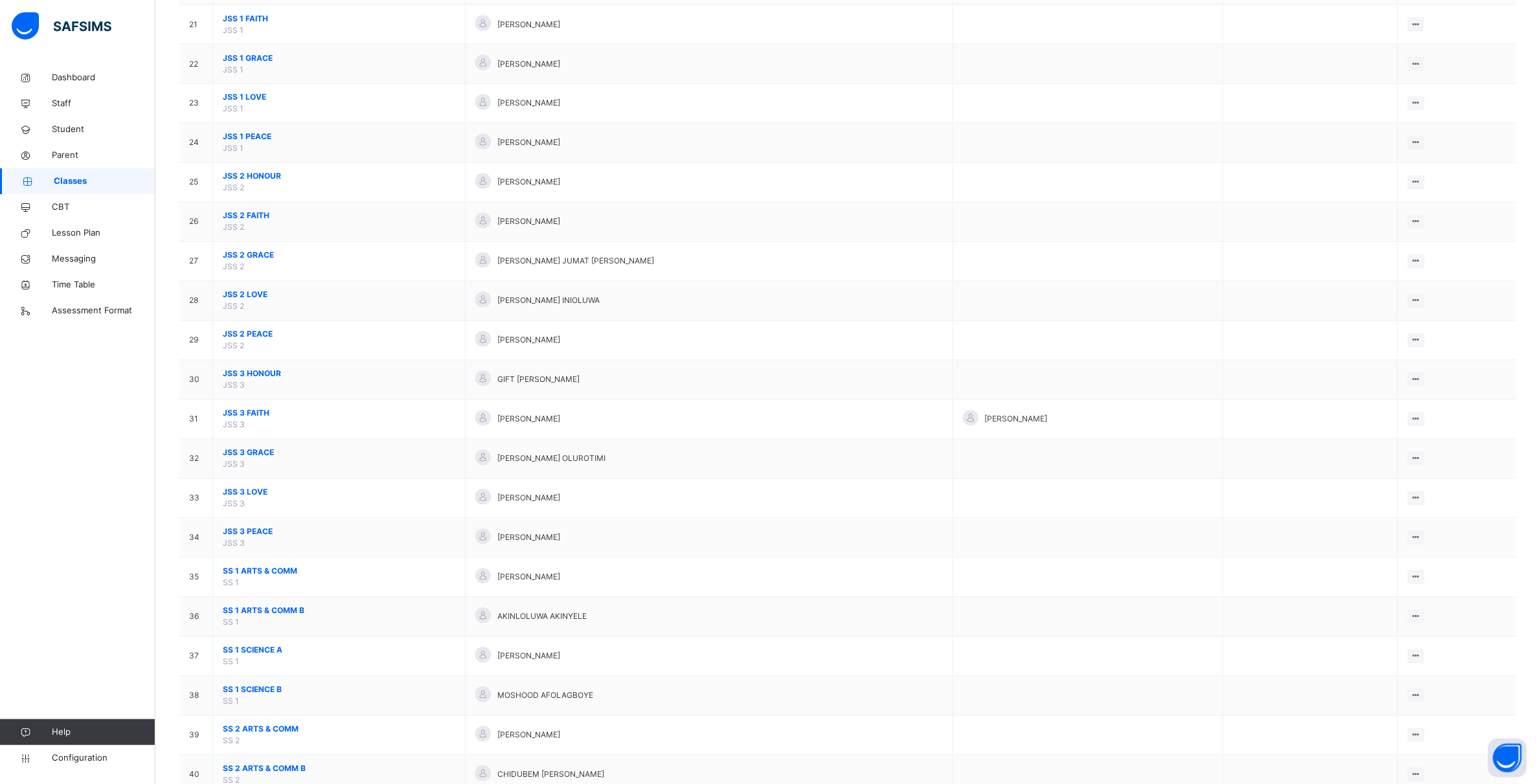
scroll to position [971, 0]
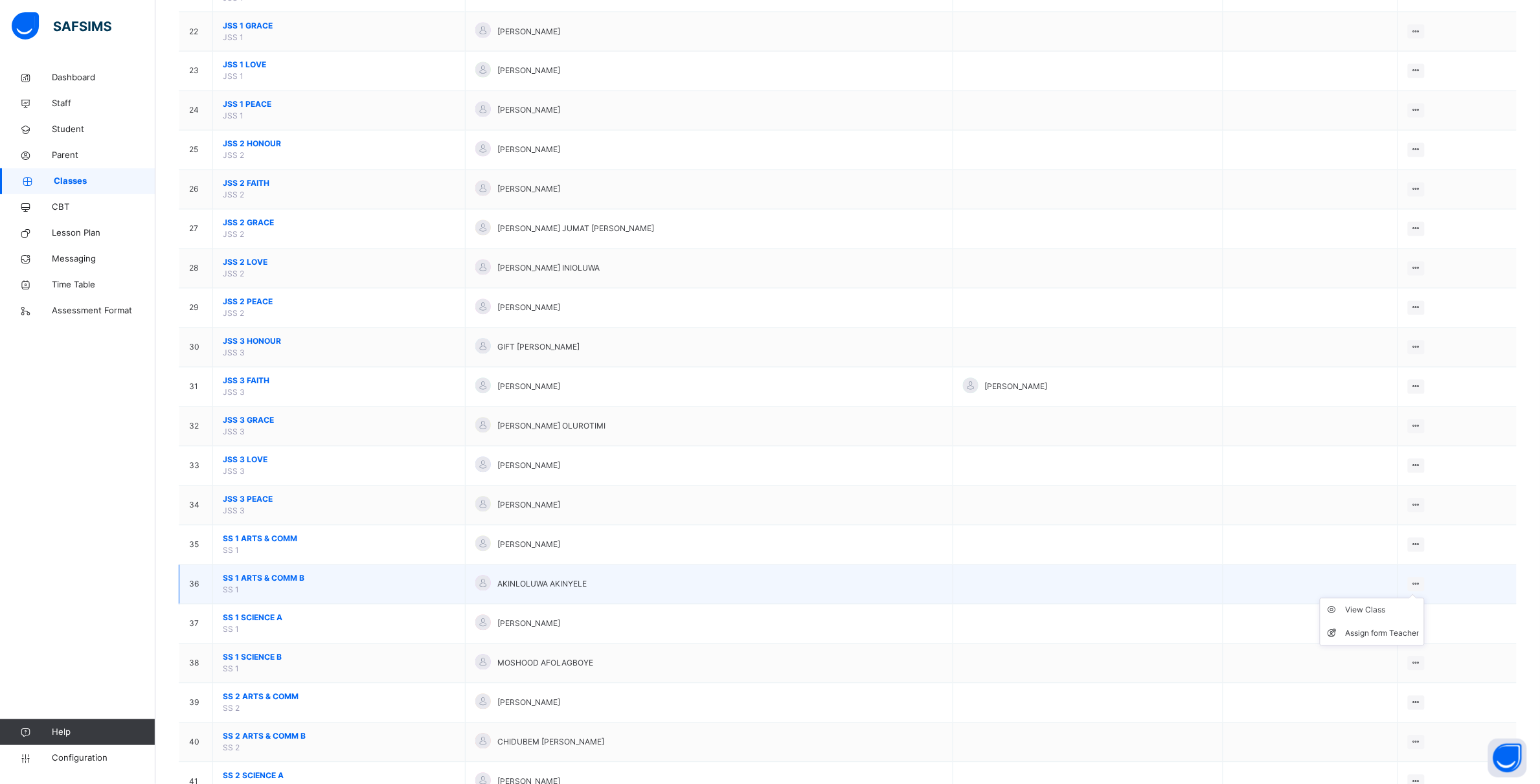
click at [1425, 598] on ul "View Class Assign form Teacher" at bounding box center [1372, 622] width 105 height 48
click at [1406, 617] on div "View Class" at bounding box center [1382, 610] width 74 height 13
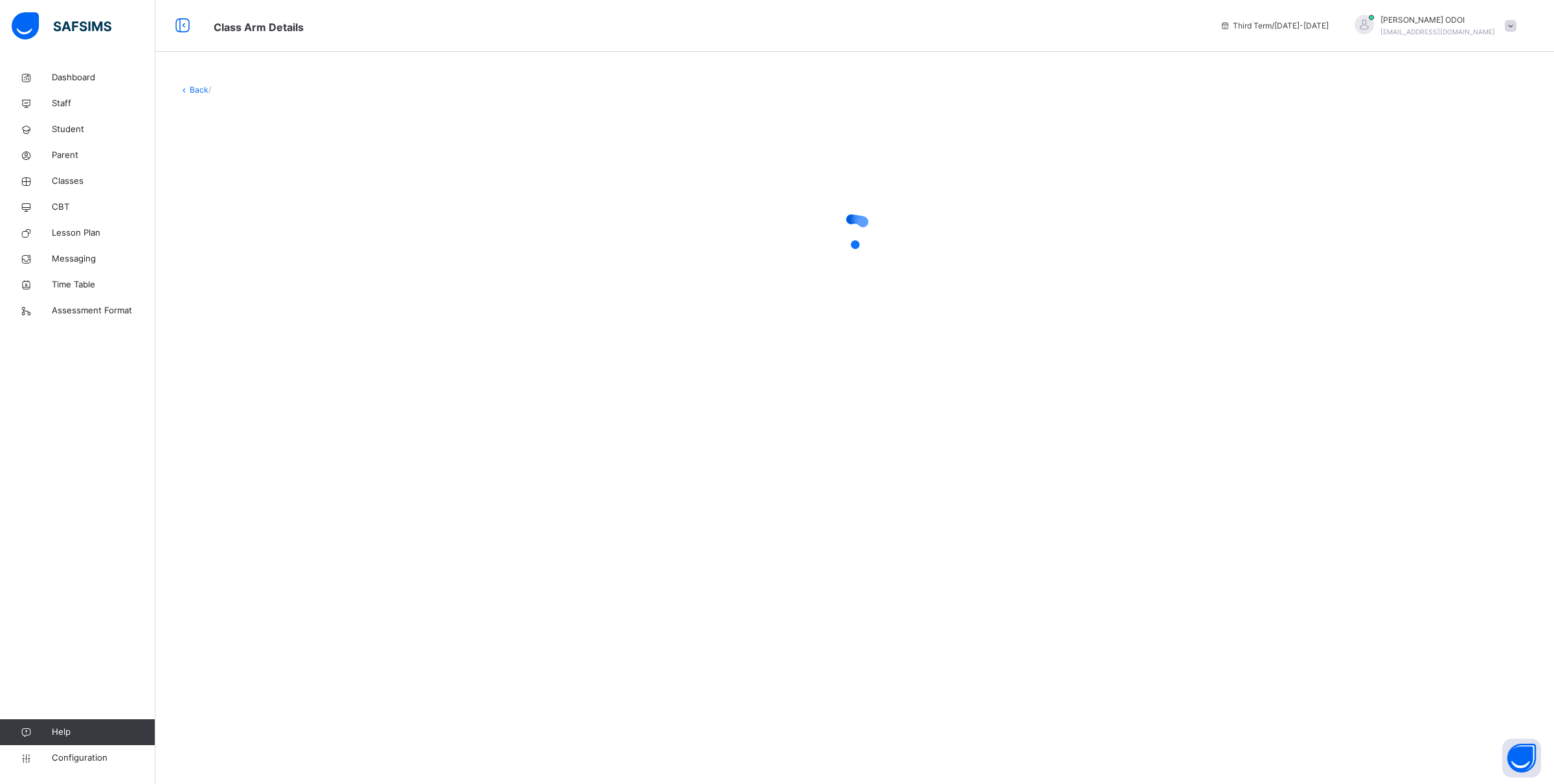
drag, startPoint x: 294, startPoint y: 251, endPoint x: 473, endPoint y: 196, distance: 187.3
click at [473, 196] on div at bounding box center [854, 231] width 1352 height 246
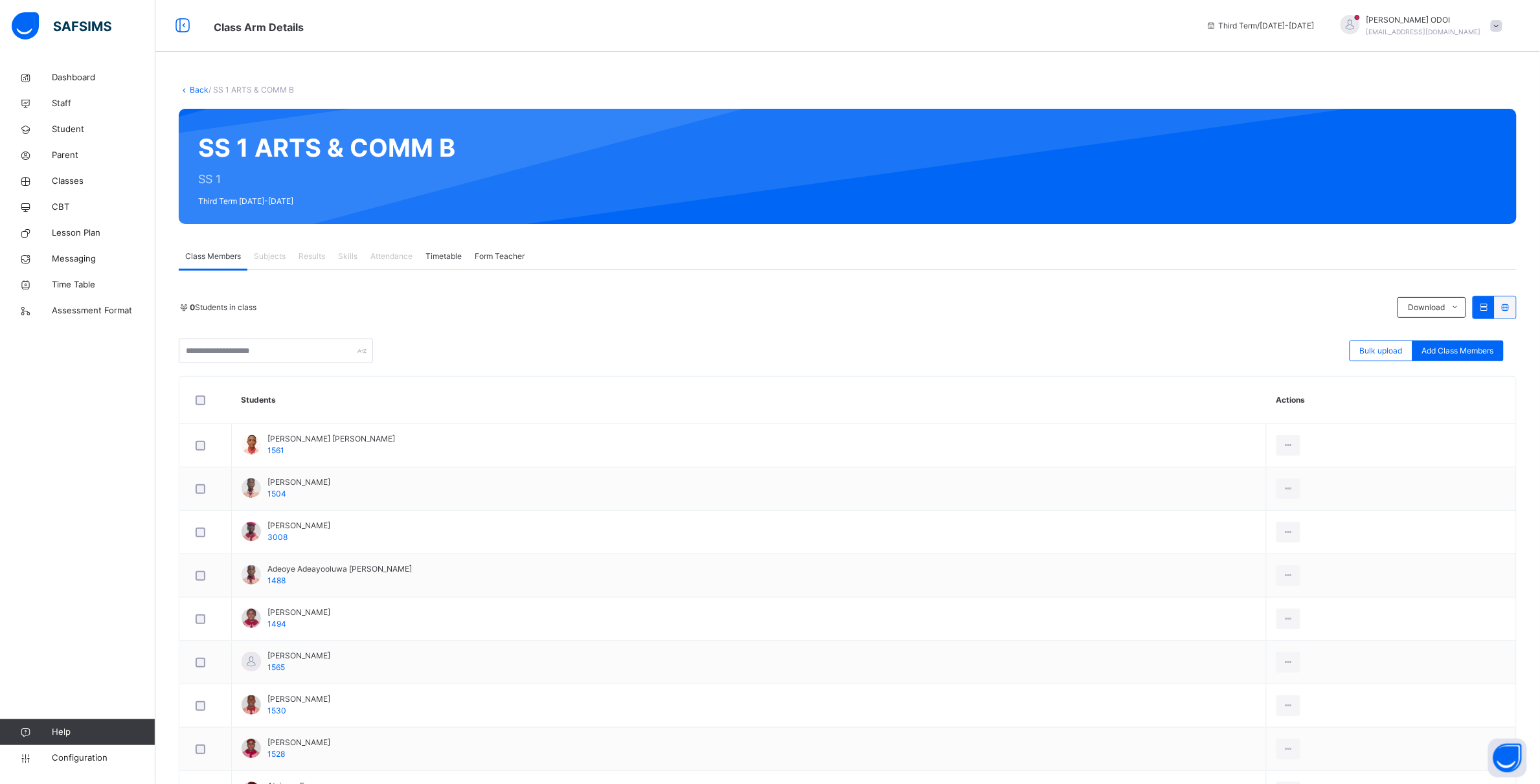
click at [314, 265] on div "Results" at bounding box center [312, 256] width 40 height 26
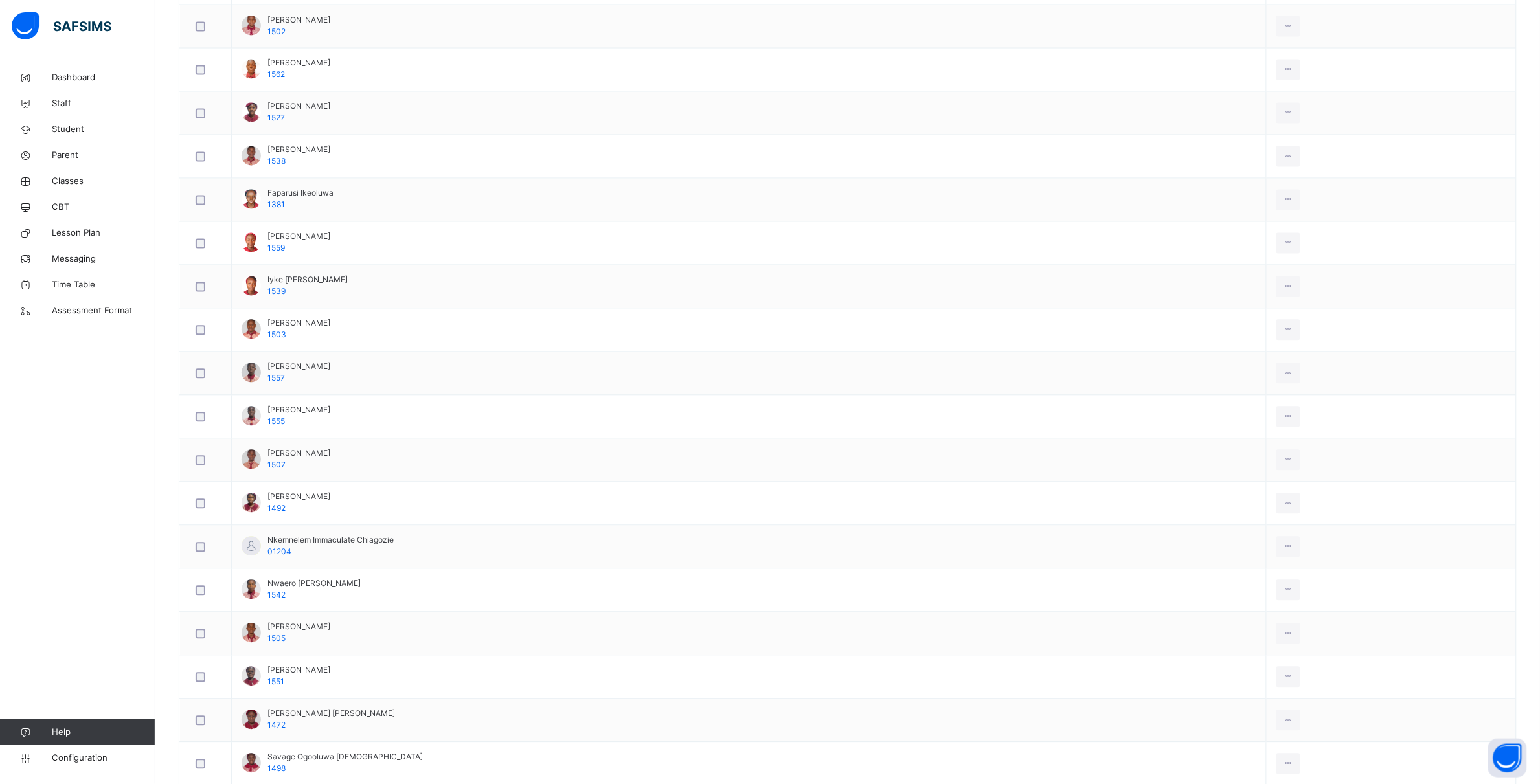
scroll to position [1060, 0]
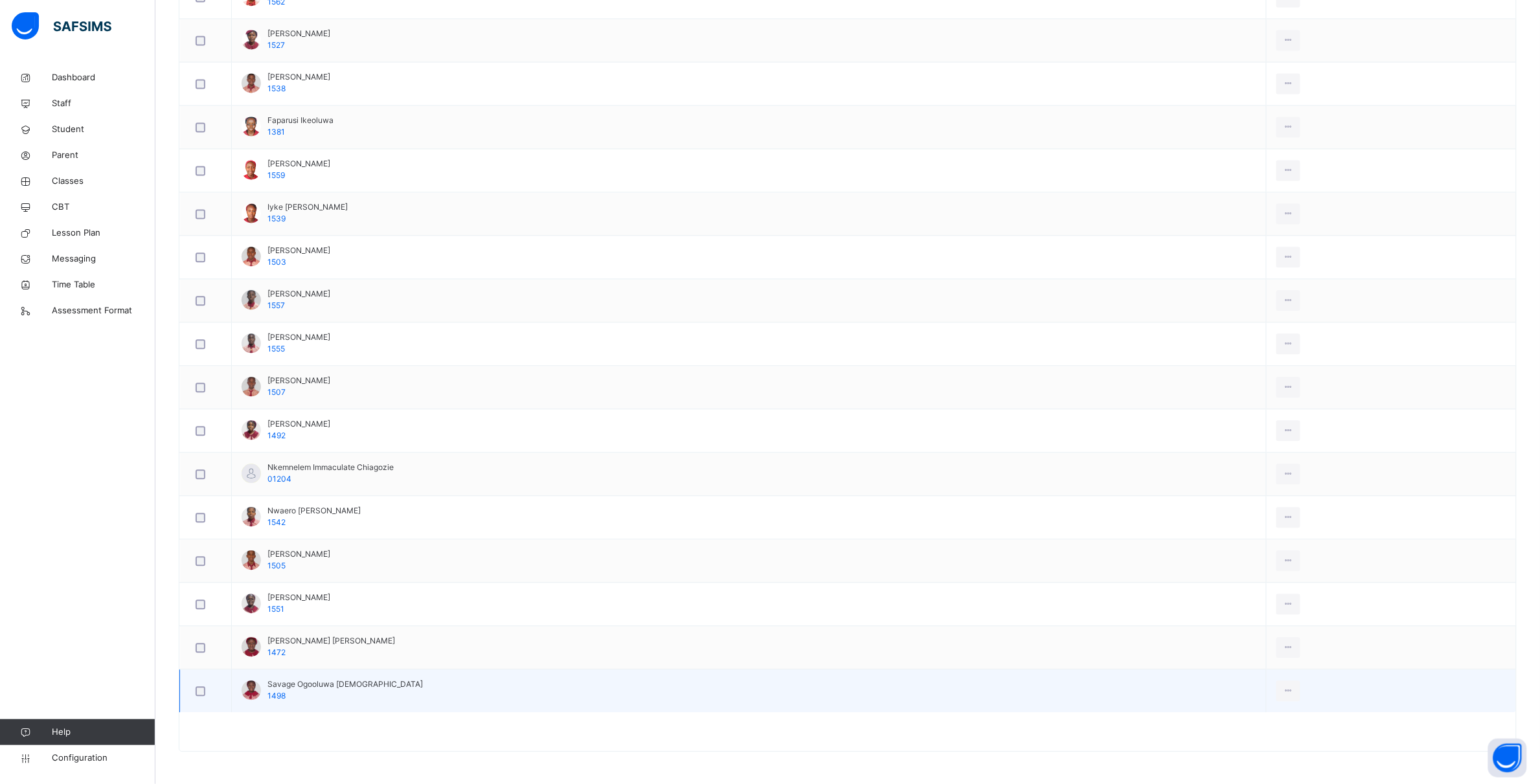
click at [204, 696] on div at bounding box center [205, 690] width 32 height 28
click at [195, 694] on div at bounding box center [205, 691] width 25 height 10
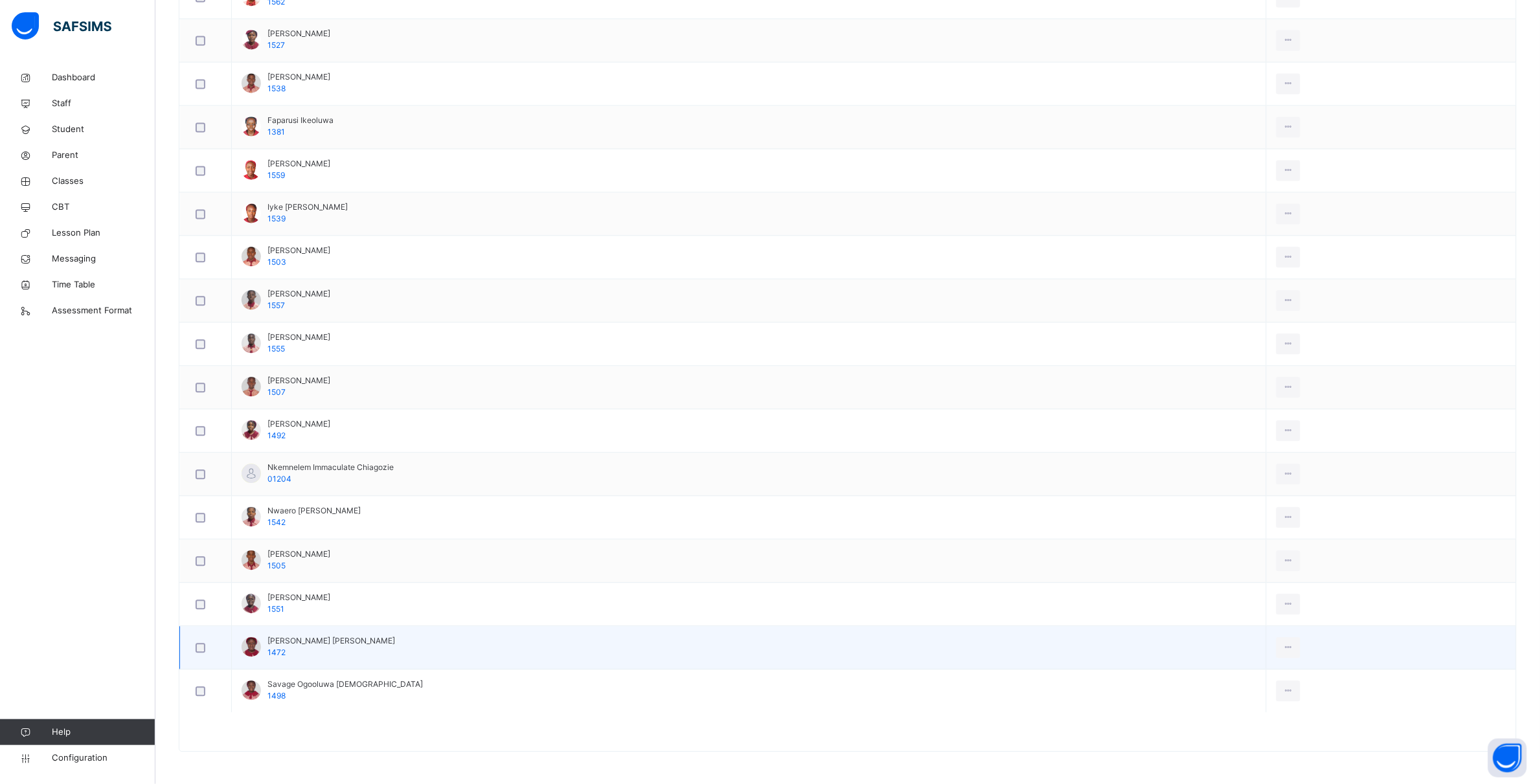
click at [208, 651] on div at bounding box center [205, 648] width 25 height 10
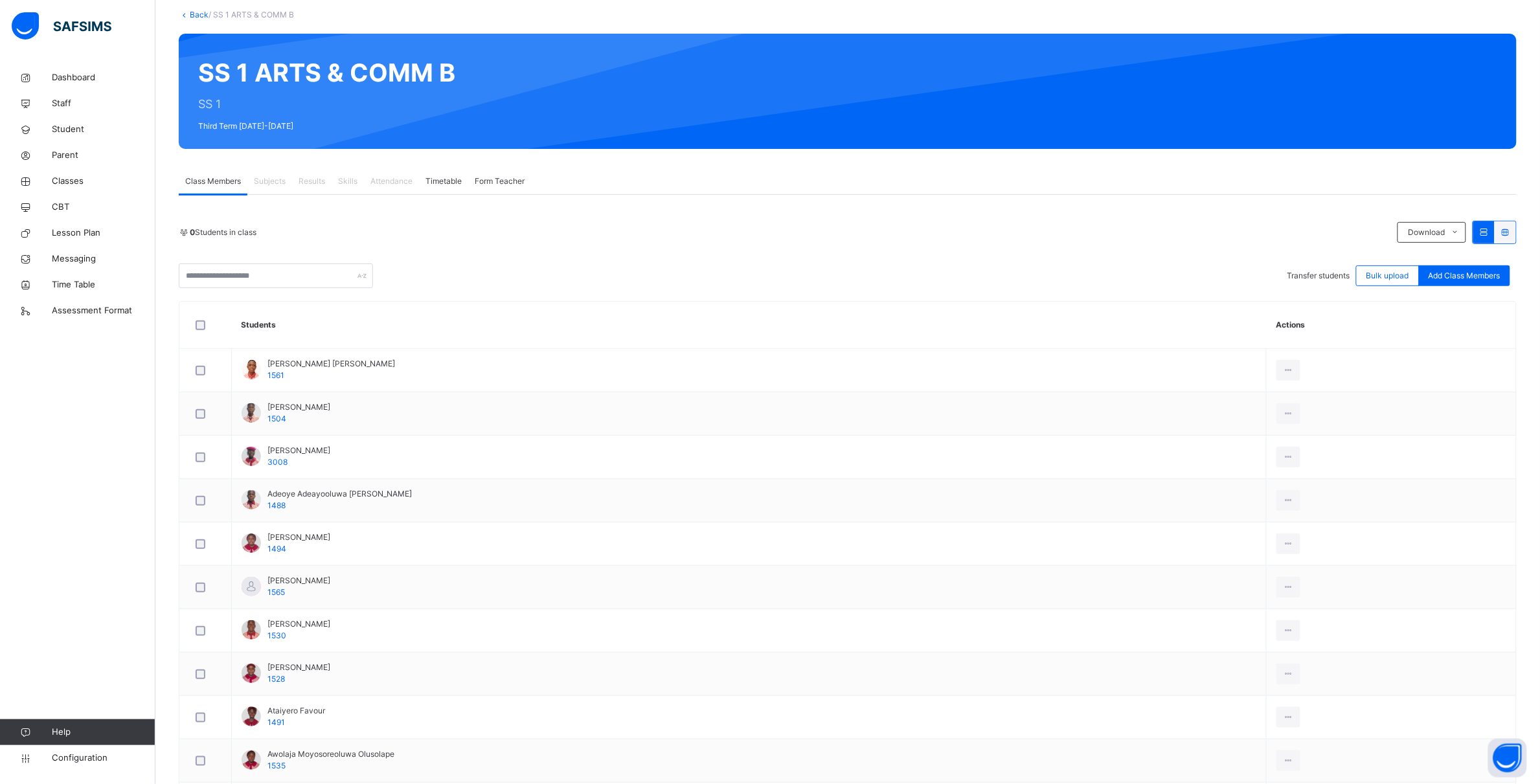
scroll to position [0, 0]
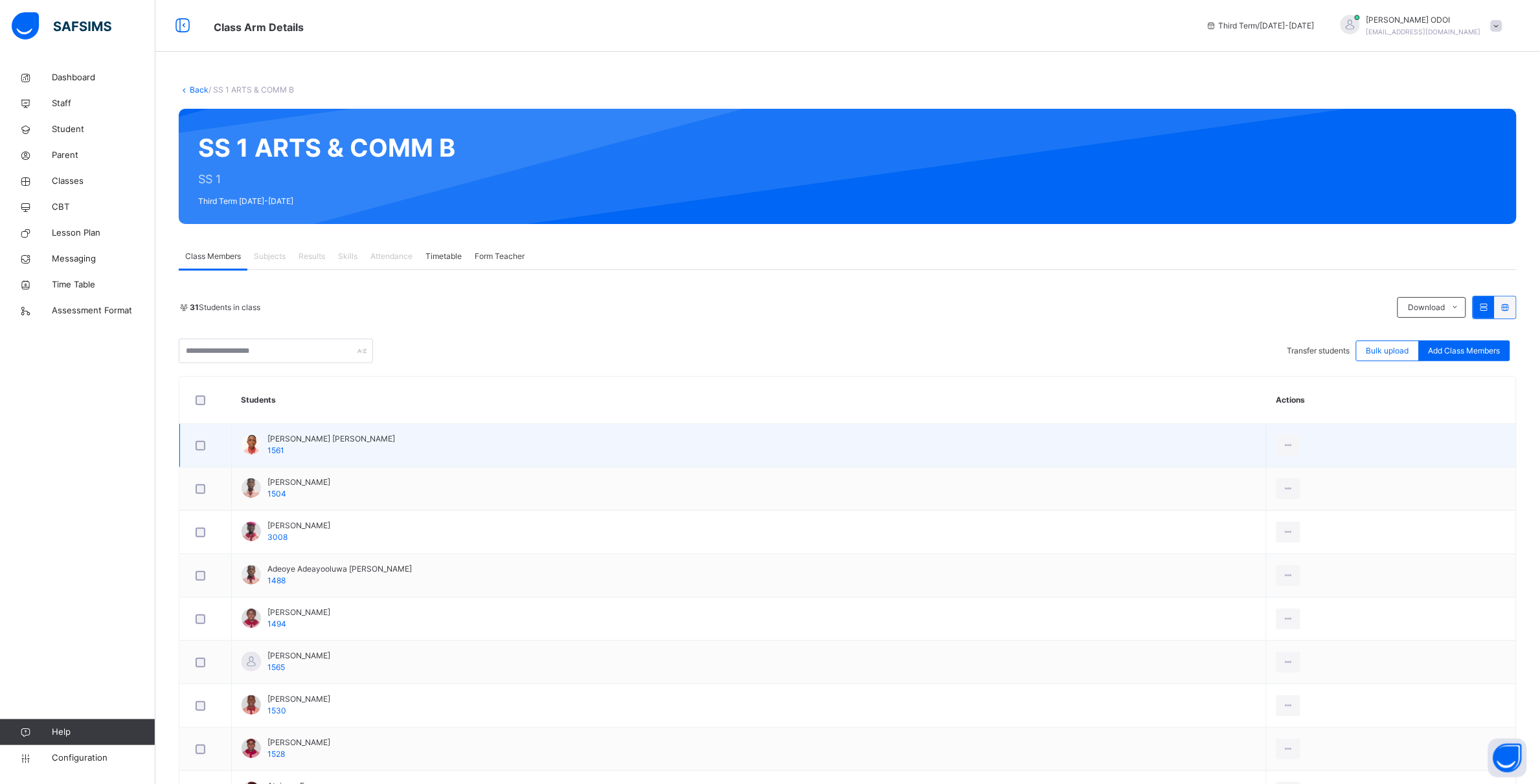
click at [205, 448] on div at bounding box center [205, 446] width 25 height 10
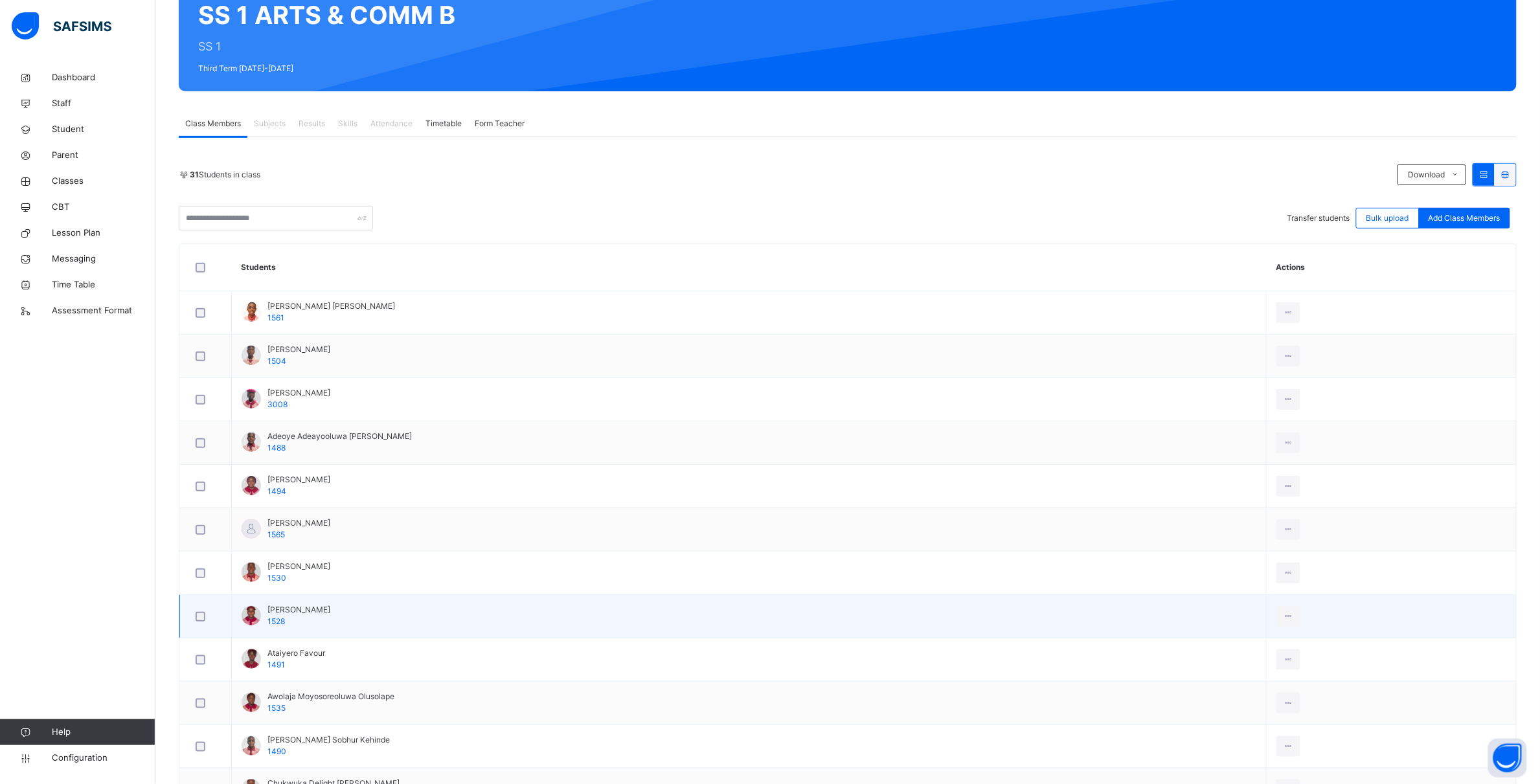
scroll to position [162, 0]
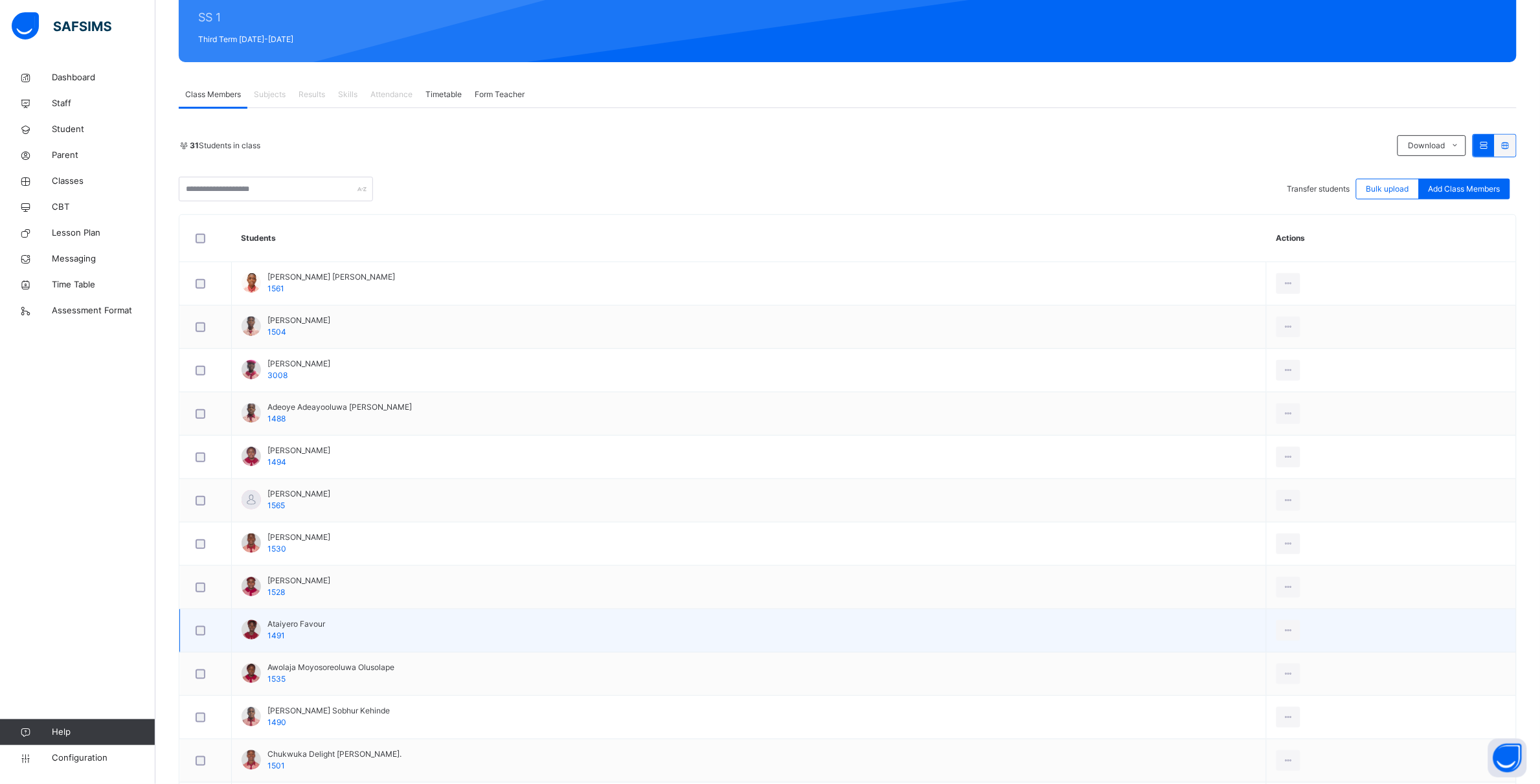
click at [208, 634] on div at bounding box center [205, 631] width 25 height 10
click at [203, 639] on div at bounding box center [205, 630] width 32 height 28
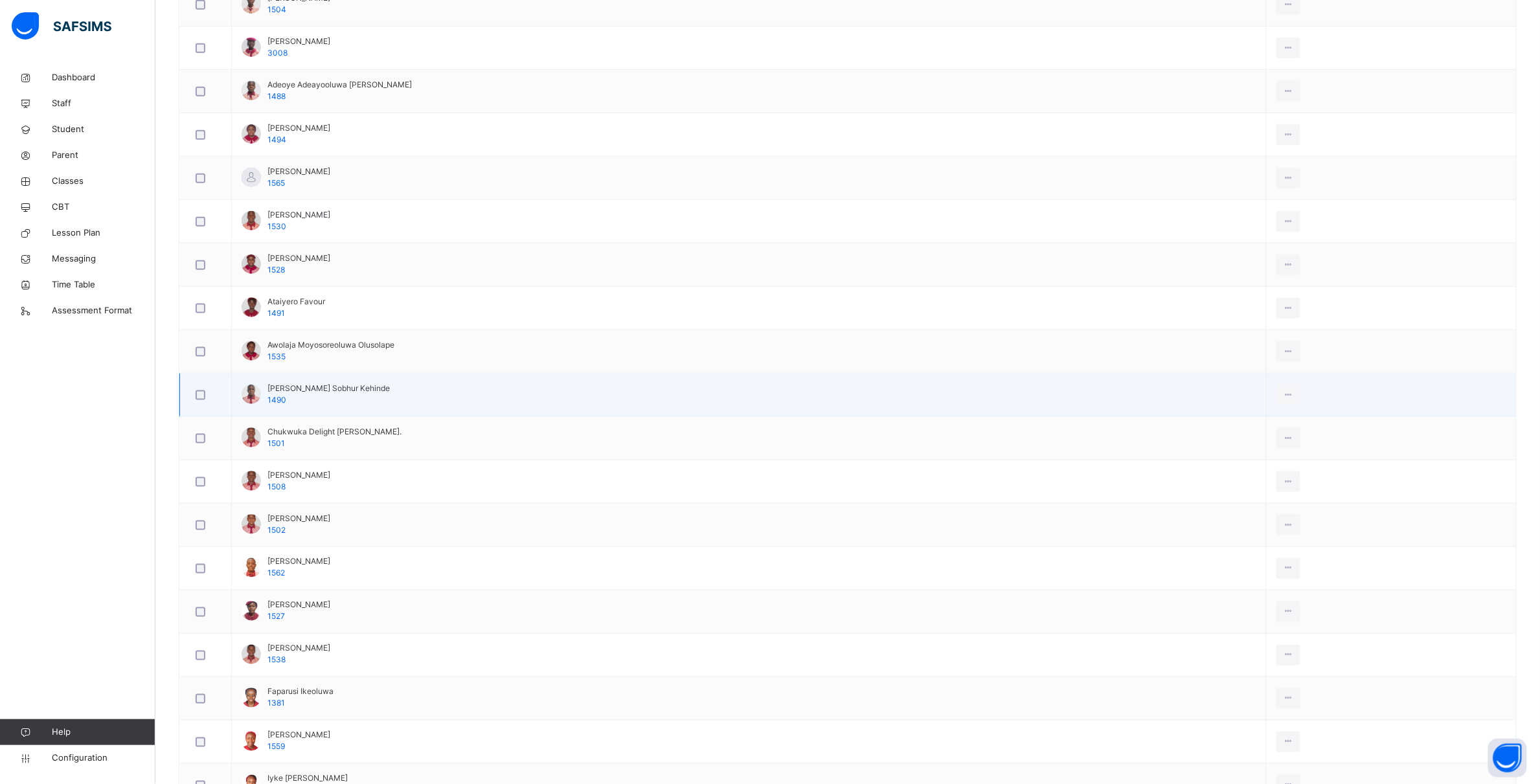
scroll to position [486, 0]
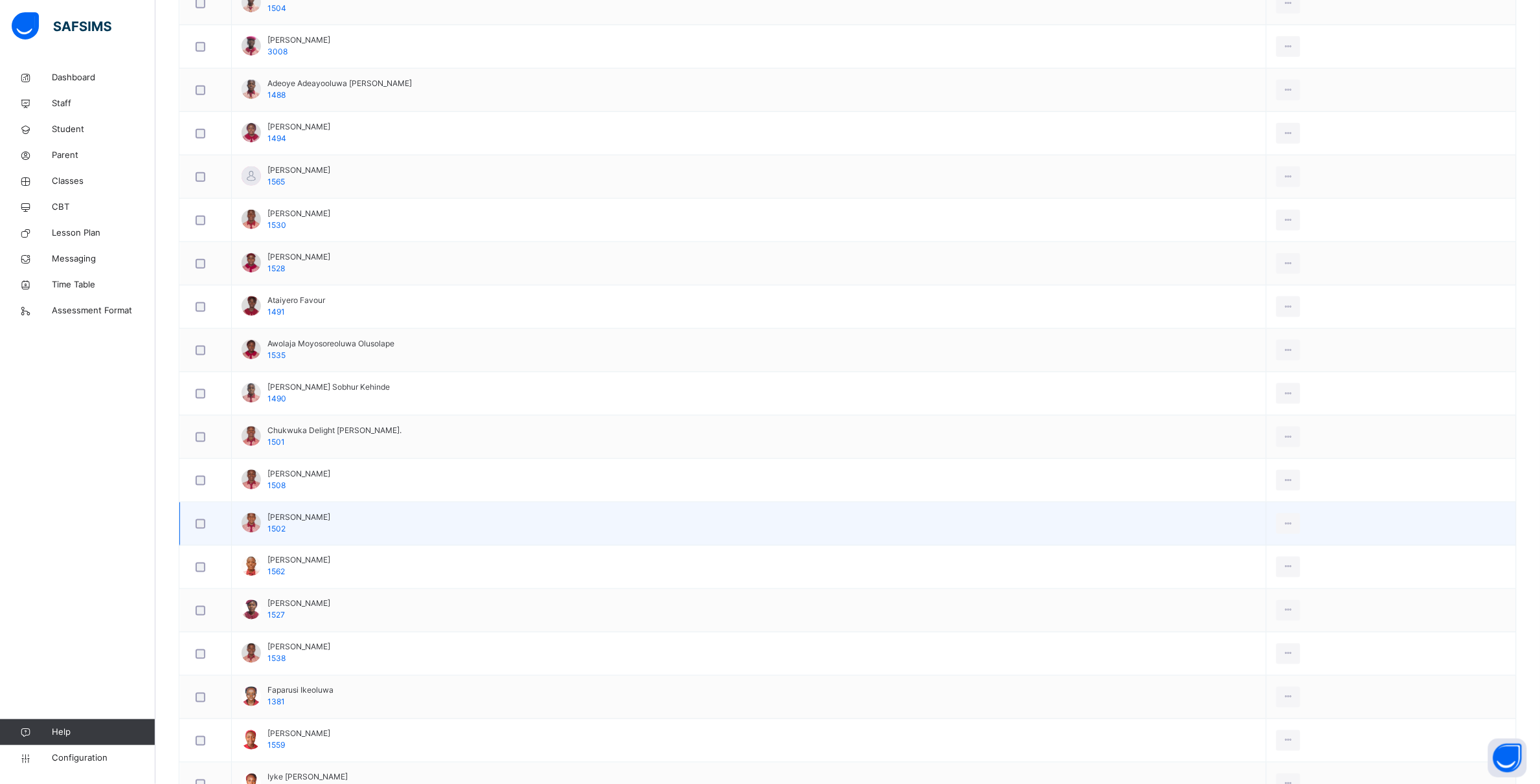
click at [202, 532] on div at bounding box center [205, 524] width 32 height 28
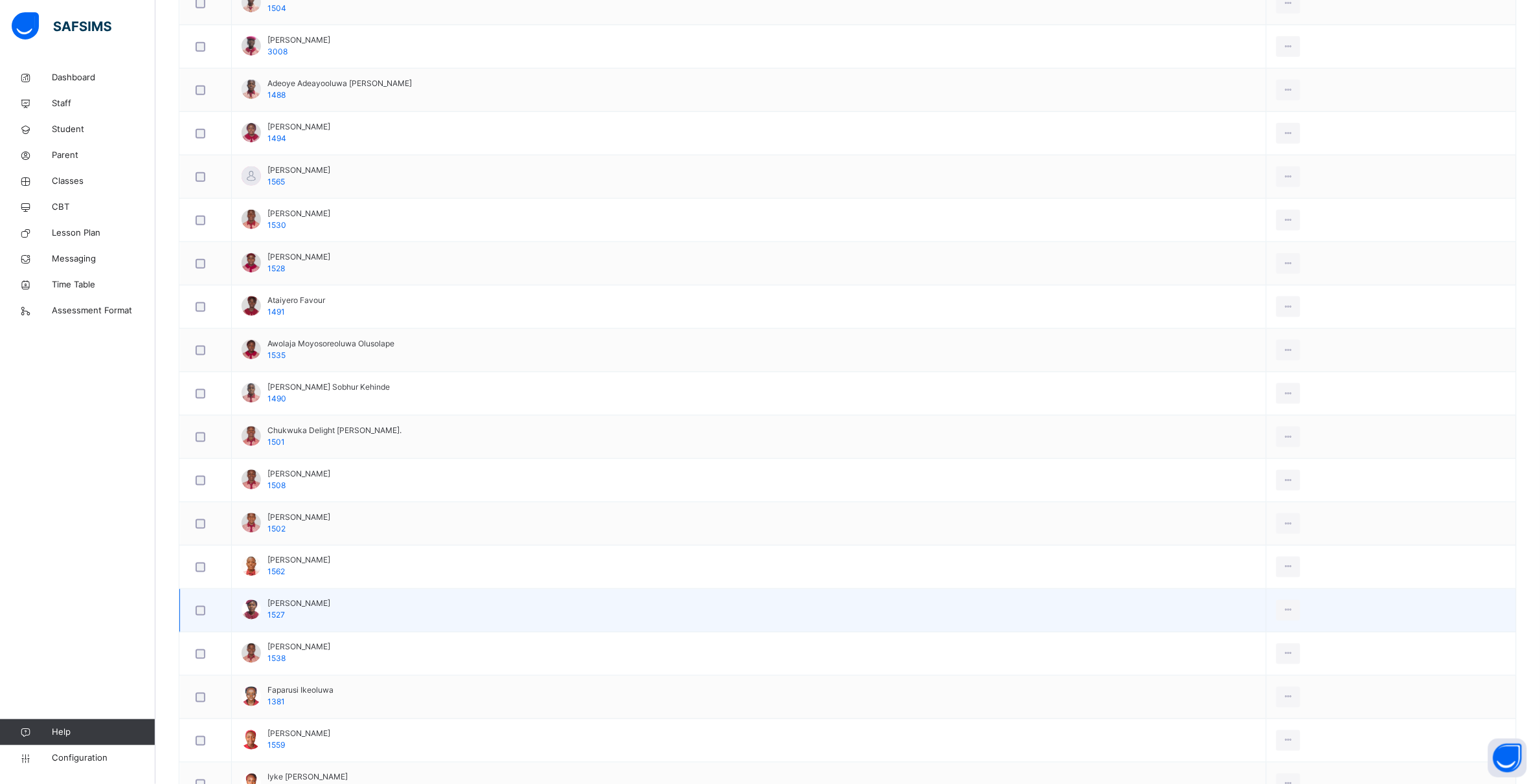
click at [193, 609] on div at bounding box center [205, 611] width 25 height 10
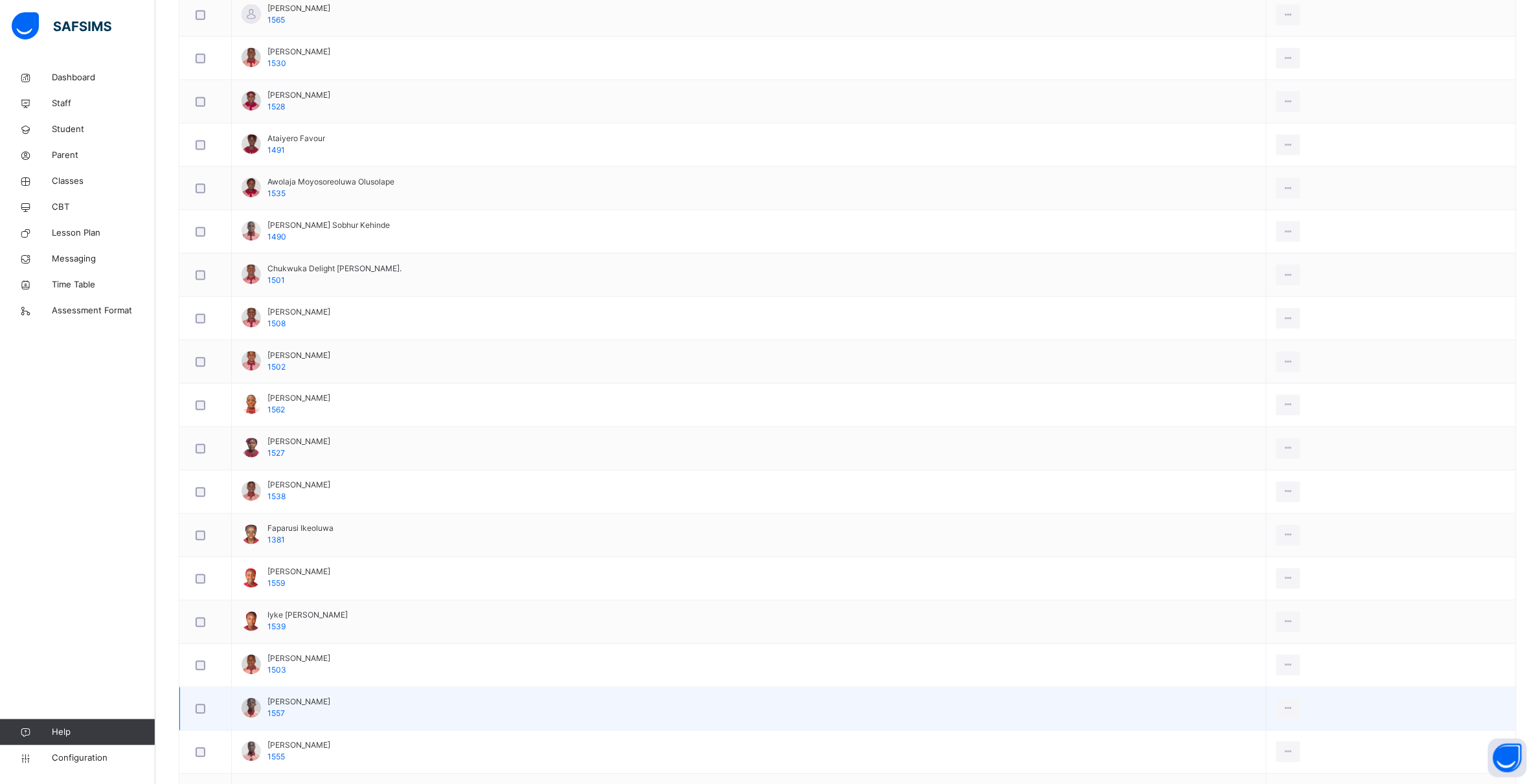
scroll to position [890, 0]
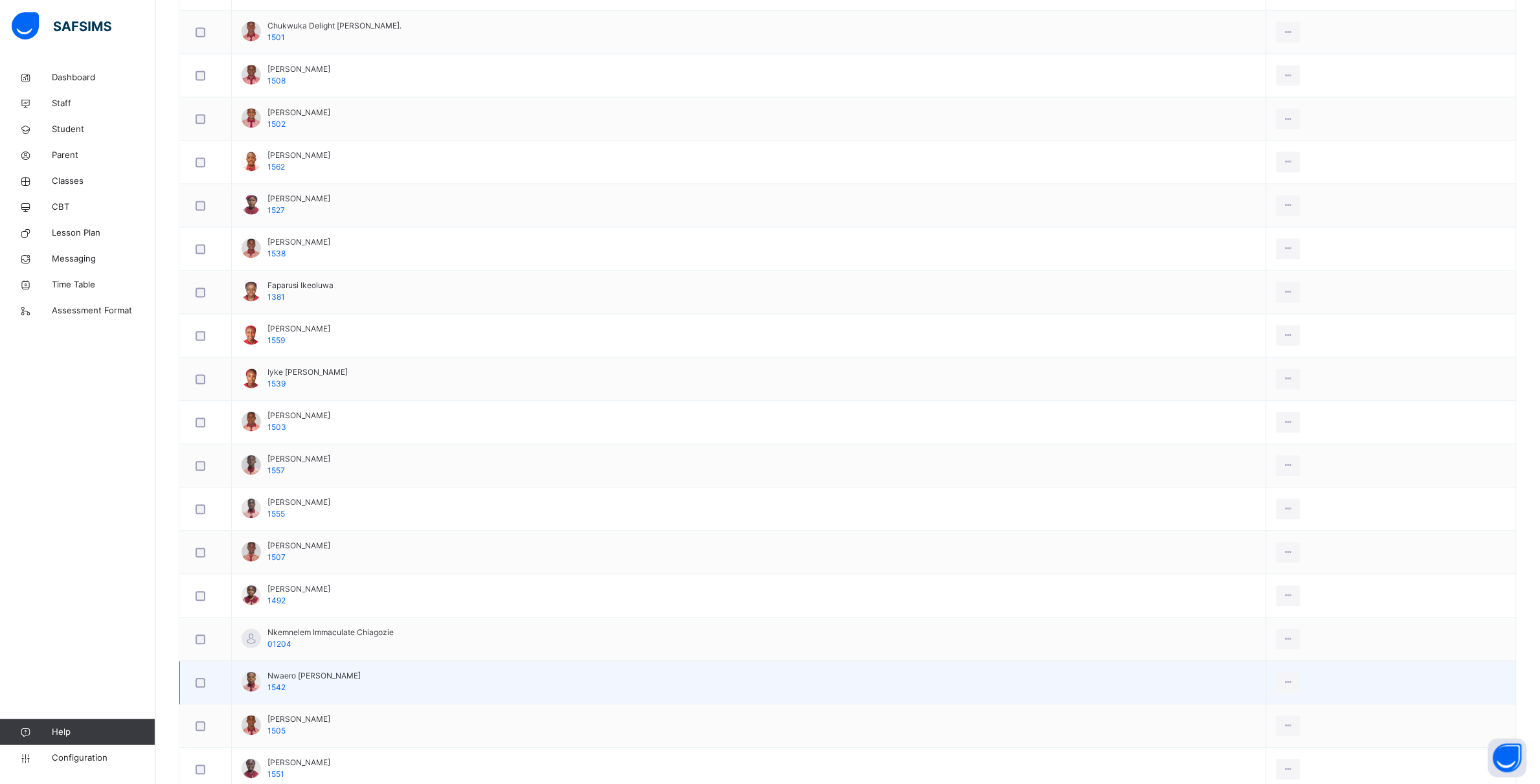
click at [199, 692] on div at bounding box center [205, 682] width 32 height 28
click at [205, 688] on div at bounding box center [205, 683] width 25 height 10
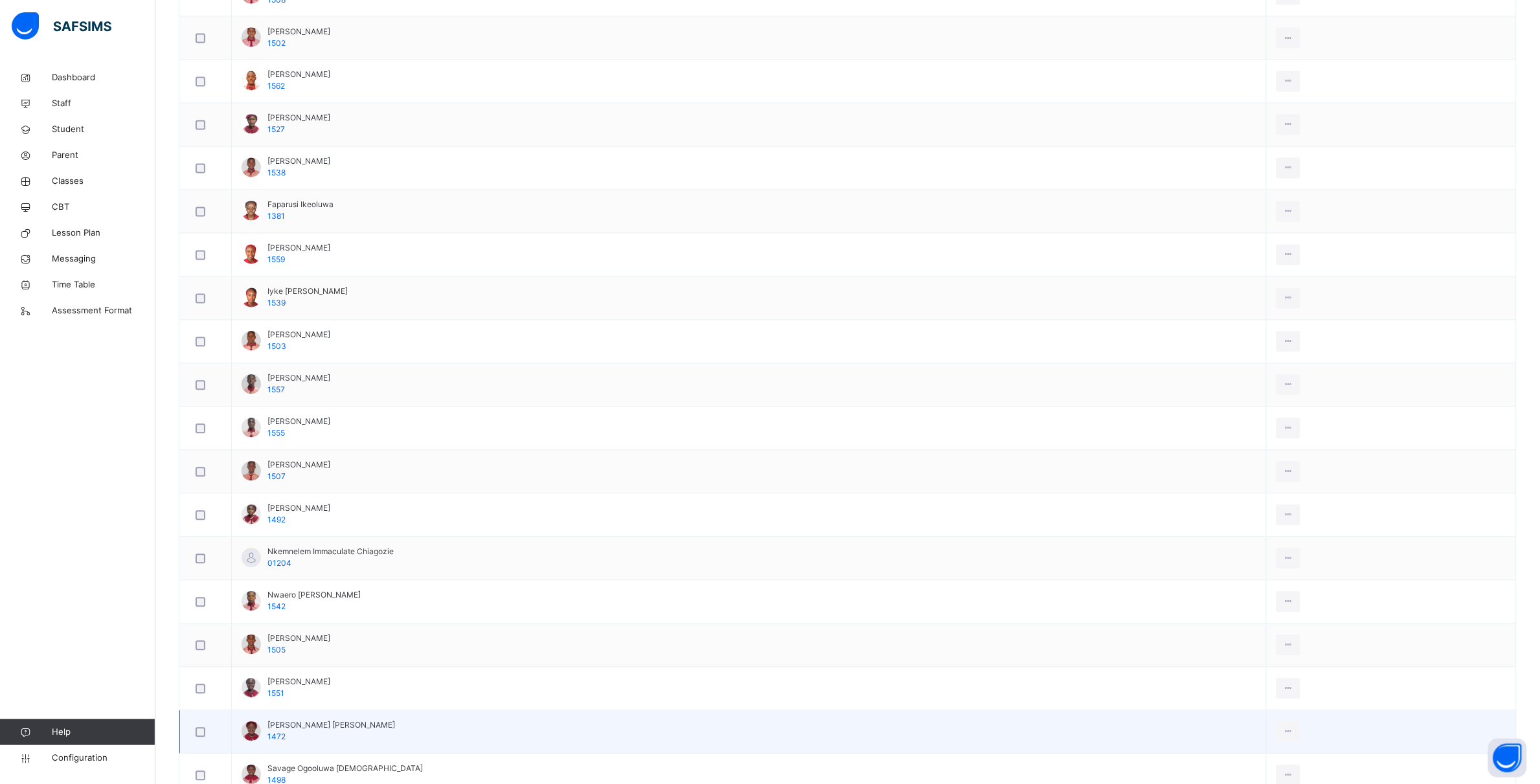
scroll to position [1052, 0]
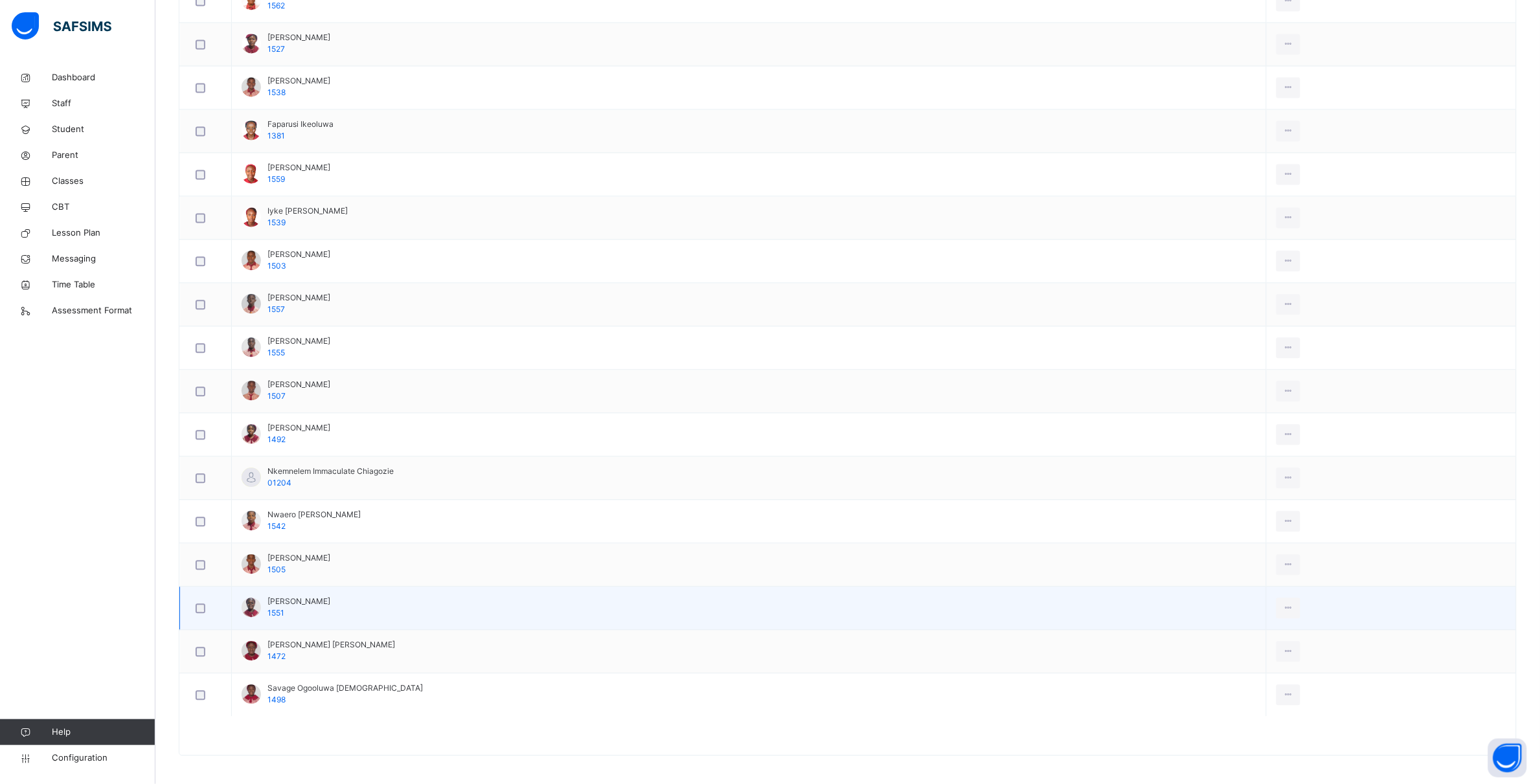
click at [193, 612] on div at bounding box center [205, 608] width 25 height 10
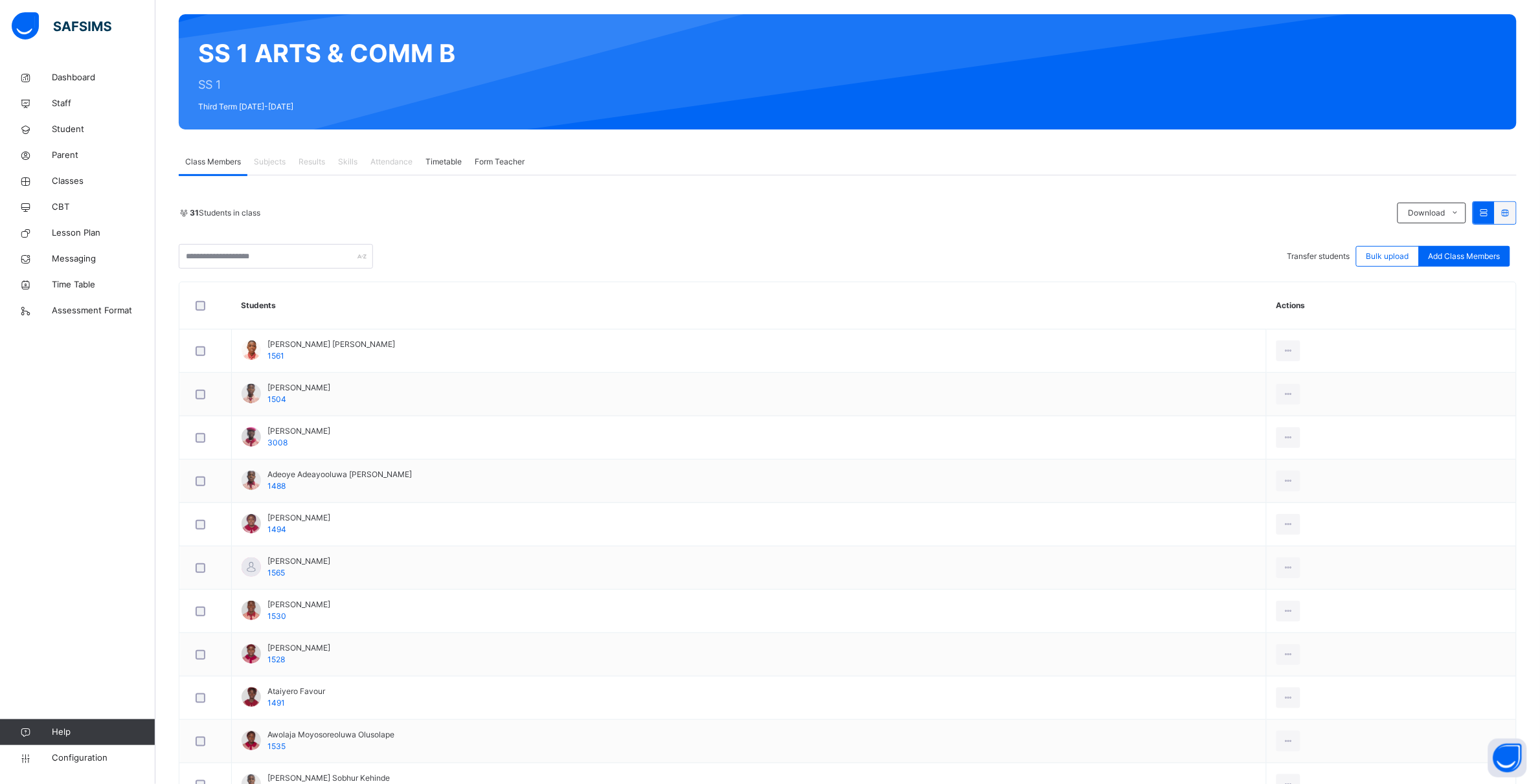
scroll to position [0, 0]
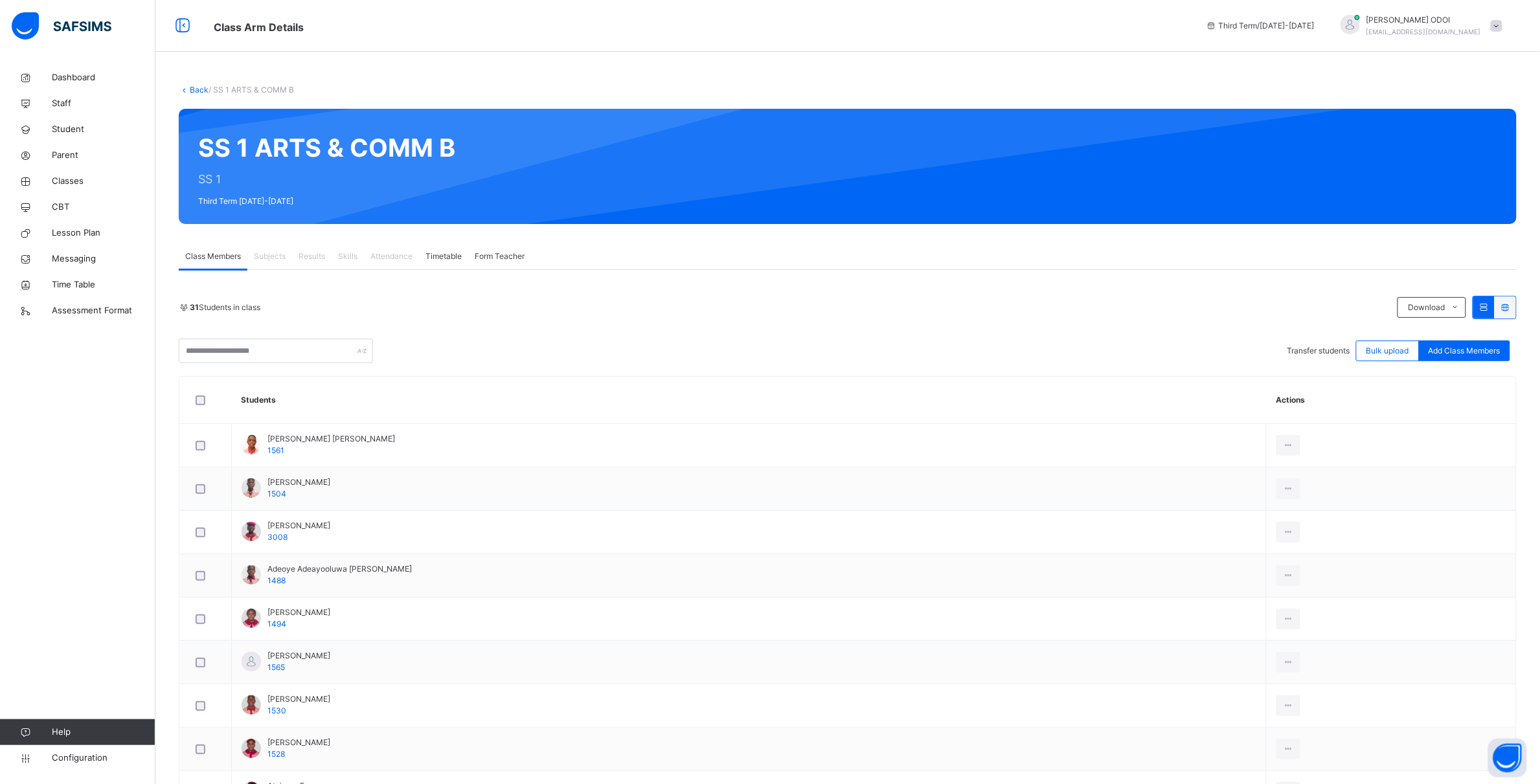
drag, startPoint x: 805, startPoint y: 286, endPoint x: 736, endPoint y: 308, distance: 72.4
click at [736, 308] on div "31 Students in class" at bounding box center [784, 307] width 1212 height 12
click at [484, 333] on div "31 Students in class Download Pdf Report Excel Report Transfer students Bulk up…" at bounding box center [847, 329] width 1338 height 67
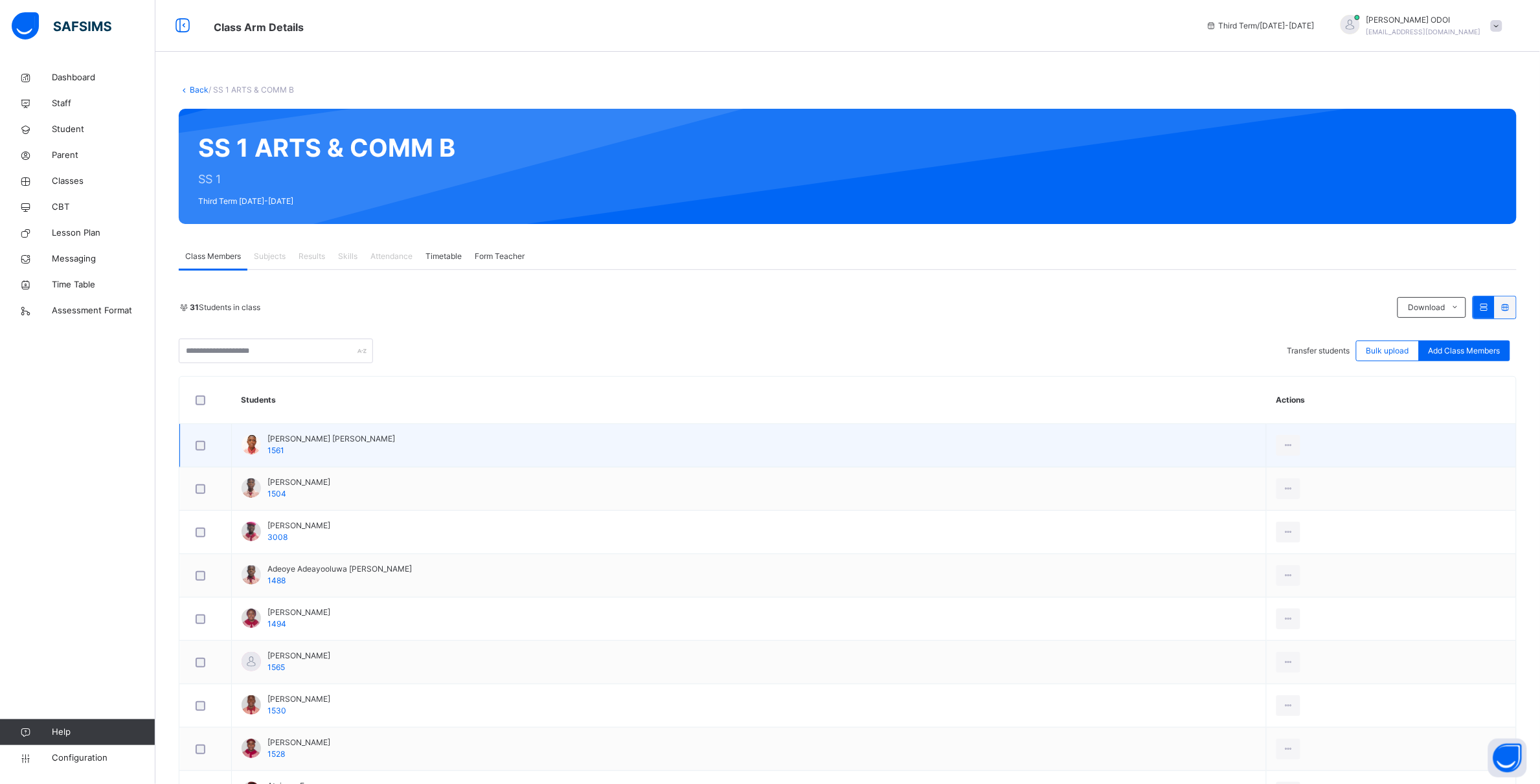
click at [194, 447] on div at bounding box center [205, 446] width 25 height 10
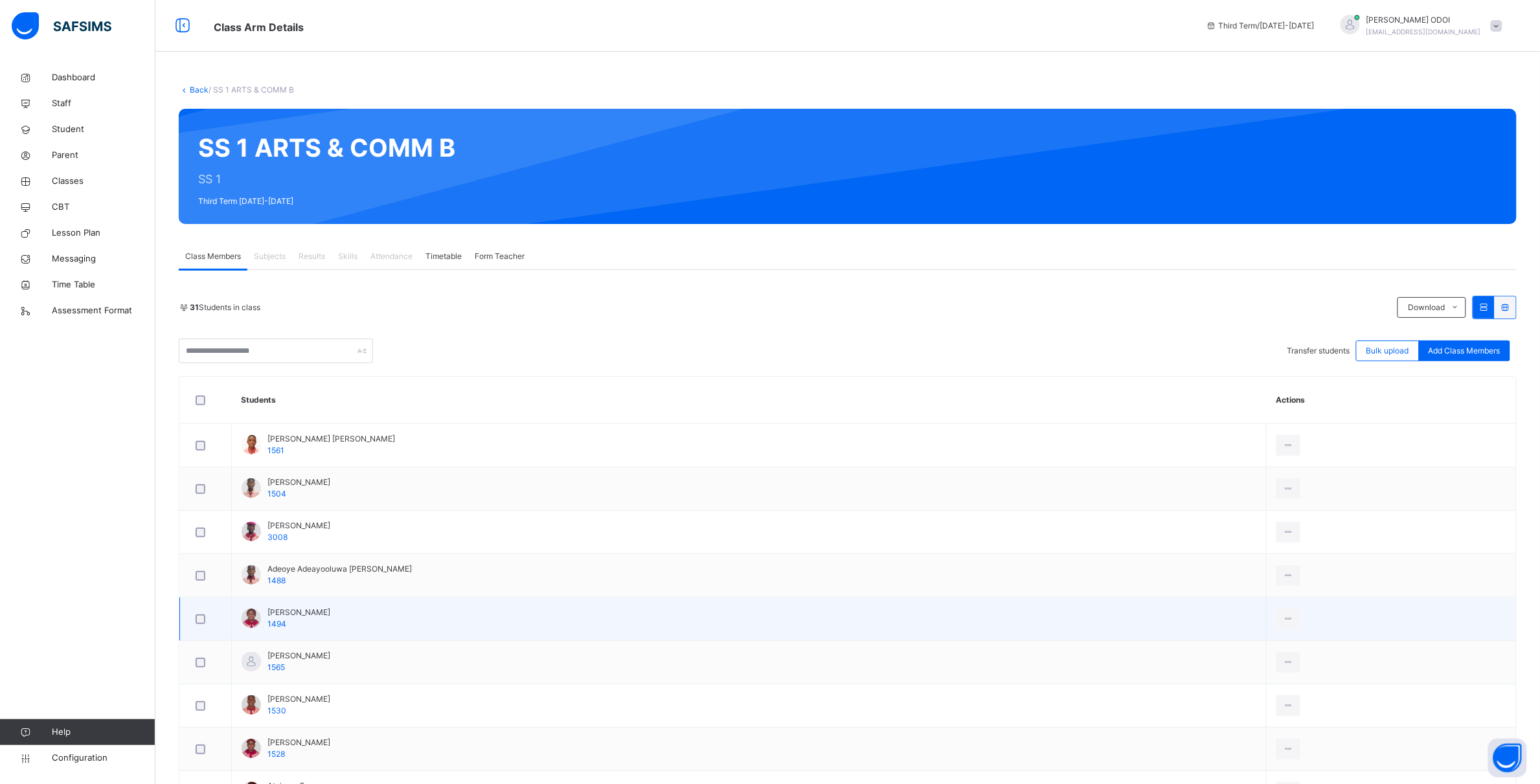
click at [192, 622] on div at bounding box center [205, 619] width 32 height 28
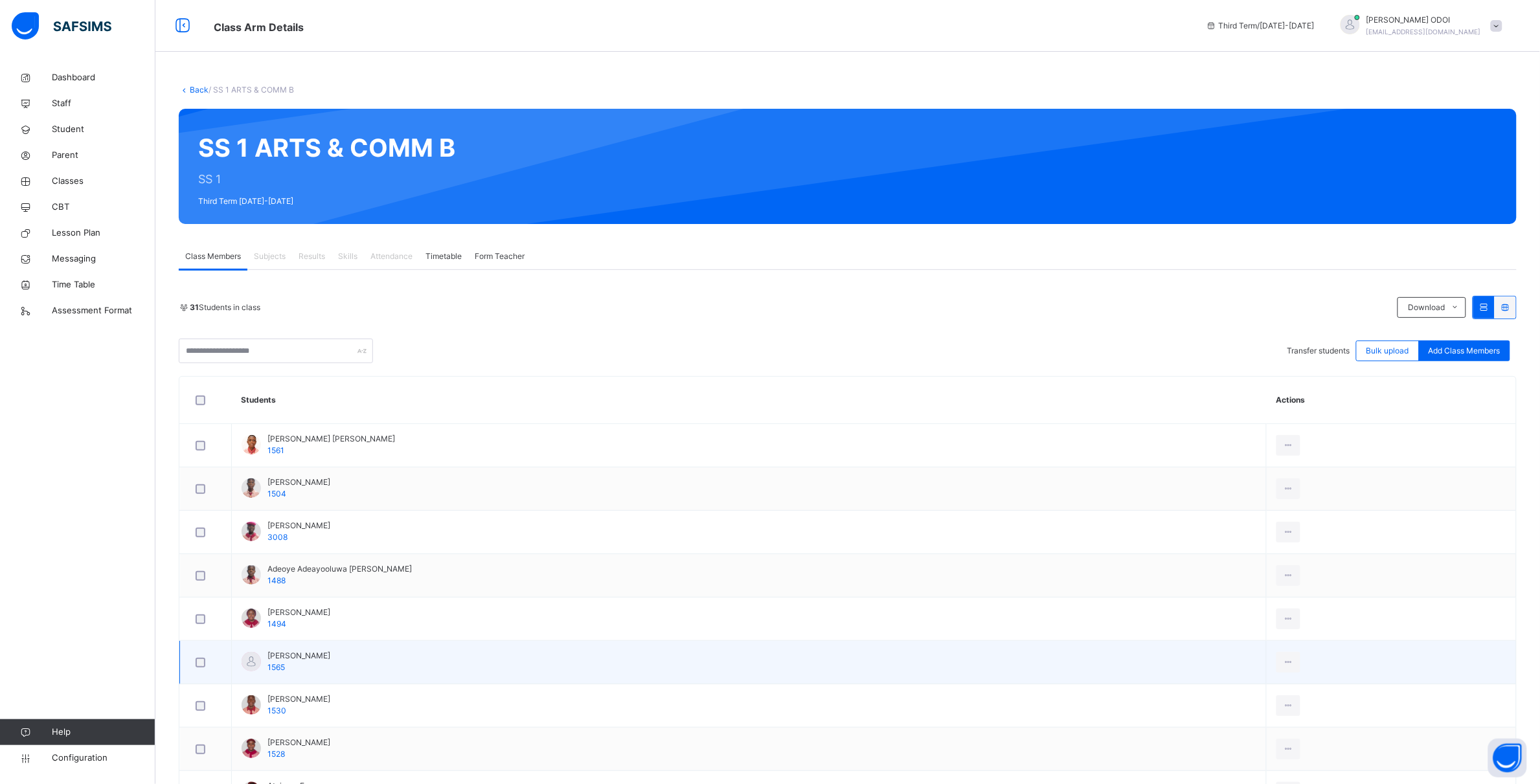
drag, startPoint x: 196, startPoint y: 614, endPoint x: 189, endPoint y: 659, distance: 45.5
click at [195, 629] on div at bounding box center [205, 619] width 32 height 28
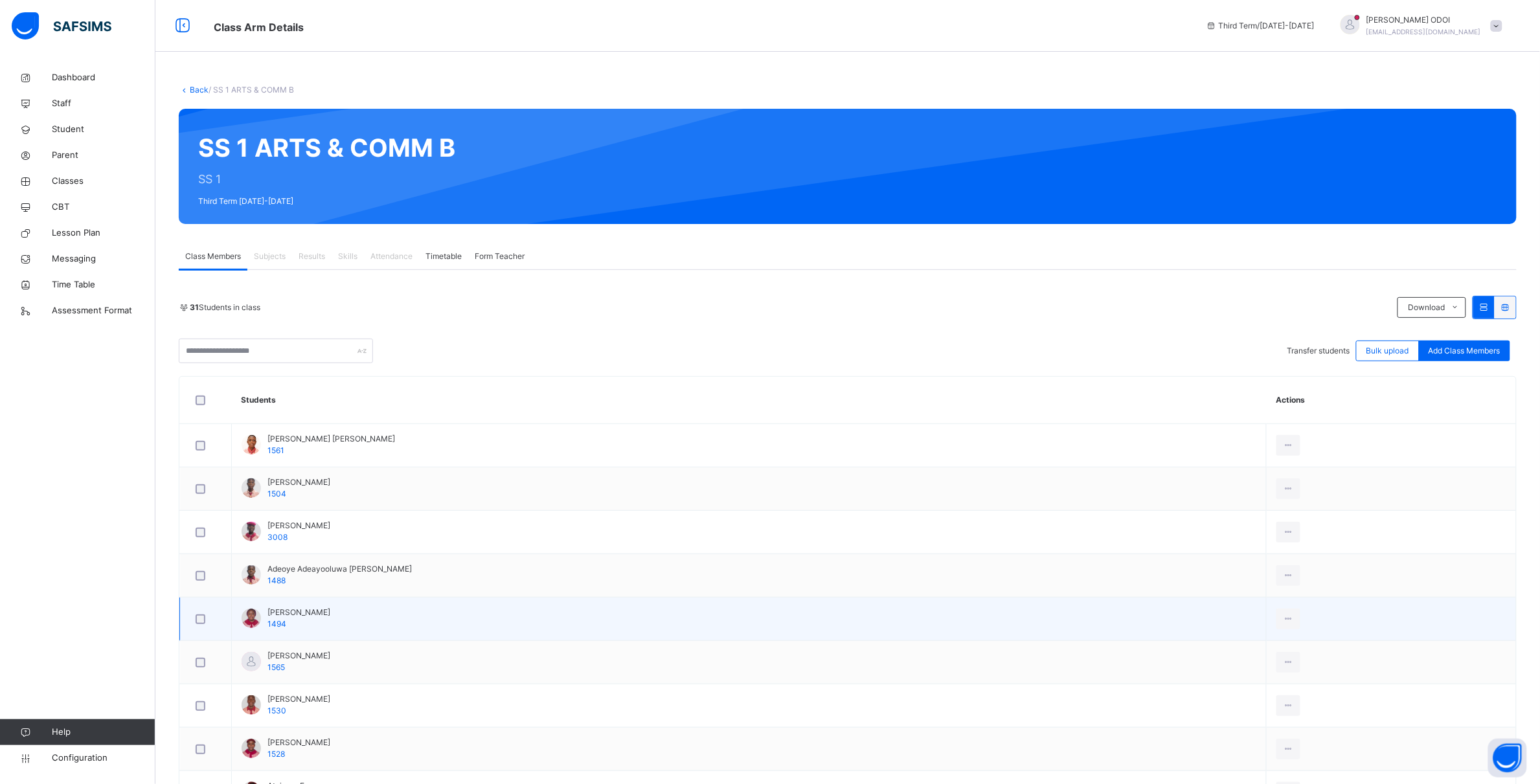
click at [202, 627] on div at bounding box center [205, 619] width 32 height 28
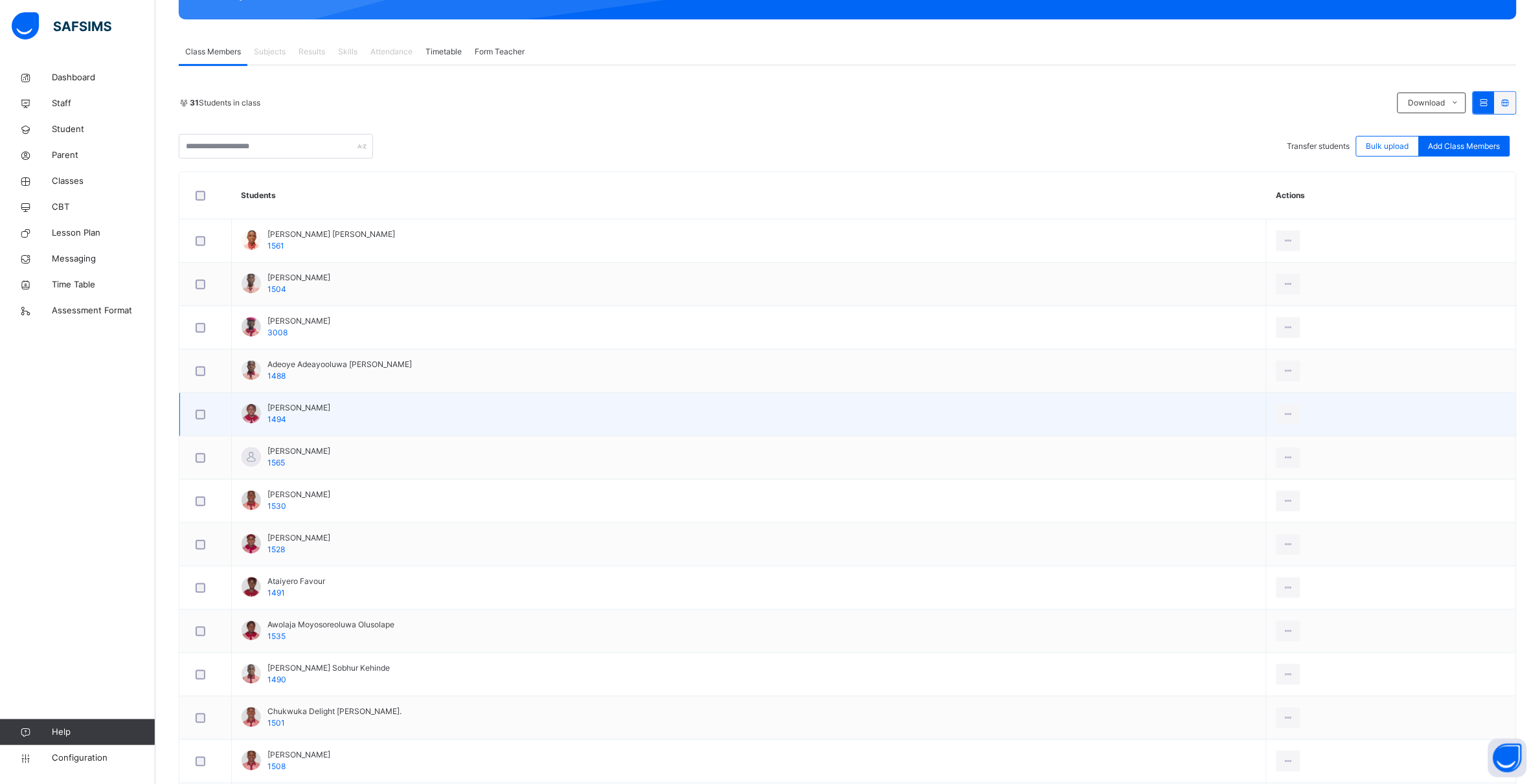
scroll to position [243, 0]
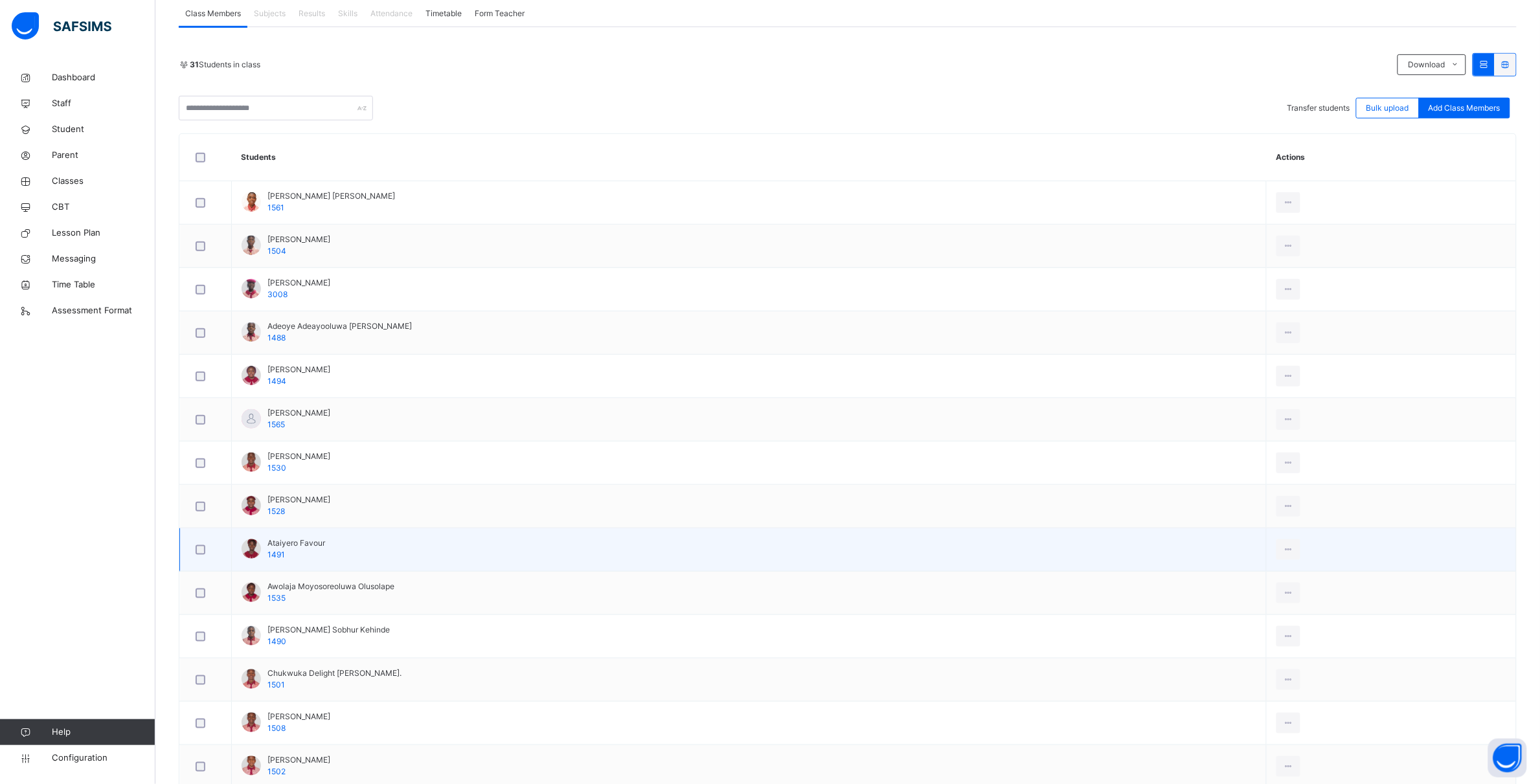
click at [201, 557] on div at bounding box center [205, 549] width 32 height 28
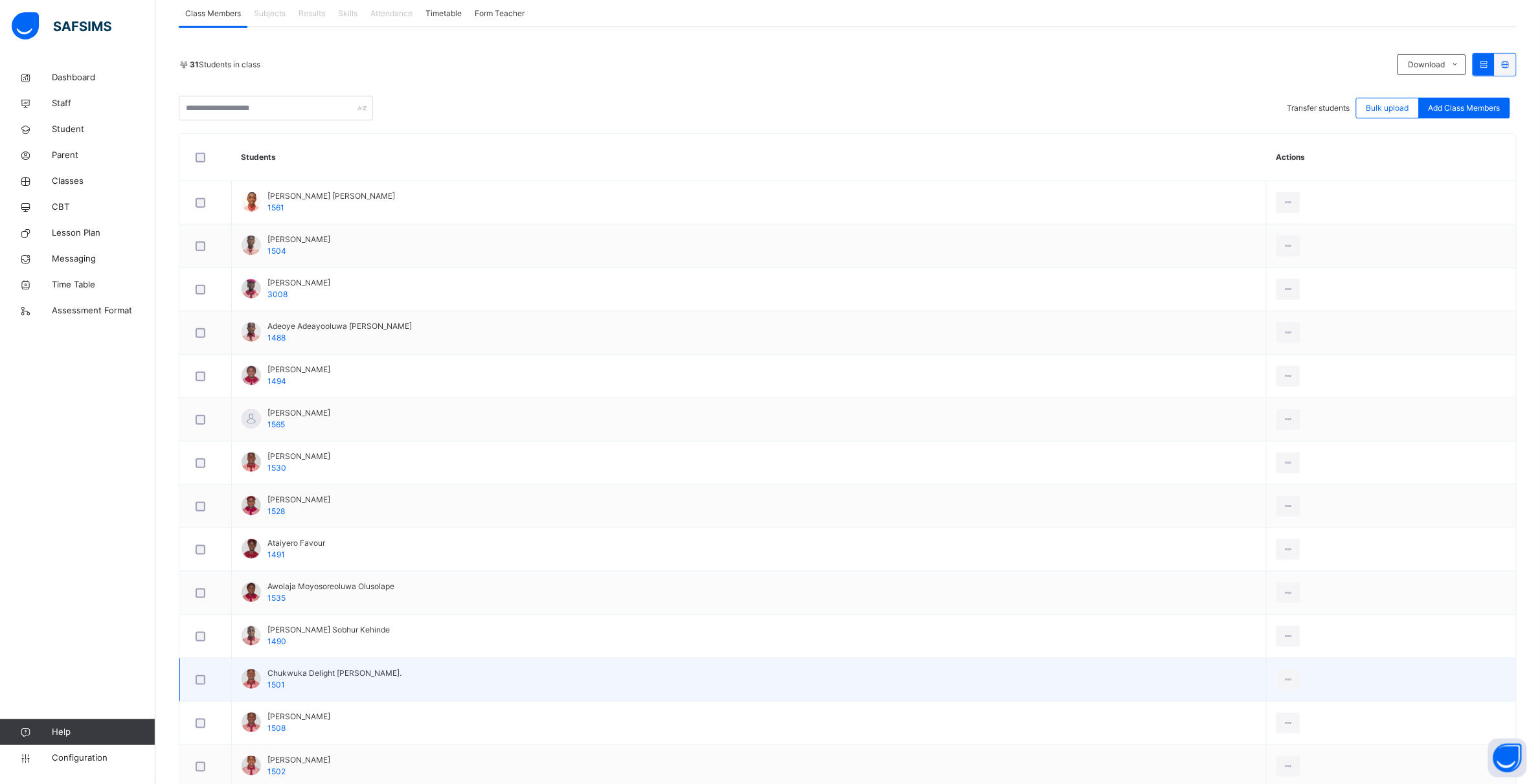
click at [190, 681] on td at bounding box center [205, 680] width 52 height 43
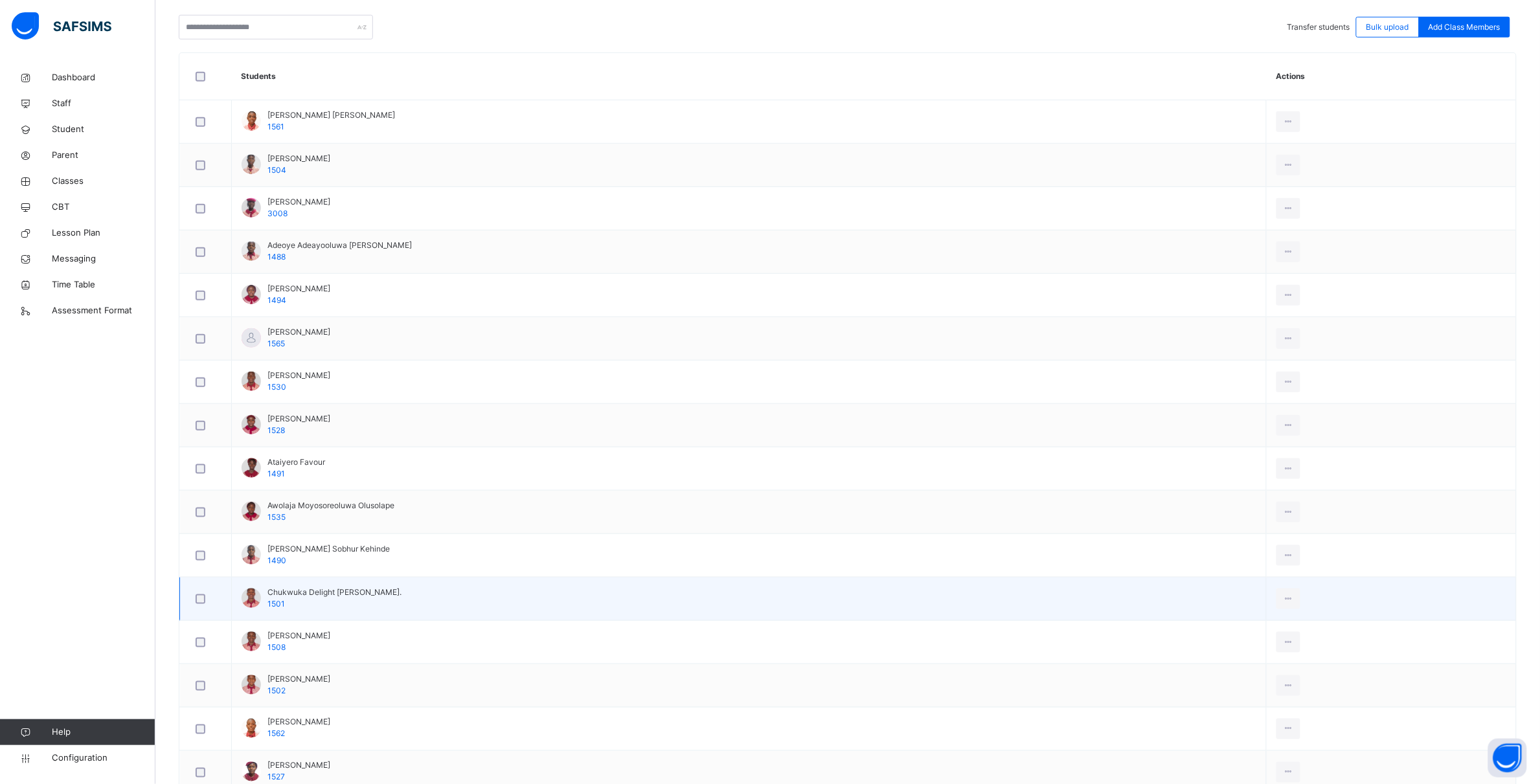
scroll to position [404, 0]
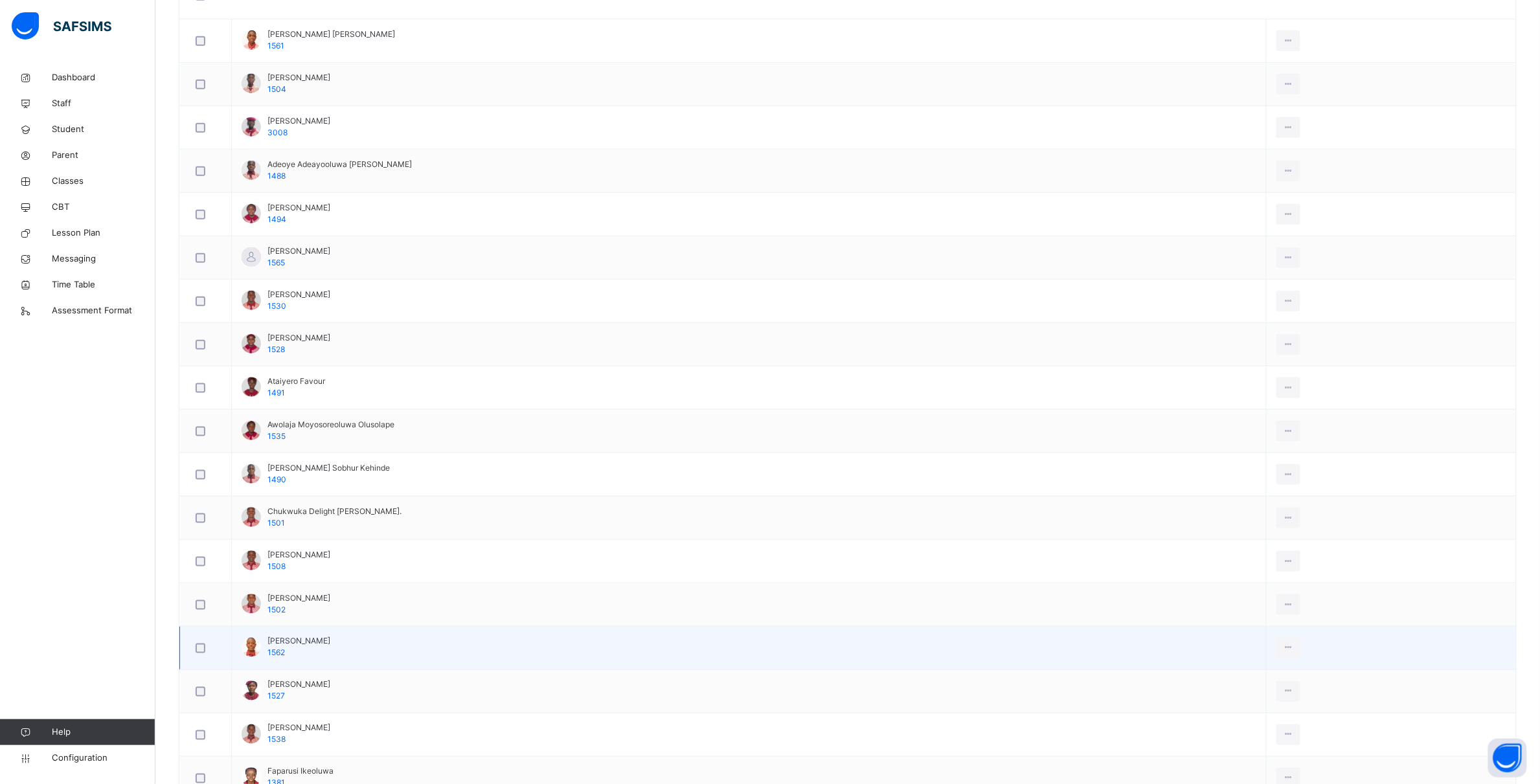
click at [205, 657] on div at bounding box center [205, 648] width 32 height 28
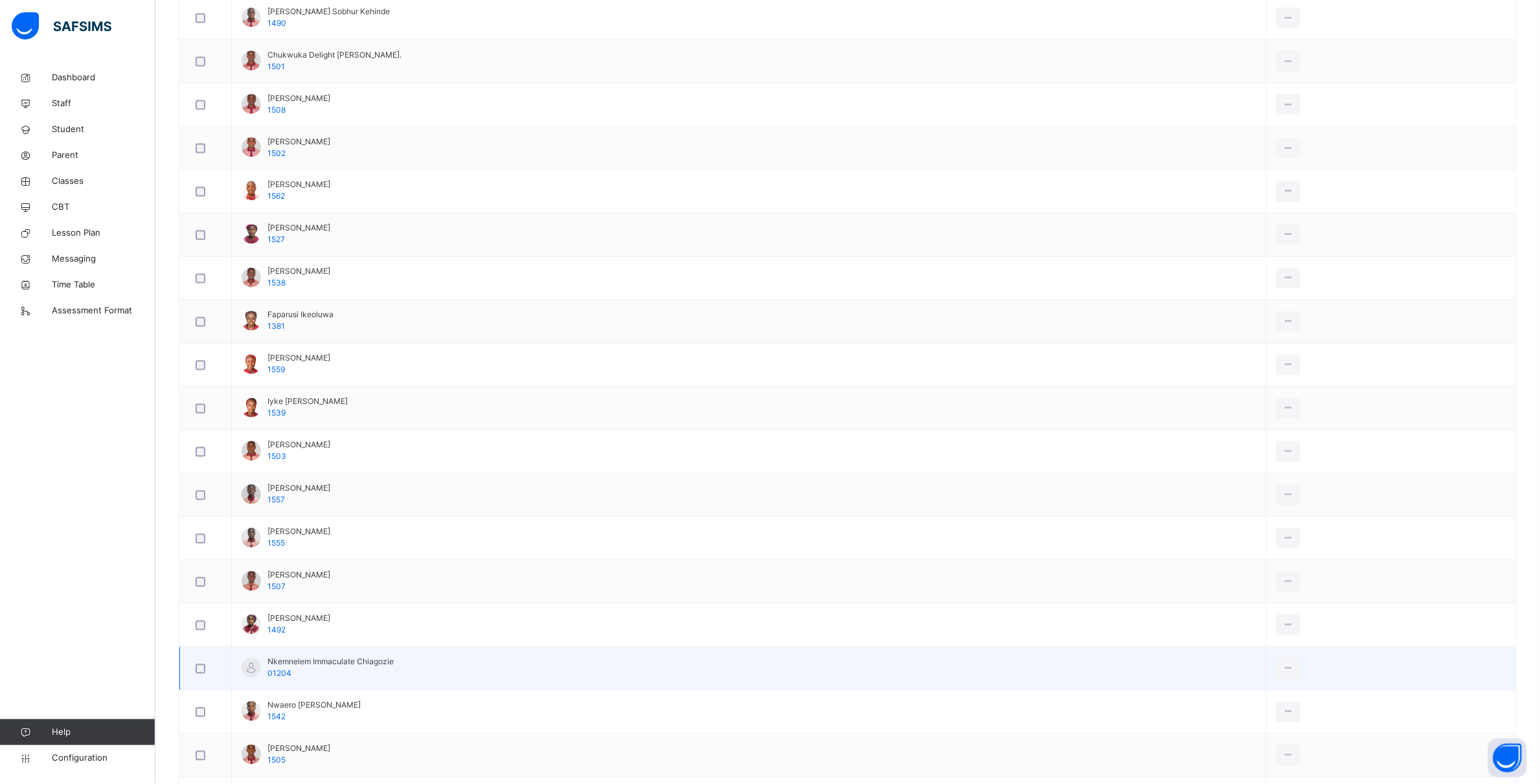
scroll to position [890, 0]
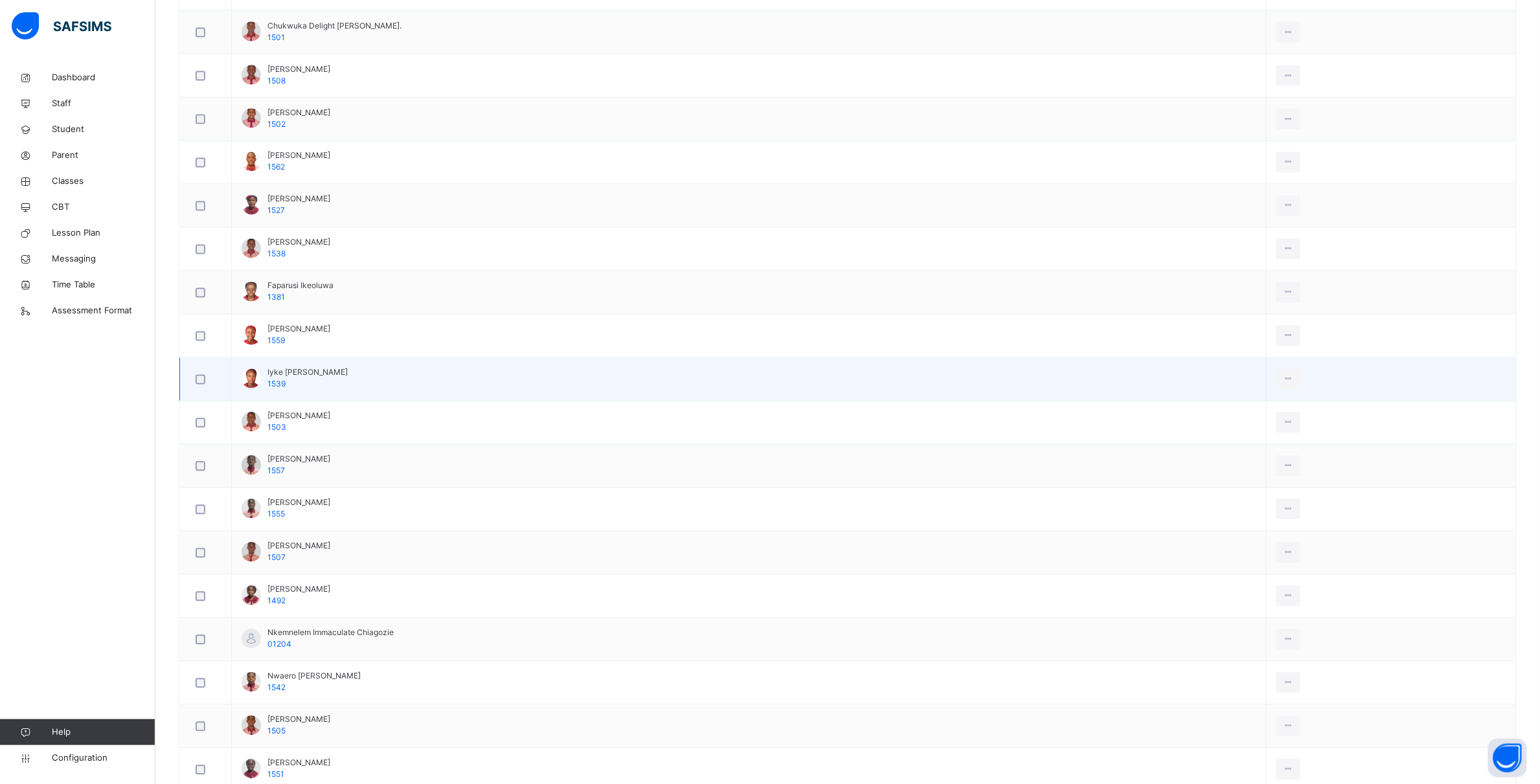
click at [199, 378] on div at bounding box center [205, 379] width 32 height 28
click at [200, 392] on div at bounding box center [205, 379] width 32 height 28
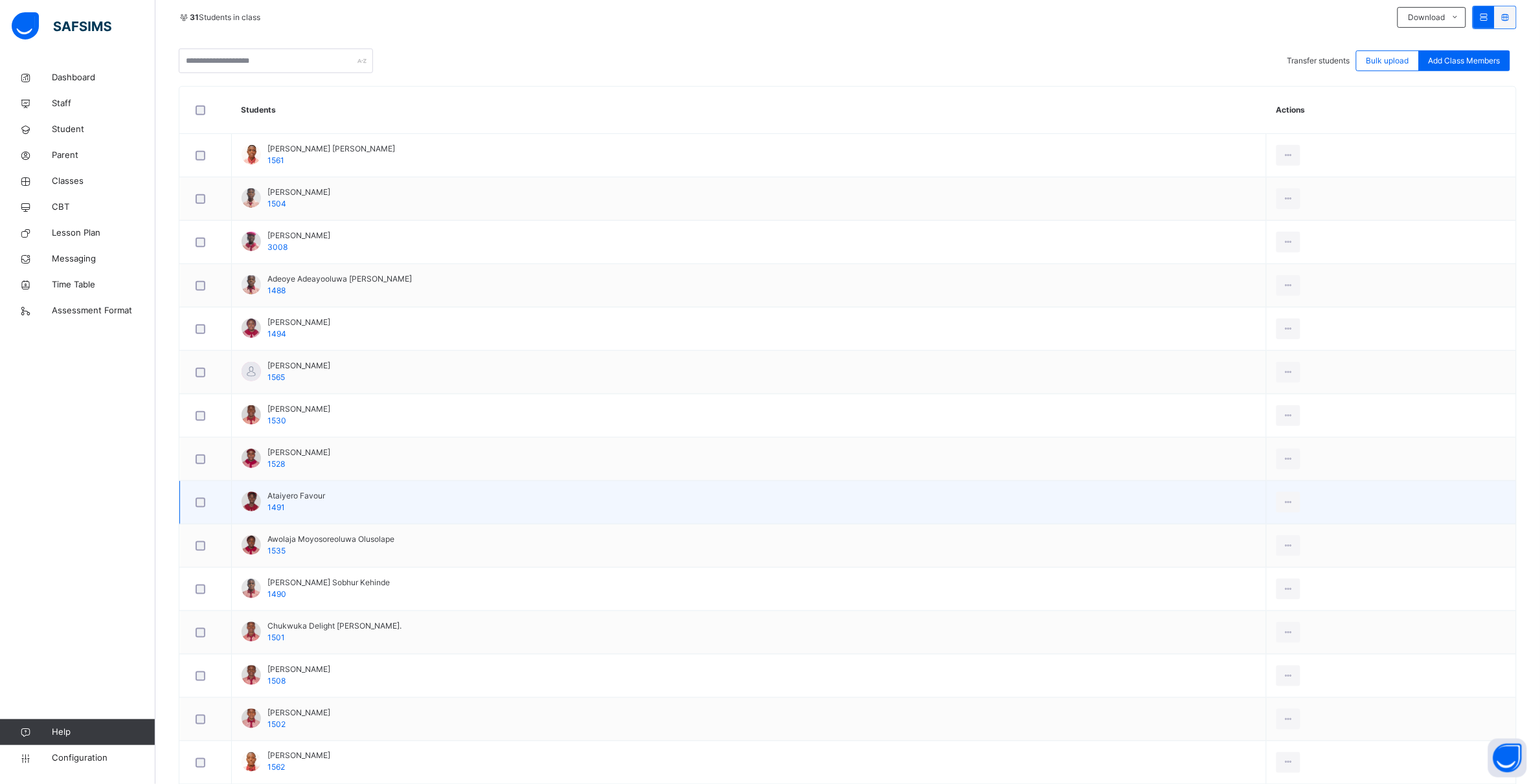
scroll to position [0, 0]
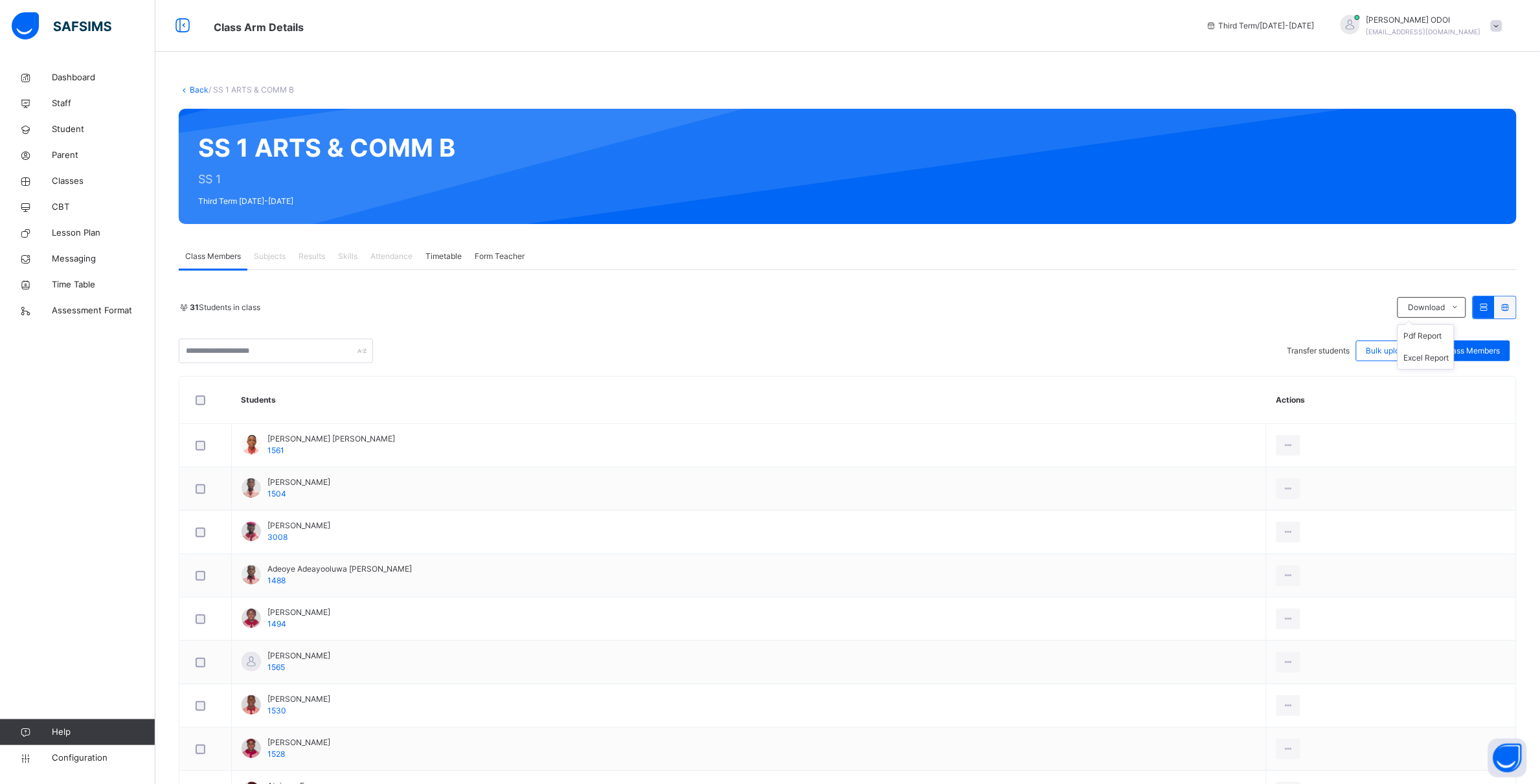
click at [1455, 325] on ul "Pdf Report Excel Report" at bounding box center [1426, 347] width 57 height 45
click at [1445, 304] on span "Download" at bounding box center [1426, 307] width 37 height 12
click at [1442, 360] on li "Excel Report" at bounding box center [1426, 358] width 56 height 22
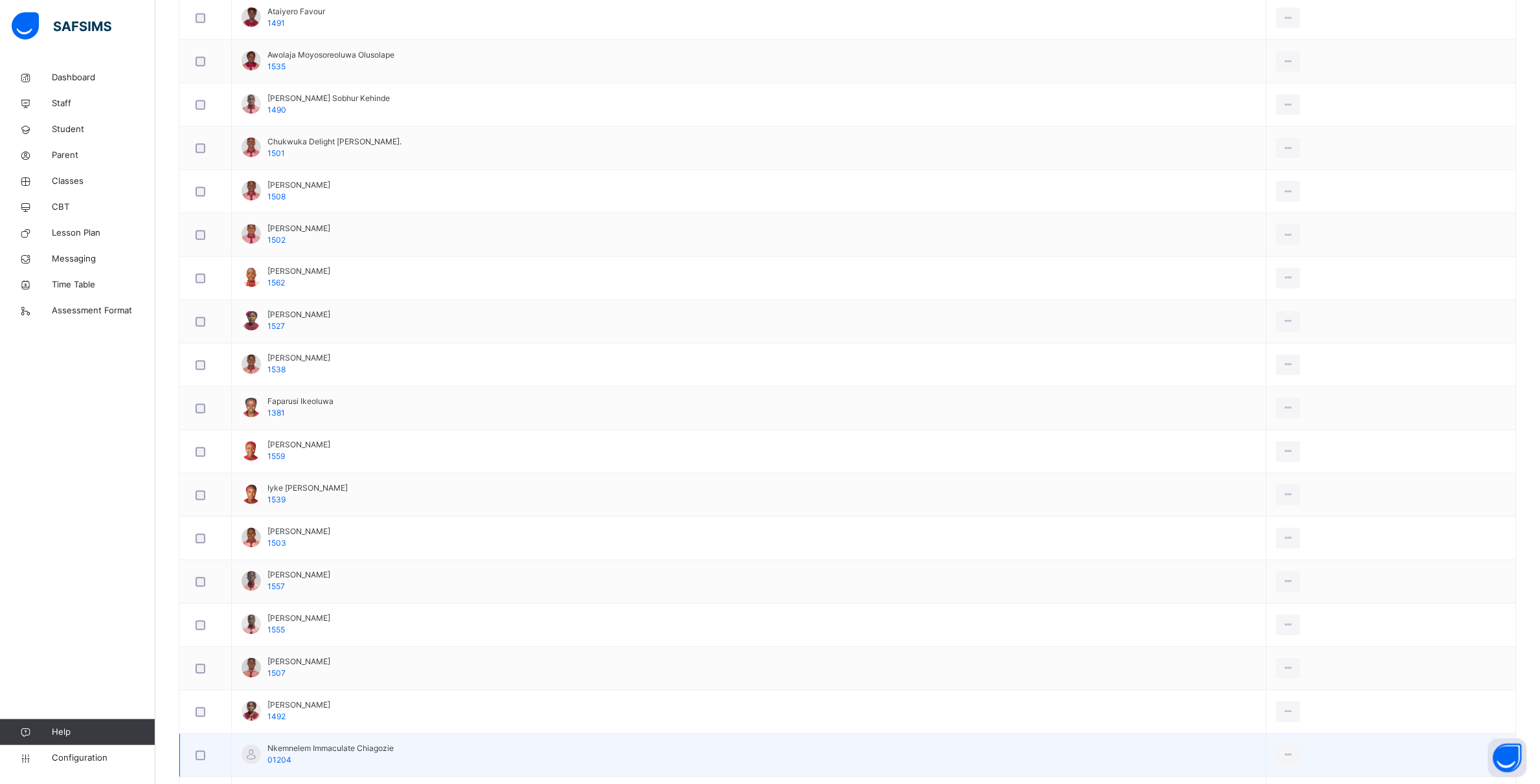
scroll to position [971, 0]
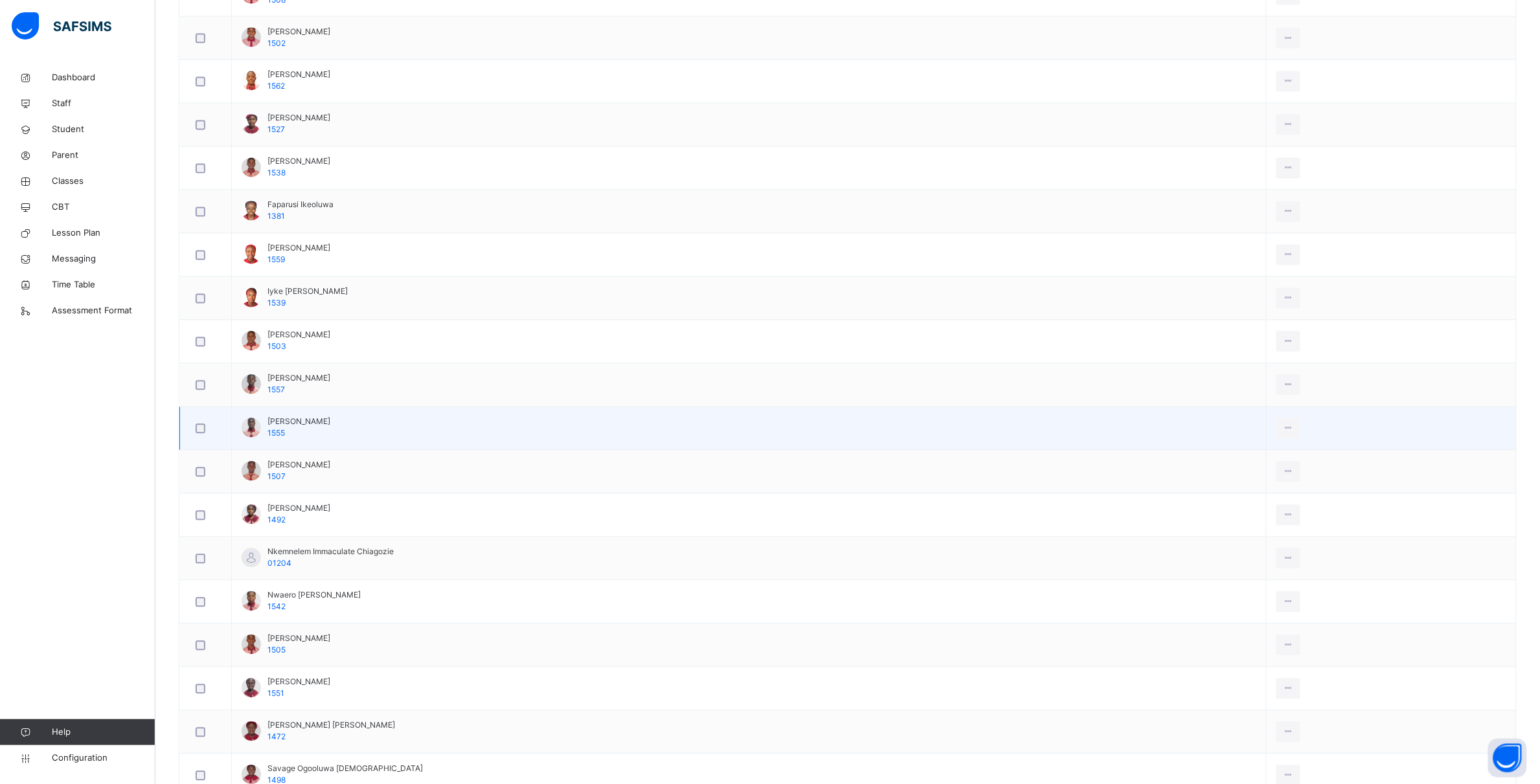
click at [201, 440] on div at bounding box center [205, 428] width 32 height 28
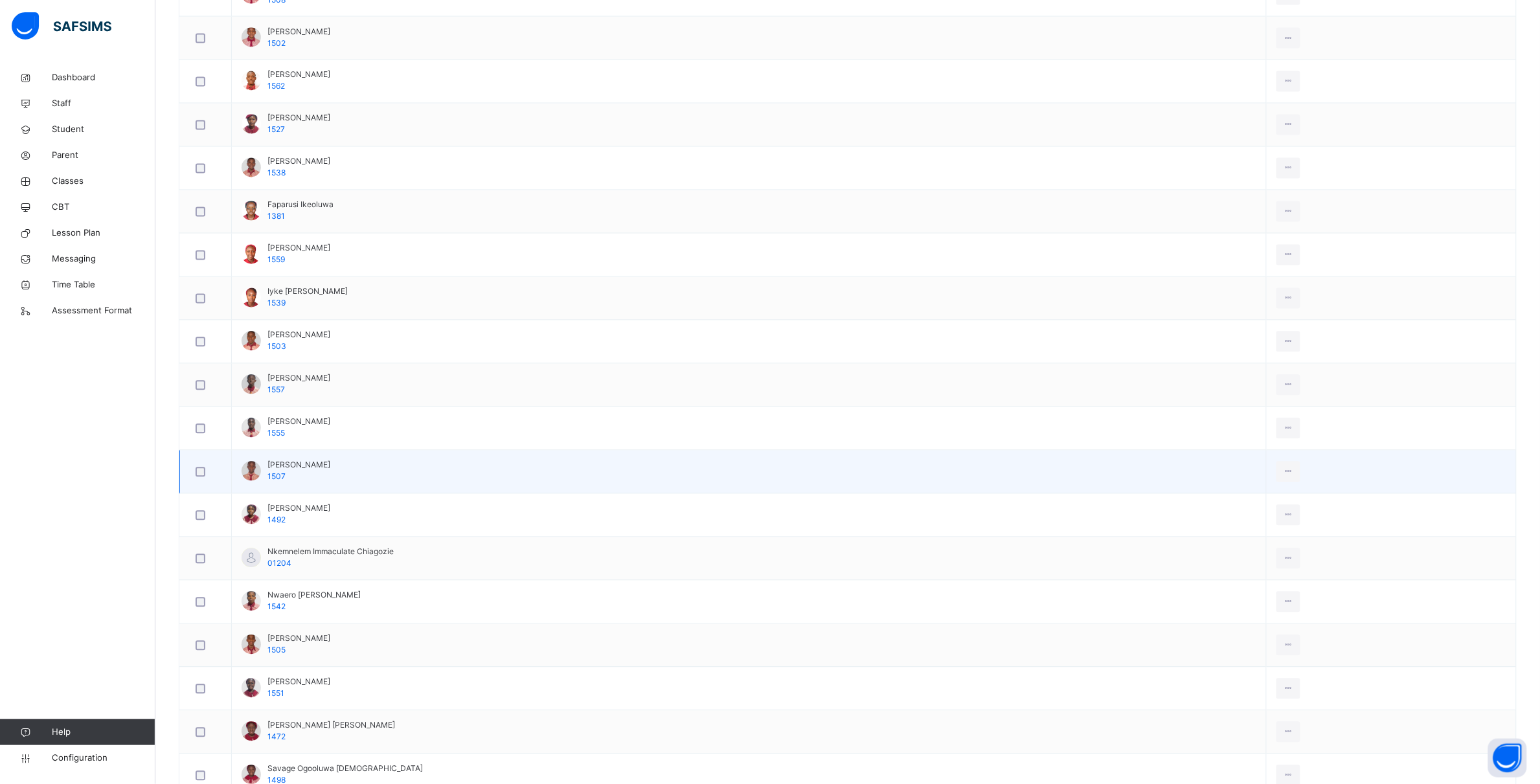
click at [195, 483] on div at bounding box center [205, 471] width 32 height 28
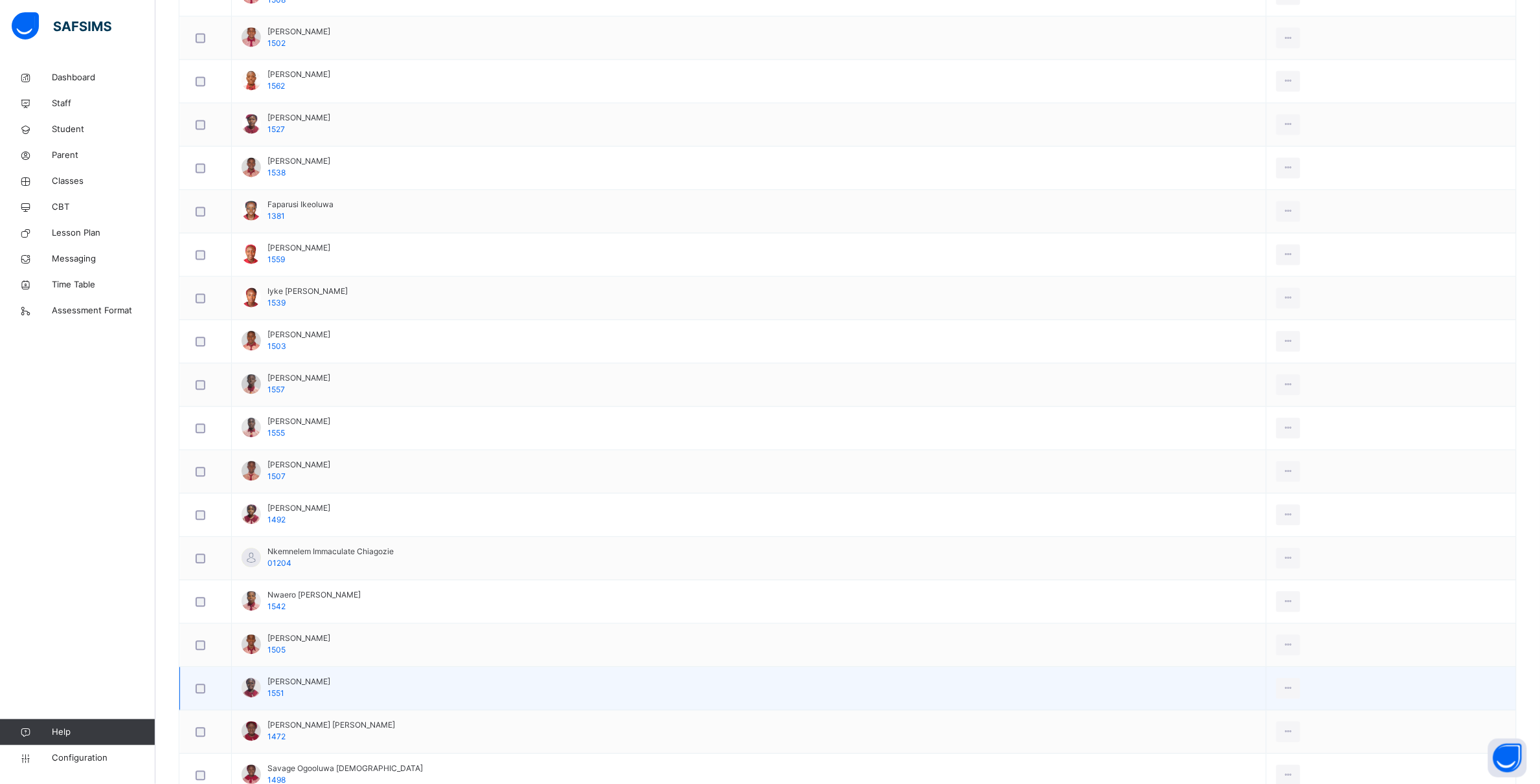
click at [199, 687] on div at bounding box center [205, 689] width 32 height 28
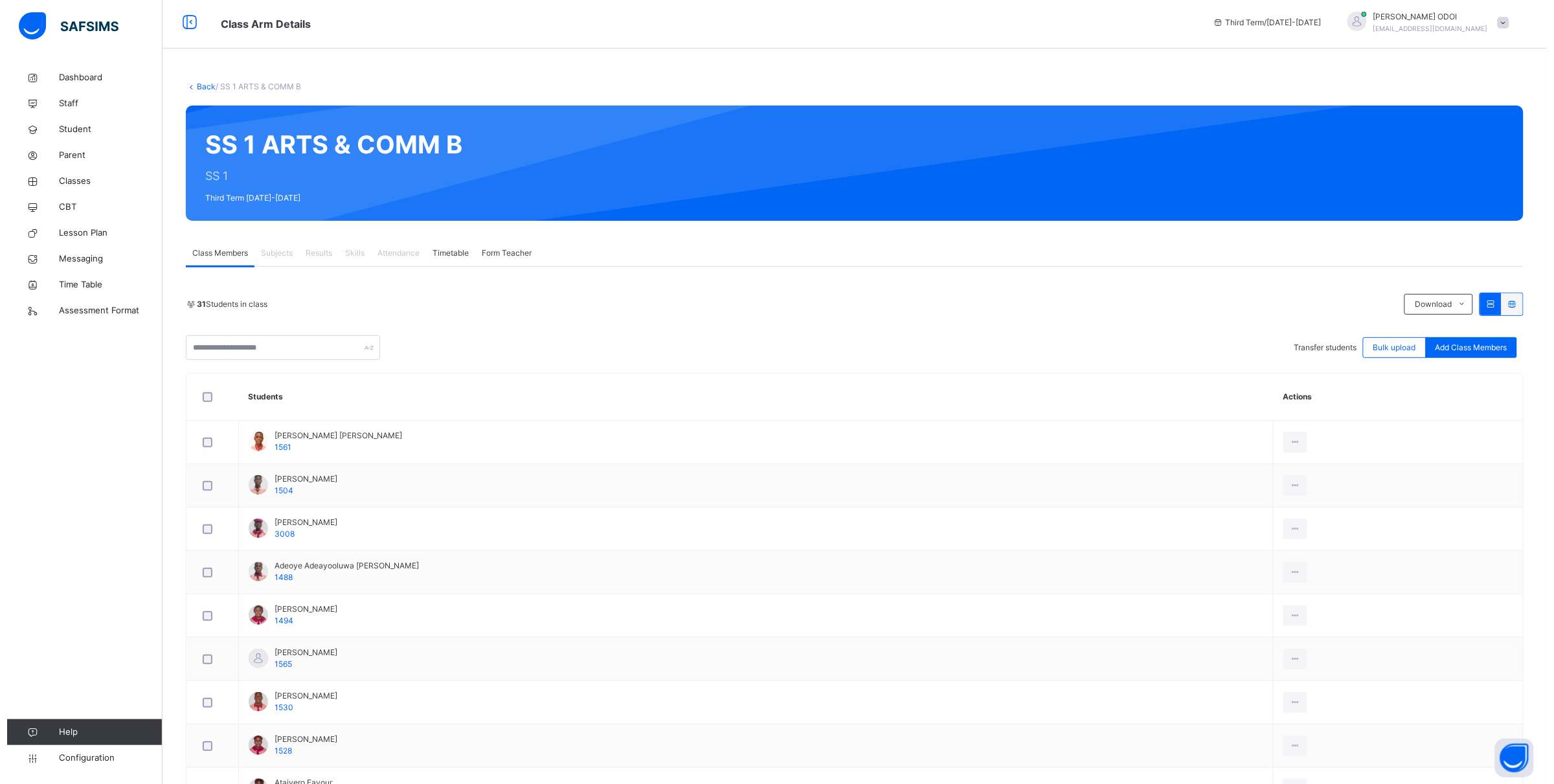
scroll to position [0, 0]
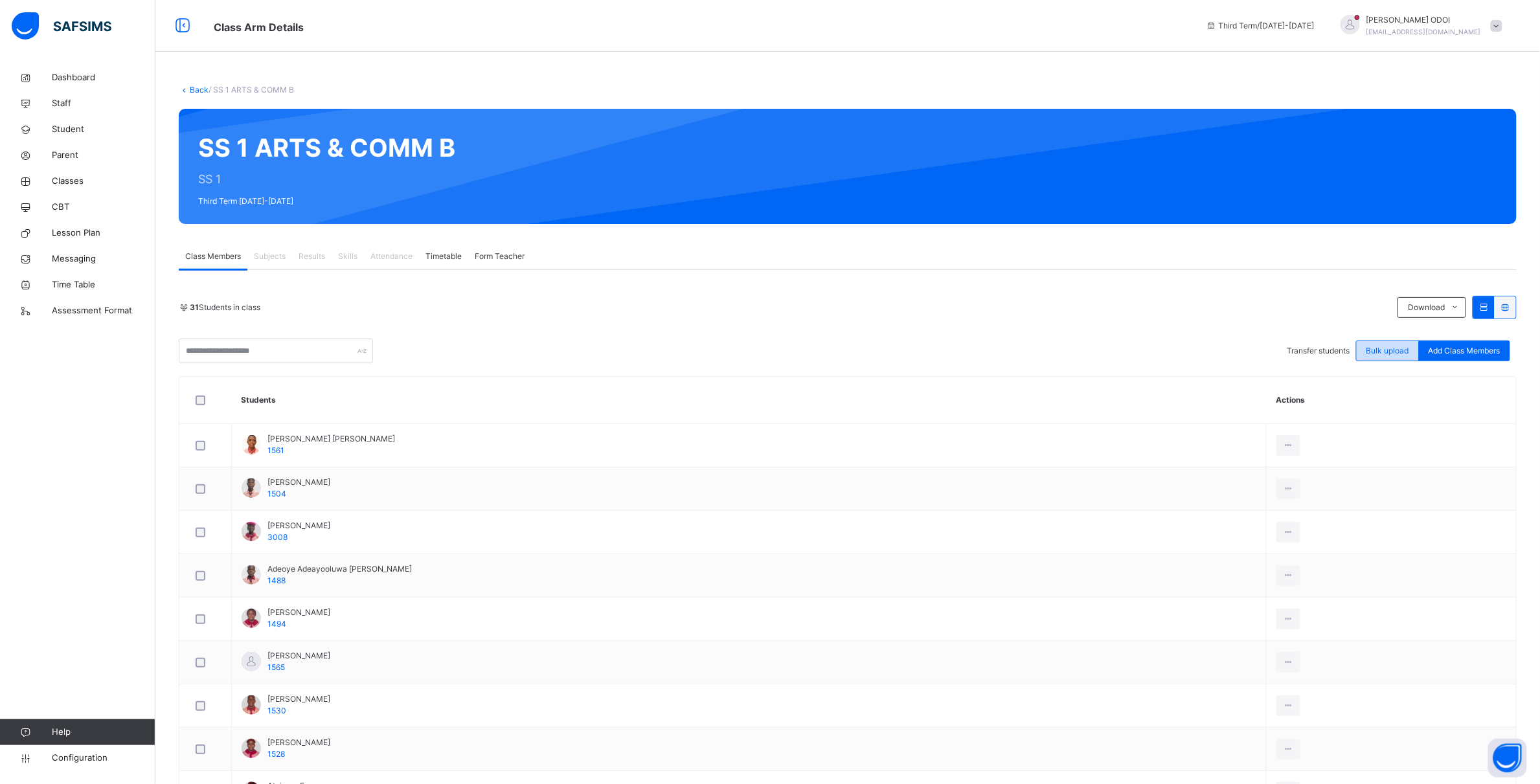
click at [1393, 355] on span "Bulk upload" at bounding box center [1387, 351] width 43 height 12
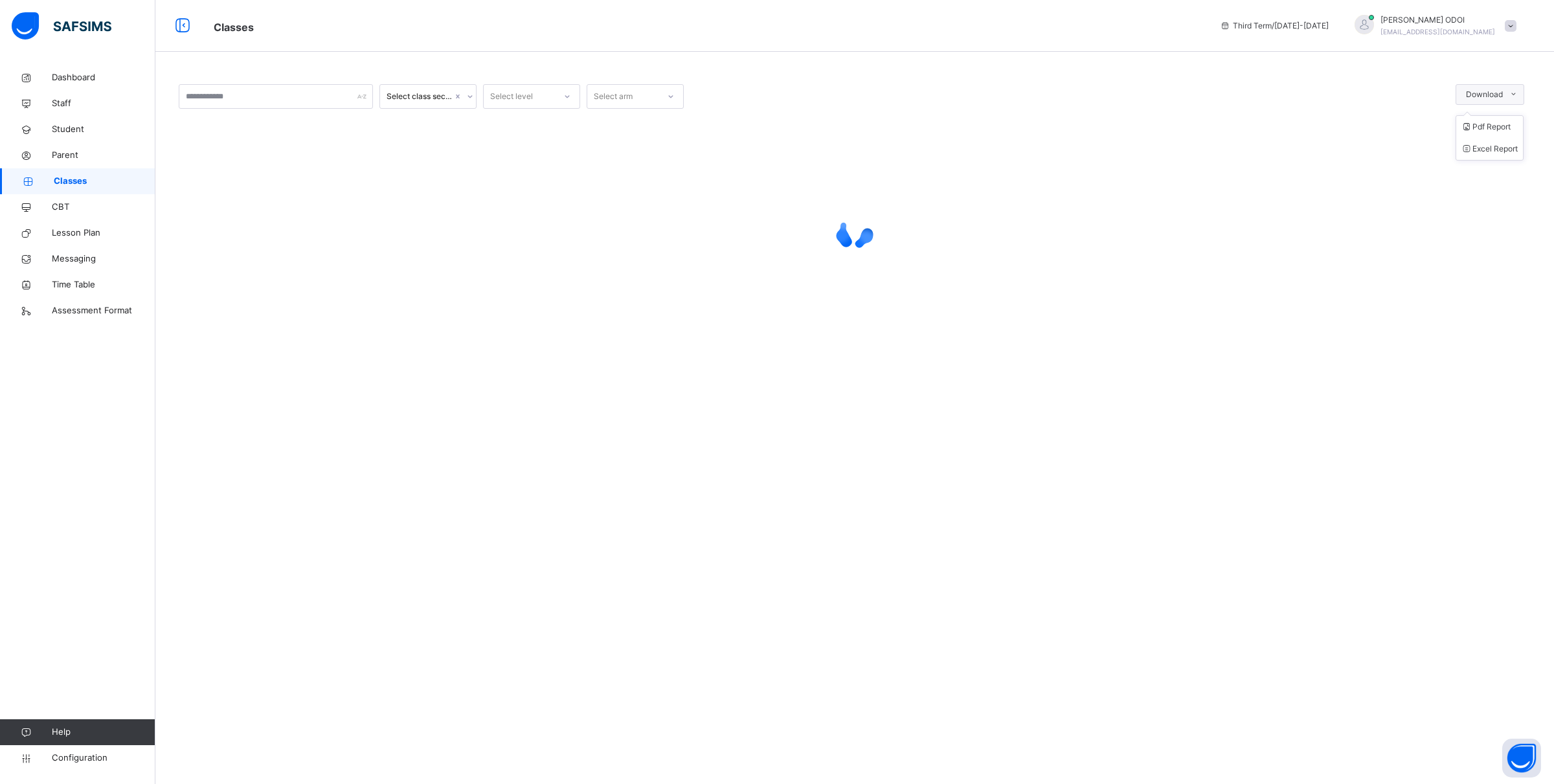
click at [1519, 95] on span at bounding box center [1513, 94] width 20 height 20
click at [1496, 95] on span "Download" at bounding box center [1485, 95] width 37 height 12
drag, startPoint x: 1495, startPoint y: 95, endPoint x: 1351, endPoint y: 88, distance: 144.2
click at [1351, 88] on div at bounding box center [1070, 96] width 759 height 25
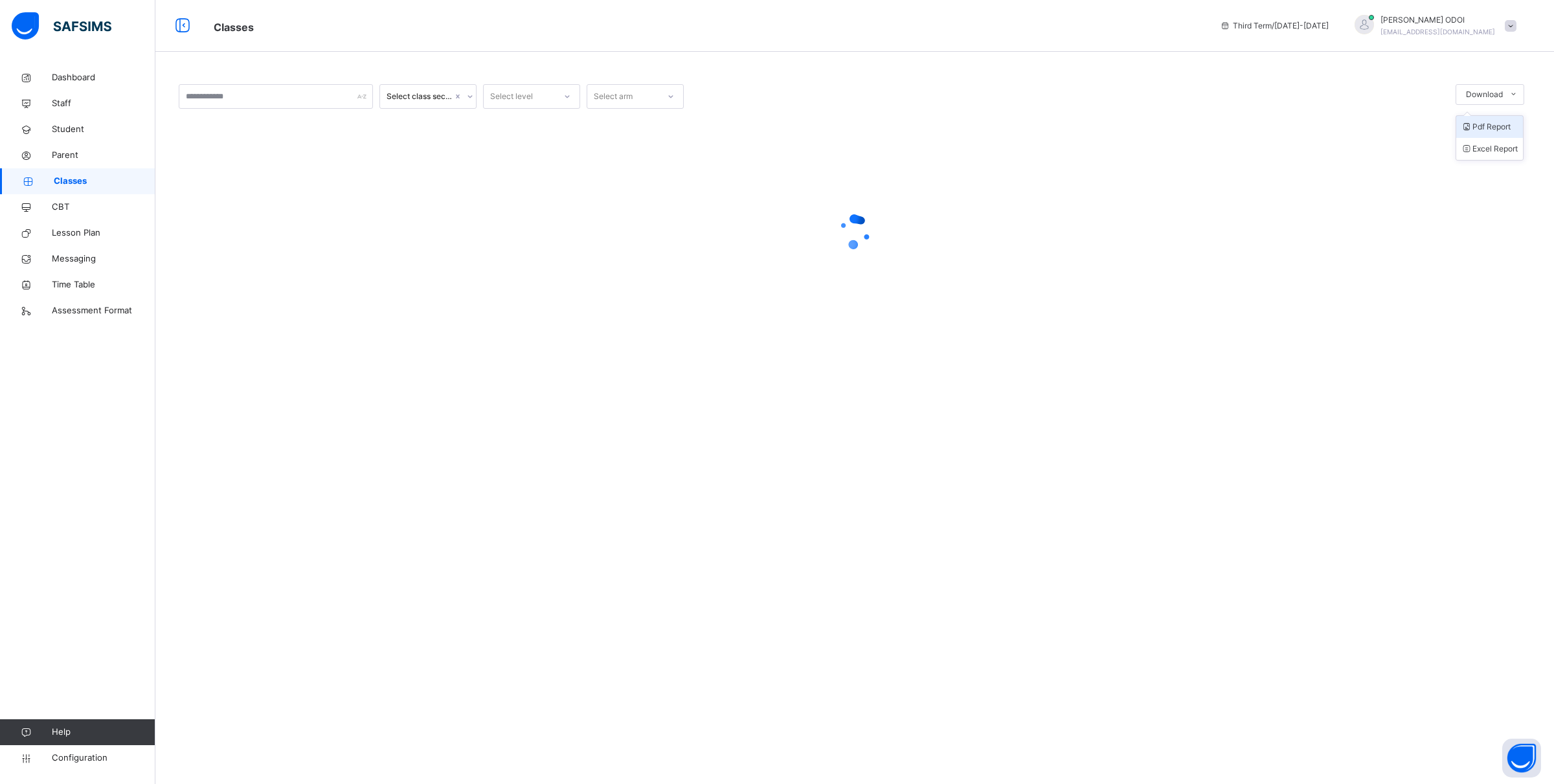
click at [1481, 124] on li "Pdf Report" at bounding box center [1490, 126] width 66 height 22
click at [137, 185] on span "Classes" at bounding box center [104, 181] width 102 height 13
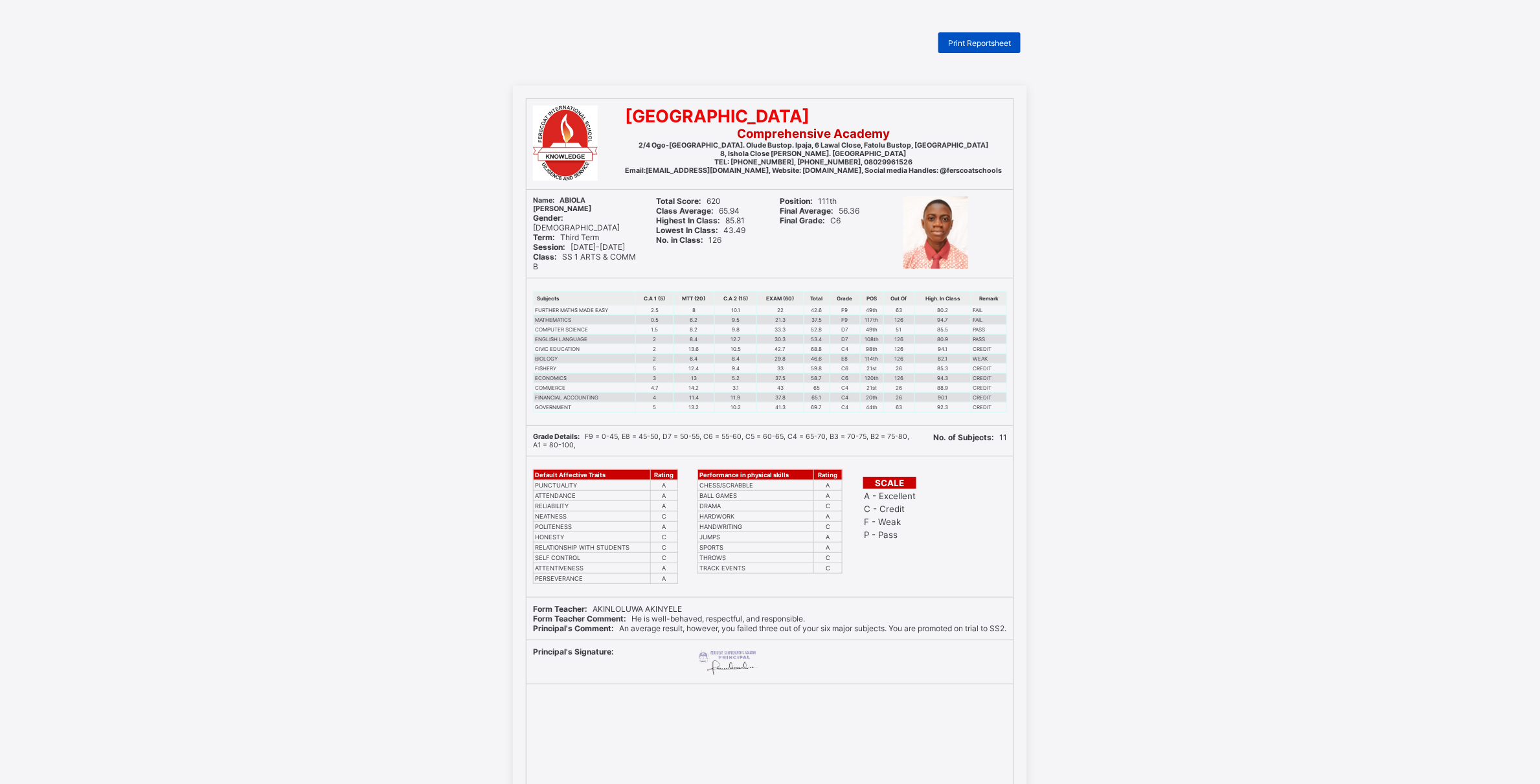
click at [986, 46] on span "Print Reportsheet" at bounding box center [979, 43] width 63 height 10
click at [1006, 42] on span "Print Reportsheet" at bounding box center [979, 43] width 63 height 10
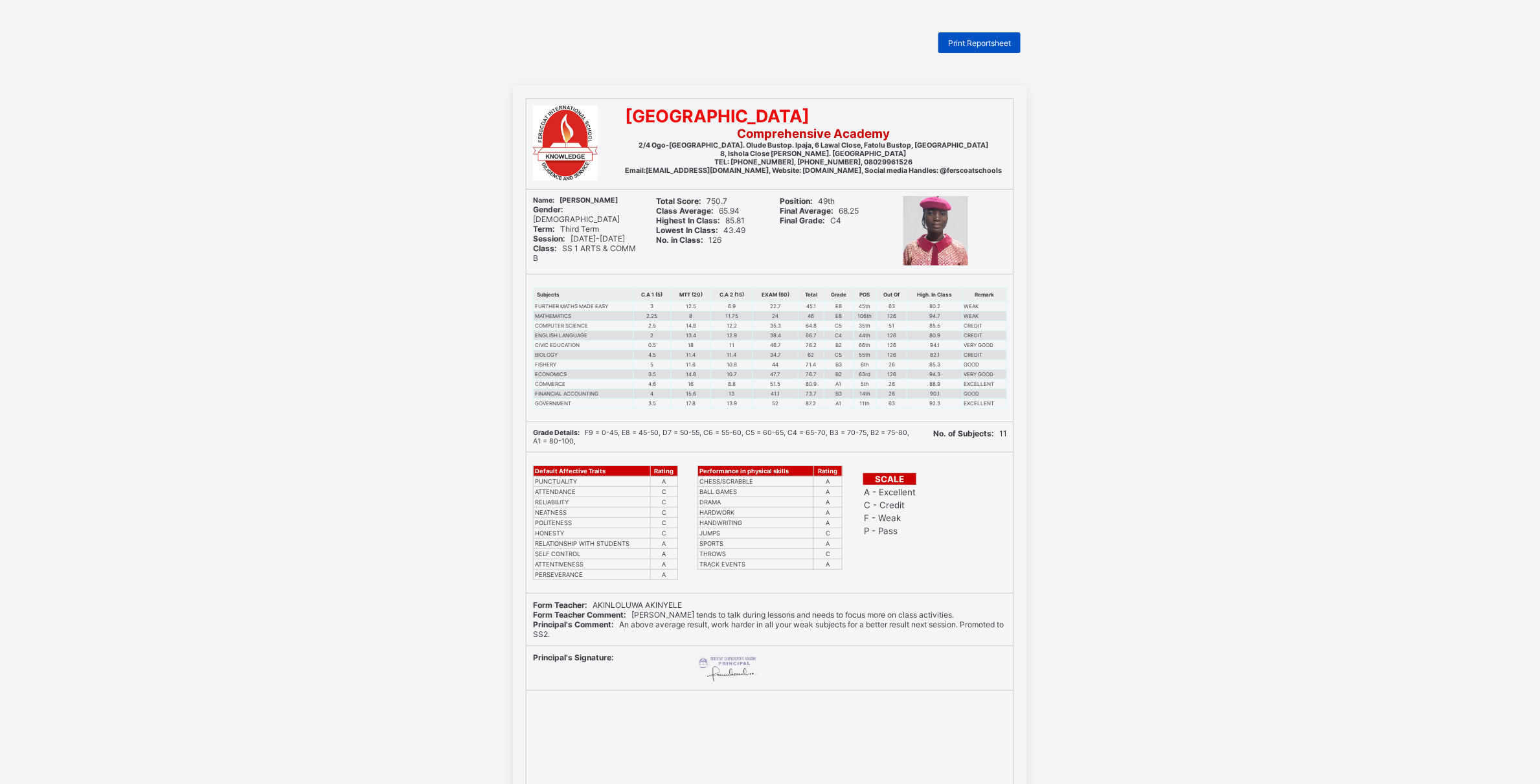
click at [1011, 44] on span "Print Reportsheet" at bounding box center [979, 43] width 63 height 10
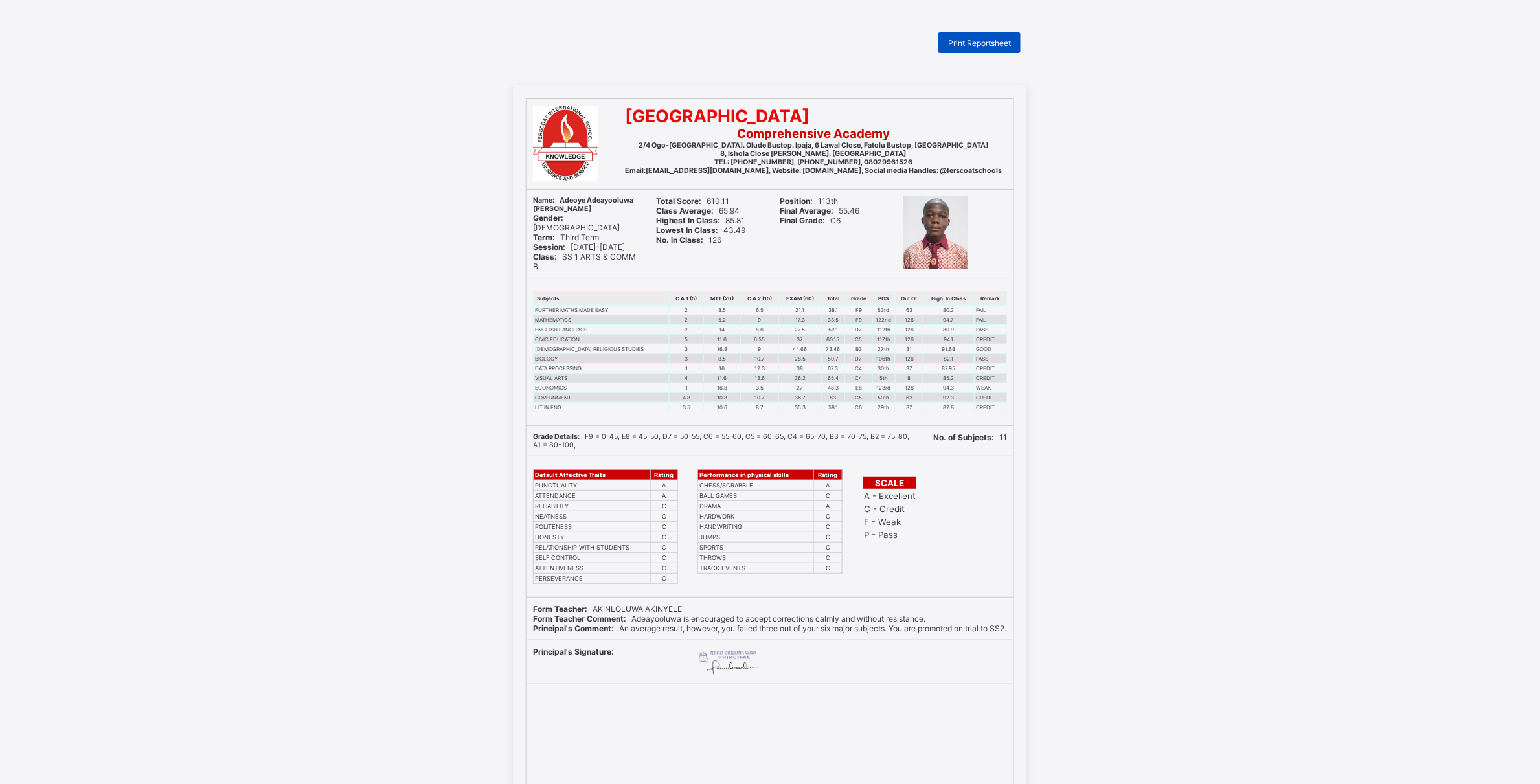
click at [1001, 35] on div "Print Reportsheet" at bounding box center [979, 42] width 82 height 20
click at [963, 37] on div "Print Reportsheet" at bounding box center [979, 42] width 82 height 20
